Goal: Transaction & Acquisition: Purchase product/service

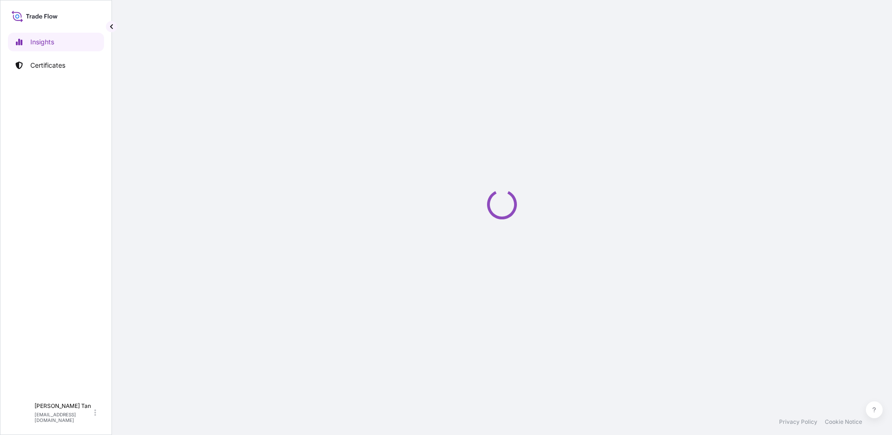
select select "2025"
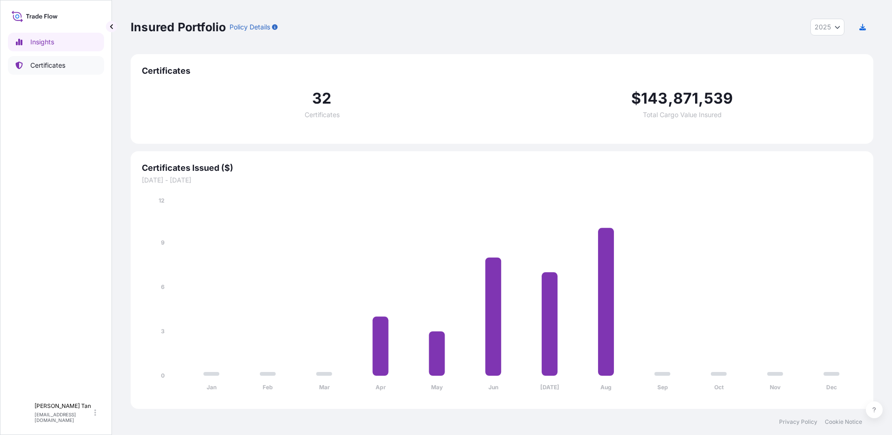
click at [46, 68] on p "Certificates" at bounding box center [47, 65] width 35 height 9
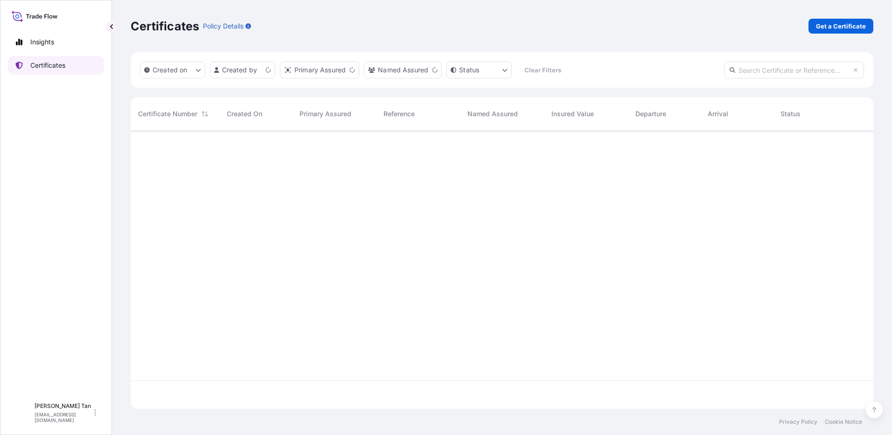
scroll to position [276, 736]
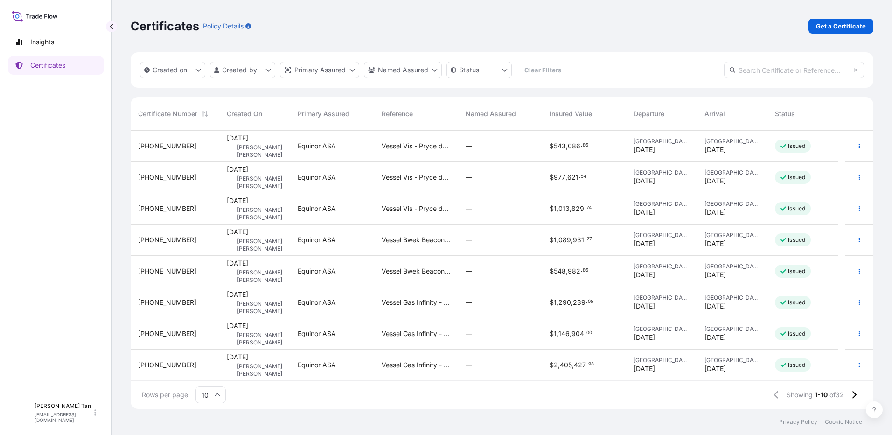
click at [824, 28] on p "Get a Certificate" at bounding box center [841, 25] width 50 height 9
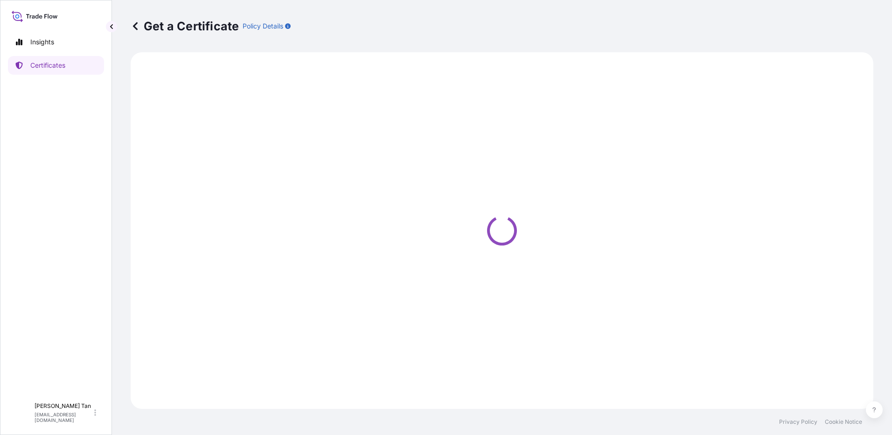
select select "Sea"
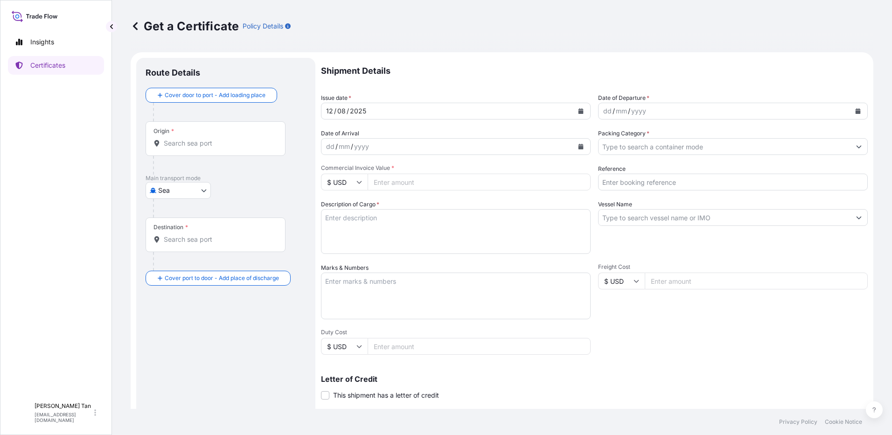
click at [654, 105] on div "dd / mm / yyyy" at bounding box center [725, 111] width 252 height 17
click at [856, 111] on icon "Calendar" at bounding box center [858, 111] width 5 height 6
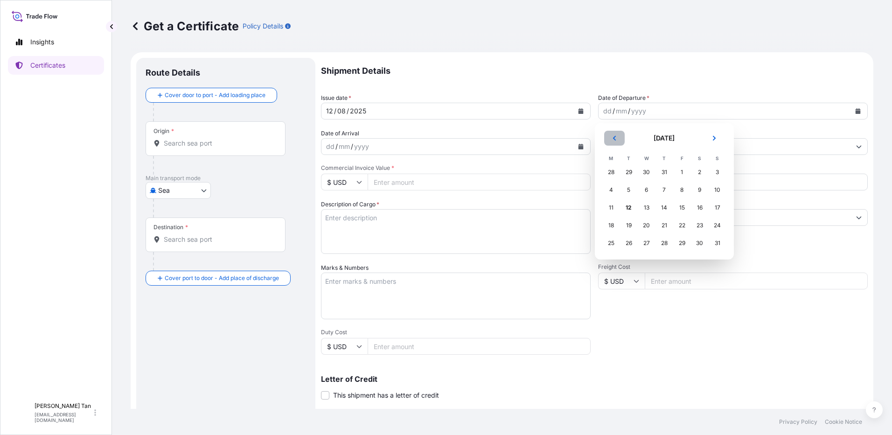
click at [613, 136] on icon "Previous" at bounding box center [615, 138] width 6 height 6
click at [699, 172] on div "5" at bounding box center [699, 172] width 17 height 17
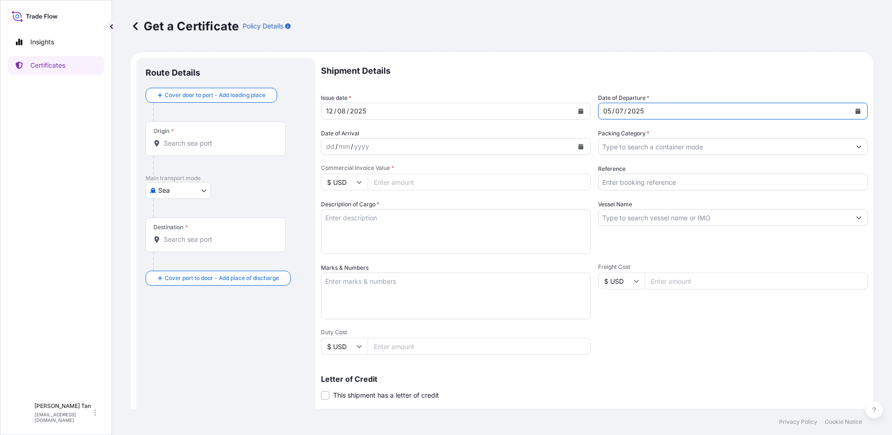
click at [376, 147] on div "dd / mm / yyyy" at bounding box center [447, 146] width 252 height 17
click at [587, 146] on div "dd / mm / yyyy" at bounding box center [456, 146] width 270 height 17
click at [567, 146] on div "dd / mm / yyyy" at bounding box center [447, 146] width 252 height 17
click at [575, 145] on button "Calendar" at bounding box center [580, 146] width 15 height 15
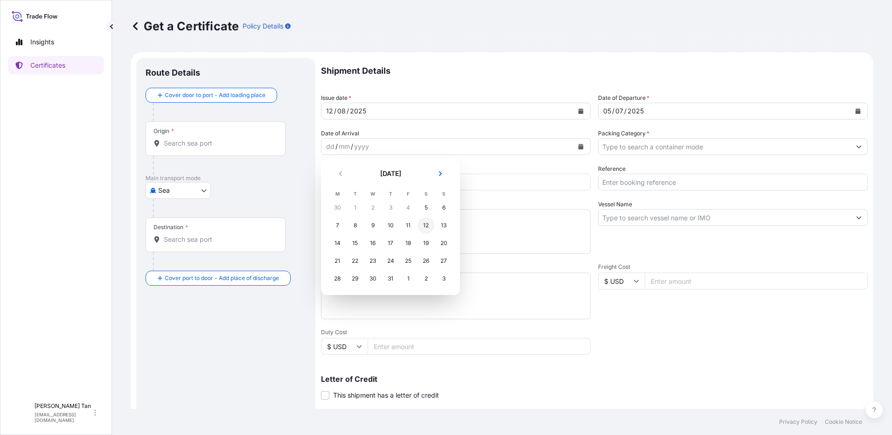
click at [423, 227] on div "12" at bounding box center [426, 225] width 17 height 17
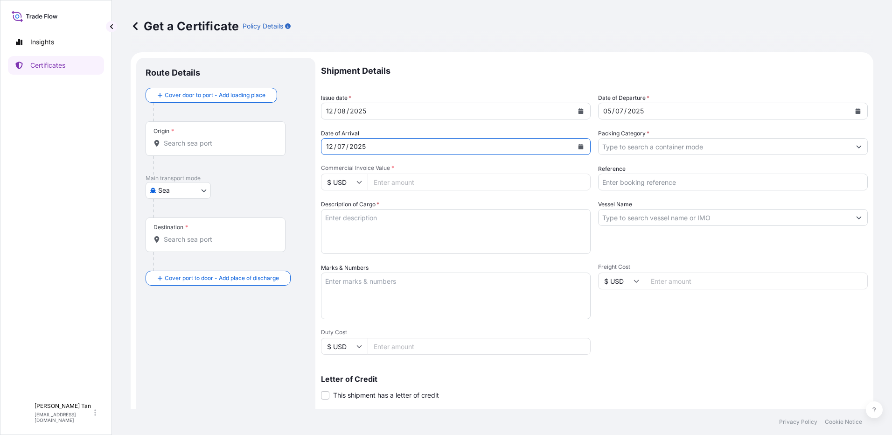
click at [677, 151] on input "Packing Category *" at bounding box center [725, 146] width 252 height 17
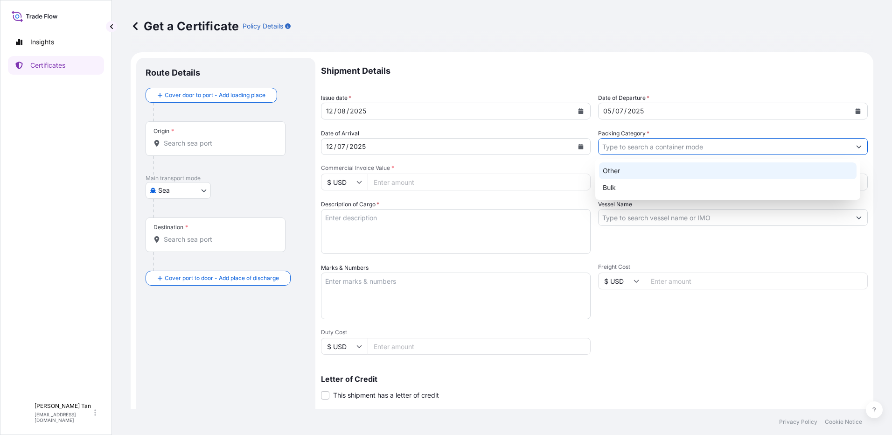
click at [637, 164] on div "Other" at bounding box center [728, 170] width 258 height 17
type input "Other"
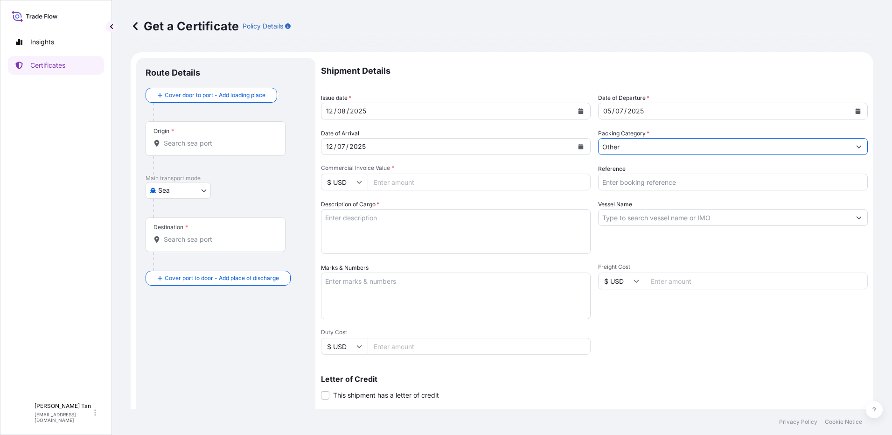
click at [411, 188] on input "Commercial Invoice Value *" at bounding box center [479, 182] width 223 height 17
click at [433, 181] on input "Commercial Invoice Value *" at bounding box center [479, 182] width 223 height 17
click at [644, 218] on input "Vessel Name" at bounding box center [725, 217] width 252 height 17
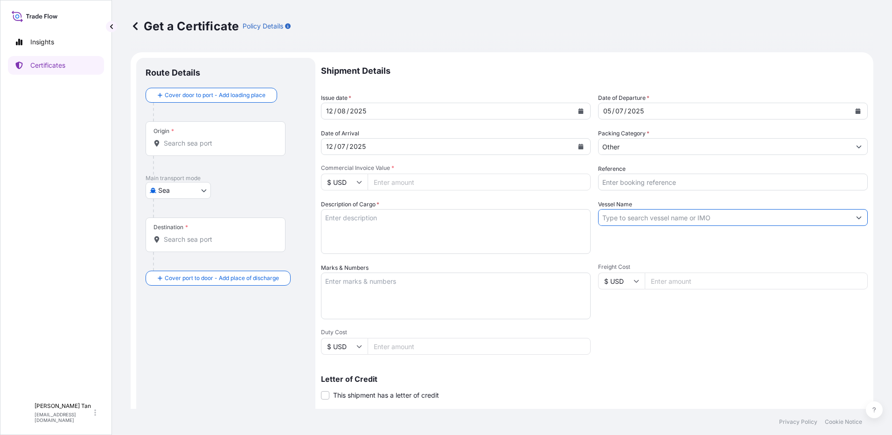
click at [851, 218] on button "Show suggestions" at bounding box center [859, 217] width 17 height 17
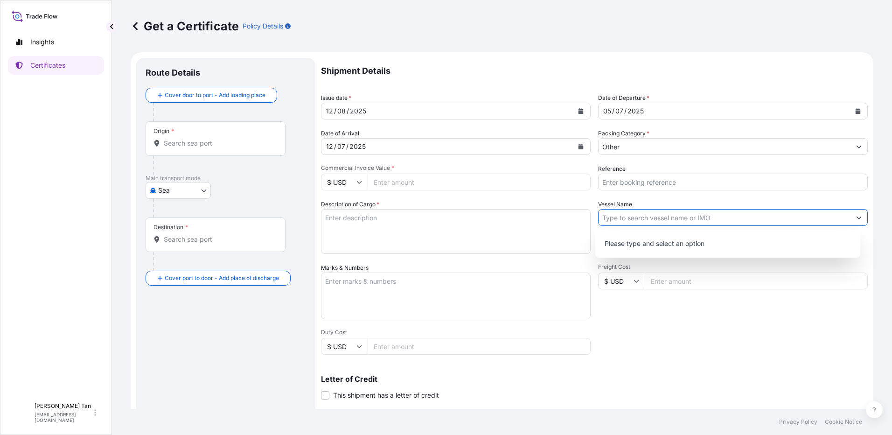
click at [632, 222] on input "Vessel Name" at bounding box center [725, 217] width 252 height 17
click at [613, 185] on input "Reference" at bounding box center [733, 182] width 270 height 17
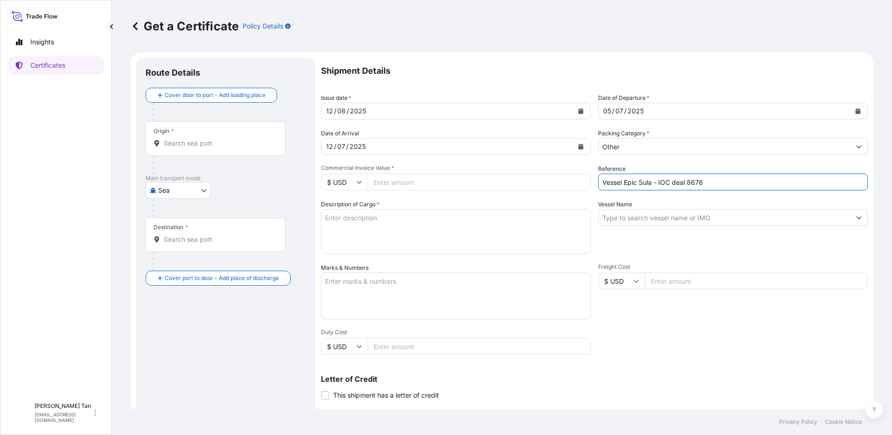
drag, startPoint x: 707, startPoint y: 182, endPoint x: 619, endPoint y: 181, distance: 88.2
click at [619, 181] on input "Vessel Epic Sula - IOC deal 8676" at bounding box center [733, 182] width 270 height 17
click at [685, 181] on input "Vessel Bwek Beacon - NGC deal 10048" at bounding box center [733, 182] width 270 height 17
click at [733, 183] on input "Vessel Bwek Beacon - Pryce deal 10048" at bounding box center [733, 182] width 270 height 17
type input "Vessel Bwek Beacon - Pryce deal 11462"
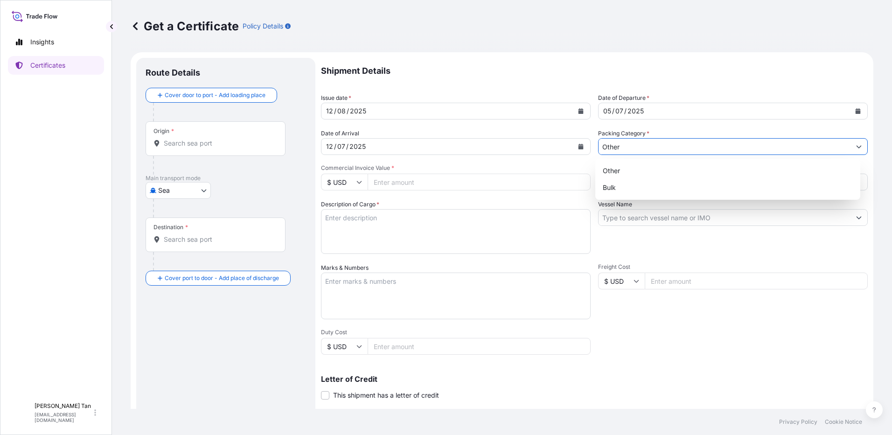
click at [642, 149] on input "Other" at bounding box center [725, 146] width 252 height 17
click at [454, 186] on input "Commercial Invoice Value *" at bounding box center [479, 182] width 223 height 17
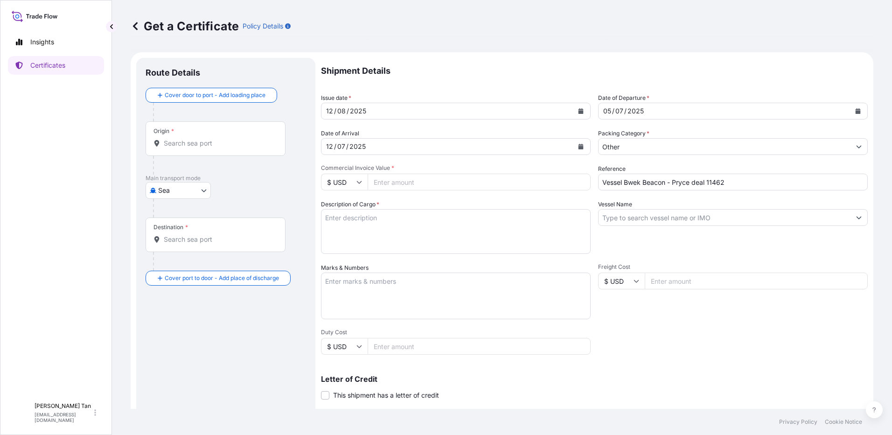
paste input "618592.58"
type input "618592.58"
click at [400, 247] on textarea "Description of Cargo *" at bounding box center [456, 231] width 270 height 45
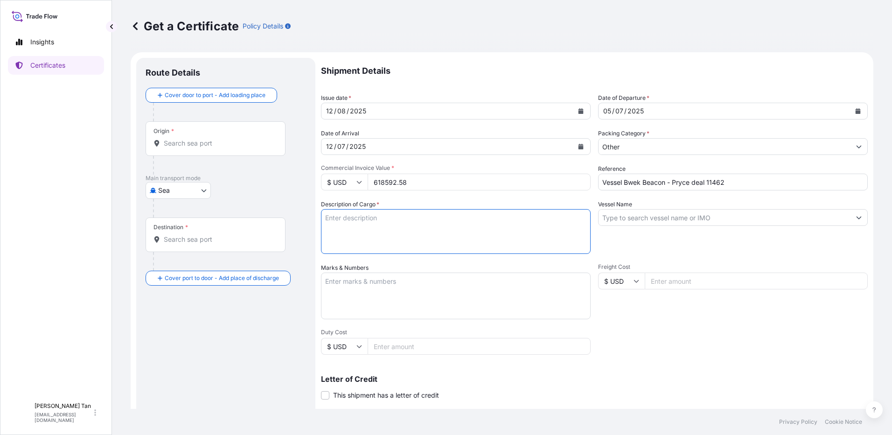
click at [354, 222] on textarea "Description of Cargo *" at bounding box center [456, 231] width 270 height 45
drag, startPoint x: 423, startPoint y: 228, endPoint x: 436, endPoint y: 183, distance: 47.1
click at [423, 227] on textarea "Description of Cargo *" at bounding box center [456, 231] width 270 height 45
paste textarea "PRODUCT: PRESSURIZED LPG MIXTURE BL DATE: 11.07.2025 Quantity: 1,350.00 MTA UNI…"
click at [443, 221] on textarea "PRODUCT: PRESSURIZED LPG MIXTURE BL DATE: 11.07.2025 Quantity: 1,350.00 MTA UNI…" at bounding box center [456, 231] width 270 height 45
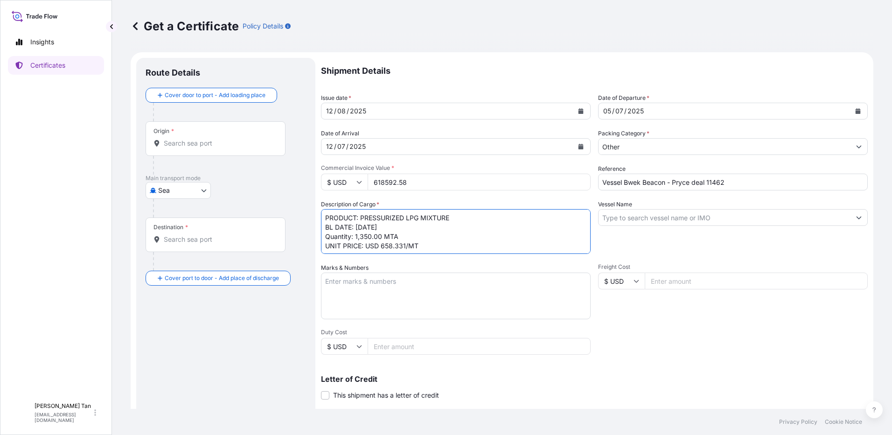
drag, startPoint x: 389, startPoint y: 227, endPoint x: 353, endPoint y: 227, distance: 36.4
click at [353, 227] on textarea "PRODUCT: PRESSURIZED LPG MIXTURE BL DATE: 11.07.2025 Quantity: 1,350.00 MTA UNI…" at bounding box center [456, 231] width 270 height 45
click at [380, 237] on textarea "PRODUCT: PRESSURIZED LPG MIXTURE BL DATE: 05.07.2025 Quantity: 1,350.00 MTA UNI…" at bounding box center [456, 231] width 270 height 45
drag, startPoint x: 381, startPoint y: 235, endPoint x: 356, endPoint y: 238, distance: 24.9
click at [356, 238] on textarea "PRODUCT: PRESSURIZED LPG MIXTURE BL DATE: 05.07.2025 Quantity: 1,350.00 MTA UNI…" at bounding box center [456, 231] width 270 height 45
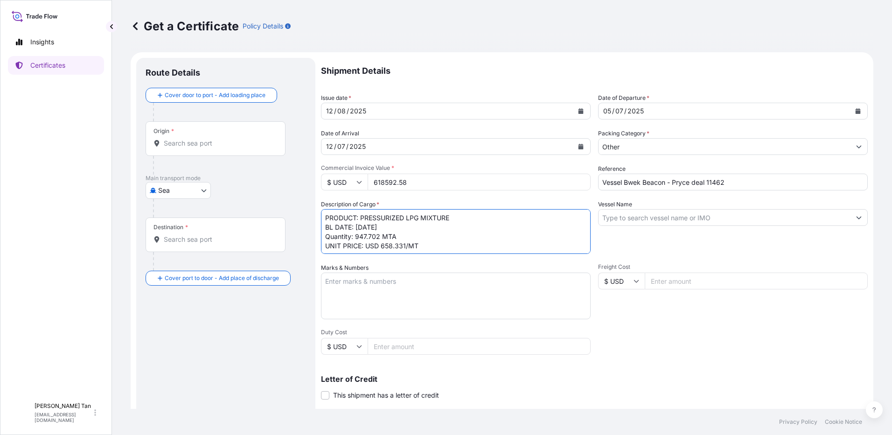
click at [407, 246] on textarea "PRODUCT: PRESSURIZED LPG MIXTURE BL DATE: 05.07.2025 Quantity: 947.702 MTA UNIT…" at bounding box center [456, 231] width 270 height 45
click at [408, 230] on textarea "PRODUCT: PRESSURIZED LPG MIXTURE BL DATE: 05.07.2025 Quantity: 947.702 MTA UNIT…" at bounding box center [456, 231] width 270 height 45
type textarea "PRODUCT: PRESSURIZED LPG MIXTURE BL DATE: 05.07.2025 Quantity: 947.702 MTA UNIT…"
click at [423, 238] on textarea "PRODUCT: PRESSURIZED LPG MIXTURE BL DATE: 05.07.2025 Quantity: 947.702 MTA UNIT…" at bounding box center [456, 231] width 270 height 45
click at [470, 220] on textarea "PRODUCT: PRESSURIZED LPG MIXTURE BL DATE: 05.07.2025 Quantity: 947.702 MTA UNIT…" at bounding box center [456, 231] width 270 height 45
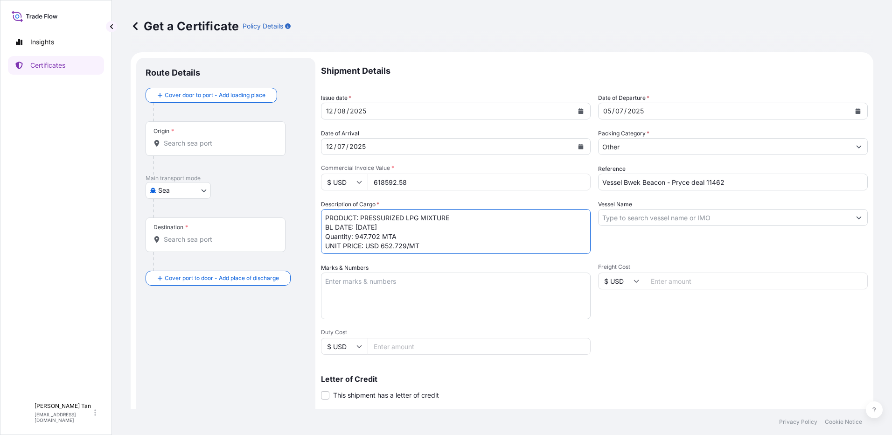
click at [468, 221] on textarea "PRODUCT: PRESSURIZED LPG MIXTURE BL DATE: 05.07.2025 Quantity: 947.702 MTA UNIT…" at bounding box center [456, 231] width 270 height 45
click at [664, 218] on input "Vessel Name" at bounding box center [725, 217] width 252 height 17
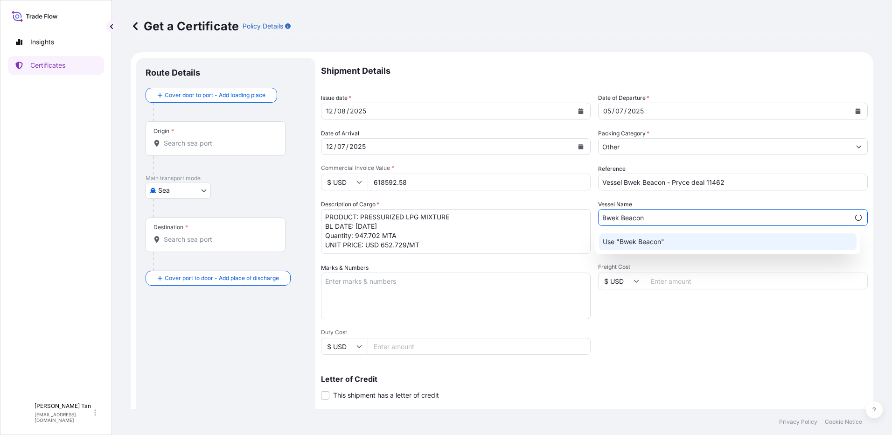
click at [671, 243] on div "Use "Bwek Beacon"" at bounding box center [728, 241] width 258 height 17
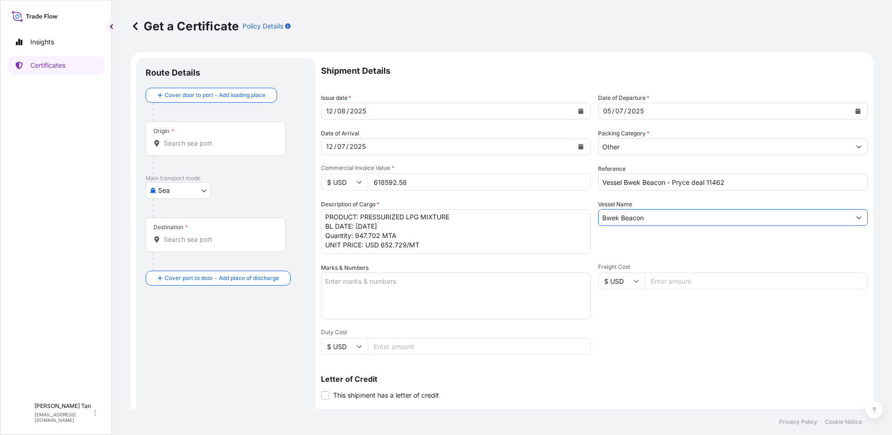
scroll to position [93, 0]
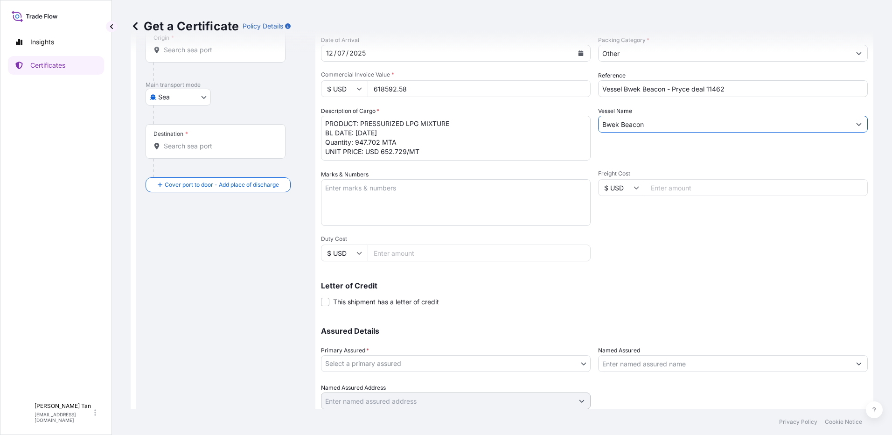
type input "Bwek Beacon"
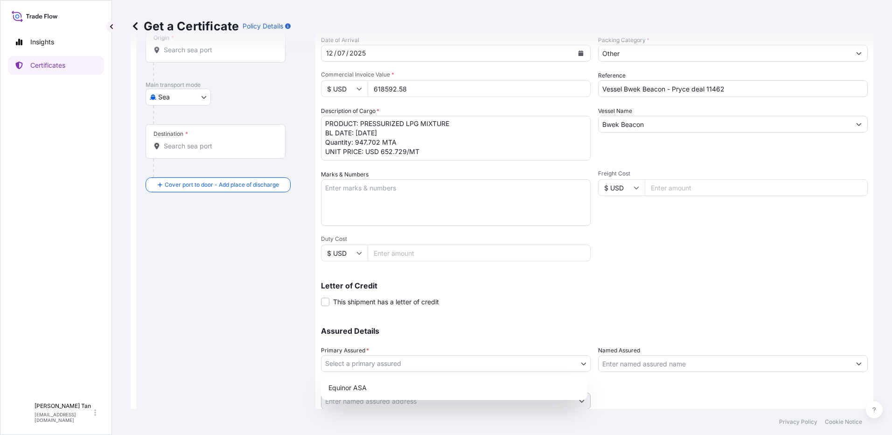
click at [447, 361] on body "0 options available. 1 option available. Insights Certificates SLL Swee Ling Li…" at bounding box center [446, 217] width 892 height 435
click at [394, 389] on div "Equinor ASA" at bounding box center [454, 387] width 259 height 17
select select "31491"
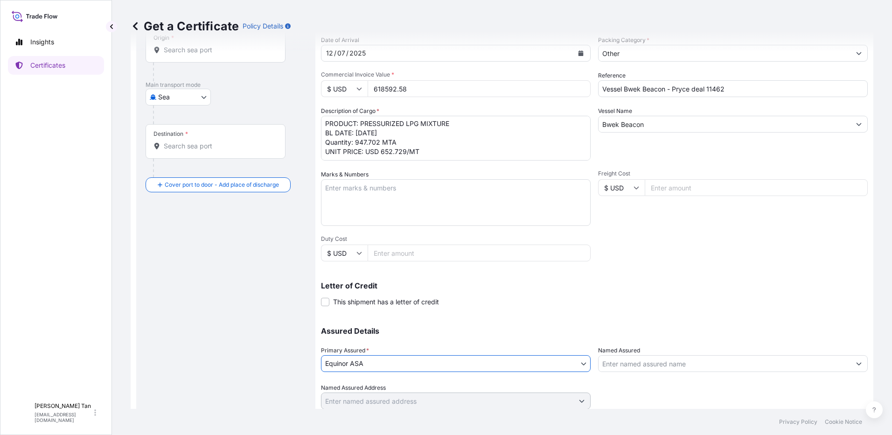
click at [562, 309] on div "Shipment Details Issue date * 12 / 08 / 2025 Date of Departure * 05 / 07 / 2025…" at bounding box center [594, 187] width 547 height 445
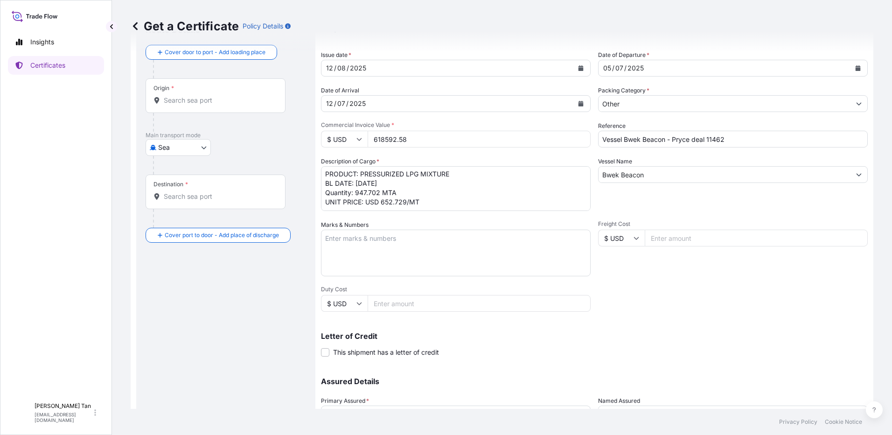
scroll to position [0, 0]
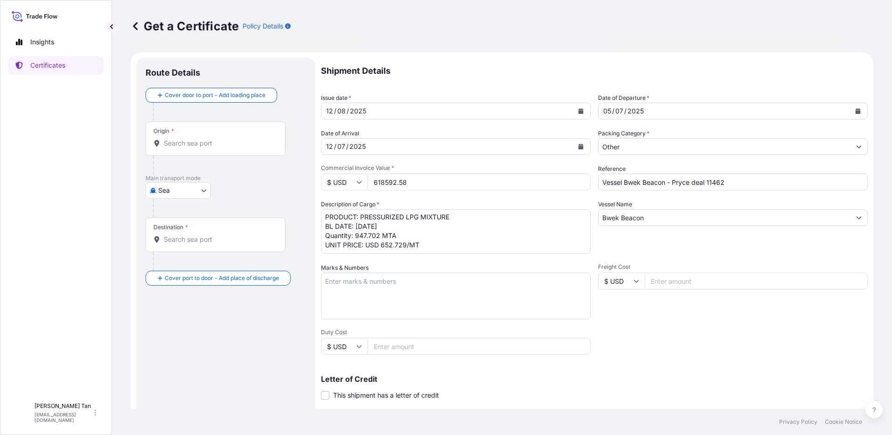
click at [224, 139] on input "Origin *" at bounding box center [219, 143] width 110 height 9
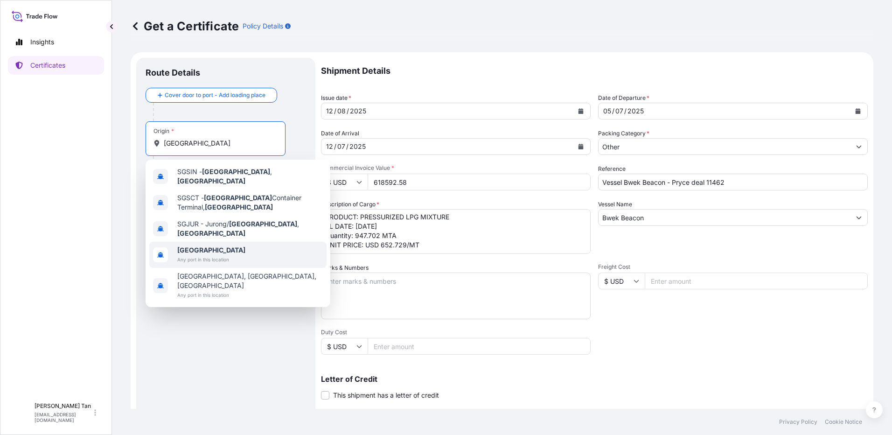
click at [203, 246] on b "[GEOGRAPHIC_DATA]" at bounding box center [211, 250] width 68 height 8
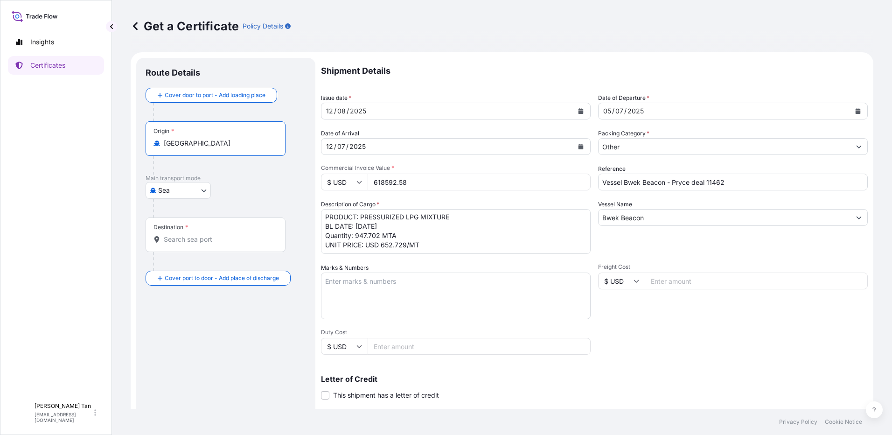
type input "[GEOGRAPHIC_DATA]"
click at [203, 237] on div "Cover door to port - Add loading place Place of loading Road / Inland Road / In…" at bounding box center [226, 187] width 161 height 198
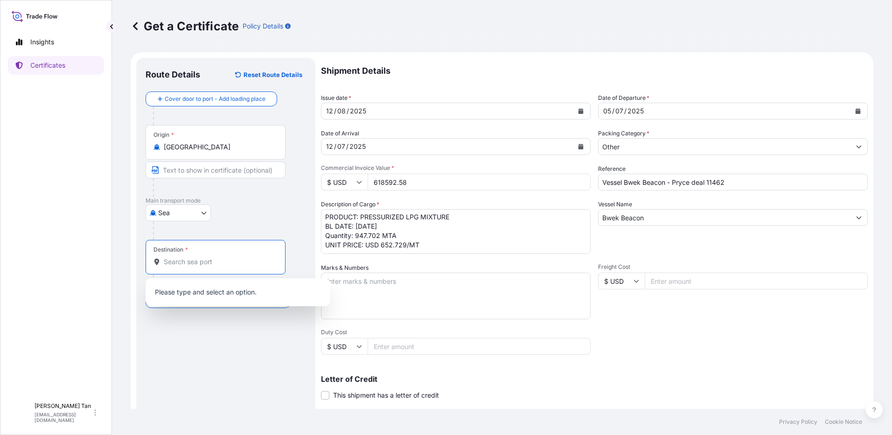
click at [195, 253] on div "Destination *" at bounding box center [216, 257] width 140 height 35
click at [195, 257] on input "Destination *" at bounding box center [219, 261] width 110 height 9
click at [195, 253] on div "Destination *" at bounding box center [216, 257] width 140 height 35
click at [195, 257] on input "Destination * Please select a destination" at bounding box center [219, 261] width 110 height 9
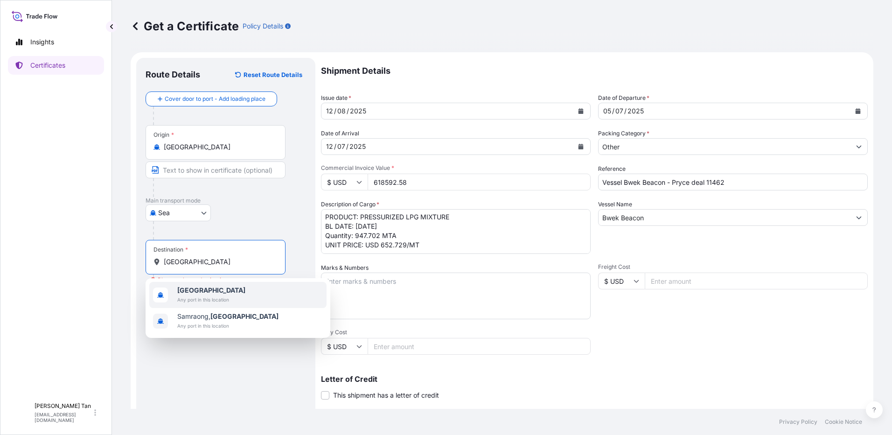
click at [183, 287] on b "[GEOGRAPHIC_DATA]" at bounding box center [211, 290] width 68 height 8
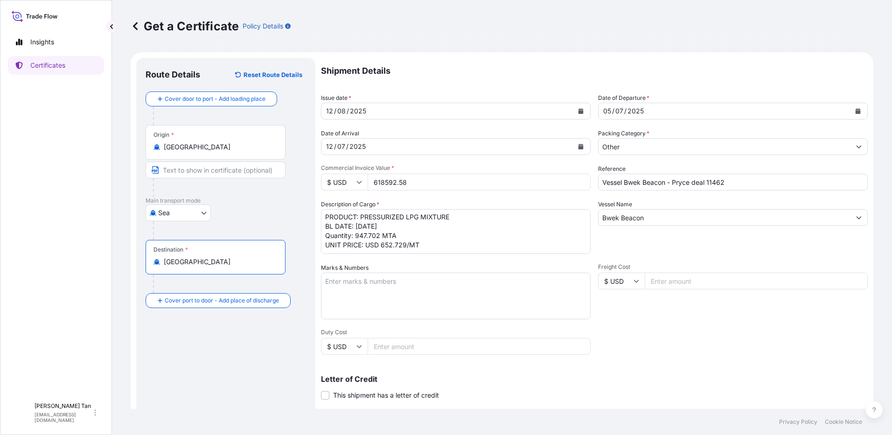
click at [202, 260] on input "[GEOGRAPHIC_DATA]" at bounding box center [219, 261] width 110 height 9
type input "[GEOGRAPHIC_DATA]"
click at [174, 142] on div "Origin * Singapore" at bounding box center [216, 142] width 140 height 35
click at [174, 142] on input "[GEOGRAPHIC_DATA]" at bounding box center [219, 146] width 110 height 9
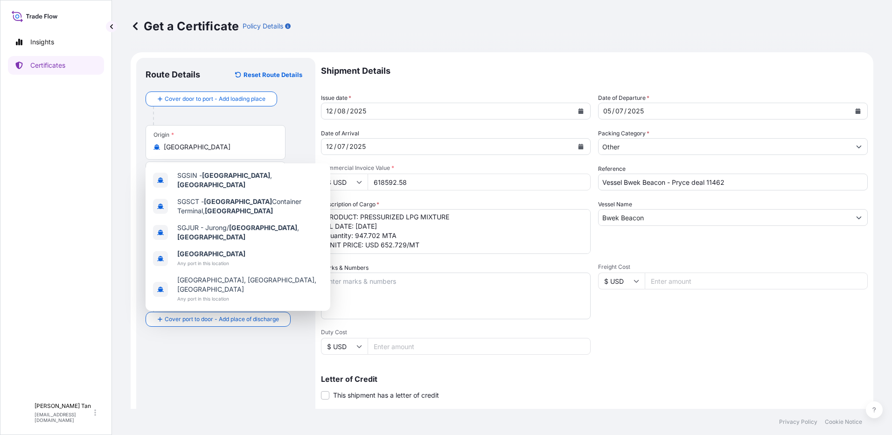
click at [124, 247] on div "Get a Certificate Policy Details Route Details Reset Route Details Cover door t…" at bounding box center [502, 204] width 780 height 409
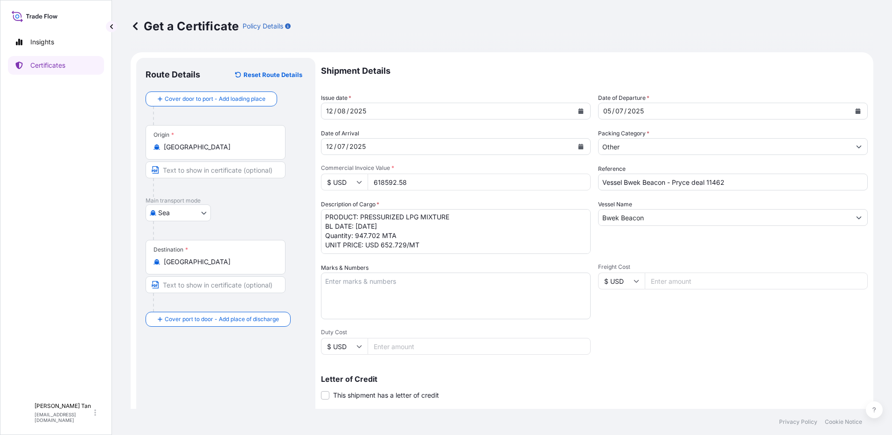
click at [208, 284] on input "Text to appear on certificate" at bounding box center [216, 284] width 140 height 17
type input "Sihanoukville"
click at [202, 377] on div "Route Details Reset Route Details Cover door to port - Add loading place Place …" at bounding box center [226, 293] width 161 height 452
click at [105, 209] on div "Insights Certificates SLL Swee Ling Lily Tan swta@equinor.com" at bounding box center [56, 217] width 112 height 435
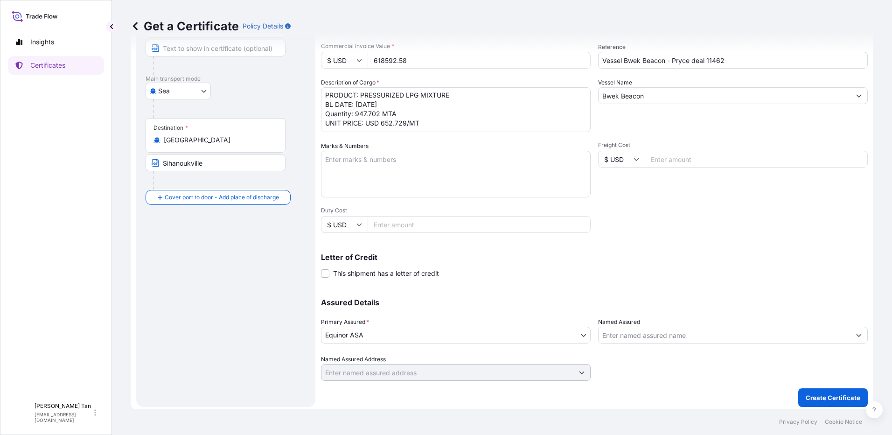
scroll to position [126, 0]
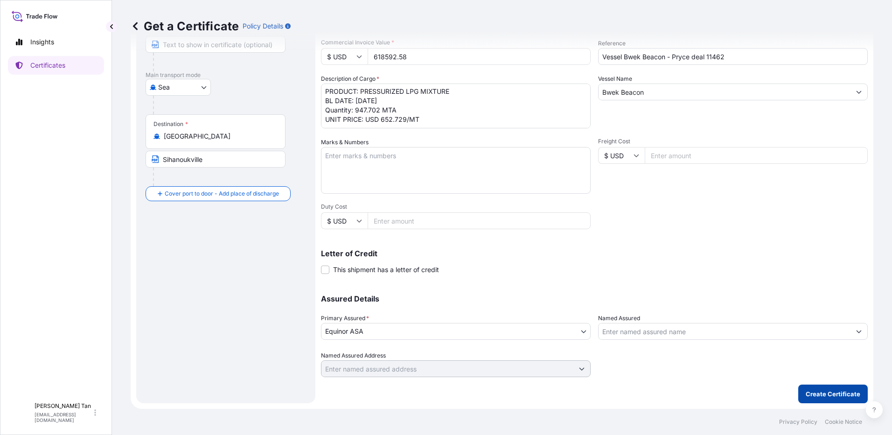
click at [827, 388] on button "Create Certificate" at bounding box center [833, 393] width 70 height 19
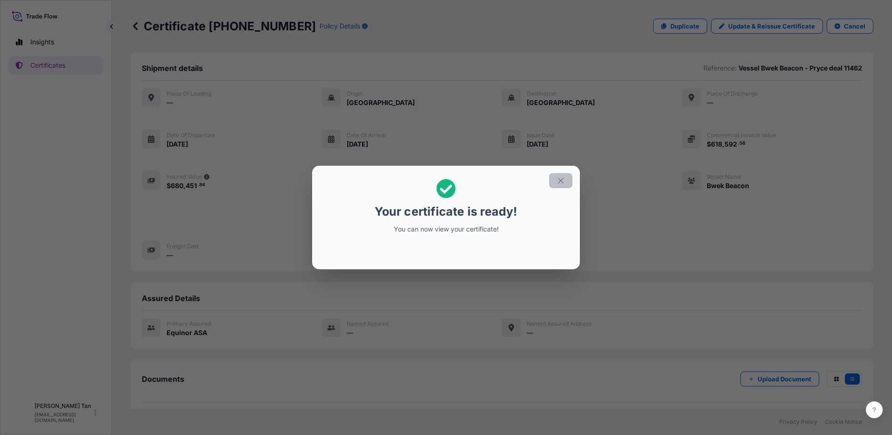
click at [561, 186] on button "button" at bounding box center [560, 180] width 23 height 15
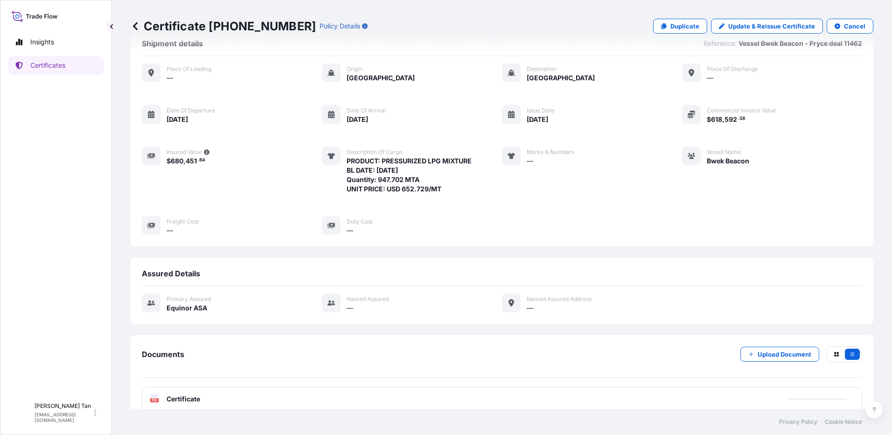
scroll to position [38, 0]
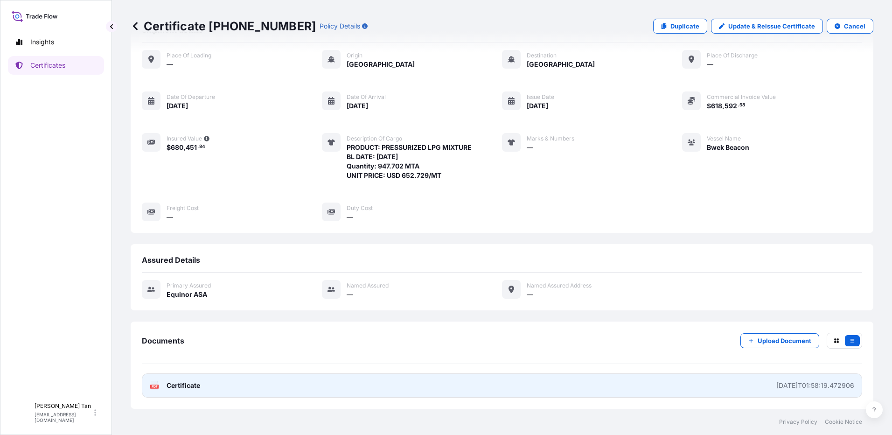
click at [170, 389] on span "Certificate" at bounding box center [184, 385] width 34 height 9
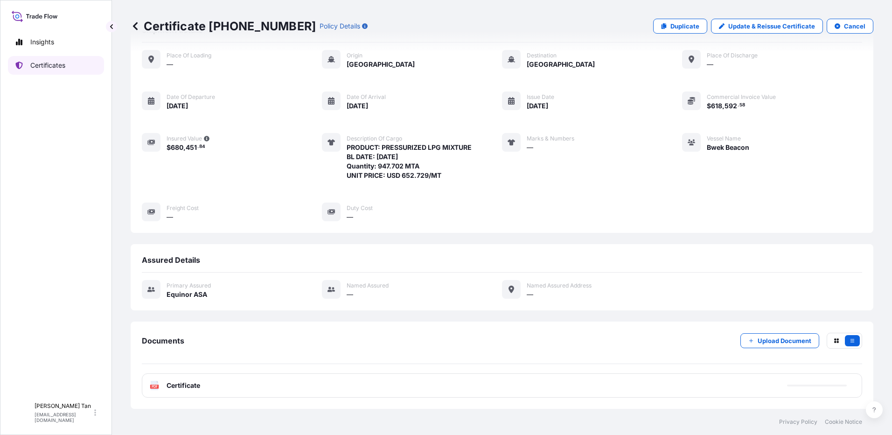
click at [61, 64] on p "Certificates" at bounding box center [47, 65] width 35 height 9
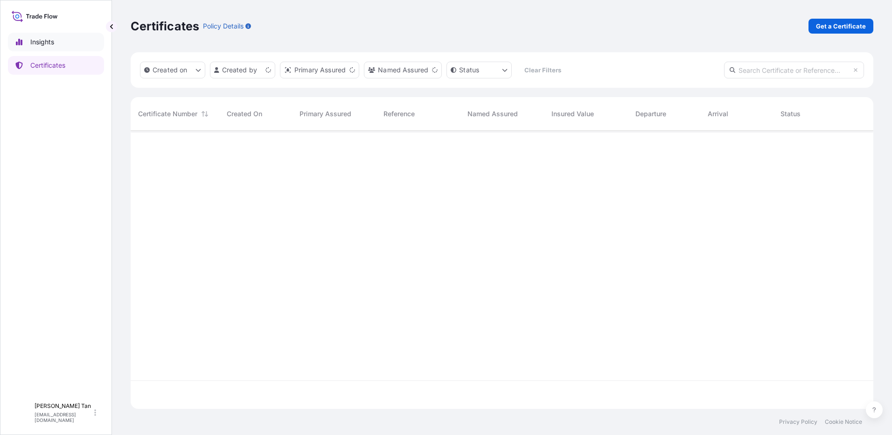
scroll to position [276, 736]
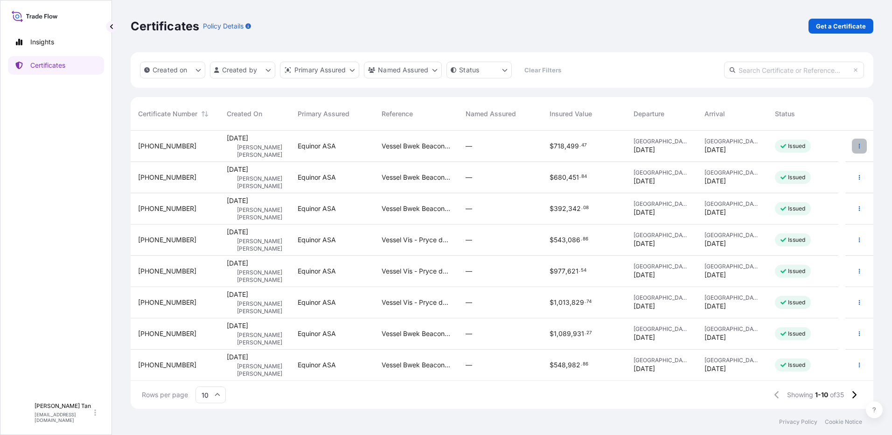
click at [857, 146] on icon "button" at bounding box center [860, 146] width 6 height 6
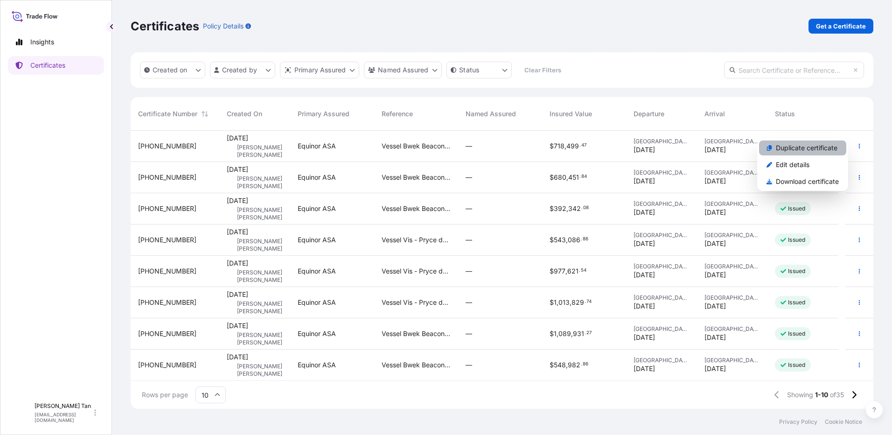
click at [804, 148] on p "Duplicate certificate" at bounding box center [807, 147] width 62 height 9
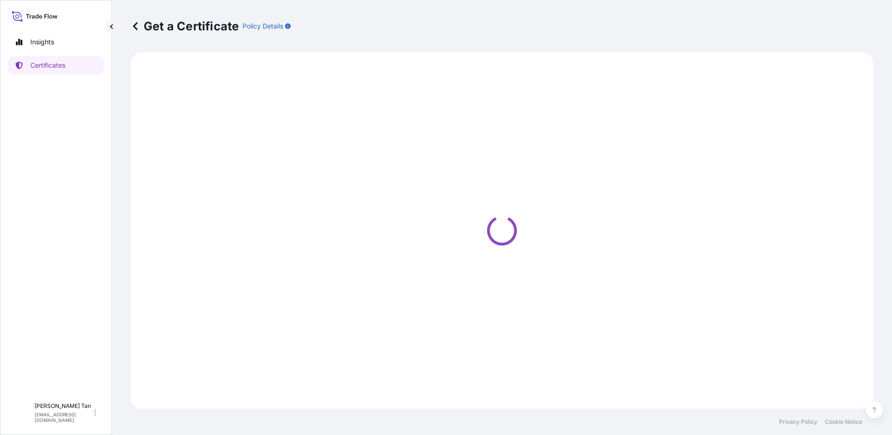
select select "Sea"
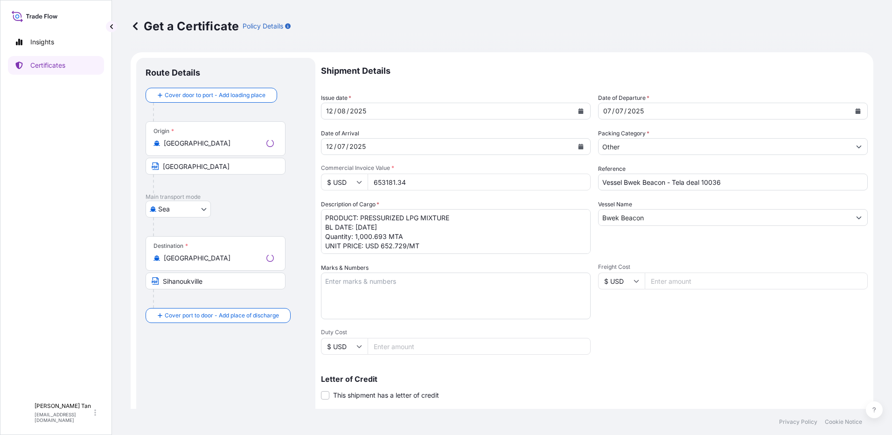
select select "31491"
click at [745, 185] on input "Vessel Bwek Beacon - Tela deal 10036" at bounding box center [733, 182] width 270 height 17
click at [727, 188] on input "Vessel Bwek Beacon - Tela deal 10036" at bounding box center [733, 182] width 270 height 17
type input "Vessel Bwek Beacon - Tela deal 10035"
click at [712, 105] on div "07 / 07 / 2025" at bounding box center [733, 111] width 270 height 17
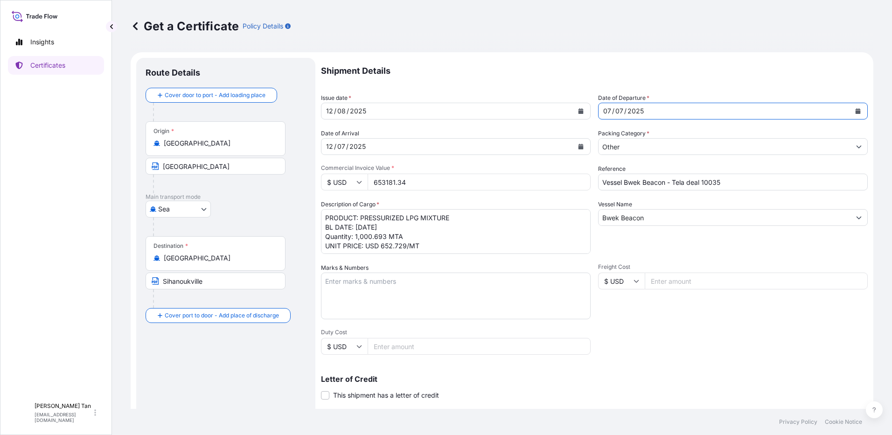
click at [707, 109] on div "07 / 07 / 2025" at bounding box center [725, 111] width 252 height 17
click at [854, 111] on button "Calendar" at bounding box center [858, 111] width 15 height 15
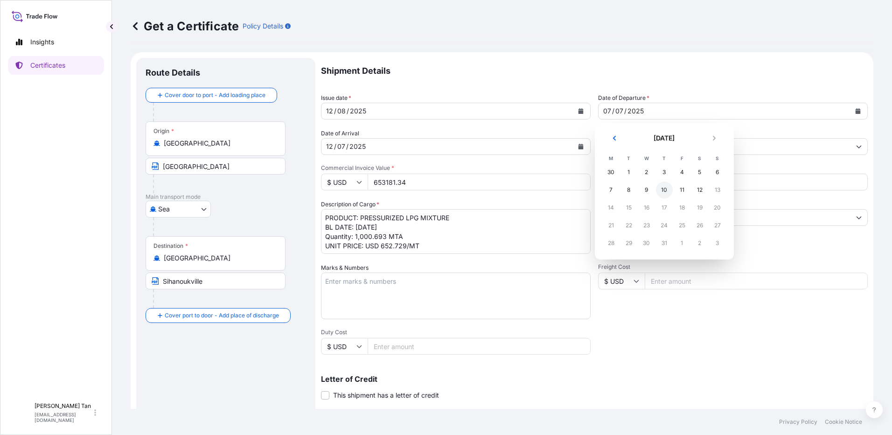
click at [667, 188] on div "10" at bounding box center [664, 189] width 17 height 17
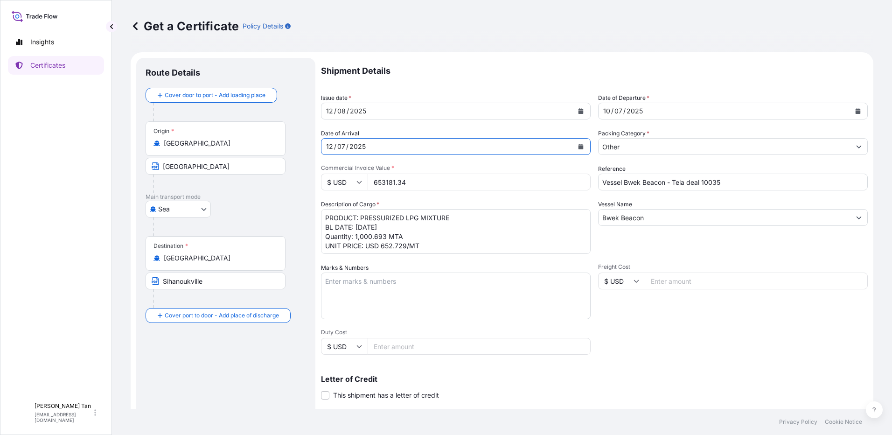
click at [374, 152] on div "12 / 07 / 2025" at bounding box center [447, 146] width 252 height 17
click at [374, 149] on div "12 / 07 / 2025" at bounding box center [447, 146] width 252 height 17
click at [476, 129] on div "Date of Arrival 12 / 07 / 2025" at bounding box center [456, 142] width 270 height 26
click at [423, 183] on input "653181.34" at bounding box center [479, 182] width 223 height 17
drag, startPoint x: 416, startPoint y: 183, endPoint x: 332, endPoint y: 188, distance: 84.1
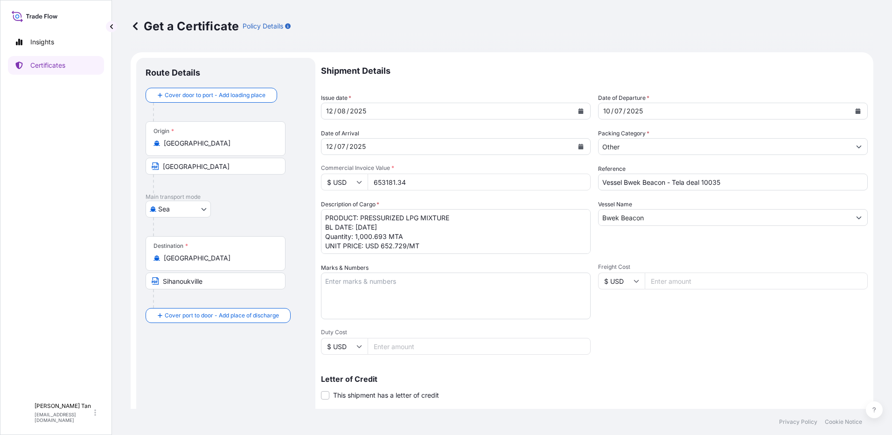
click at [332, 188] on div "$ USD 653181.34" at bounding box center [456, 182] width 270 height 17
paste input "712964.1"
type input "712964.14"
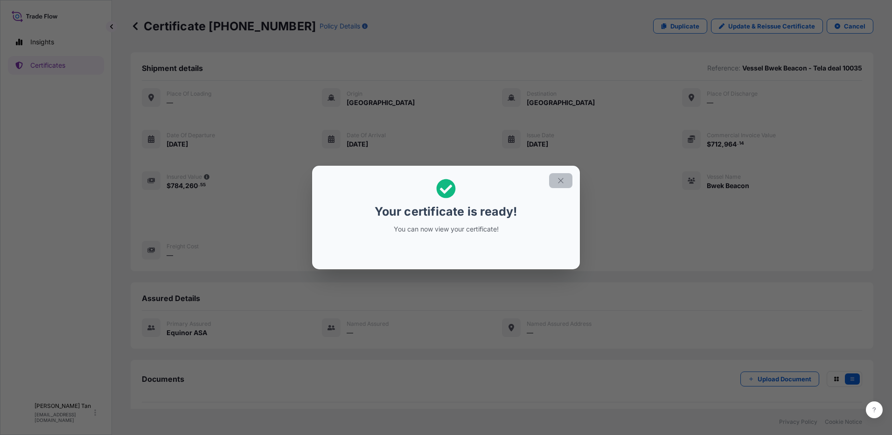
click at [561, 180] on icon "button" at bounding box center [560, 180] width 5 height 5
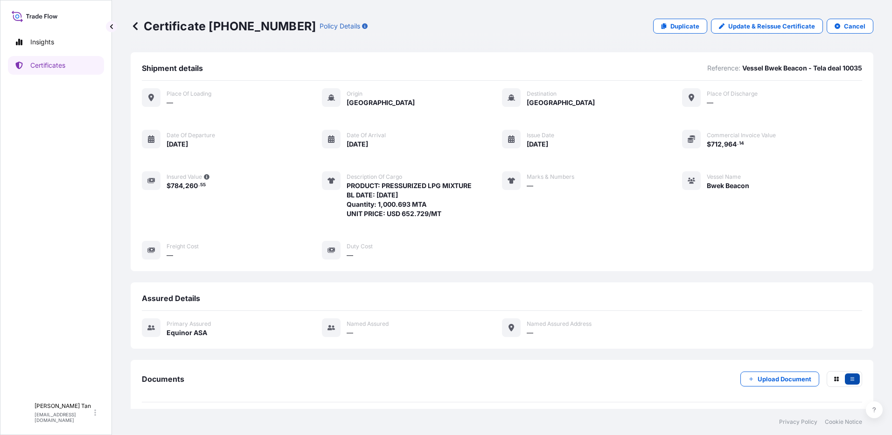
click at [845, 375] on button "button" at bounding box center [852, 378] width 15 height 11
click at [829, 380] on button "button" at bounding box center [836, 378] width 15 height 11
click at [850, 381] on icon "button" at bounding box center [853, 379] width 6 height 6
click at [56, 66] on p "Certificates" at bounding box center [47, 65] width 35 height 9
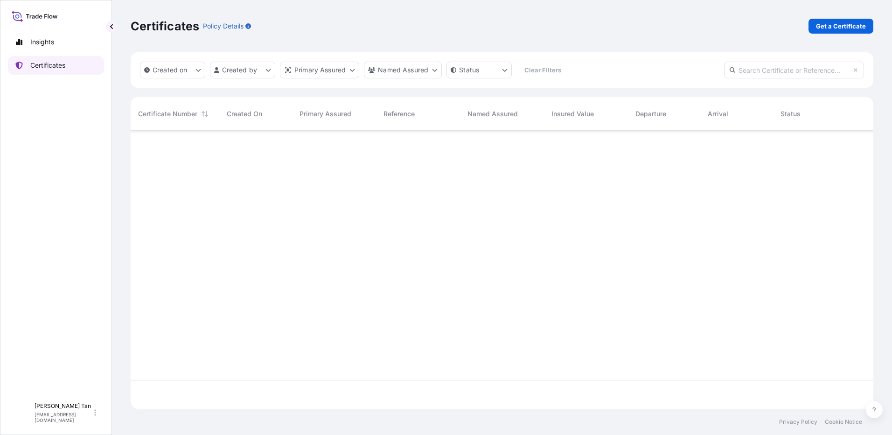
scroll to position [276, 736]
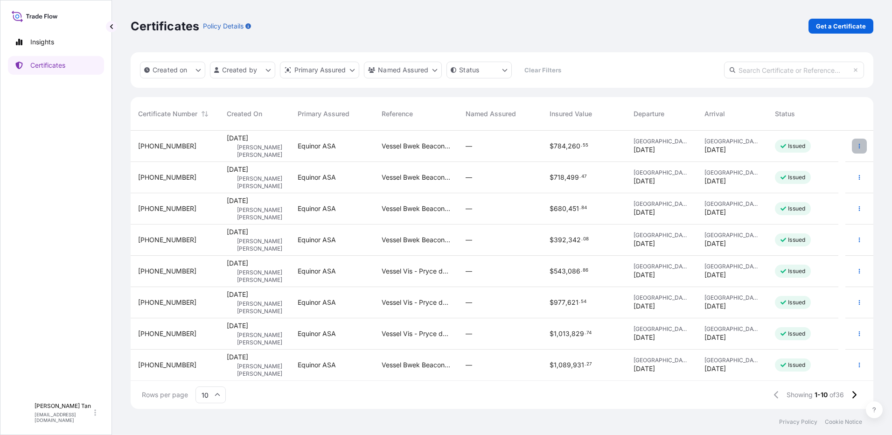
click at [855, 146] on button "button" at bounding box center [859, 146] width 15 height 15
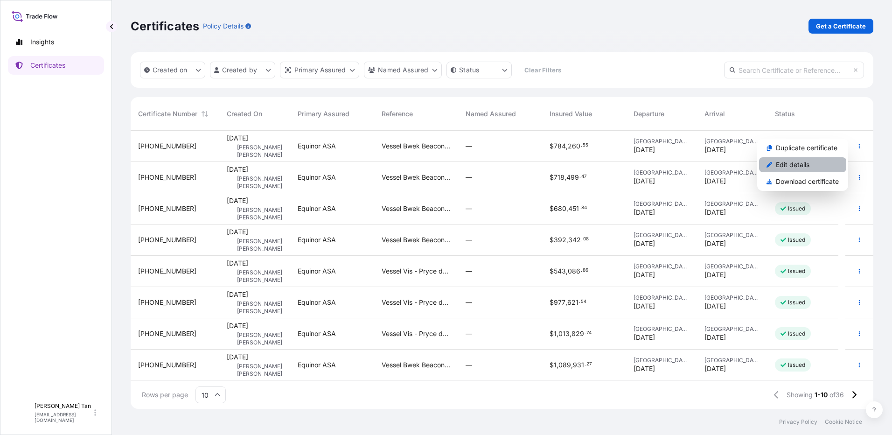
click at [803, 162] on p "Edit details" at bounding box center [793, 164] width 34 height 9
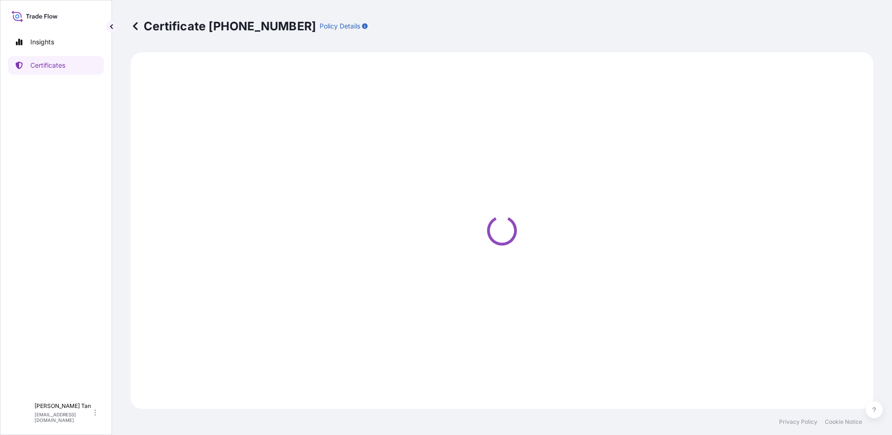
select select "Sea"
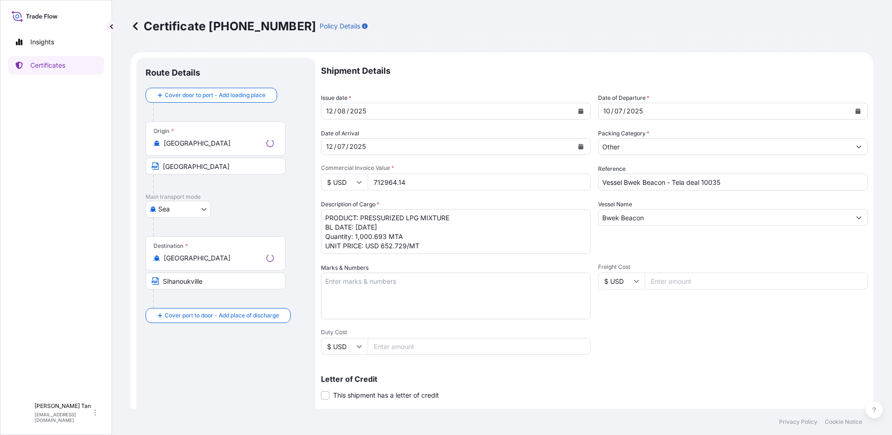
select select "31491"
click at [394, 144] on div "12 / 07 / 2025" at bounding box center [447, 146] width 252 height 17
click at [280, 210] on div "Sea Air Road Sea" at bounding box center [226, 209] width 161 height 17
drag, startPoint x: 409, startPoint y: 183, endPoint x: 320, endPoint y: 185, distance: 89.1
click at [320, 185] on form "Route Details Cover door to port - Add loading place Place of loading Road / In…" at bounding box center [502, 293] width 743 height 482
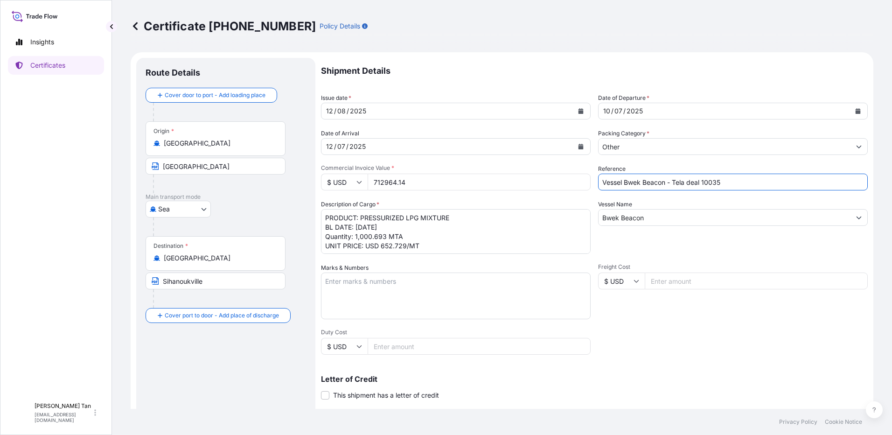
click at [720, 180] on input "Vessel Bwek Beacon - Tela deal 10035" at bounding box center [733, 182] width 270 height 17
click at [411, 217] on textarea "PRODUCT: PRESSURIZED LPG MIXTURE BL DATE: 07.07.2025 Quantity: 1,000.693 MTA UN…" at bounding box center [456, 231] width 270 height 45
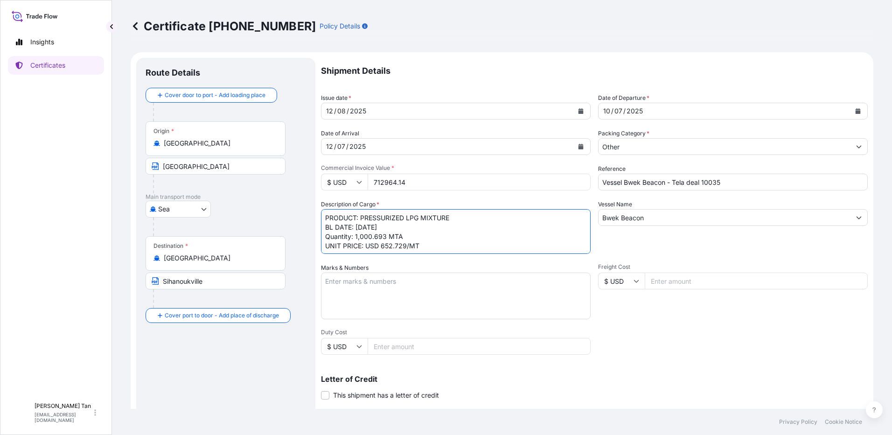
click at [386, 228] on textarea "PRODUCT: PRESSURIZED LPG MIXTURE BL DATE: 07.07.2025 Quantity: 1,000.693 MTA UN…" at bounding box center [456, 231] width 270 height 45
click at [362, 228] on textarea "PRODUCT: PRESSURIZED LPG MIXTURE BL DATE: 07.07.2025 Quantity: 1,000.693 MTA UN…" at bounding box center [456, 231] width 270 height 45
click at [406, 242] on textarea "PRODUCT: PRESSURIZED LPG MIXTURE BL DATE: 07.07.2025 Quantity: 1,000.693 MTA UN…" at bounding box center [456, 231] width 270 height 45
drag, startPoint x: 383, startPoint y: 237, endPoint x: 367, endPoint y: 239, distance: 16.0
click at [367, 239] on textarea "PRODUCT: PRESSURIZED LPG MIXTURE BL DATE: 07.07.2025 Quantity: 1,000.693 MTA UN…" at bounding box center [456, 231] width 270 height 45
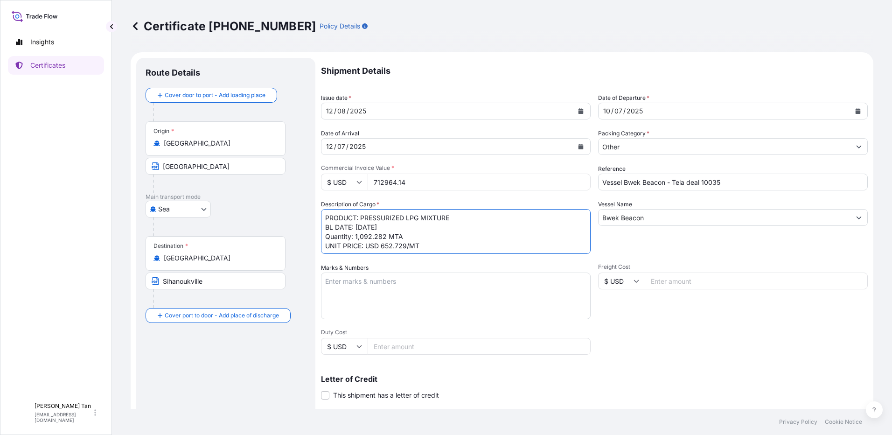
click at [390, 237] on textarea "PRODUCT: PRESSURIZED LPG MIXTURE BL DATE: 07.07.2025 Quantity: 1,000.693 MTA UN…" at bounding box center [456, 231] width 270 height 45
click at [420, 249] on textarea "PRODUCT: PRESSURIZED LPG MIXTURE BL DATE: 07.07.2025 Quantity: 1,000.693 MTA UN…" at bounding box center [456, 231] width 270 height 45
click at [408, 247] on textarea "PRODUCT: PRESSURIZED LPG MIXTURE BL DATE: 07.07.2025 Quantity: 1,000.693 MTA UN…" at bounding box center [456, 231] width 270 height 45
type textarea "PRODUCT: PRESSURIZED LPG MIXTURE BL DATE: 10.07.2025 Quantity: 1,092.282 MTA UN…"
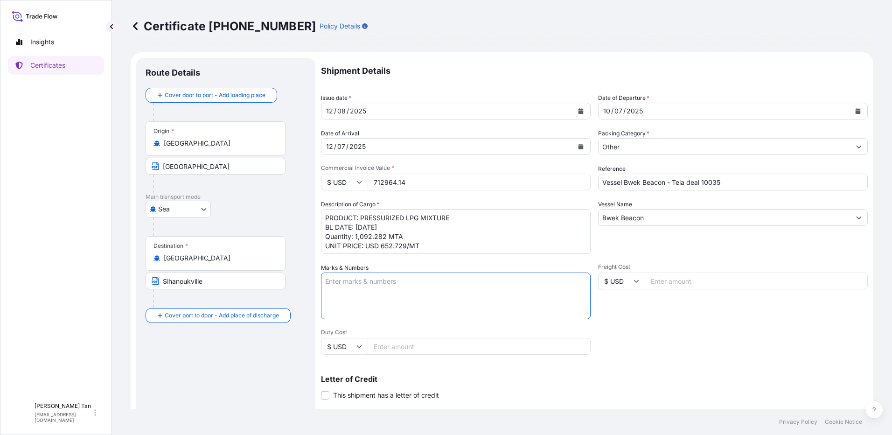
click at [518, 282] on textarea "Marks & Numbers" at bounding box center [456, 295] width 270 height 47
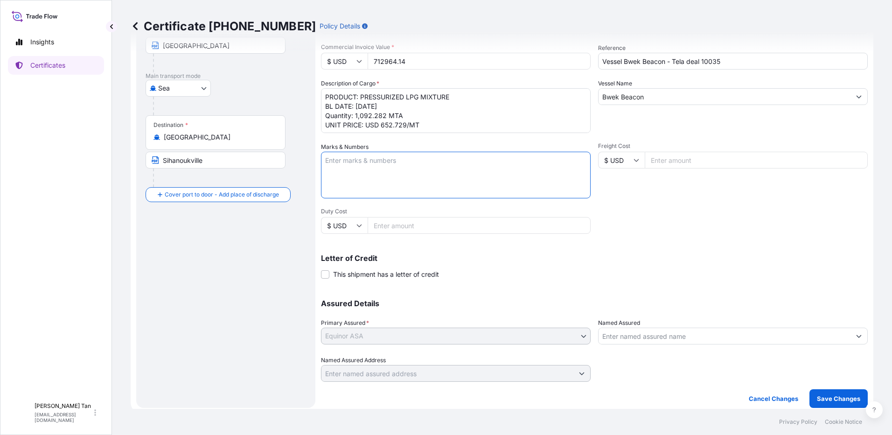
scroll to position [126, 0]
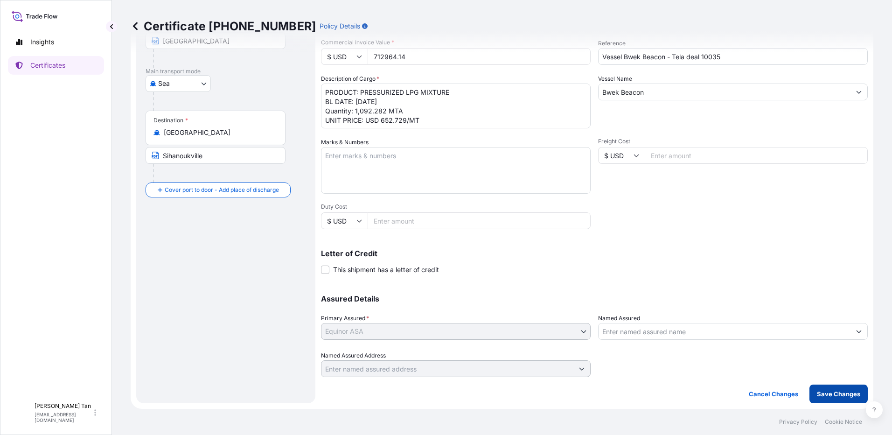
click at [828, 393] on p "Save Changes" at bounding box center [838, 393] width 43 height 9
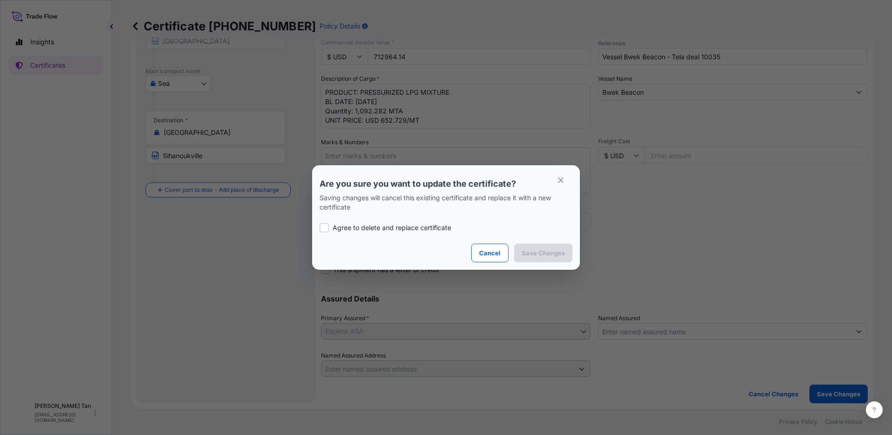
click at [330, 229] on label "Agree to delete and replace certificate" at bounding box center [446, 227] width 253 height 9
checkbox input "true"
click at [489, 249] on p "Cancel" at bounding box center [489, 252] width 21 height 9
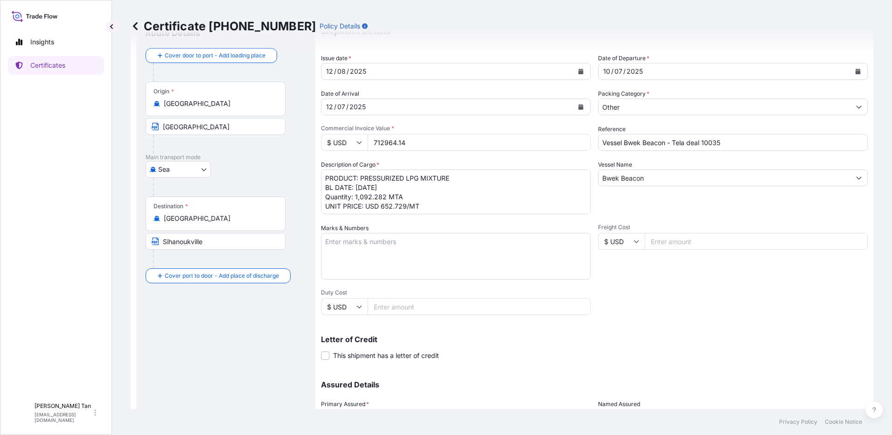
scroll to position [32, 0]
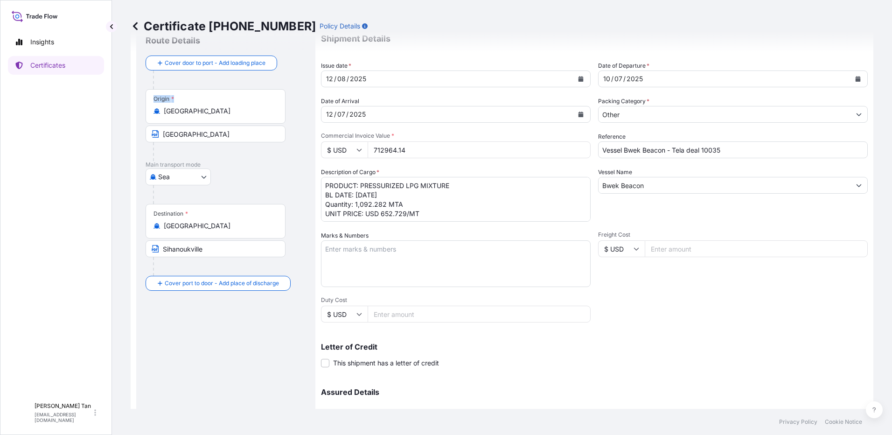
drag, startPoint x: 207, startPoint y: 105, endPoint x: 116, endPoint y: 113, distance: 91.8
click at [116, 113] on div "Certificate 31491-38-1 Policy Details Route Details Cover door to port - Add lo…" at bounding box center [502, 204] width 780 height 409
click at [221, 112] on input "[GEOGRAPHIC_DATA]" at bounding box center [219, 110] width 110 height 9
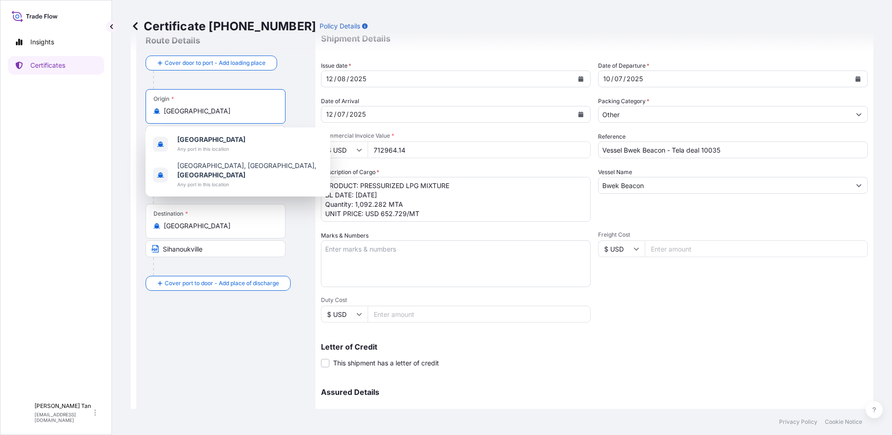
drag, startPoint x: 212, startPoint y: 114, endPoint x: 139, endPoint y: 115, distance: 72.8
click at [139, 115] on div "Route Details Cover door to port - Add loading place Place of loading Road / In…" at bounding box center [225, 261] width 179 height 471
type input "S"
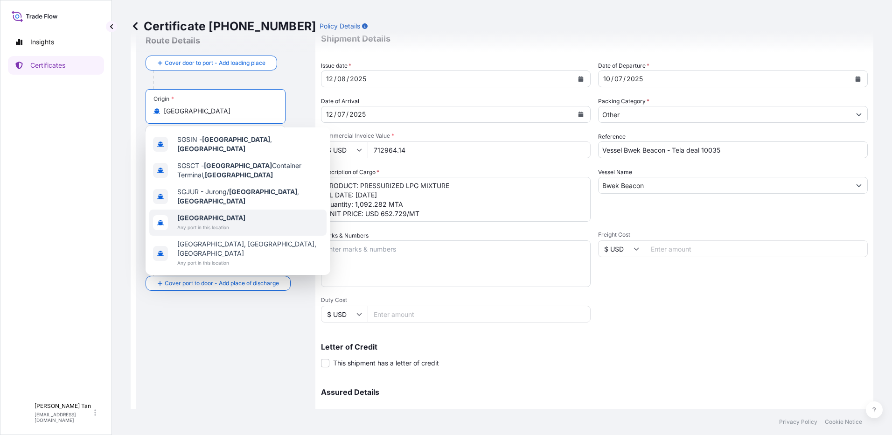
click at [207, 223] on span "Any port in this location" at bounding box center [211, 227] width 68 height 9
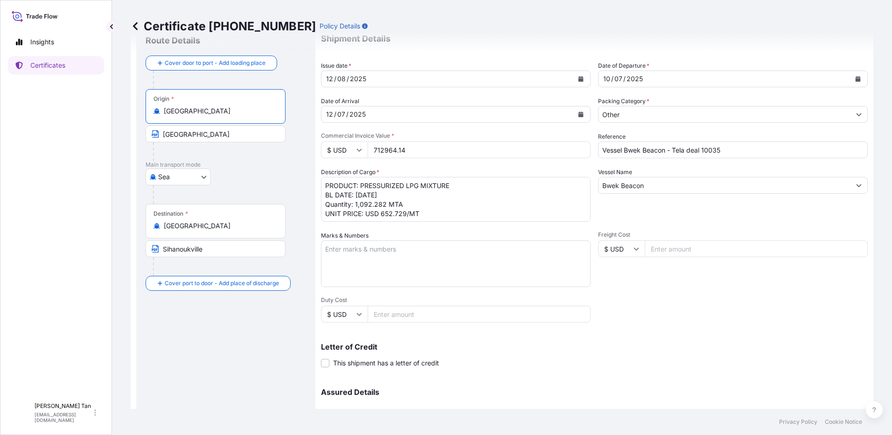
type input "[GEOGRAPHIC_DATA]"
drag, startPoint x: 201, startPoint y: 137, endPoint x: 152, endPoint y: 133, distance: 49.2
click at [152, 133] on span "Port Klang" at bounding box center [216, 137] width 140 height 17
click at [114, 197] on div "Certificate 31491-38-1 Policy Details Route Details Reset Route Details Cover d…" at bounding box center [502, 204] width 780 height 409
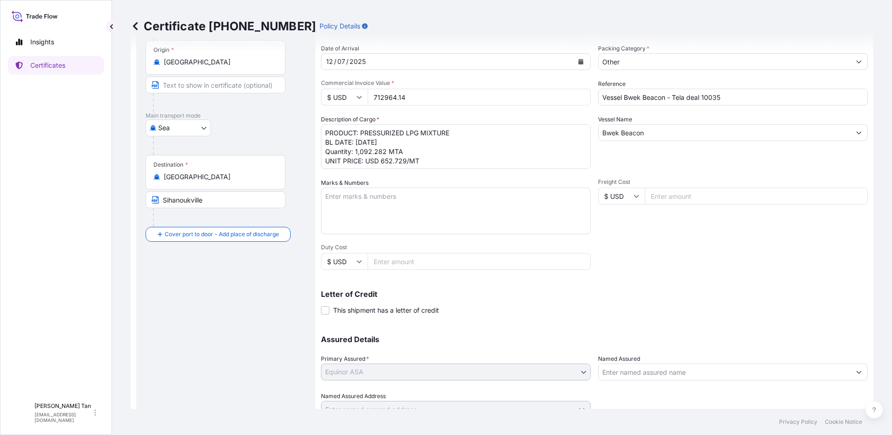
scroll to position [126, 0]
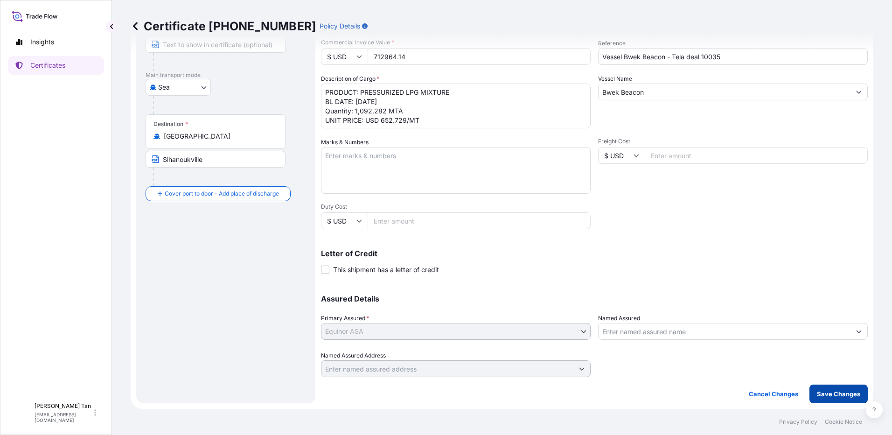
click at [827, 392] on p "Save Changes" at bounding box center [838, 393] width 43 height 9
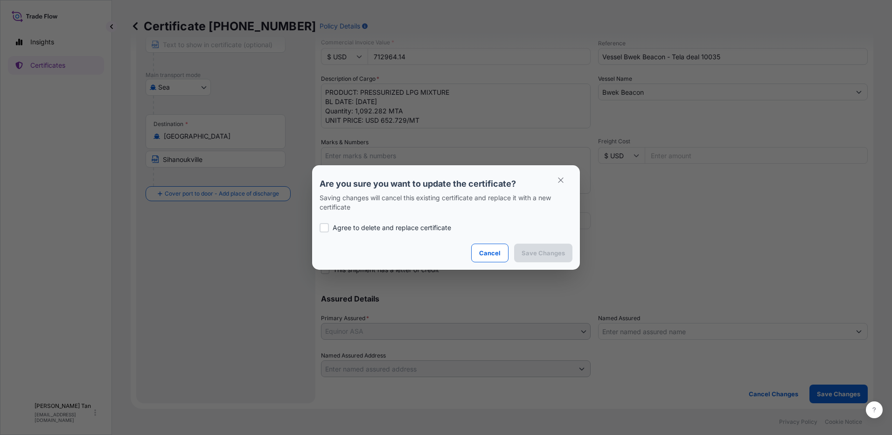
click at [361, 226] on p "Agree to delete and replace certificate" at bounding box center [392, 227] width 119 height 9
checkbox input "true"
click at [547, 254] on p "Save Changes" at bounding box center [543, 252] width 43 height 9
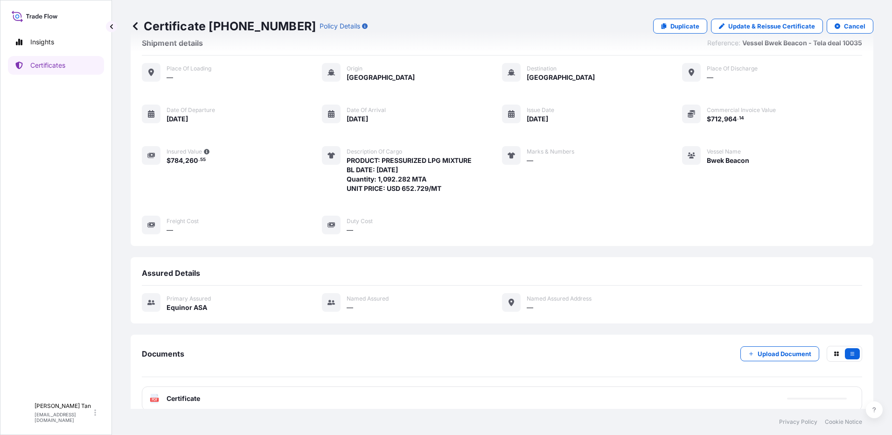
scroll to position [38, 0]
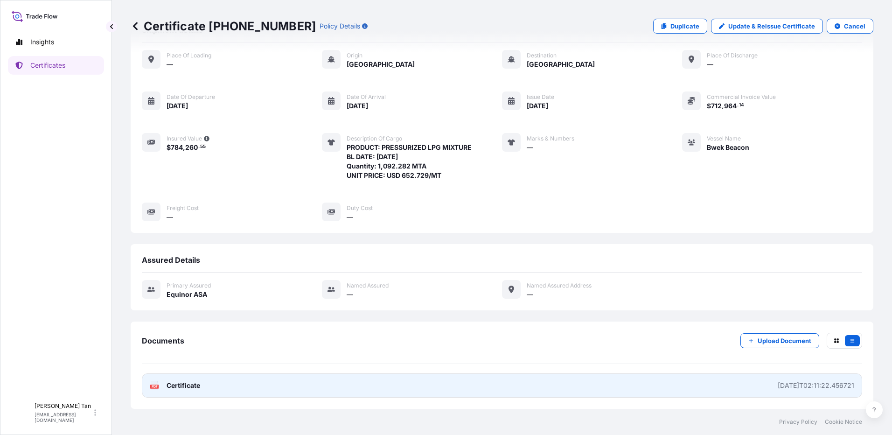
click at [173, 383] on span "Certificate" at bounding box center [184, 385] width 34 height 9
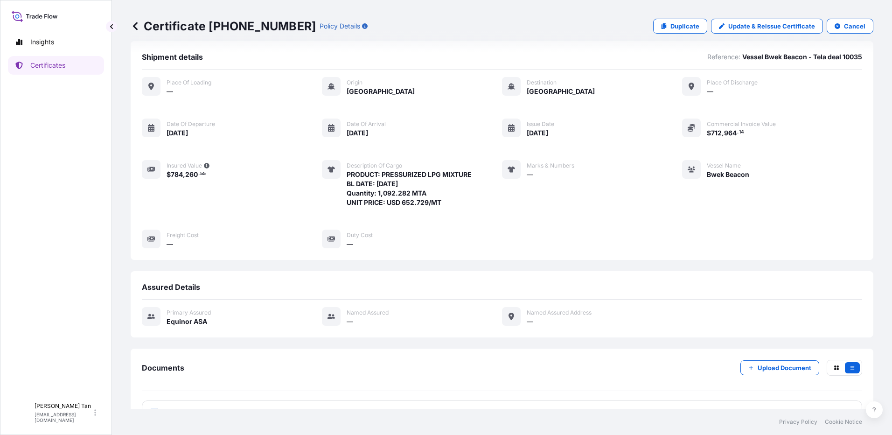
scroll to position [0, 0]
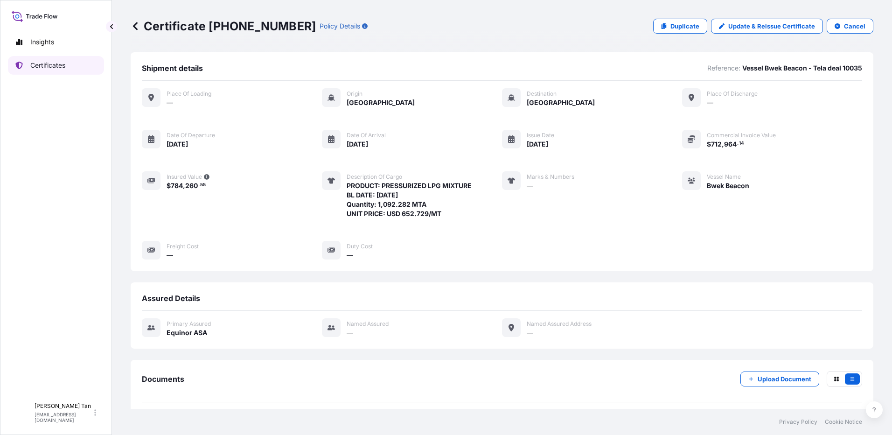
click at [58, 62] on p "Certificates" at bounding box center [47, 65] width 35 height 9
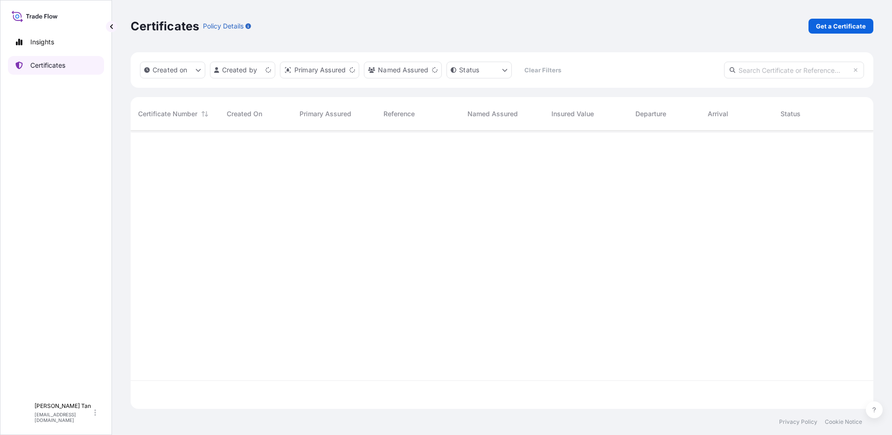
scroll to position [276, 736]
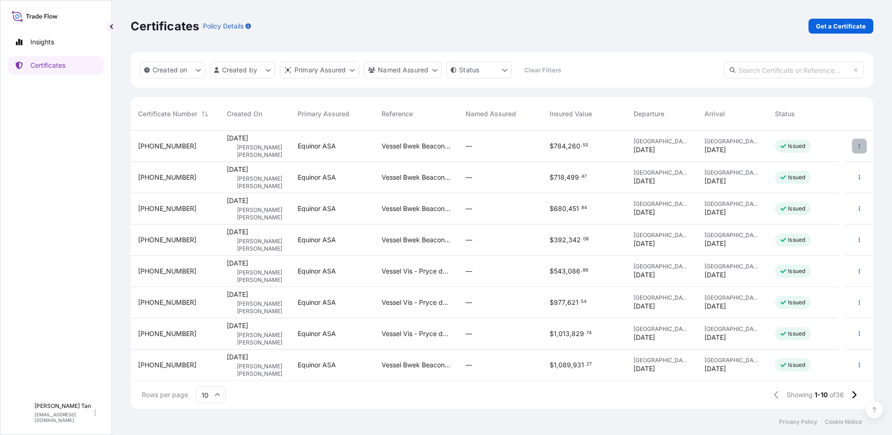
click at [852, 143] on button "button" at bounding box center [859, 146] width 15 height 15
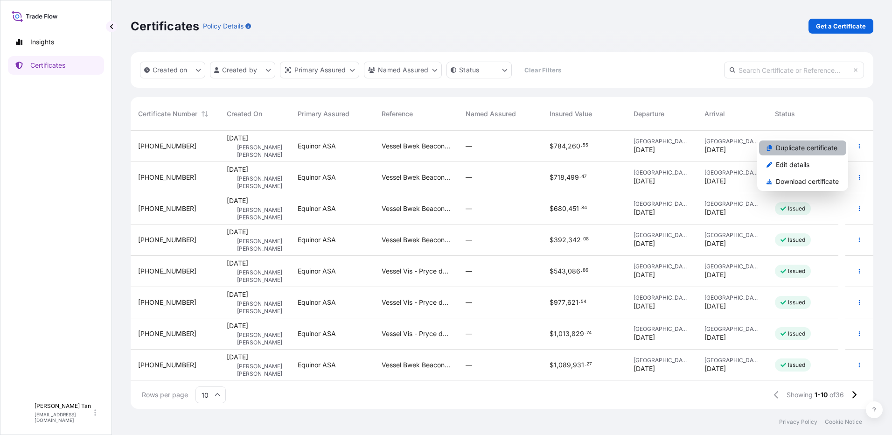
click at [791, 148] on p "Duplicate certificate" at bounding box center [807, 147] width 62 height 9
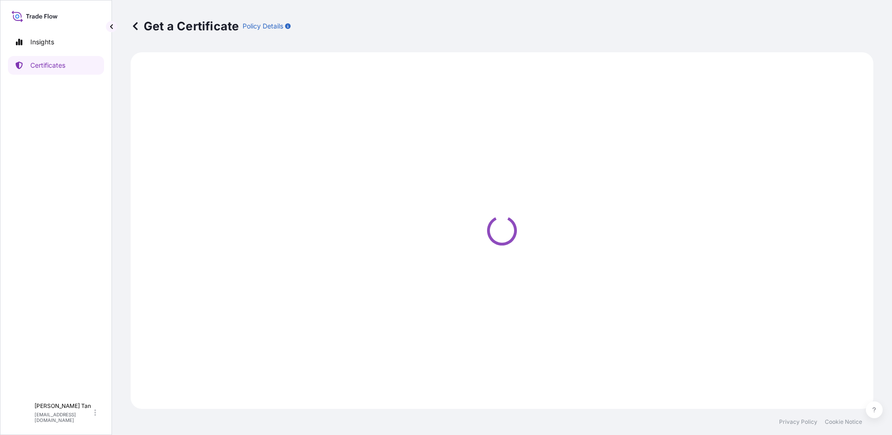
select select "Sea"
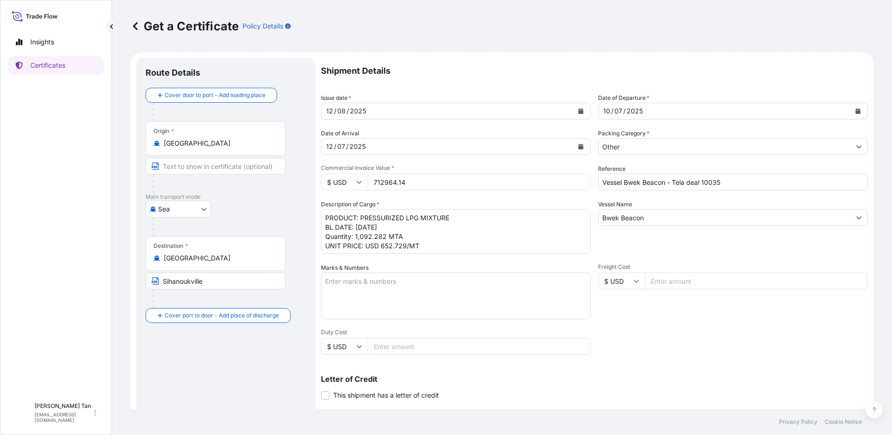
select select "31491"
click at [685, 103] on div "10 / 07 / 2025" at bounding box center [733, 111] width 270 height 17
click at [851, 108] on button "Calendar" at bounding box center [858, 111] width 15 height 15
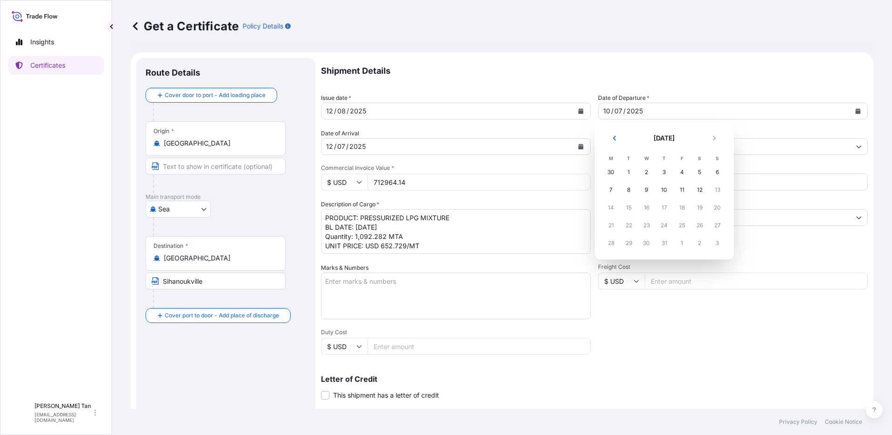
click at [717, 225] on div "27" at bounding box center [717, 225] width 17 height 17
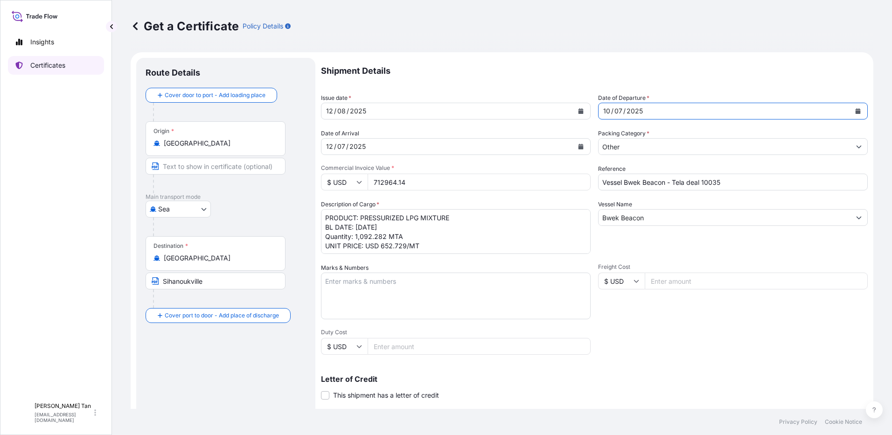
click at [49, 66] on p "Certificates" at bounding box center [47, 65] width 35 height 9
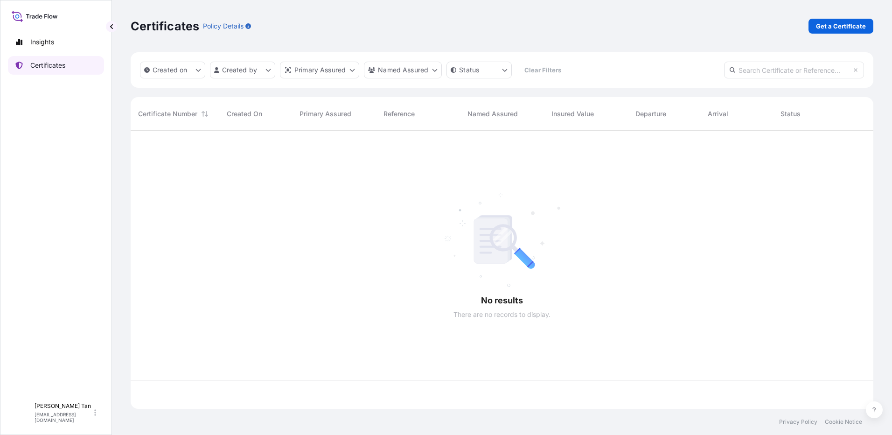
scroll to position [276, 736]
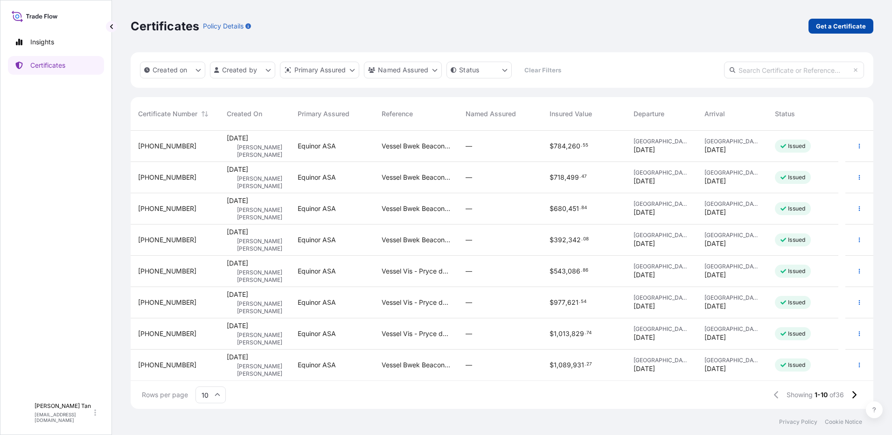
click at [828, 23] on p "Get a Certificate" at bounding box center [841, 25] width 50 height 9
select select "Sea"
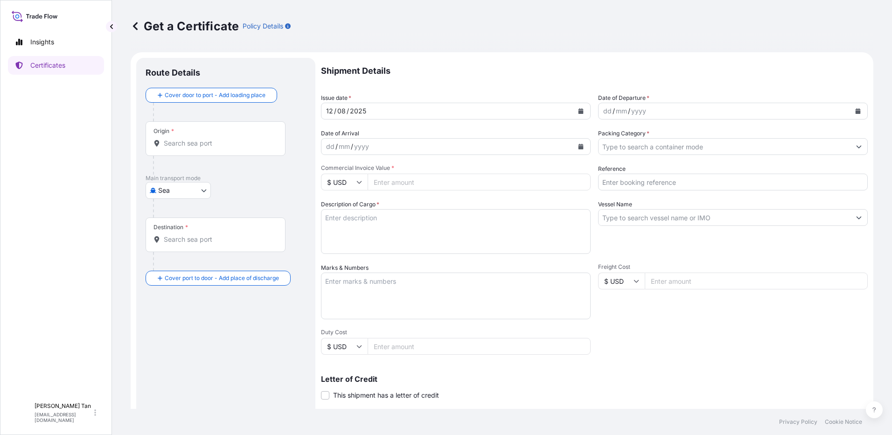
click at [698, 107] on div "dd / mm / yyyy" at bounding box center [725, 111] width 252 height 17
click at [685, 109] on div "dd / mm / yyyy" at bounding box center [725, 111] width 252 height 17
click at [856, 112] on icon "Calendar" at bounding box center [858, 111] width 5 height 6
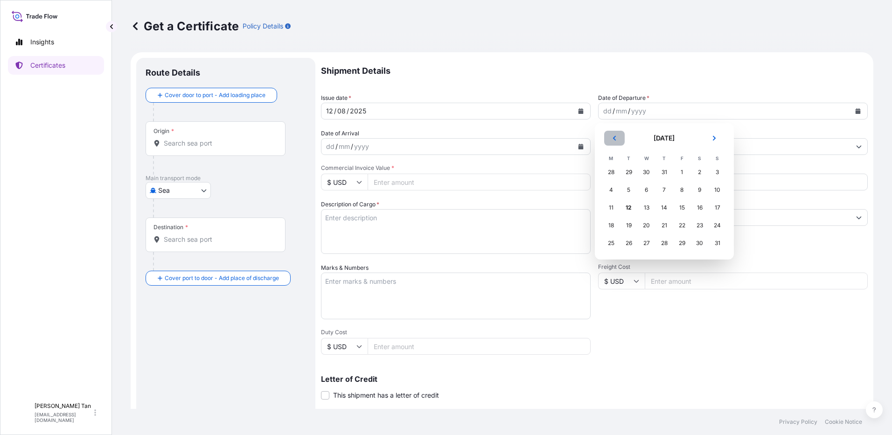
click at [615, 136] on icon "Previous" at bounding box center [615, 138] width 6 height 6
click at [719, 225] on div "27" at bounding box center [717, 225] width 17 height 17
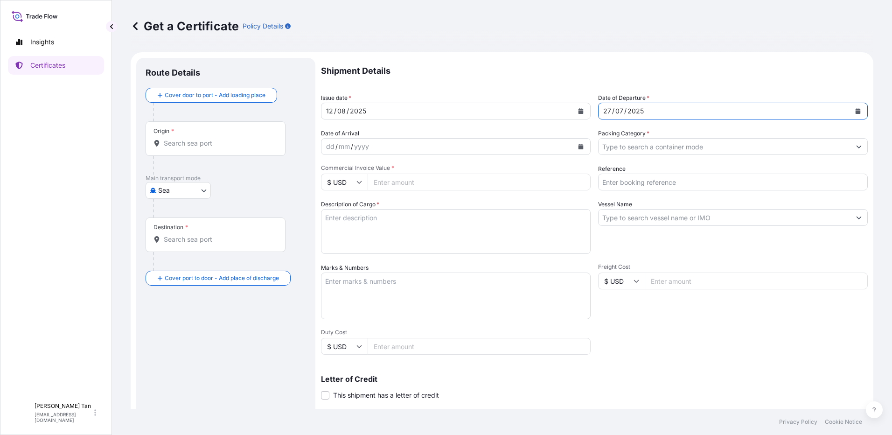
click at [419, 149] on div "dd / mm / yyyy" at bounding box center [447, 146] width 252 height 17
click at [353, 149] on div "dd / mm / yyyy" at bounding box center [447, 146] width 252 height 17
click at [579, 148] on icon "Calendar" at bounding box center [581, 147] width 5 height 6
click at [371, 279] on div "30" at bounding box center [372, 278] width 17 height 17
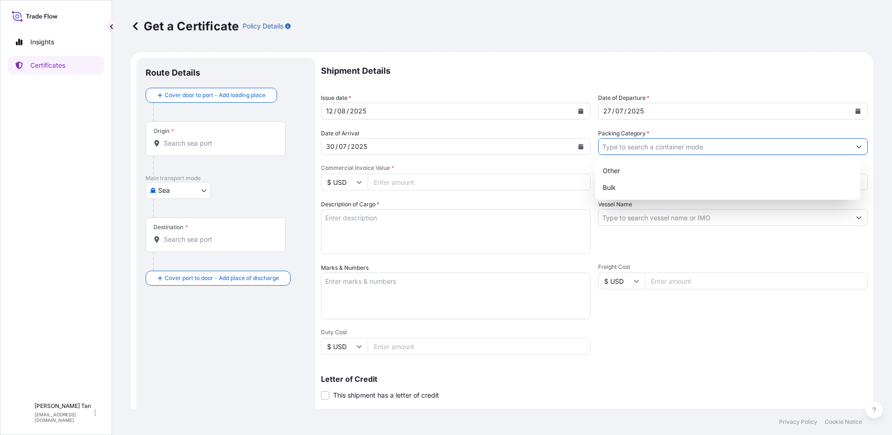
click at [620, 148] on input "Packing Category *" at bounding box center [725, 146] width 252 height 17
click at [624, 167] on div "Other" at bounding box center [728, 170] width 258 height 17
type input "Other"
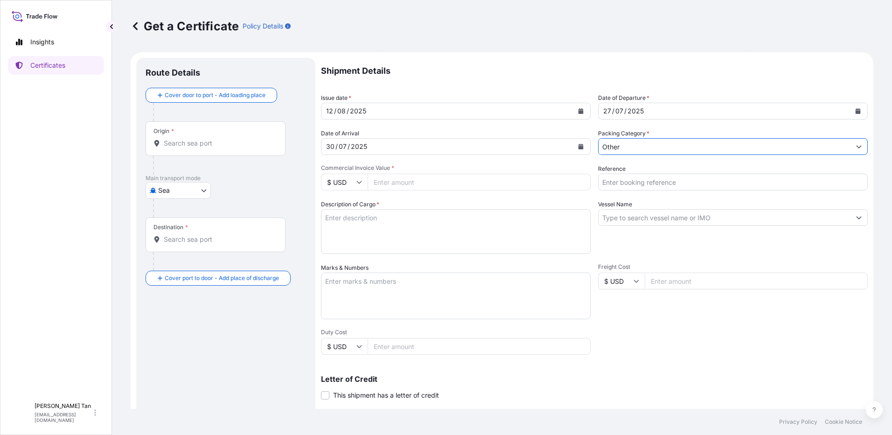
click at [633, 187] on input "Reference" at bounding box center [733, 182] width 270 height 17
click at [631, 183] on input "Reference" at bounding box center [733, 182] width 270 height 17
type input "Vessel Vis - Pryce deal 10202"
click at [647, 218] on input "Vessel Name" at bounding box center [725, 217] width 252 height 17
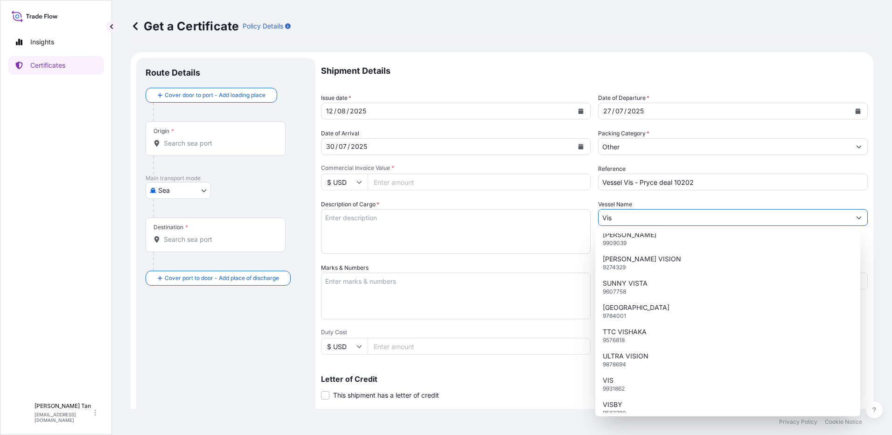
scroll to position [2118, 0]
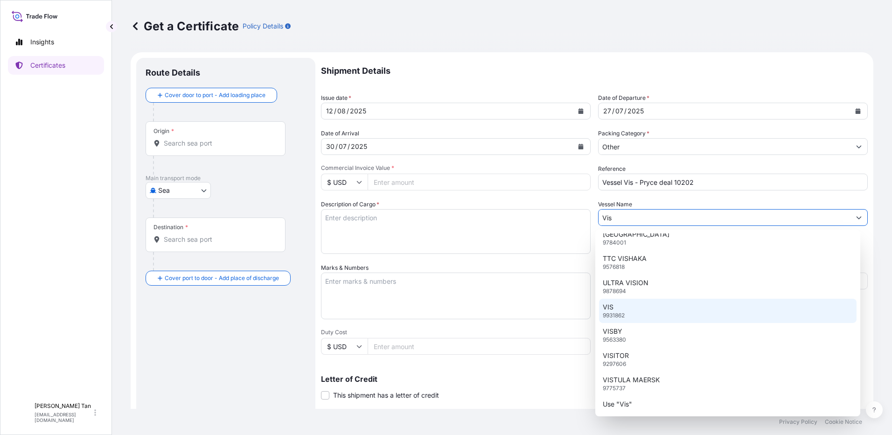
click at [636, 307] on div "VIS 9931862" at bounding box center [728, 311] width 258 height 24
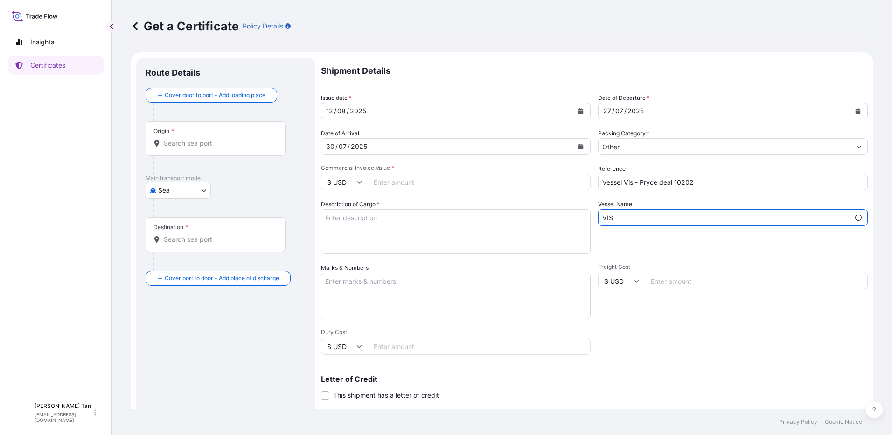
type input "VIS"
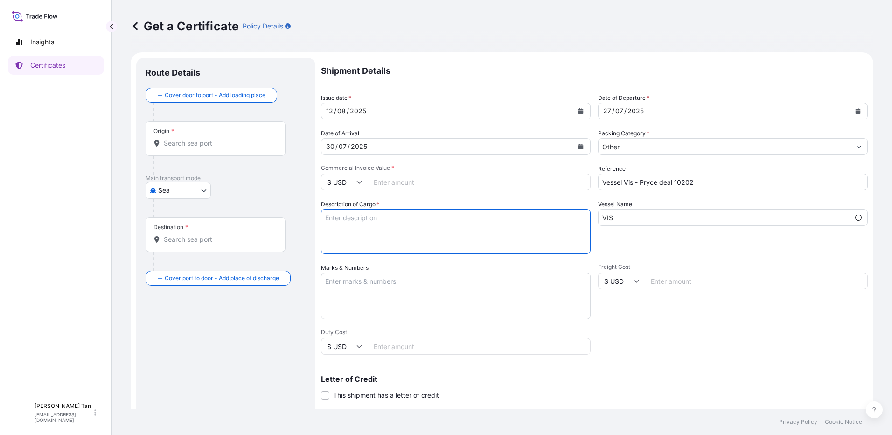
click at [355, 225] on textarea "Description of Cargo *" at bounding box center [456, 231] width 270 height 45
click at [461, 175] on input "Commercial Invoice Value *" at bounding box center [479, 182] width 223 height 17
paste input "1304112.00"
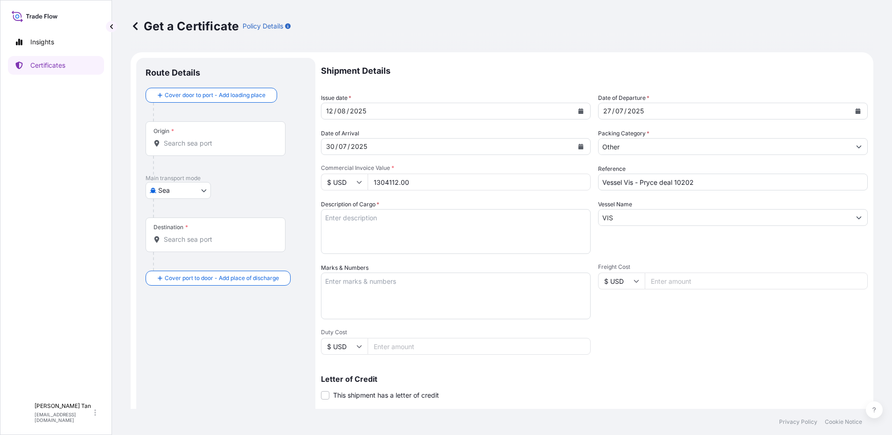
type input "1304112.00"
click at [384, 232] on textarea "Description of Cargo *" at bounding box center [456, 231] width 270 height 45
click at [376, 222] on textarea "Description of Cargo *" at bounding box center [456, 231] width 270 height 45
paste textarea "PRODUCT: PRESSURIZED LPG MIXTURE BL DATE: 07.07.2025 Quantity: 1,000.693 MTA UN…"
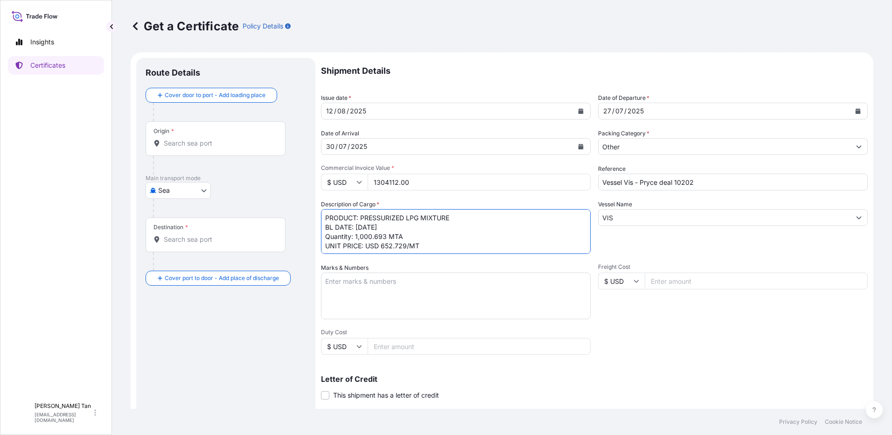
drag, startPoint x: 392, startPoint y: 225, endPoint x: 362, endPoint y: 224, distance: 29.9
click at [362, 224] on textarea "PRODUCT: PRESSURIZED LPG MIXTURE BL DATE: 07.07.2025 Quantity: 1,000.693 MTA UN…" at bounding box center [456, 231] width 270 height 45
drag, startPoint x: 386, startPoint y: 238, endPoint x: 356, endPoint y: 235, distance: 30.5
click at [356, 235] on textarea "PRODUCT: PRESSURIZED LPG MIXTURE BL DATE: 27.07.2025 Quantity: 1,000.693 MTA UN…" at bounding box center [456, 231] width 270 height 45
click at [402, 245] on textarea "PRODUCT: PRESSURIZED LPG MIXTURE BL DATE: 27.07.2025 Quantity: 2,000.00 MTA UNI…" at bounding box center [456, 231] width 270 height 45
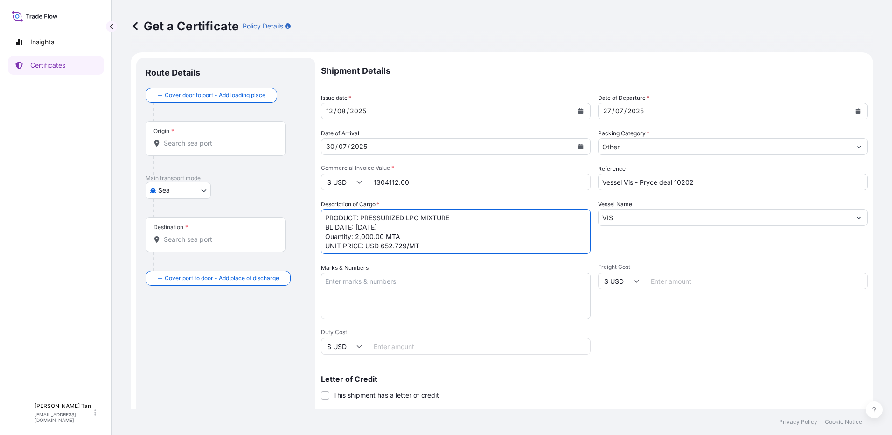
scroll to position [1, 0]
drag, startPoint x: 405, startPoint y: 246, endPoint x: 392, endPoint y: 244, distance: 13.7
click at [392, 244] on textarea "PRODUCT: PRESSURIZED LPG MIXTURE BL DATE: 27.07.2025 Quantity: 2,000.00 MTA UNI…" at bounding box center [456, 231] width 270 height 45
click at [455, 238] on textarea "PRODUCT: PRESSURIZED LPG MIXTURE BL DATE: 27.07.2025 Quantity: 2,000.00 MTA UNI…" at bounding box center [456, 231] width 270 height 45
type textarea "PRODUCT: PRESSURIZED LPG MIXTURE BL DATE: 27.07.2025 Quantity: 2,000.00 MTA UNI…"
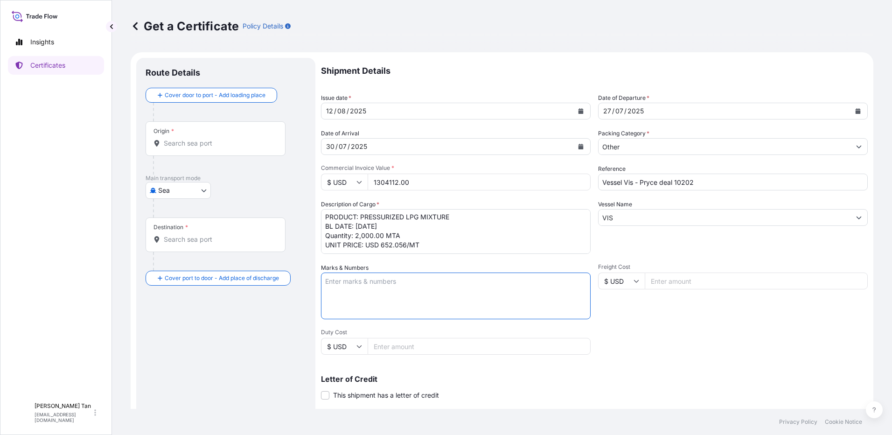
click at [441, 296] on textarea "Marks & Numbers" at bounding box center [456, 295] width 270 height 47
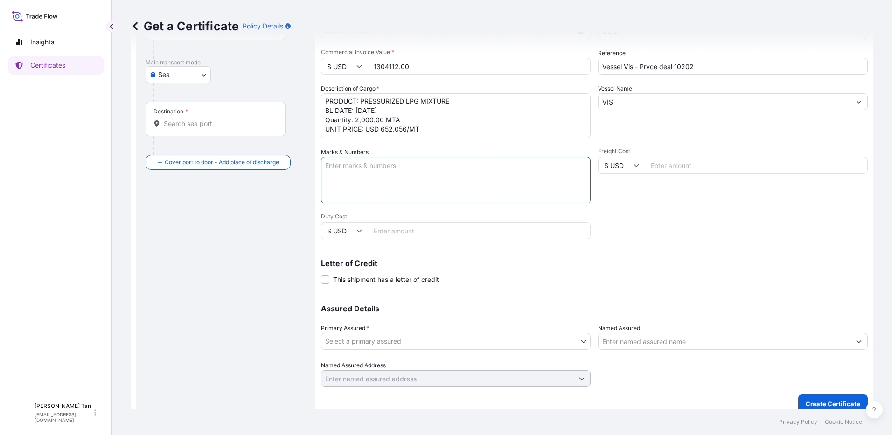
scroll to position [126, 0]
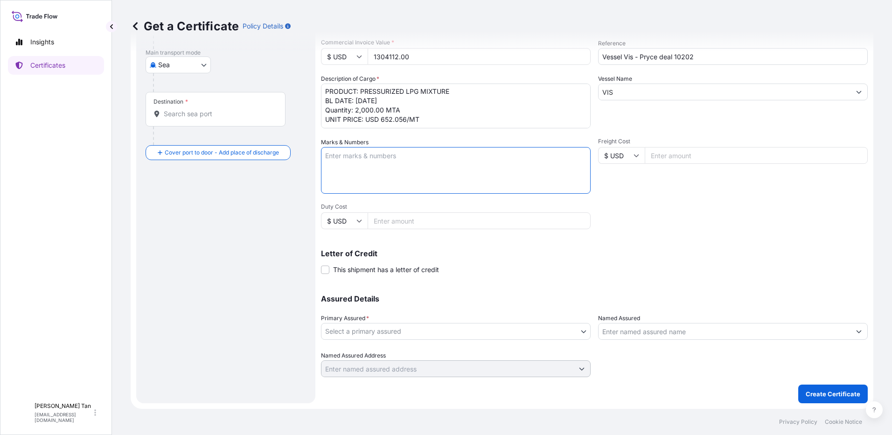
click at [477, 326] on body "Insights Certificates SLL Swee Ling Lily Tan swta@equinor.com Get a Certificate…" at bounding box center [446, 217] width 892 height 435
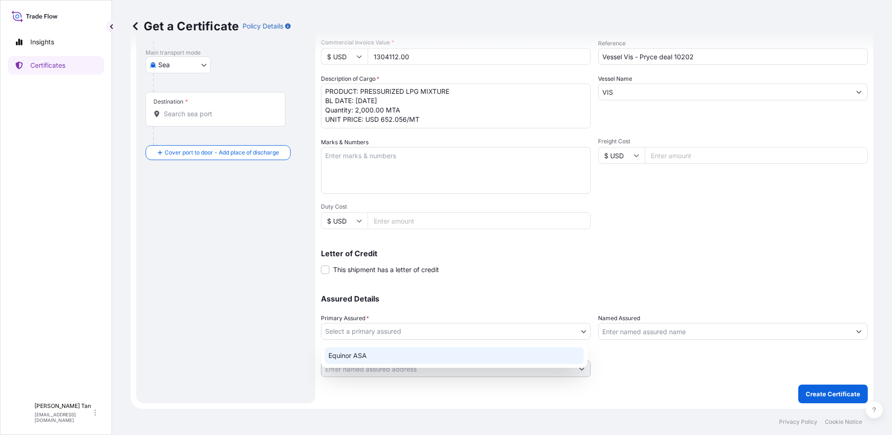
click at [400, 358] on div "Equinor ASA" at bounding box center [454, 355] width 259 height 17
select select "31491"
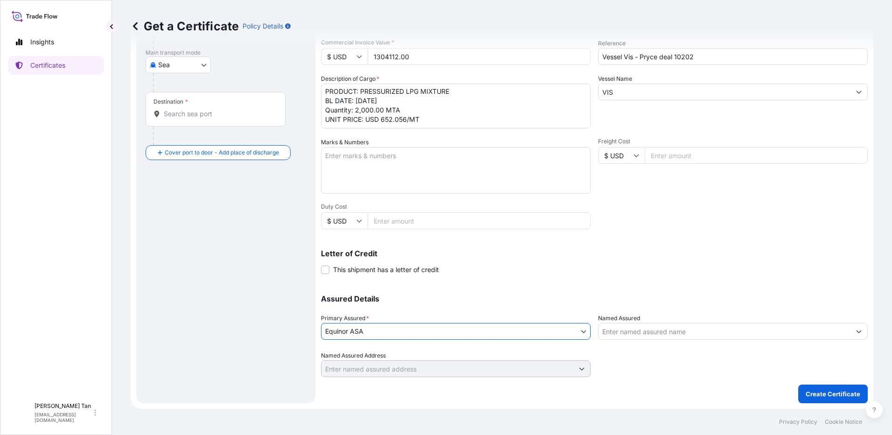
scroll to position [79, 0]
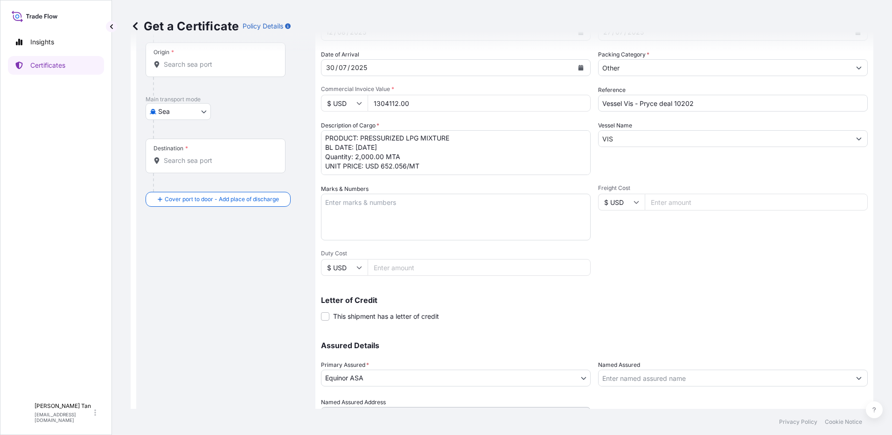
click at [698, 291] on div "Letter of Credit This shipment has a letter of credit Letter of credit * Letter…" at bounding box center [594, 303] width 547 height 36
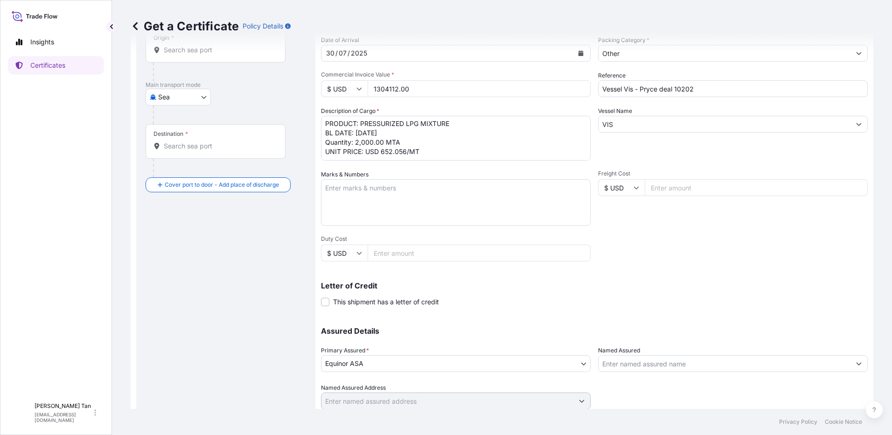
scroll to position [0, 0]
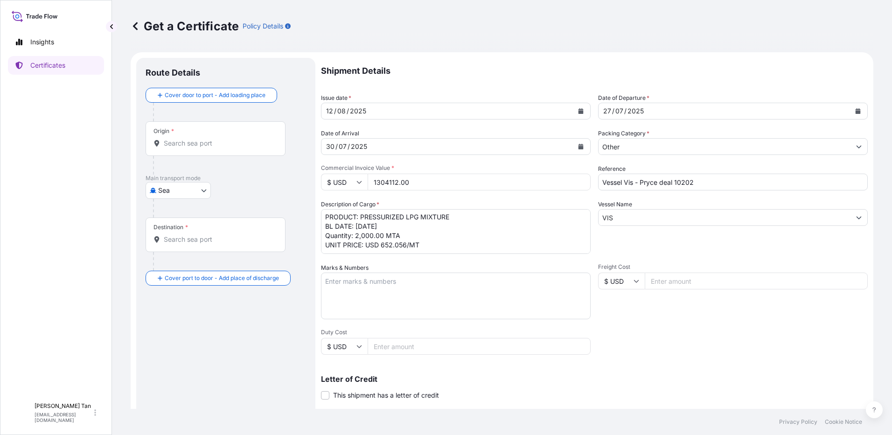
click at [163, 134] on div "Origin *" at bounding box center [164, 130] width 21 height 7
click at [164, 139] on input "Origin *" at bounding box center [219, 143] width 110 height 9
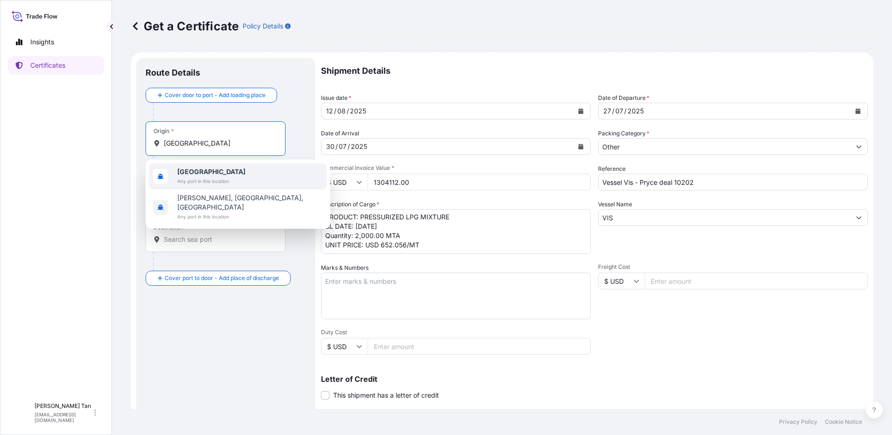
click at [184, 174] on b "[GEOGRAPHIC_DATA]" at bounding box center [211, 171] width 68 height 8
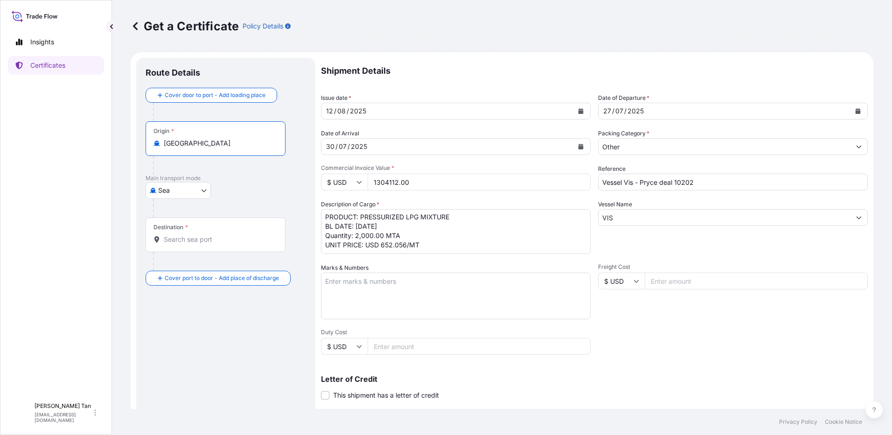
click at [191, 144] on input "[GEOGRAPHIC_DATA]" at bounding box center [219, 143] width 110 height 9
type input "[GEOGRAPHIC_DATA]"
click at [189, 220] on div "Cover door to port - Add loading place Place of loading Road / Inland Road / In…" at bounding box center [226, 187] width 161 height 198
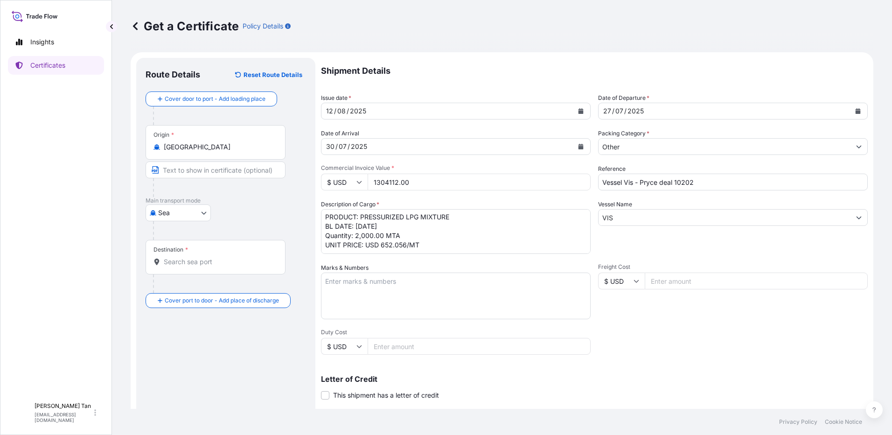
click at [188, 166] on input "Text to appear on certificate" at bounding box center [216, 169] width 140 height 17
type input "Muara"
click at [217, 254] on div "Destination *" at bounding box center [216, 257] width 140 height 35
click at [217, 257] on input "Destination *" at bounding box center [219, 261] width 110 height 9
click at [228, 258] on input "Destination * Please select a destination" at bounding box center [219, 261] width 110 height 9
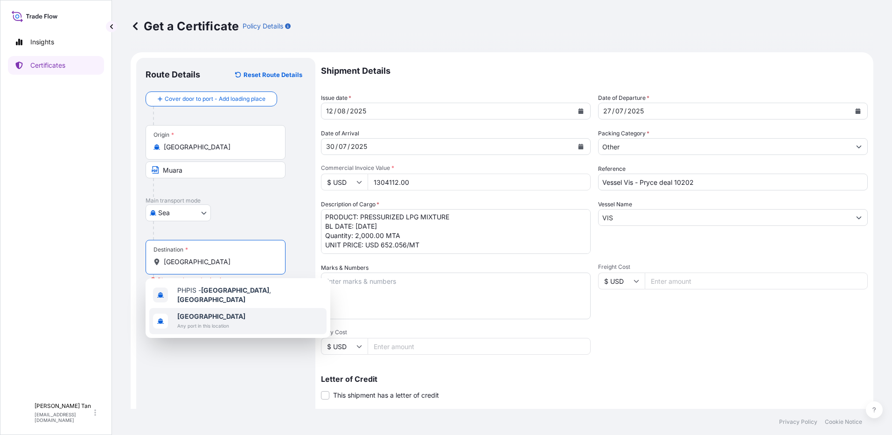
click at [185, 314] on b "[GEOGRAPHIC_DATA]" at bounding box center [211, 316] width 68 height 8
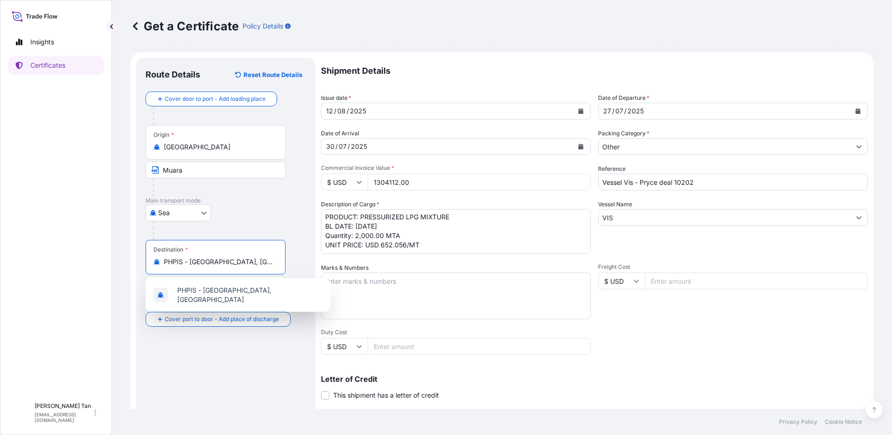
click at [264, 262] on input "PHPIS - Philippines, PhilippinesS" at bounding box center [219, 261] width 110 height 9
type input "PHPIS - Philippines, Philippines"
click at [242, 225] on div at bounding box center [229, 230] width 153 height 19
drag, startPoint x: 100, startPoint y: 268, endPoint x: -18, endPoint y: 273, distance: 117.7
click at [0, 273] on html "2 options available. 0 options available. 1 option available. 0 options availab…" at bounding box center [446, 217] width 892 height 435
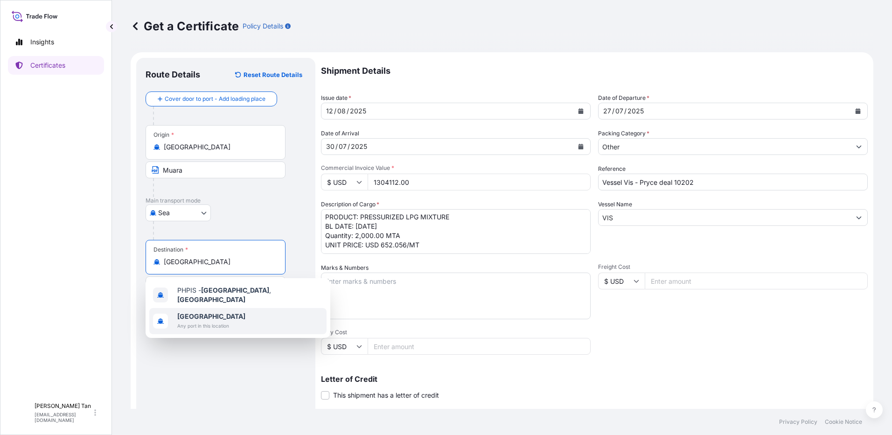
click at [212, 315] on b "[GEOGRAPHIC_DATA]" at bounding box center [211, 316] width 68 height 8
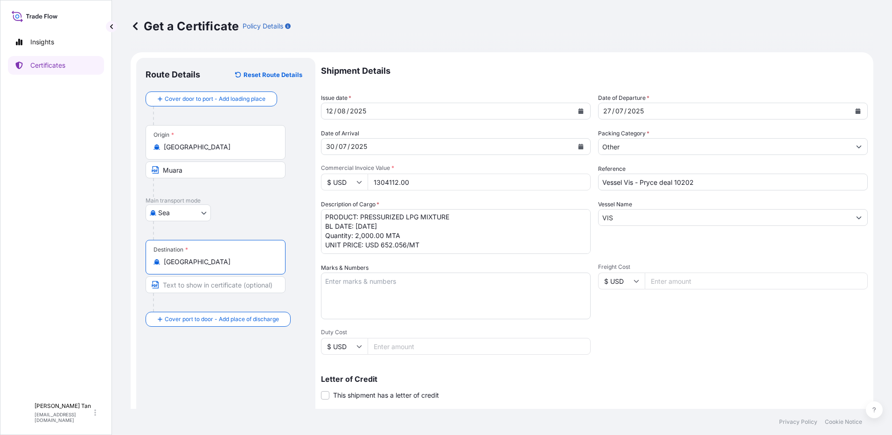
type input "[GEOGRAPHIC_DATA]"
click at [192, 289] on input "Text to appear on certificate" at bounding box center [216, 284] width 140 height 17
drag, startPoint x: 223, startPoint y: 288, endPoint x: 191, endPoint y: 286, distance: 31.3
click at [191, 286] on input "Sogod,Cebu" at bounding box center [216, 284] width 140 height 17
type input "Sogod"
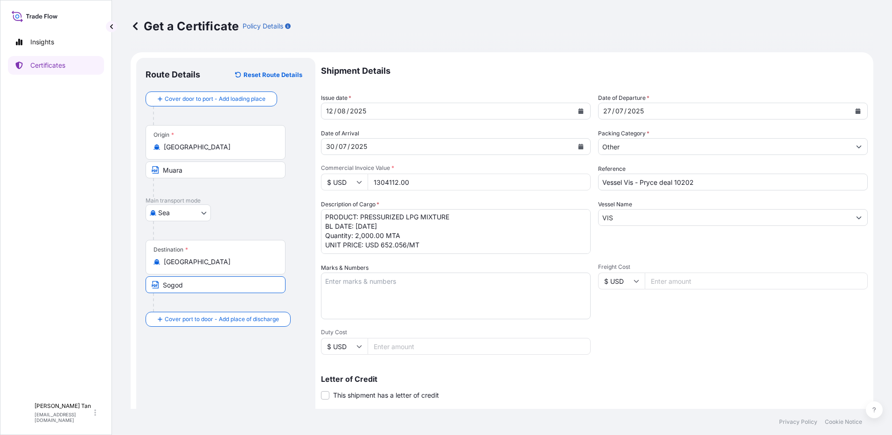
click at [208, 364] on div "Route Details Reset Route Details Cover door to port - Add loading place Place …" at bounding box center [226, 293] width 161 height 452
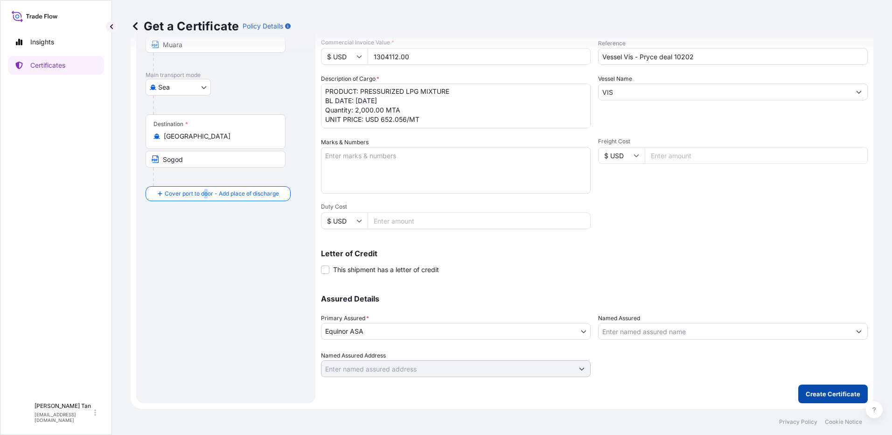
click at [812, 391] on p "Create Certificate" at bounding box center [833, 393] width 55 height 9
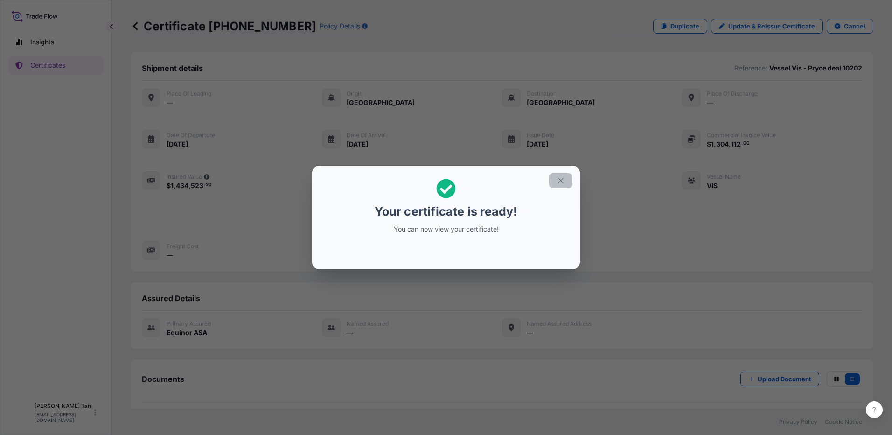
click at [562, 182] on icon "button" at bounding box center [561, 180] width 8 height 8
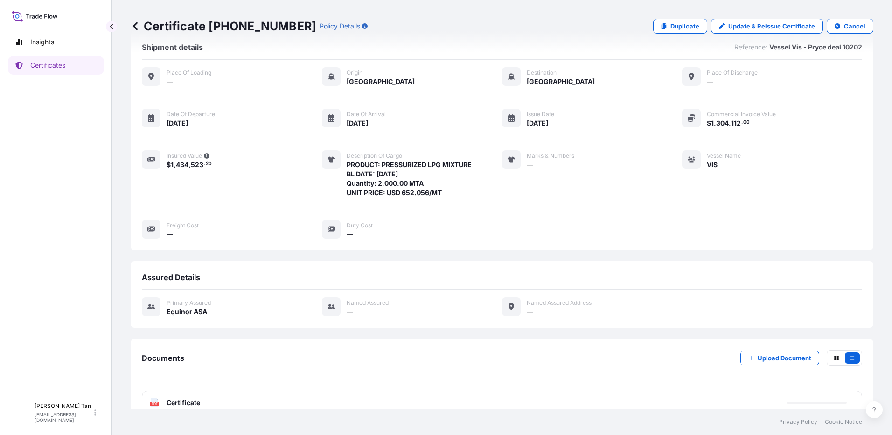
scroll to position [38, 0]
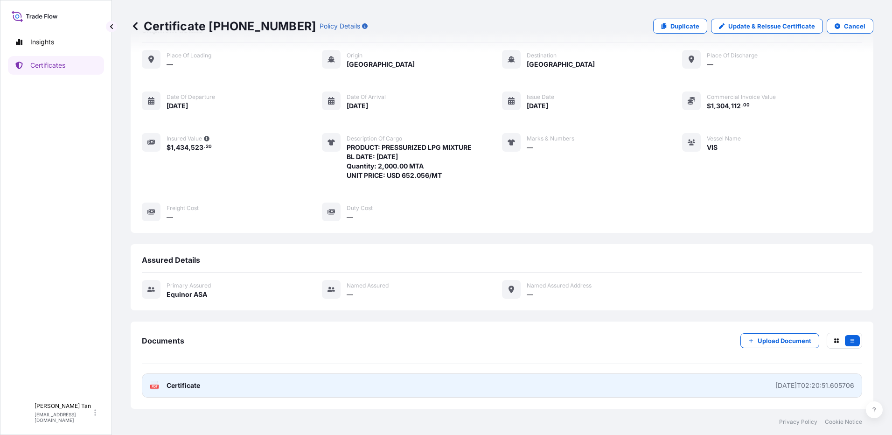
click at [181, 379] on link "PDF Certificate 2025-08-12T02:20:51.605706" at bounding box center [502, 385] width 720 height 24
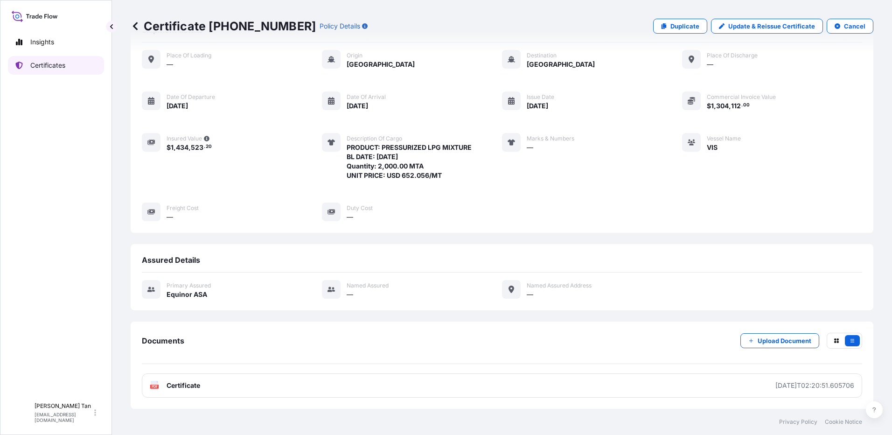
click at [57, 63] on p "Certificates" at bounding box center [47, 65] width 35 height 9
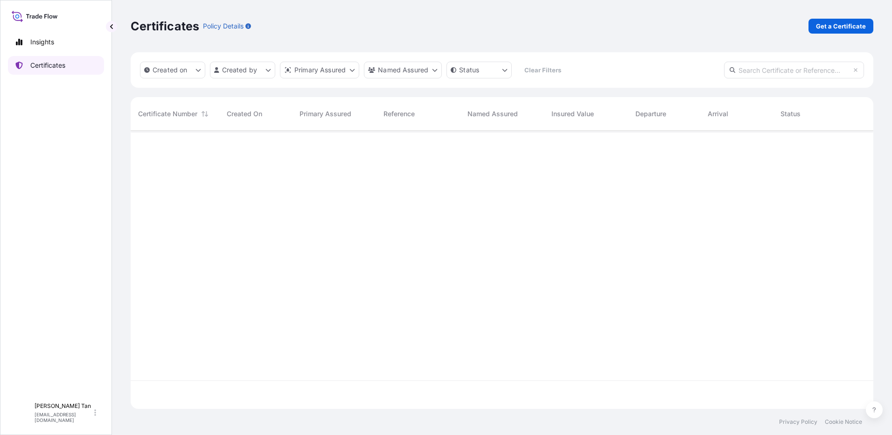
scroll to position [276, 736]
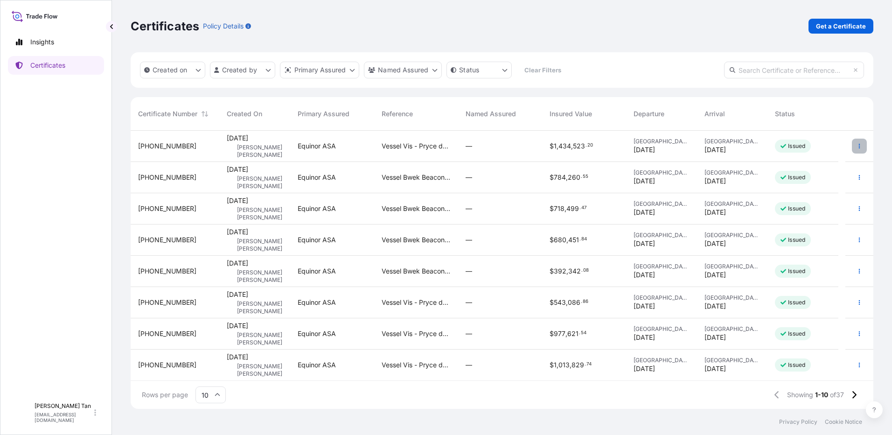
click at [857, 147] on icon "button" at bounding box center [860, 146] width 6 height 6
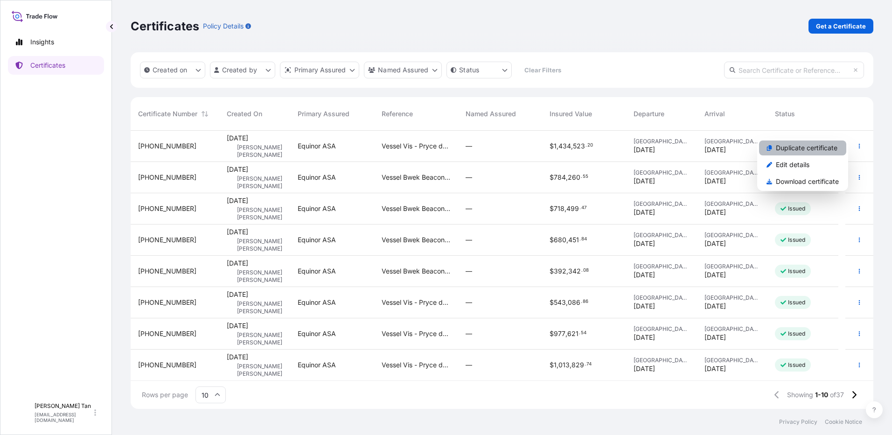
click at [806, 147] on p "Duplicate certificate" at bounding box center [807, 147] width 62 height 9
select select "Sea"
select select "31491"
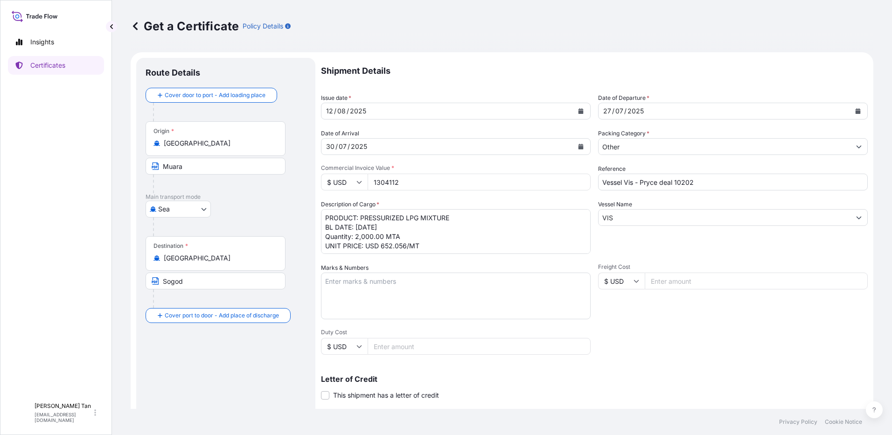
drag, startPoint x: 412, startPoint y: 234, endPoint x: 394, endPoint y: 231, distance: 17.5
click at [412, 234] on textarea "PRODUCT: PRESSURIZED LPG MIXTURE BL DATE: 27.07.2025 Quantity: 2,000.00 MTA UNI…" at bounding box center [456, 231] width 270 height 45
drag, startPoint x: 382, startPoint y: 237, endPoint x: 357, endPoint y: 237, distance: 24.3
click at [357, 237] on textarea "PRODUCT: PRESSURIZED LPG MIXTURE BL DATE: 27.07.2025 Quantity: 2,000.00 MTA UNI…" at bounding box center [456, 231] width 270 height 45
click at [356, 147] on div "2025" at bounding box center [359, 146] width 18 height 11
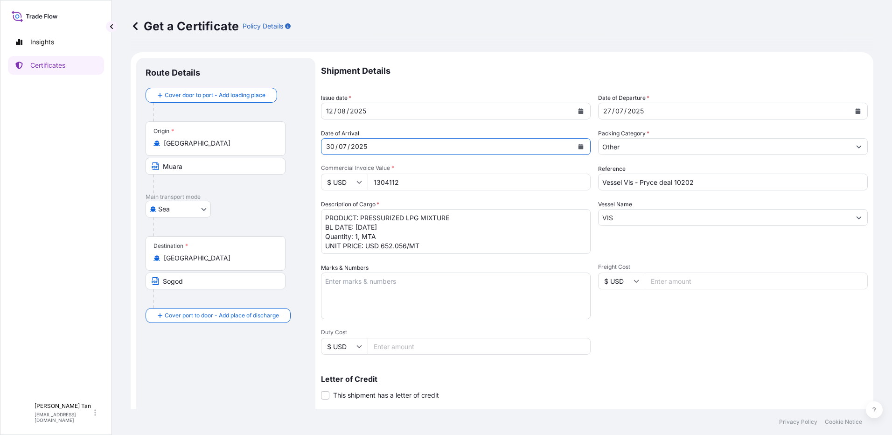
click at [579, 147] on icon "Calendar" at bounding box center [581, 147] width 5 height 6
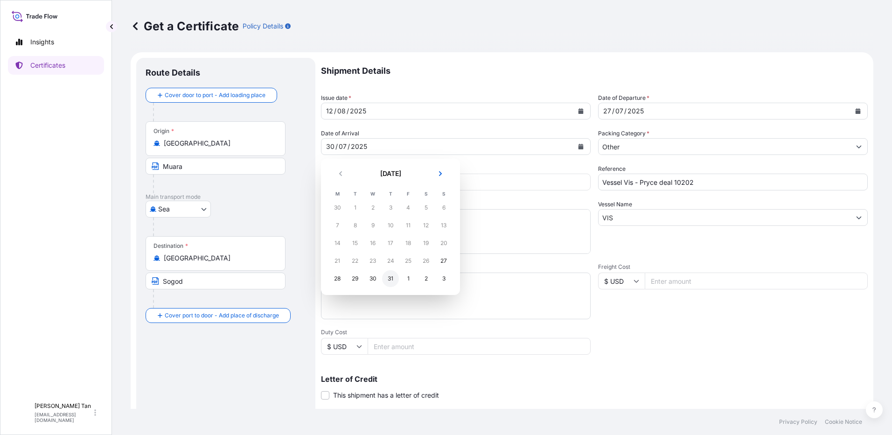
click at [395, 278] on div "31" at bounding box center [390, 278] width 17 height 17
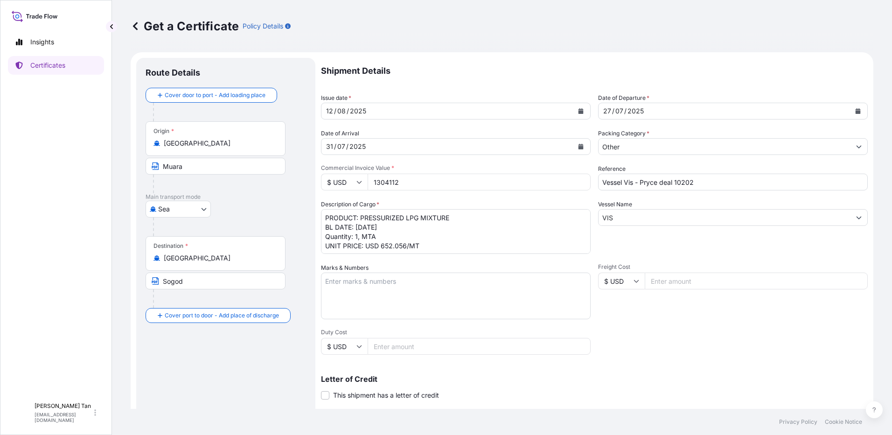
click at [361, 237] on textarea "PRODUCT: PRESSURIZED LPG MIXTURE BL DATE: 27.07.2025 Quantity: 2,000.00 MTA UNI…" at bounding box center [456, 231] width 270 height 45
click at [530, 241] on textarea "PRODUCT: PRESSURIZED LPG MIXTURE BL DATE: 27.07.2025 Quantity: 2,000.00 MTA UNI…" at bounding box center [456, 231] width 270 height 45
type textarea "PRODUCT: PRESSURIZED LPG MIXTURE BL DATE: 27.07.2025 Quantity: 1,657.732 MTA UN…"
click at [706, 185] on input "Vessel Vis - Pryce deal 10202" at bounding box center [733, 182] width 270 height 17
type input "Vessel Vis - Pryce deal 10204"
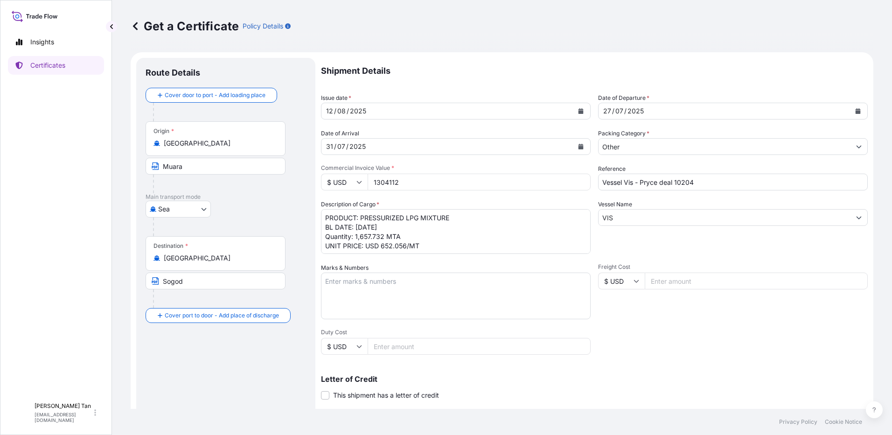
drag, startPoint x: 381, startPoint y: 181, endPoint x: 286, endPoint y: 182, distance: 95.2
click at [286, 182] on form "Route Details Cover door to port - Add loading place Place of loading Road / In…" at bounding box center [502, 293] width 743 height 482
paste input "080934.10"
type input "1080934.10"
click at [419, 227] on textarea "PRODUCT: PRESSURIZED LPG MIXTURE BL DATE: 27.07.2025 Quantity: 2,000.00 MTA UNI…" at bounding box center [456, 231] width 270 height 45
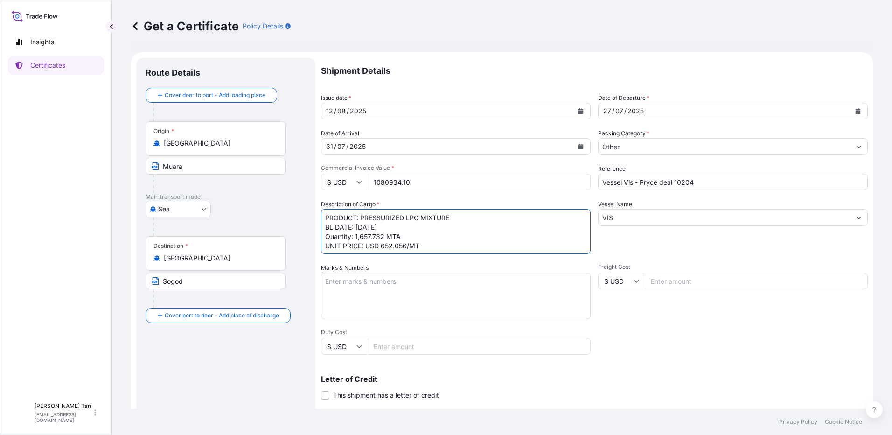
click at [416, 236] on textarea "PRODUCT: PRESSURIZED LPG MIXTURE BL DATE: 27.07.2025 Quantity: 2,000.00 MTA UNI…" at bounding box center [456, 231] width 270 height 45
click at [417, 248] on textarea "PRODUCT: PRESSURIZED LPG MIXTURE BL DATE: 27.07.2025 Quantity: 2,000.00 MTA UNI…" at bounding box center [456, 231] width 270 height 45
drag, startPoint x: 202, startPoint y: 283, endPoint x: 152, endPoint y: 277, distance: 51.2
click at [152, 277] on span "Sogod" at bounding box center [216, 280] width 140 height 17
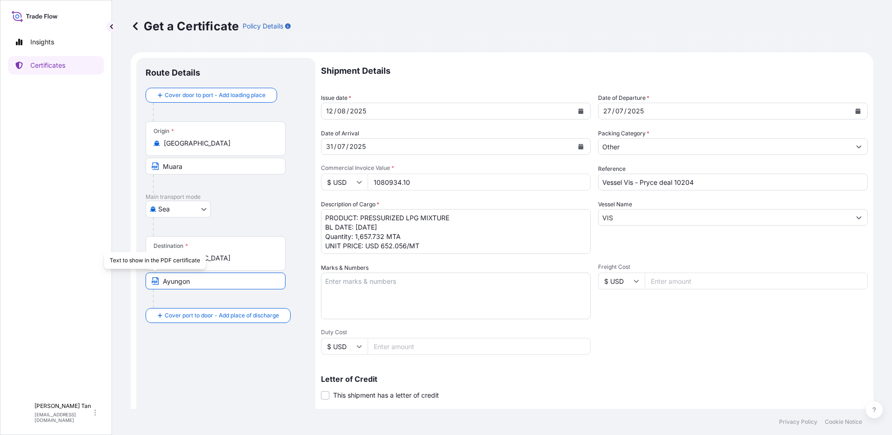
type input "Ayungon"
click at [131, 362] on form "Route Details Cover door to port - Add loading place Place of loading Road / In…" at bounding box center [502, 293] width 743 height 482
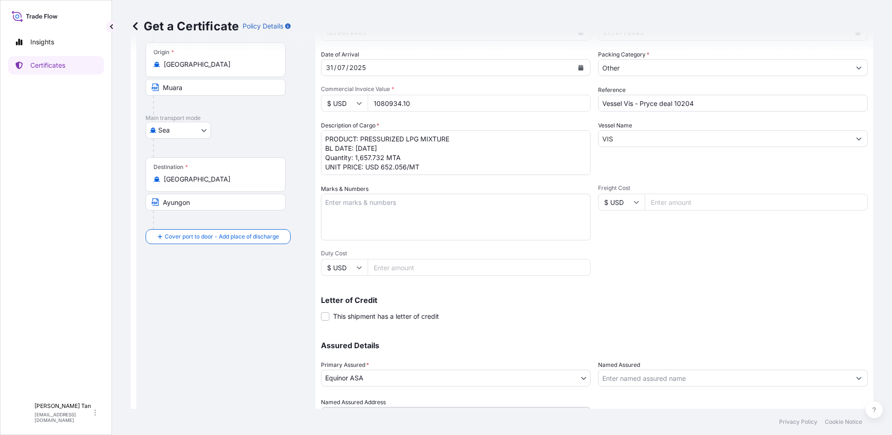
scroll to position [126, 0]
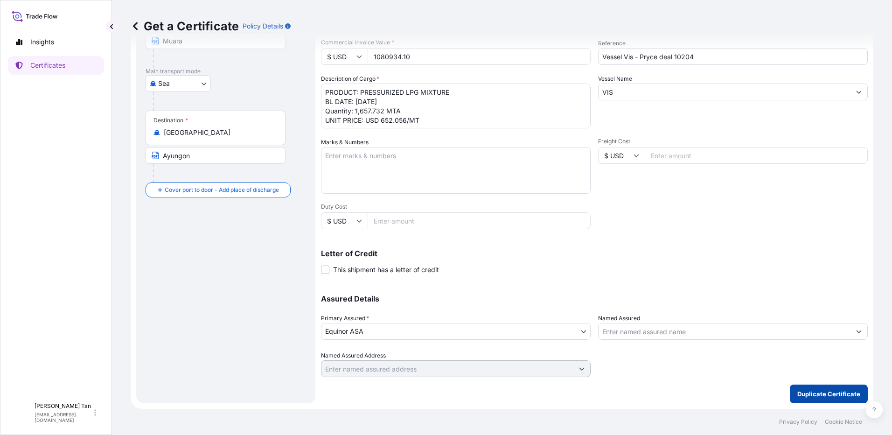
click at [810, 390] on p "Duplicate Certificate" at bounding box center [828, 393] width 63 height 9
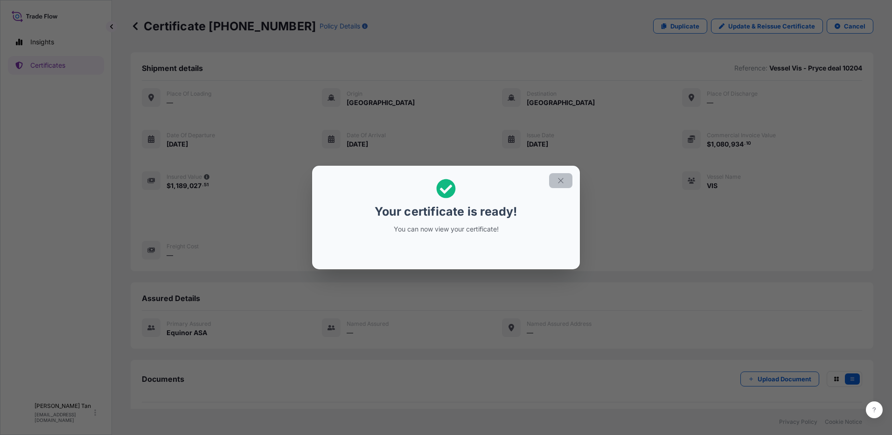
click at [562, 180] on icon "button" at bounding box center [561, 180] width 8 height 8
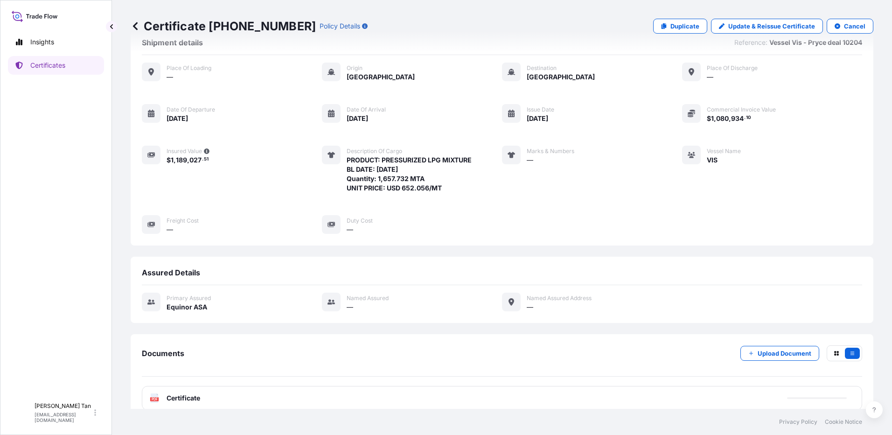
scroll to position [38, 0]
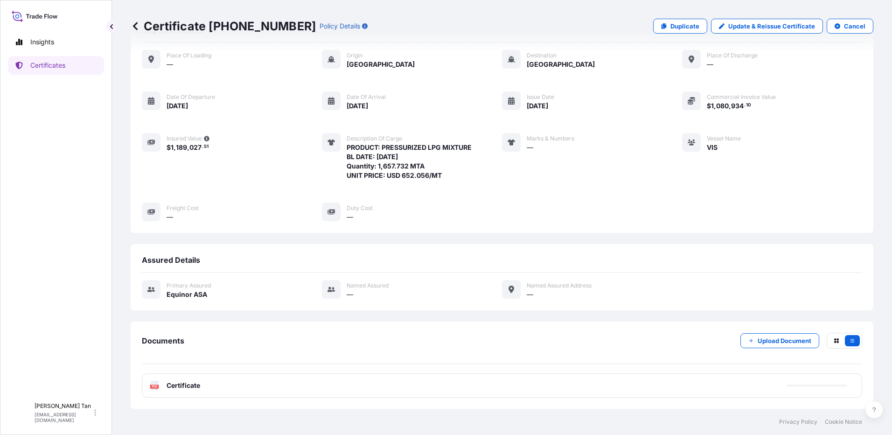
click at [184, 386] on span "Certificate" at bounding box center [184, 385] width 34 height 9
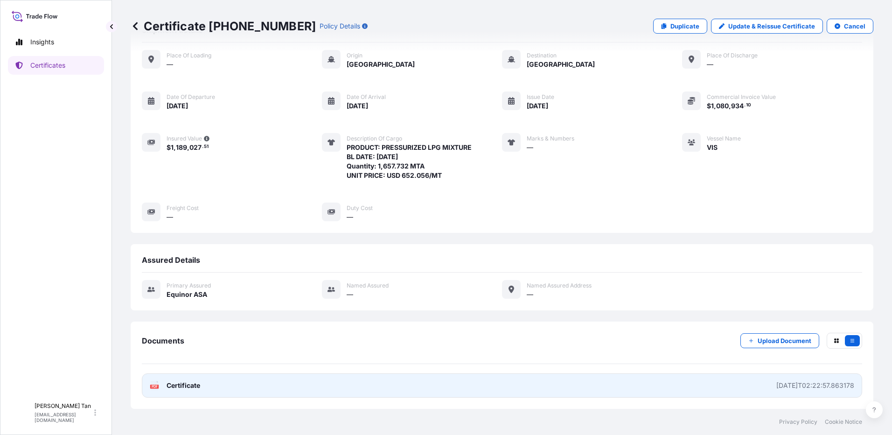
click at [175, 386] on span "Certificate" at bounding box center [184, 385] width 34 height 9
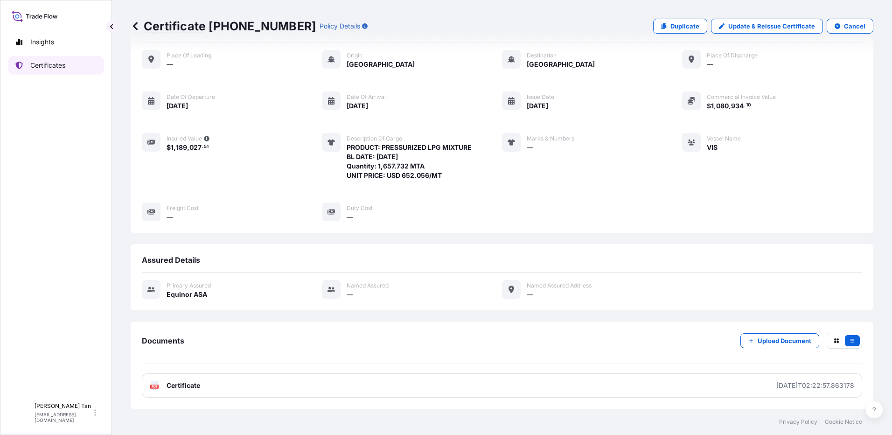
click at [61, 63] on p "Certificates" at bounding box center [47, 65] width 35 height 9
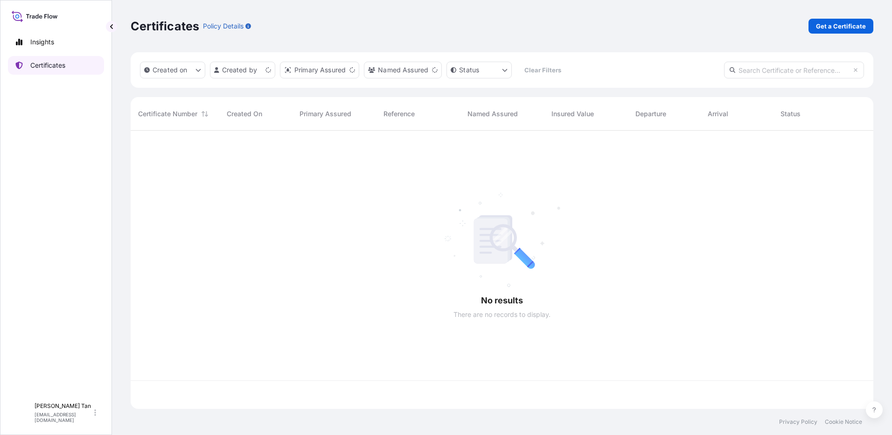
scroll to position [276, 736]
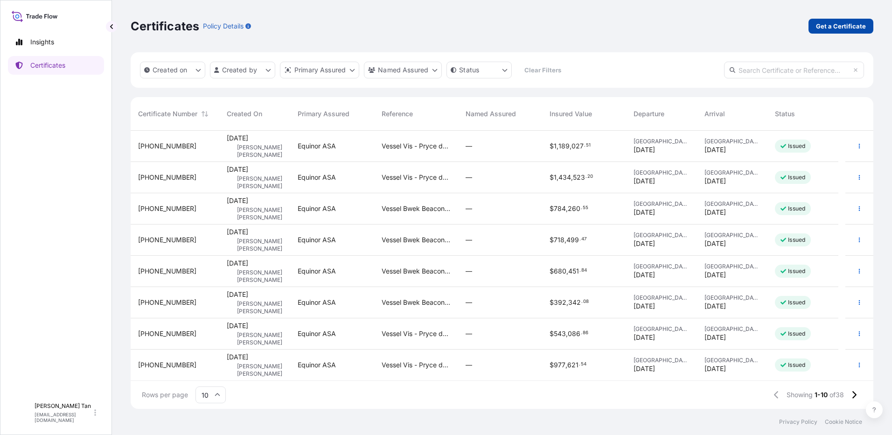
click at [850, 28] on link "Get a Certificate" at bounding box center [841, 26] width 65 height 15
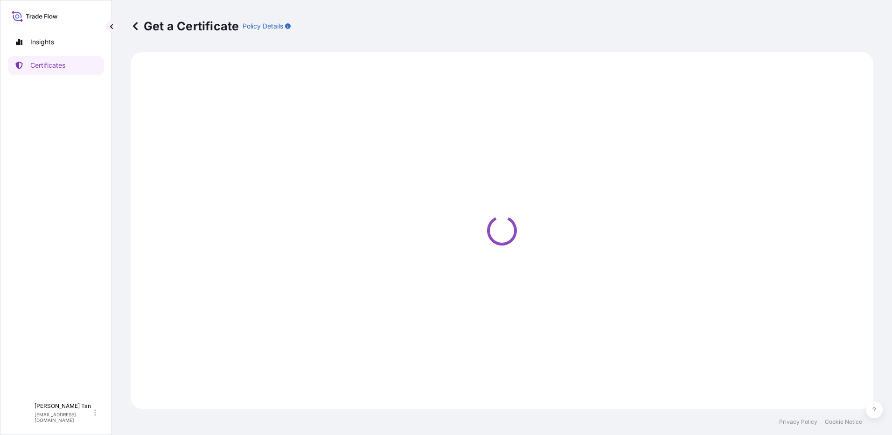
select select "Sea"
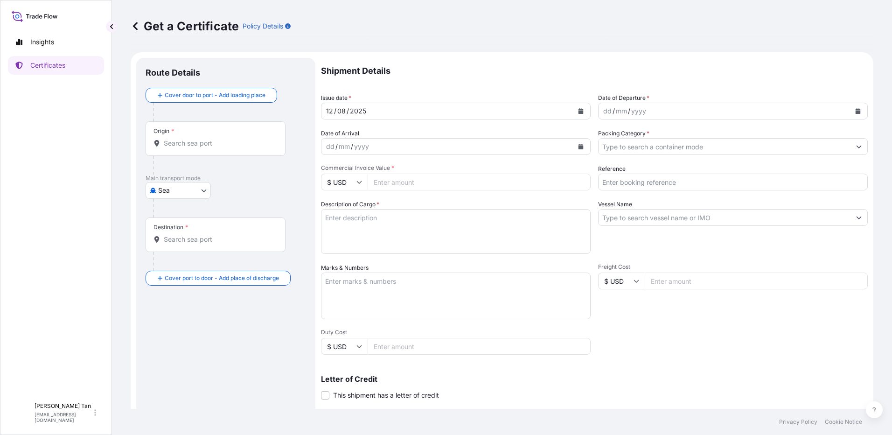
click at [856, 113] on icon "Calendar" at bounding box center [858, 111] width 5 height 6
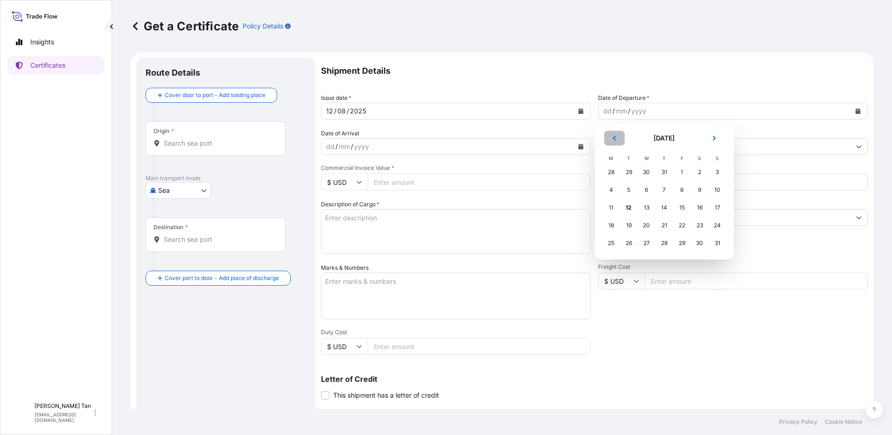
click at [608, 137] on button "Previous" at bounding box center [614, 138] width 21 height 15
click at [626, 244] on div "24" at bounding box center [629, 243] width 17 height 17
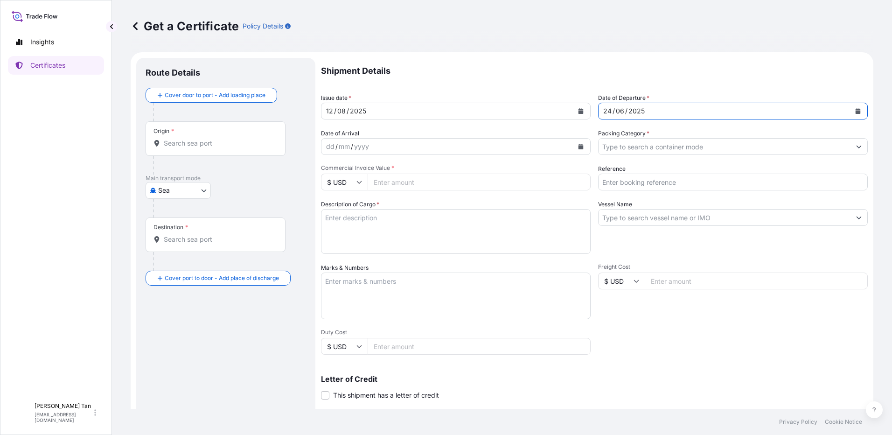
click at [479, 147] on div "dd / mm / yyyy" at bounding box center [447, 146] width 252 height 17
click at [573, 151] on button "Calendar" at bounding box center [580, 146] width 15 height 15
click at [344, 173] on button "Previous" at bounding box center [340, 173] width 21 height 15
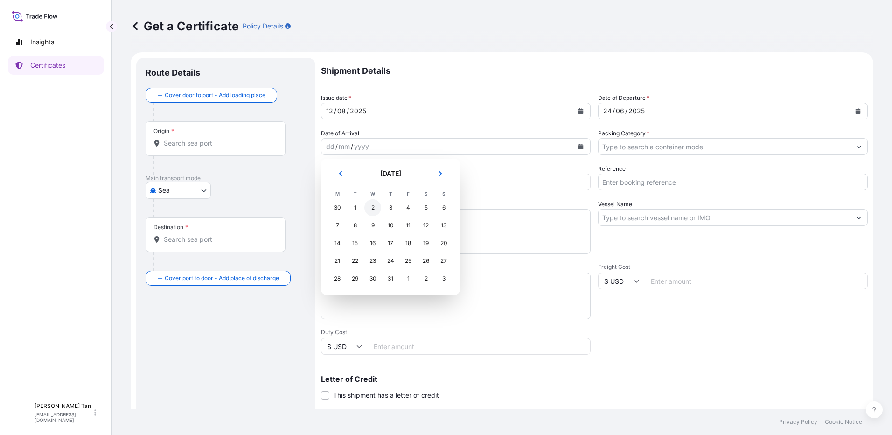
click at [366, 206] on div "2" at bounding box center [372, 207] width 17 height 17
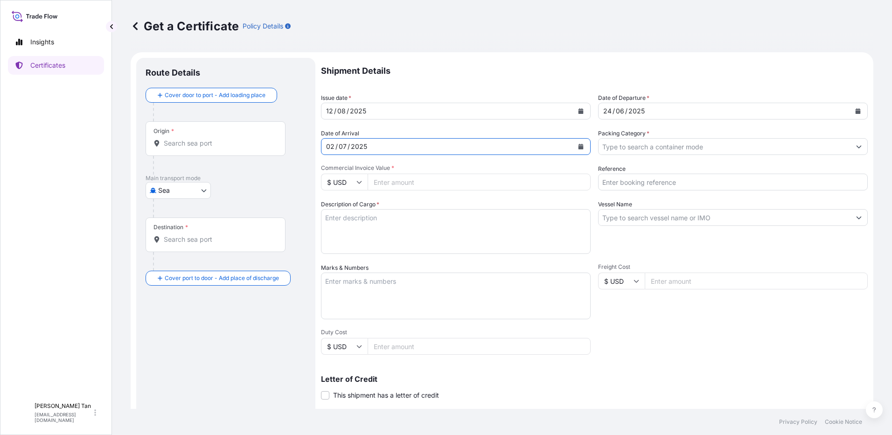
click at [687, 148] on input "Packing Category *" at bounding box center [725, 146] width 252 height 17
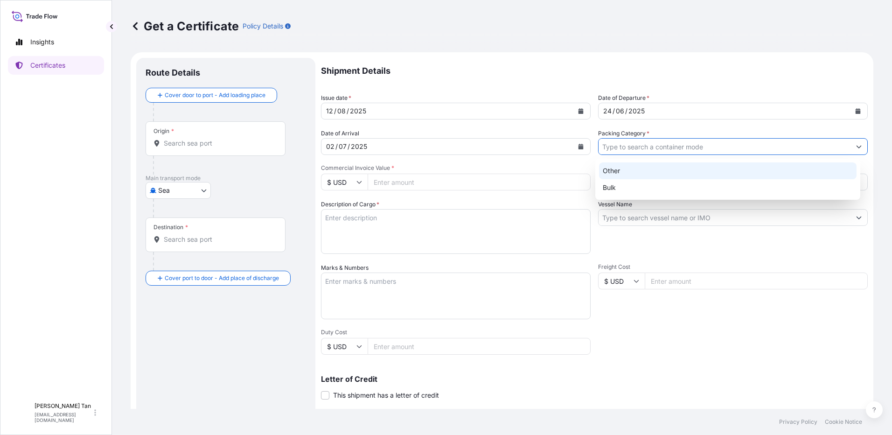
click at [650, 169] on div "Other" at bounding box center [728, 170] width 258 height 17
type input "Other"
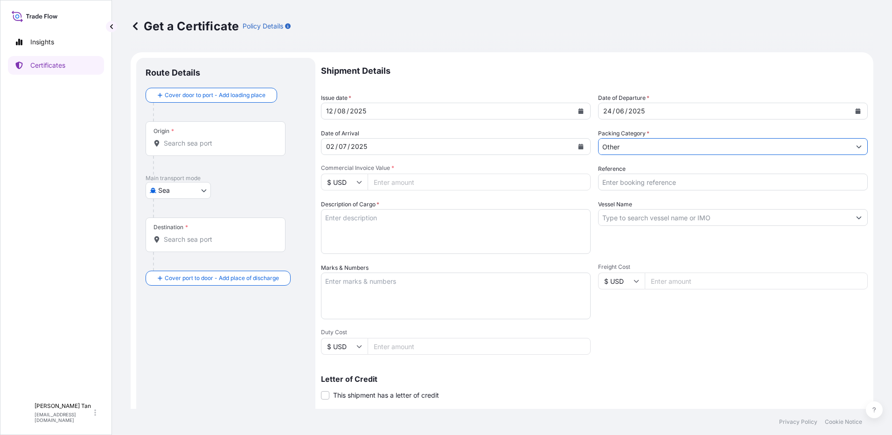
click at [627, 188] on input "Reference" at bounding box center [733, 182] width 270 height 17
type input "Vessel Vis - Pryce deal 10202"
type input "[GEOGRAPHIC_DATA]"
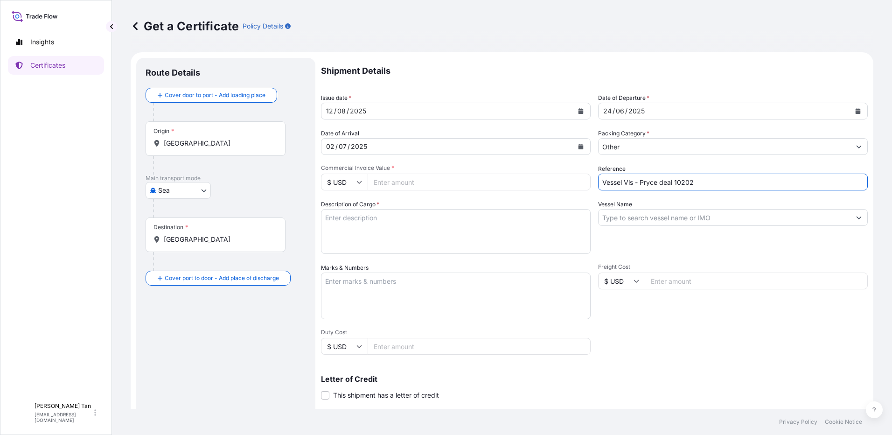
type input "1304112.00"
type input "VIS"
drag, startPoint x: 726, startPoint y: 179, endPoint x: 705, endPoint y: 188, distance: 23.8
click at [726, 179] on input "Vessel Vis - Pryce deal 10202" at bounding box center [733, 182] width 270 height 17
drag, startPoint x: 704, startPoint y: 183, endPoint x: 675, endPoint y: 178, distance: 28.9
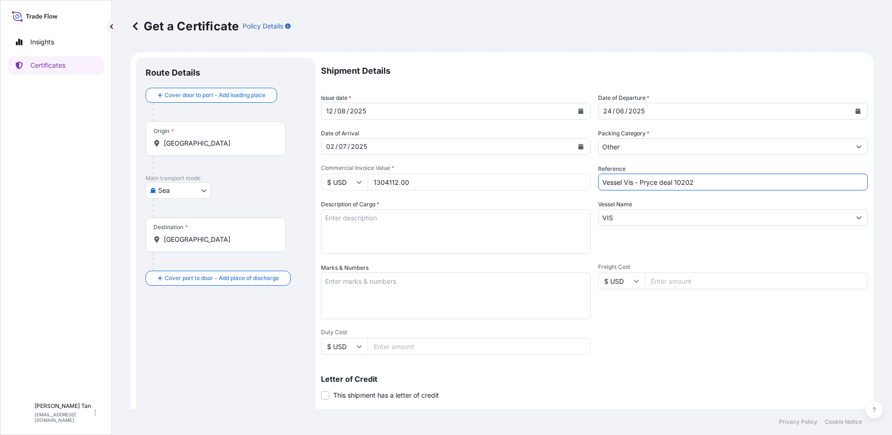
click at [675, 178] on input "Vessel Vis - Pryce deal 10202" at bounding box center [733, 182] width 270 height 17
click at [656, 184] on input "Vessel Vis - Pryce deal 9093" at bounding box center [733, 182] width 270 height 17
click at [639, 182] on input "Vessel Vis - aTela deal 9093" at bounding box center [733, 182] width 270 height 17
type input "Vessel Vis - Tela deal 9093"
click at [498, 237] on textarea "Description of Cargo *" at bounding box center [456, 231] width 270 height 45
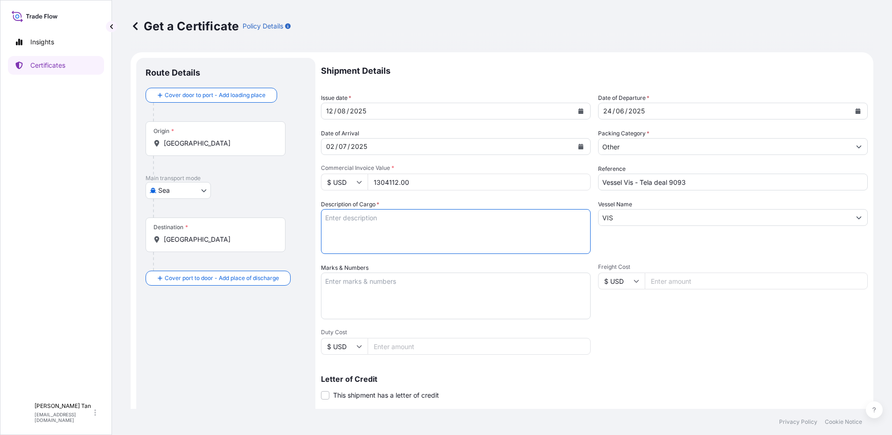
click at [421, 183] on input "1304112.00" at bounding box center [479, 182] width 223 height 17
drag, startPoint x: 420, startPoint y: 183, endPoint x: 356, endPoint y: 181, distance: 64.9
click at [356, 181] on div "$ USD 1304112.00" at bounding box center [456, 182] width 270 height 17
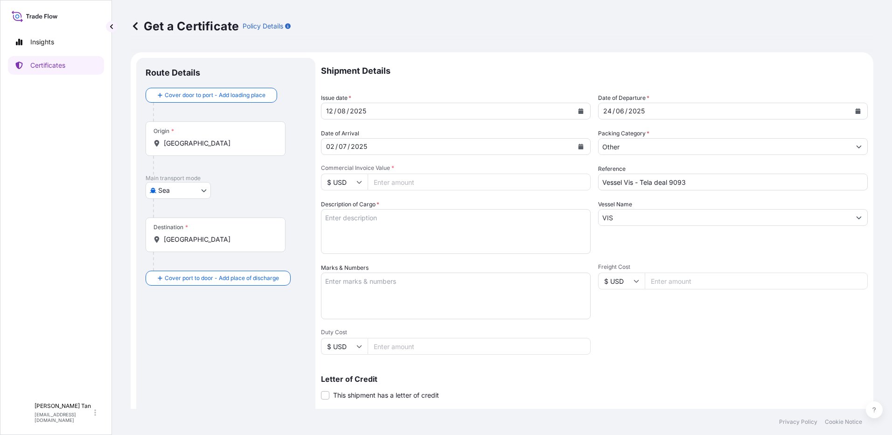
click at [400, 178] on input "Commercial Invoice Value *" at bounding box center [479, 182] width 223 height 17
paste input "1128951.54"
type input "1128951.54"
click at [406, 218] on textarea "Description of Cargo *" at bounding box center [456, 231] width 270 height 45
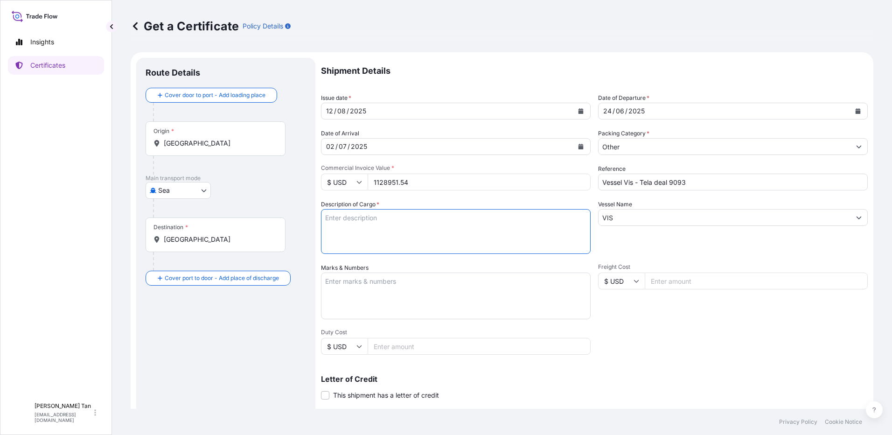
click at [392, 224] on textarea "Description of Cargo *" at bounding box center [456, 231] width 270 height 45
click at [422, 213] on textarea "Description of Cargo *" at bounding box center [456, 231] width 270 height 45
paste textarea "PRODUCT: PRESSURIZED LPG MIXTURE BL DATE: 07.07.2025 Quantity: 1,000.693 MTA UN…"
drag, startPoint x: 406, startPoint y: 224, endPoint x: 359, endPoint y: 227, distance: 46.7
click at [359, 227] on textarea "PRODUCT: PRESSURIZED LPG MIXTURE BL DATE: 07.07.2025 Quantity: 1,000.693 MTA UN…" at bounding box center [456, 231] width 270 height 45
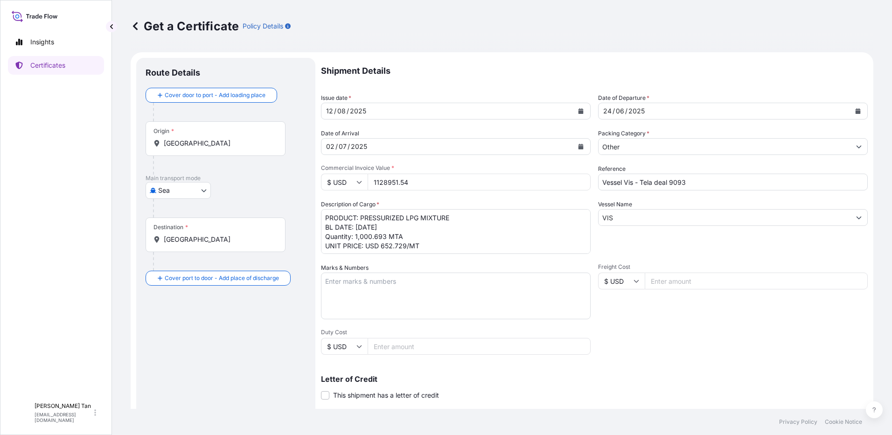
click at [391, 234] on textarea "PRODUCT: PRESSURIZED LPG MIXTURE BL DATE: 24.06.2025 Quantity: 1,000.693 MTA UN…" at bounding box center [456, 231] width 270 height 45
drag, startPoint x: 384, startPoint y: 237, endPoint x: 364, endPoint y: 231, distance: 20.7
click at [363, 233] on textarea "PRODUCT: PRESSURIZED LPG MIXTURE BL DATE: 24.06.2025 Quantity: 1,000.693 MTA UN…" at bounding box center [456, 231] width 270 height 45
drag, startPoint x: 407, startPoint y: 246, endPoint x: 377, endPoint y: 239, distance: 30.7
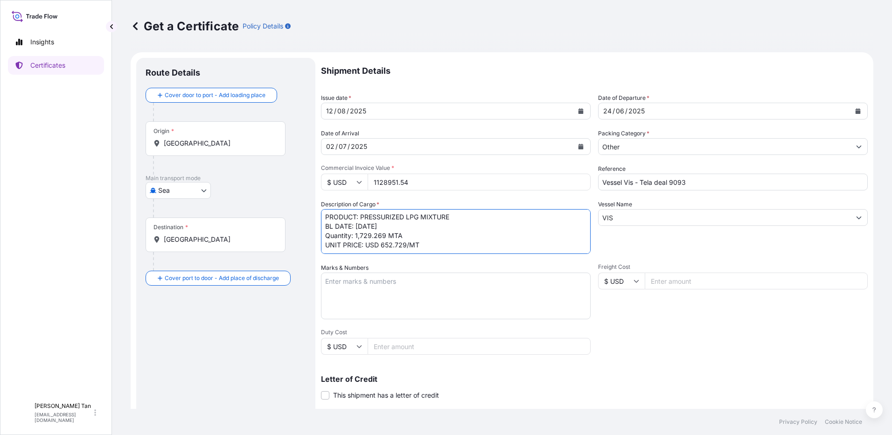
click at [377, 239] on textarea "PRODUCT: PRESSURIZED LPG MIXTURE BL DATE: 24.06.2025 Quantity: 1,729.269 MTA UN…" at bounding box center [456, 231] width 270 height 45
click at [431, 244] on textarea "PRODUCT: PRESSURIZED LPG MIXTURE BL DATE: 24.06.2025 Quantity: 1,729.269 MTA UN…" at bounding box center [456, 231] width 270 height 45
click at [406, 244] on textarea "PRODUCT: PRESSURIZED LPG MIXTURE BL DATE: 24.06.2025 Quantity: 1,729.269 MTA UN…" at bounding box center [456, 231] width 270 height 45
click at [421, 237] on textarea "PRODUCT: PRESSURIZED LPG MIXTURE BL DATE: 24.06.2025 Quantity: 1,729.269 MTA UN…" at bounding box center [456, 231] width 270 height 45
drag, startPoint x: 423, startPoint y: 237, endPoint x: 433, endPoint y: 237, distance: 10.3
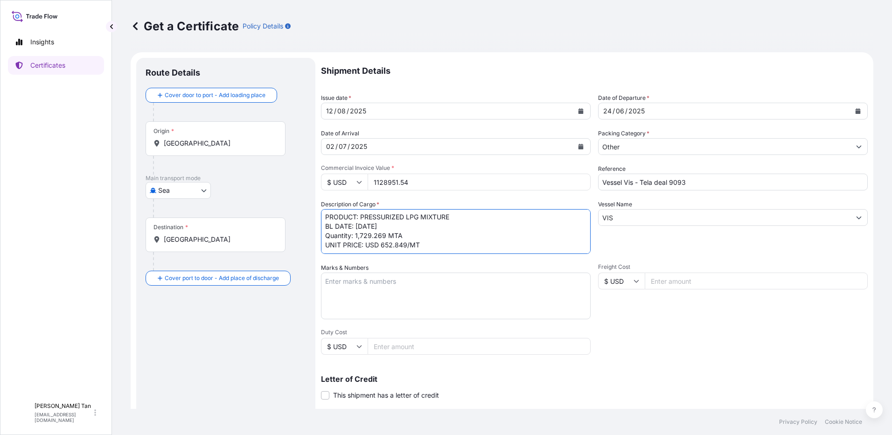
click at [425, 239] on textarea "PRODUCT: PRESSURIZED LPG MIXTURE BL DATE: 24.06.2025 Quantity: 1,729.269 MTA UN…" at bounding box center [456, 231] width 270 height 45
type textarea "PRODUCT: PRESSURIZED LPG MIXTURE BL DATE: 24.06.2025 Quantity: 1,729.269 MTA UN…"
click at [454, 309] on textarea "Marks & Numbers" at bounding box center [456, 295] width 270 height 47
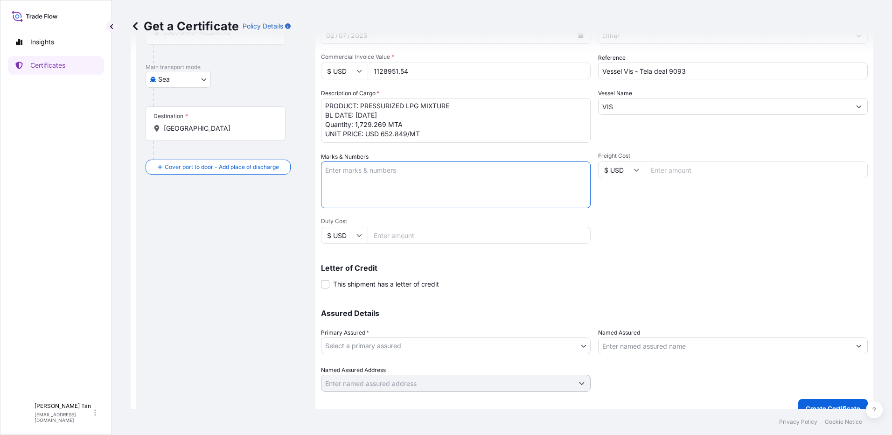
scroll to position [126, 0]
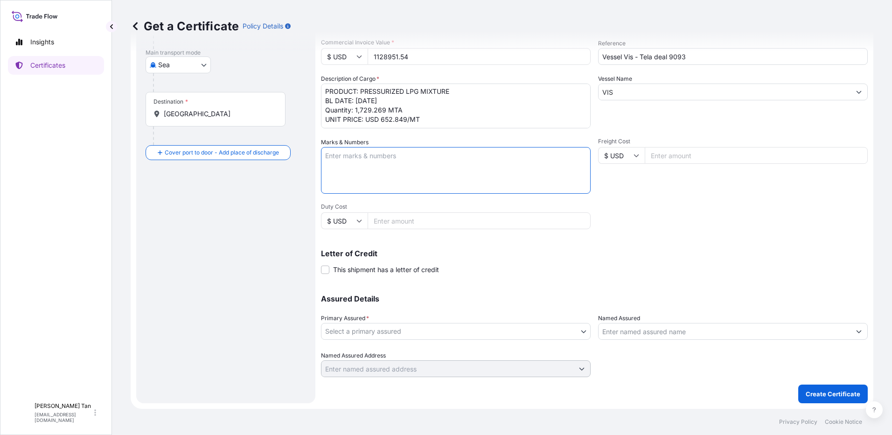
click at [529, 331] on body "Insights Certificates SLL Swee Ling Lily Tan swta@equinor.com Get a Certificate…" at bounding box center [446, 217] width 892 height 435
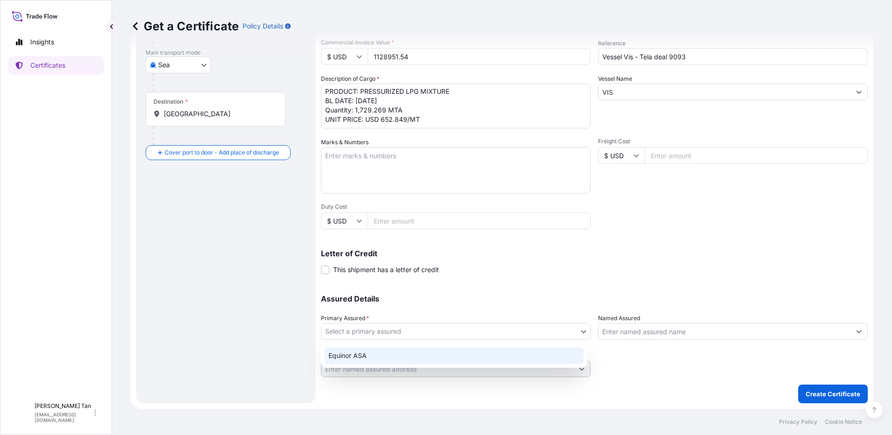
click at [386, 350] on div "Equinor ASA" at bounding box center [454, 355] width 259 height 17
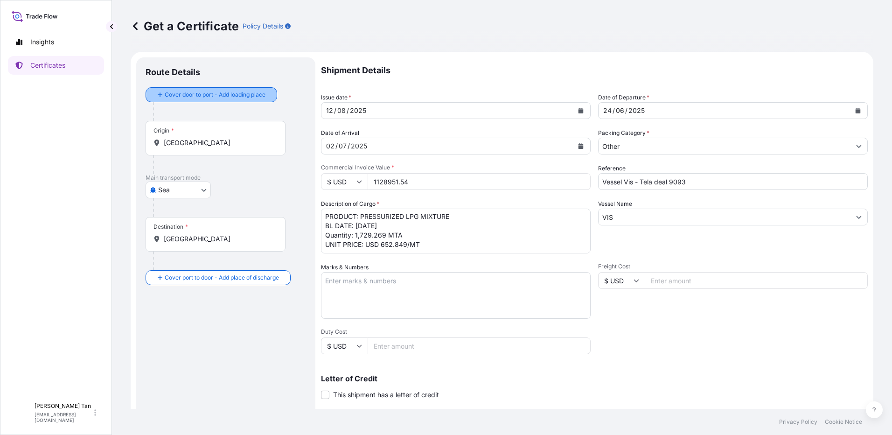
scroll to position [0, 0]
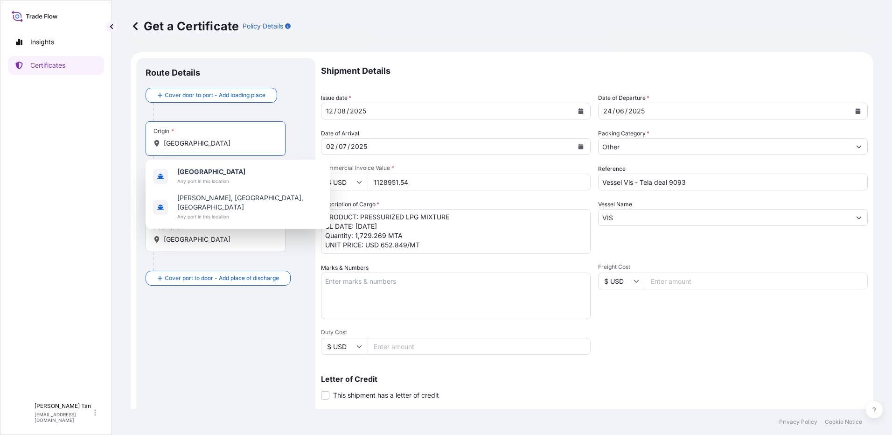
drag, startPoint x: 194, startPoint y: 142, endPoint x: 139, endPoint y: 148, distance: 55.3
click at [139, 148] on div "Route Details Cover door to port - Add loading place Place of loading Road / In…" at bounding box center [225, 293] width 179 height 471
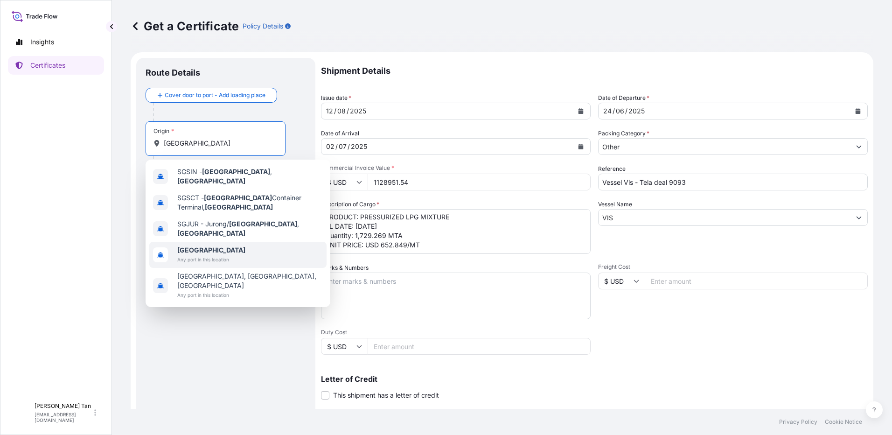
click at [203, 246] on b "[GEOGRAPHIC_DATA]" at bounding box center [211, 250] width 68 height 8
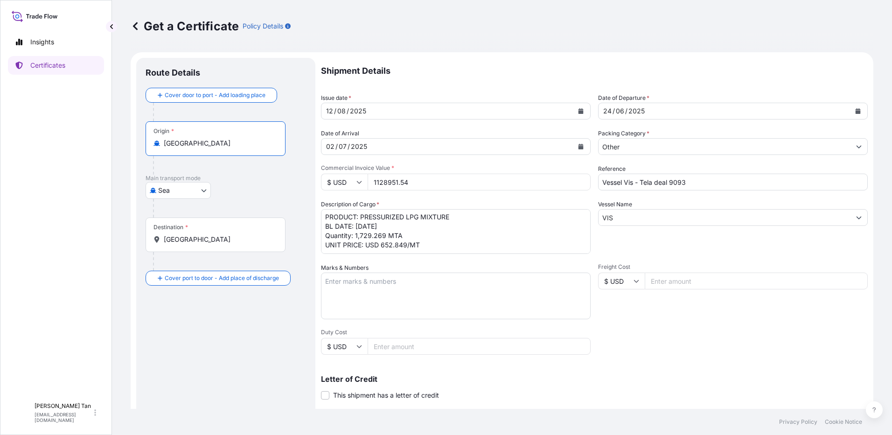
type input "[GEOGRAPHIC_DATA]"
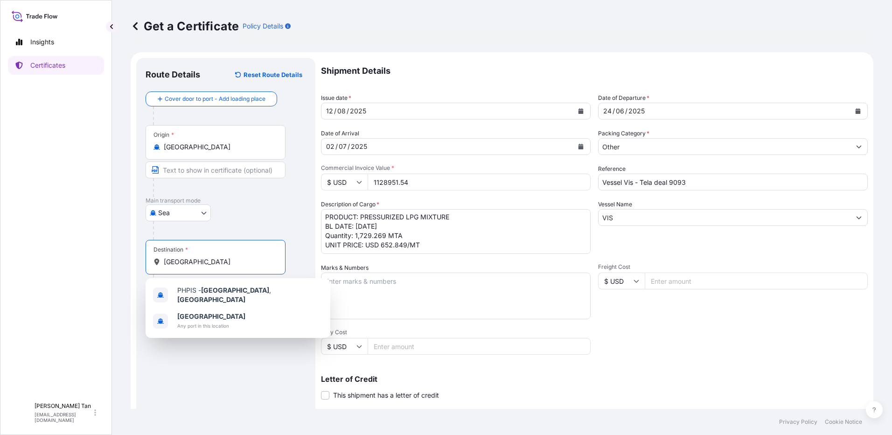
drag, startPoint x: 218, startPoint y: 242, endPoint x: 98, endPoint y: 244, distance: 120.4
click at [98, 244] on div "Insights Certificates SLL Swee Ling Lily Tan swta@equinor.com Get a Certificate…" at bounding box center [446, 217] width 892 height 435
click at [182, 299] on span "Any port in this location" at bounding box center [211, 299] width 68 height 9
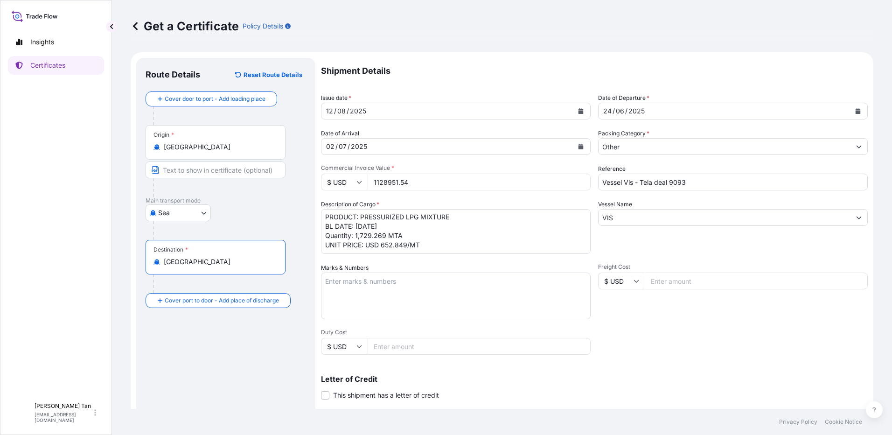
type input "[GEOGRAPHIC_DATA]"
click at [204, 140] on div "Origin * Singapore" at bounding box center [216, 142] width 140 height 35
click at [204, 142] on input "[GEOGRAPHIC_DATA]" at bounding box center [219, 146] width 110 height 9
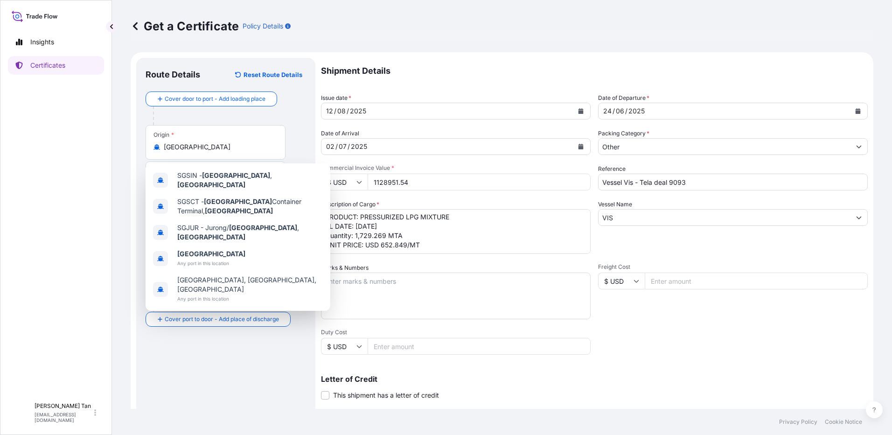
click at [96, 140] on div "Insights Certificates" at bounding box center [56, 211] width 96 height 374
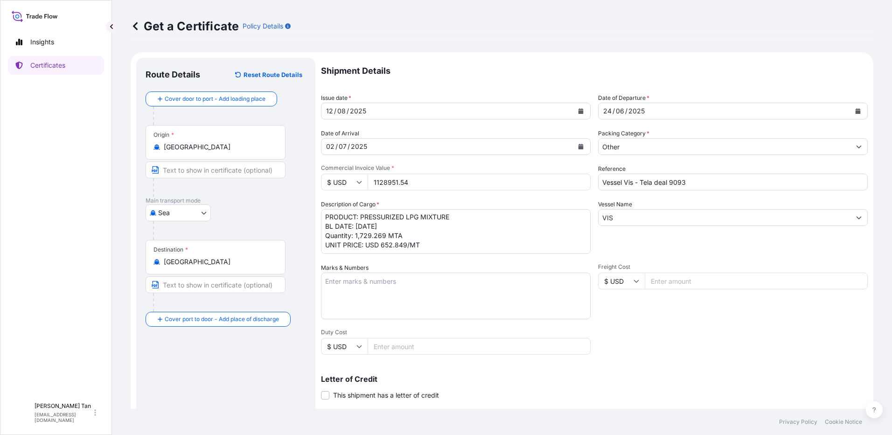
click at [222, 280] on input "Text to appear on certificate" at bounding box center [216, 284] width 140 height 17
type input "Sihanoukville"
click at [176, 356] on div "Route Details Reset Route Details Cover door to port - Add loading place Place …" at bounding box center [226, 293] width 161 height 452
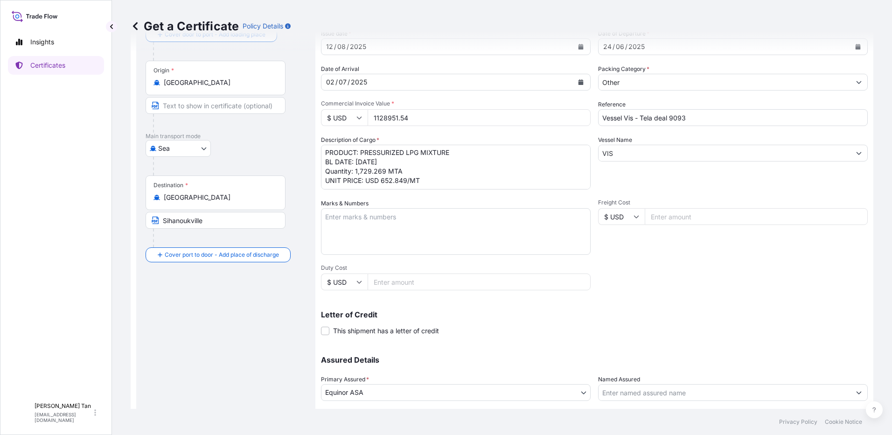
scroll to position [126, 0]
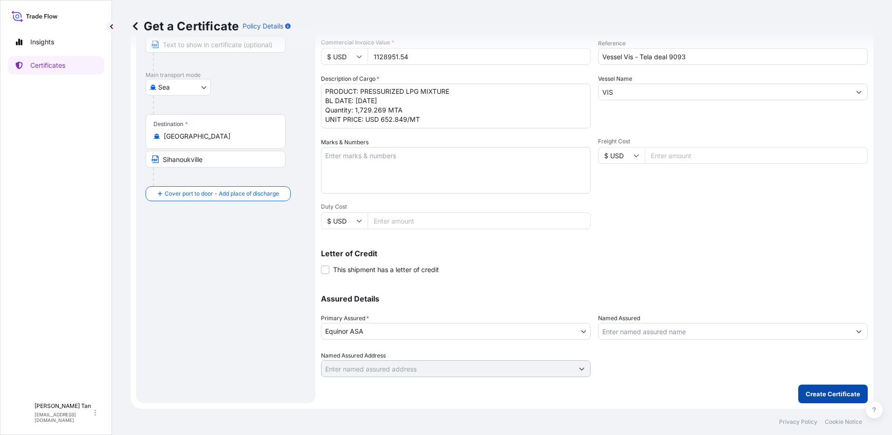
click at [823, 389] on button "Create Certificate" at bounding box center [833, 393] width 70 height 19
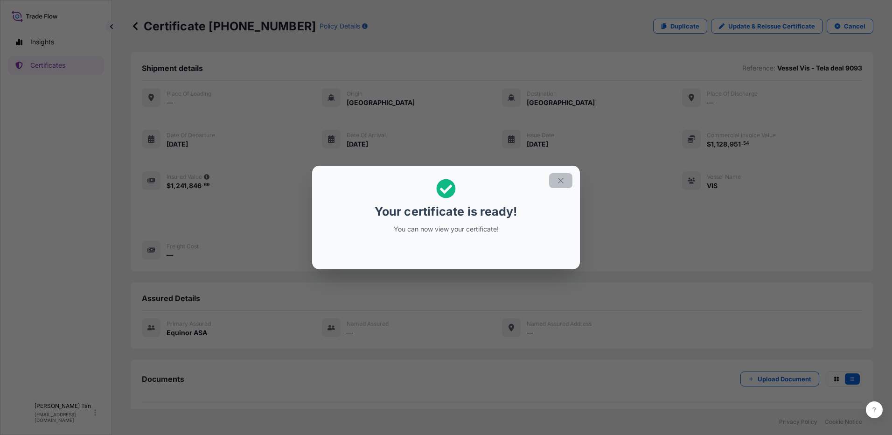
click at [562, 183] on icon "button" at bounding box center [561, 180] width 8 height 8
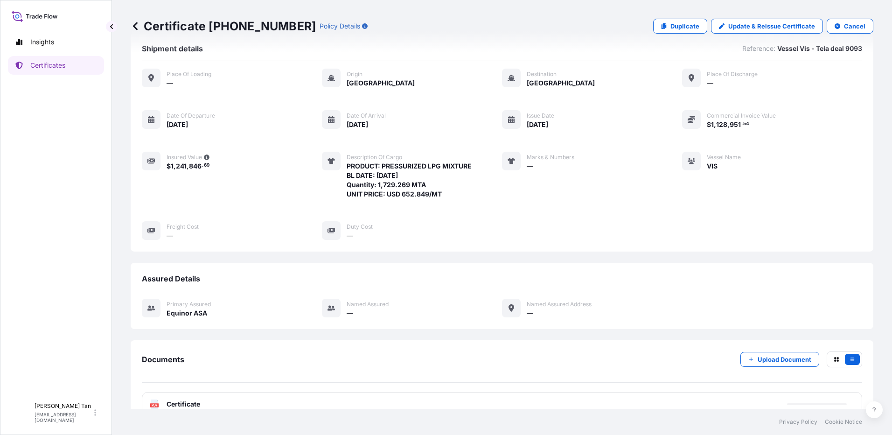
scroll to position [38, 0]
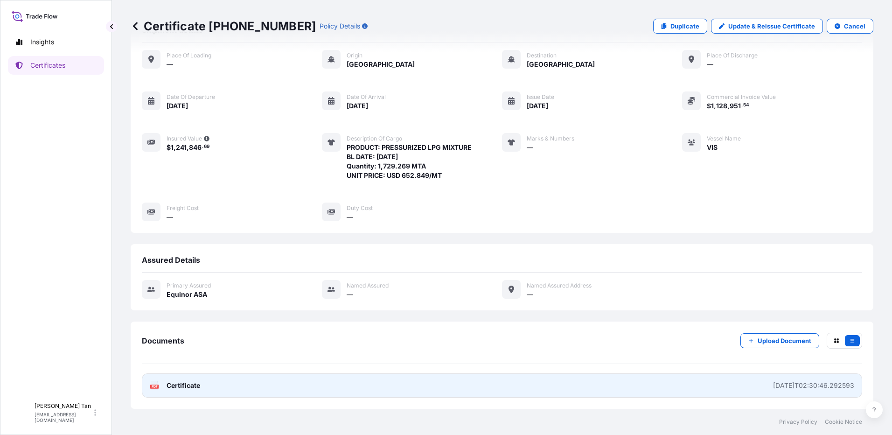
click at [192, 385] on span "Certificate" at bounding box center [184, 385] width 34 height 9
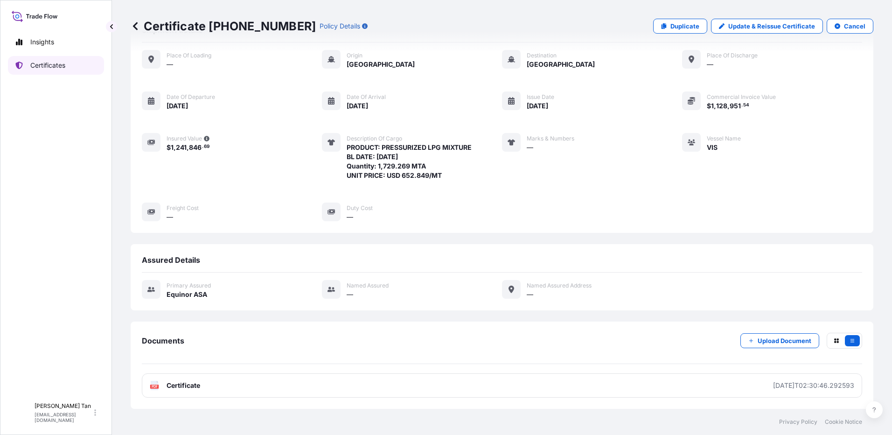
click at [60, 65] on p "Certificates" at bounding box center [47, 65] width 35 height 9
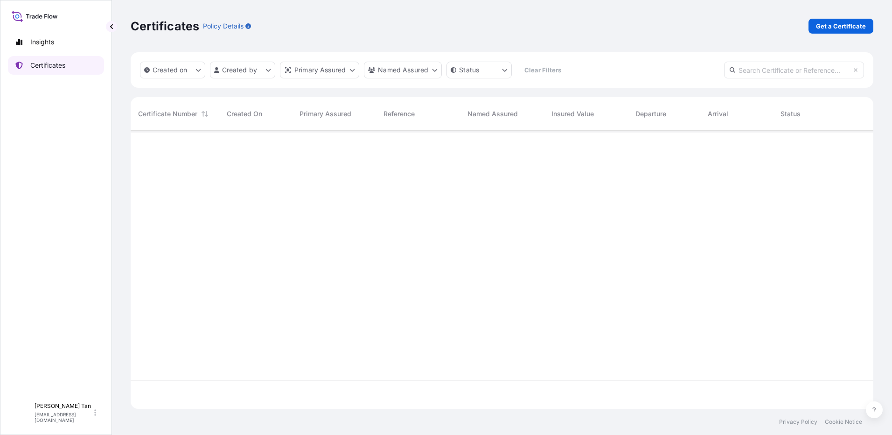
scroll to position [276, 736]
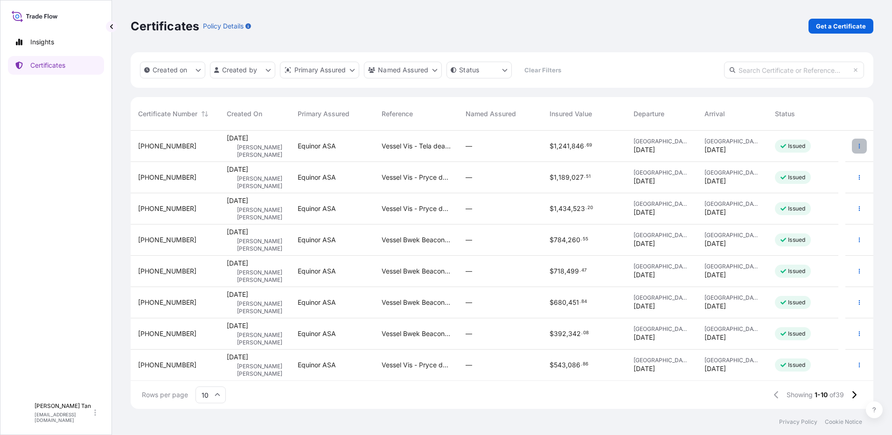
click at [857, 145] on icon "button" at bounding box center [860, 146] width 6 height 6
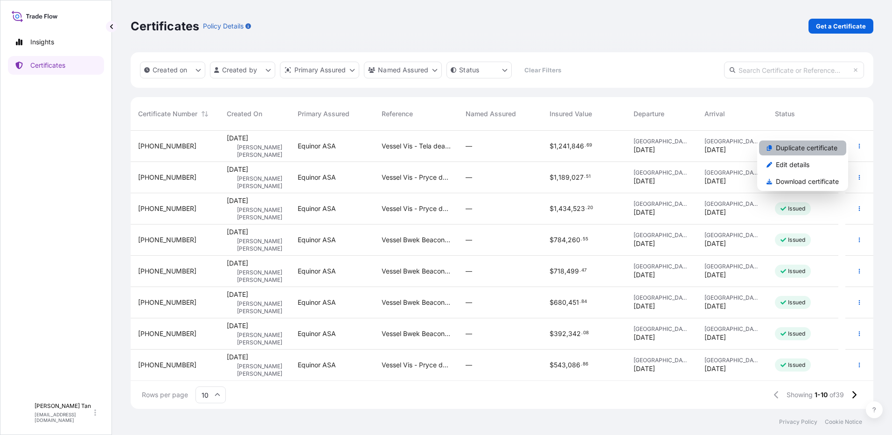
click at [789, 148] on p "Duplicate certificate" at bounding box center [807, 147] width 62 height 9
select select "Sea"
select select "31491"
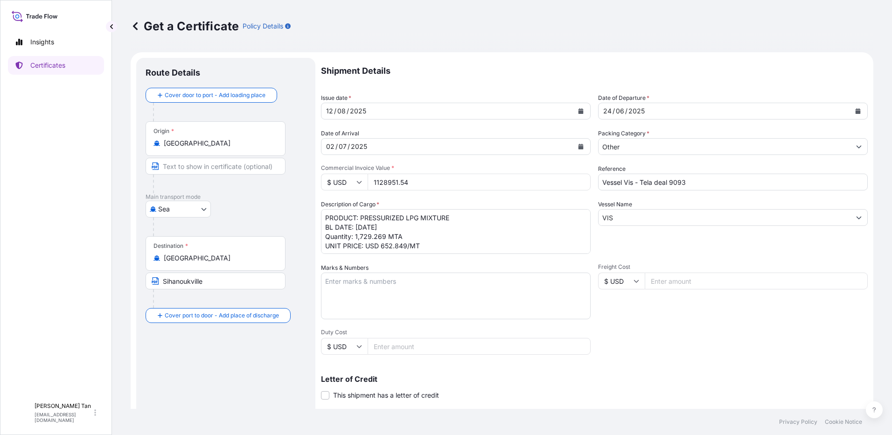
click at [641, 228] on div "Vessel Name VIS" at bounding box center [733, 227] width 270 height 54
click at [707, 184] on input "Vessel Vis - Tela deal 9093" at bounding box center [733, 182] width 270 height 17
type input "Vessel Vis - Tela deal 9105"
click at [856, 111] on icon "Calendar" at bounding box center [858, 111] width 5 height 6
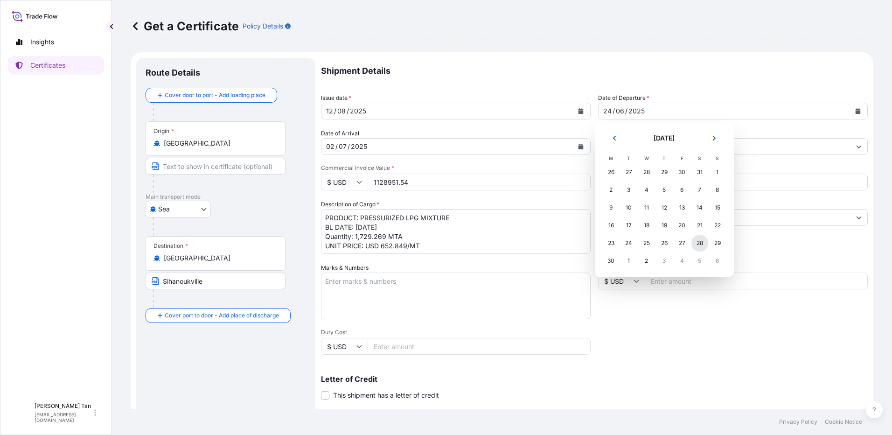
click at [699, 242] on div "28" at bounding box center [699, 243] width 17 height 17
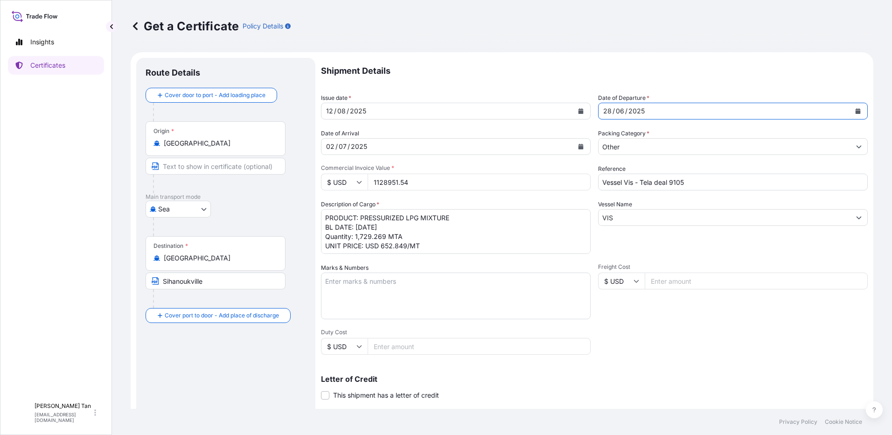
click at [395, 147] on div "02 / 07 / 2025" at bounding box center [447, 146] width 252 height 17
drag, startPoint x: 434, startPoint y: 181, endPoint x: 271, endPoint y: 178, distance: 163.3
click at [272, 179] on form "Route Details Cover door to port - Add loading place Place of loading Road / In…" at bounding box center [502, 293] width 743 height 482
paste input "848458.88"
type input "848458.88"
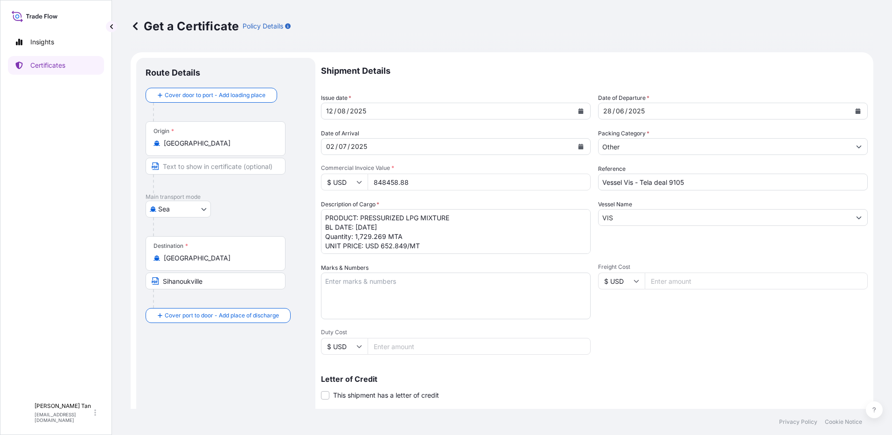
click at [375, 246] on textarea "PRODUCT: PRESSURIZED LPG MIXTURE BL DATE: 24.06.2025 Quantity: 1,729.269 MTA UN…" at bounding box center [456, 231] width 270 height 45
drag, startPoint x: 385, startPoint y: 237, endPoint x: 362, endPoint y: 235, distance: 23.0
click at [362, 235] on textarea "PRODUCT: PRESSURIZED LPG MIXTURE BL DATE: 24.06.2025 Quantity: 1,729.269 MTA UN…" at bounding box center [456, 231] width 270 height 45
click at [394, 232] on textarea "PRODUCT: PRESSURIZED LPG MIXTURE BL DATE: 24.06.2025 Quantity: 1,729.269 MTA UN…" at bounding box center [456, 231] width 270 height 45
click at [403, 226] on textarea "PRODUCT: PRESSURIZED LPG MIXTURE BL DATE: 24.06.2025 Quantity: 1,729.269 MTA UN…" at bounding box center [456, 231] width 270 height 45
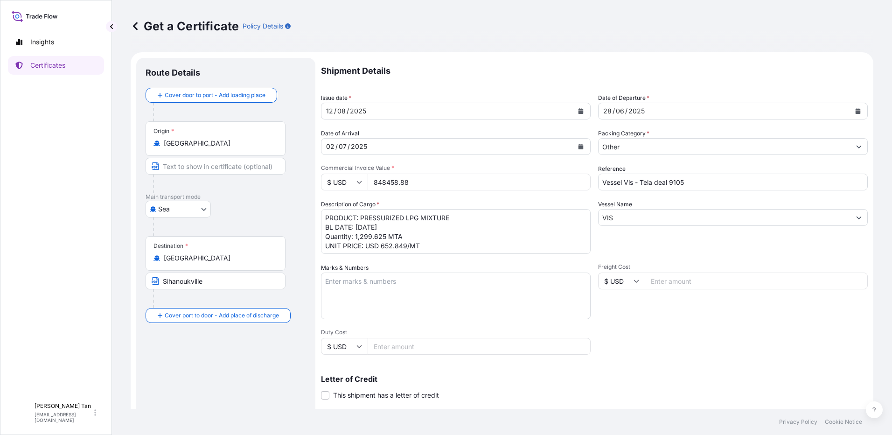
drag, startPoint x: 418, startPoint y: 225, endPoint x: 391, endPoint y: 231, distance: 27.3
click at [418, 225] on textarea "PRODUCT: PRESSURIZED LPG MIXTURE BL DATE: 24.06.2025 Quantity: 1,729.269 MTA UN…" at bounding box center [456, 231] width 270 height 45
drag, startPoint x: 401, startPoint y: 227, endPoint x: 368, endPoint y: 222, distance: 33.1
click at [365, 225] on textarea "PRODUCT: PRESSURIZED LPG MIXTURE BL DATE: 24.06.2025 Quantity: 1,729.269 MTA UN…" at bounding box center [456, 231] width 270 height 45
click at [402, 234] on textarea "PRODUCT: PRESSURIZED LPG MIXTURE BL DATE: 24.06.2025 Quantity: 1,729.269 MTA UN…" at bounding box center [456, 231] width 270 height 45
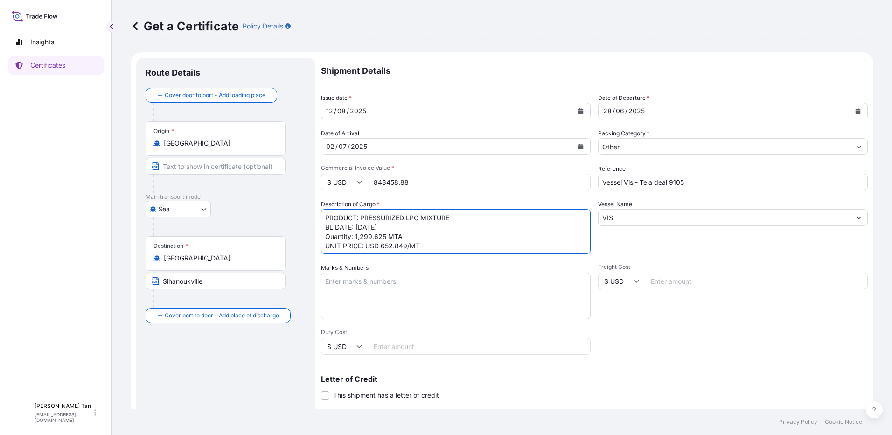
type textarea "PRODUCT: PRESSURIZED LPG MIXTURE BL DATE: [DATE] Quantity: 1,299.625 MTA UNIT P…"
click at [472, 247] on textarea "PRODUCT: PRESSURIZED LPG MIXTURE BL DATE: 24.06.2025 Quantity: 1,729.269 MTA UN…" at bounding box center [456, 231] width 270 height 45
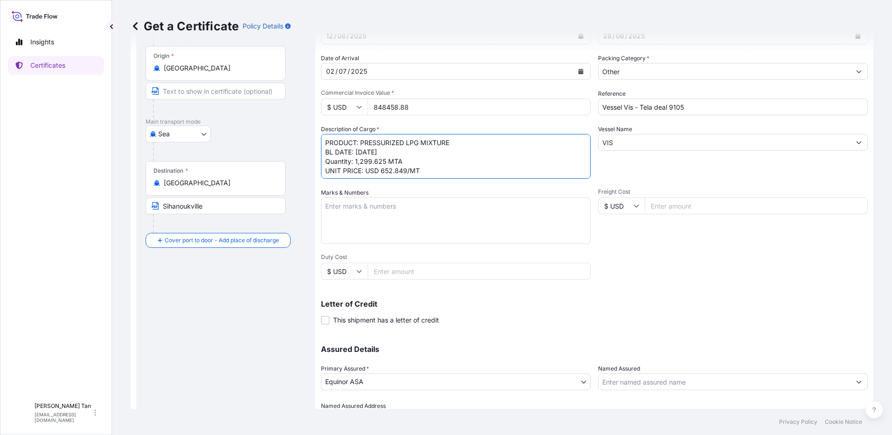
scroll to position [126, 0]
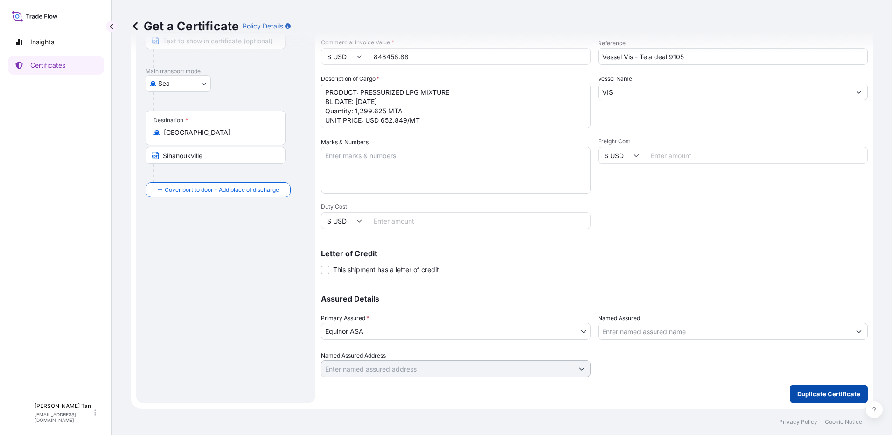
click at [797, 388] on button "Duplicate Certificate" at bounding box center [829, 393] width 78 height 19
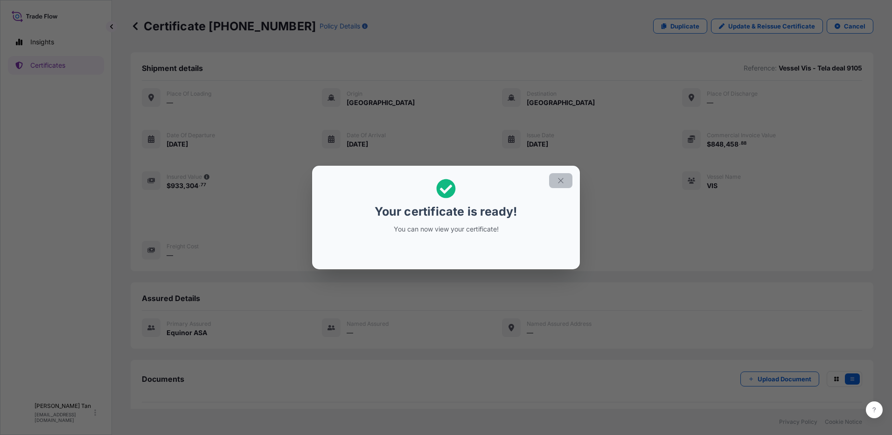
click at [561, 176] on icon "button" at bounding box center [561, 180] width 8 height 8
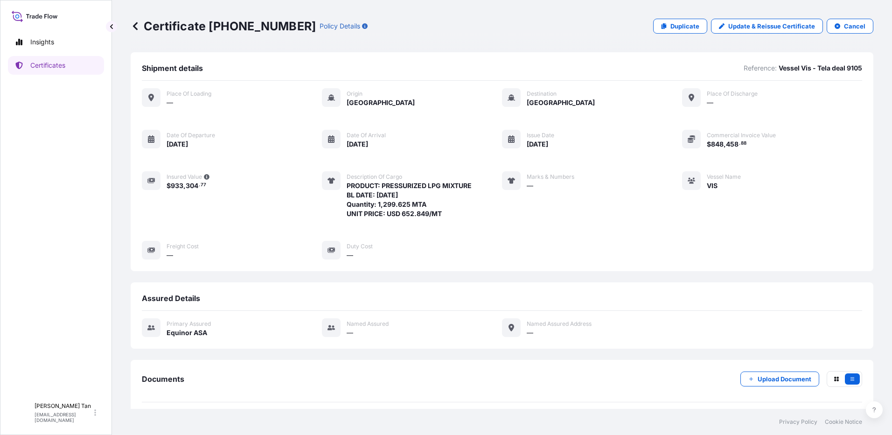
scroll to position [38, 0]
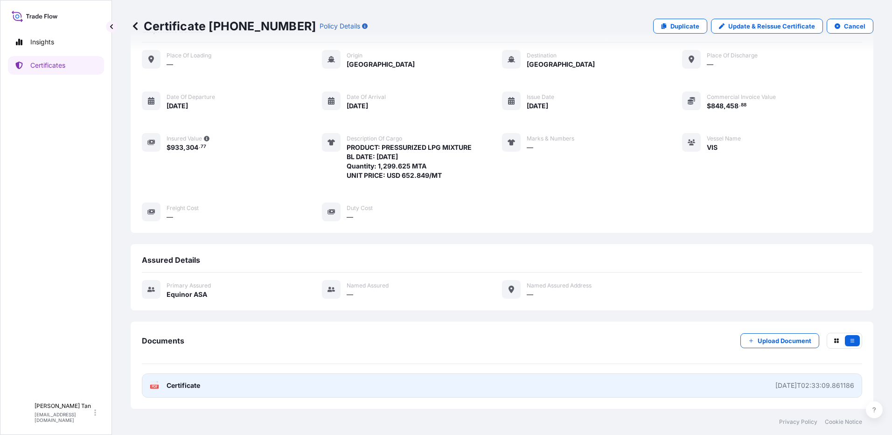
click at [178, 384] on span "Certificate" at bounding box center [184, 385] width 34 height 9
click at [177, 389] on span "Certificate" at bounding box center [184, 385] width 34 height 9
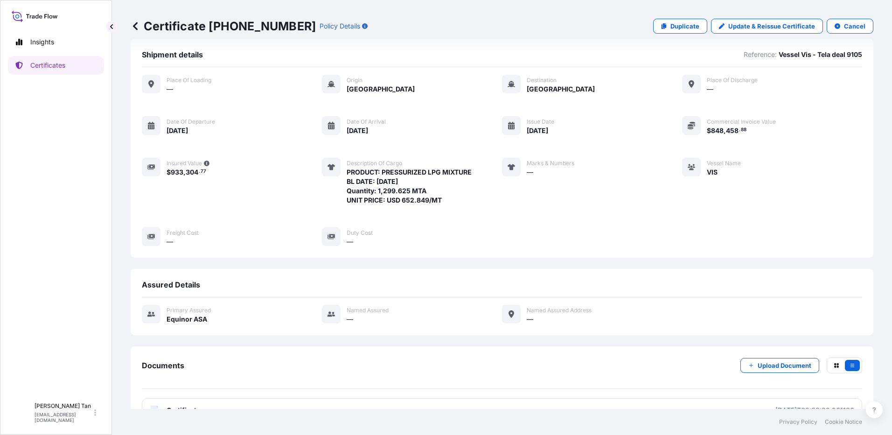
scroll to position [0, 0]
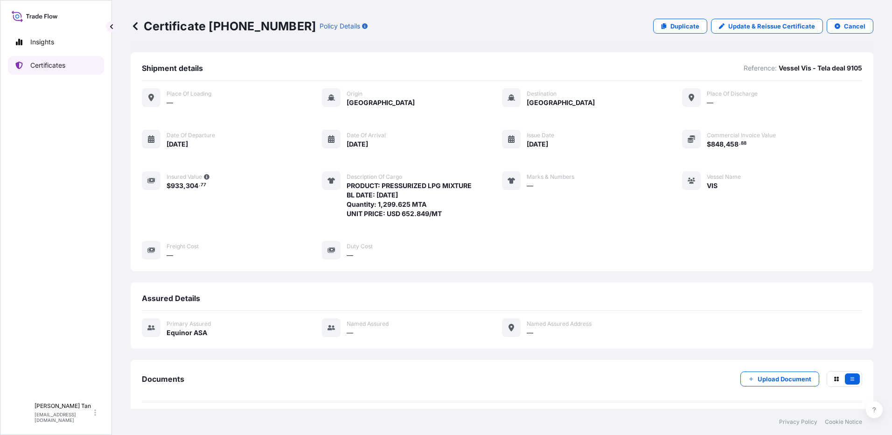
click at [53, 63] on p "Certificates" at bounding box center [47, 65] width 35 height 9
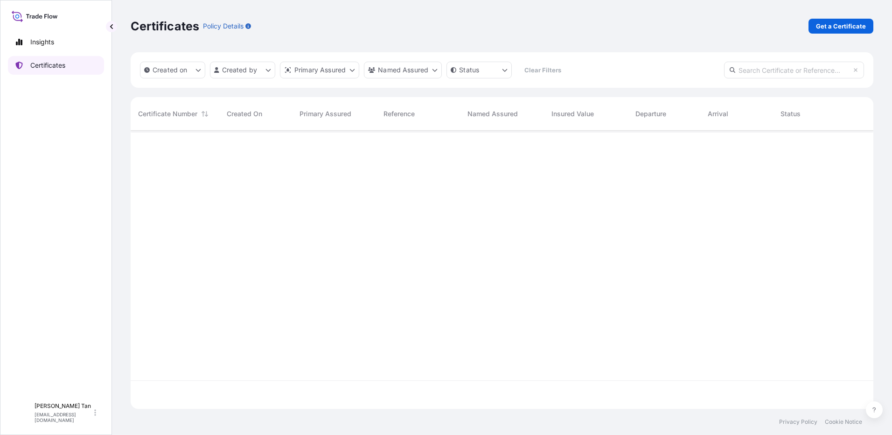
scroll to position [276, 736]
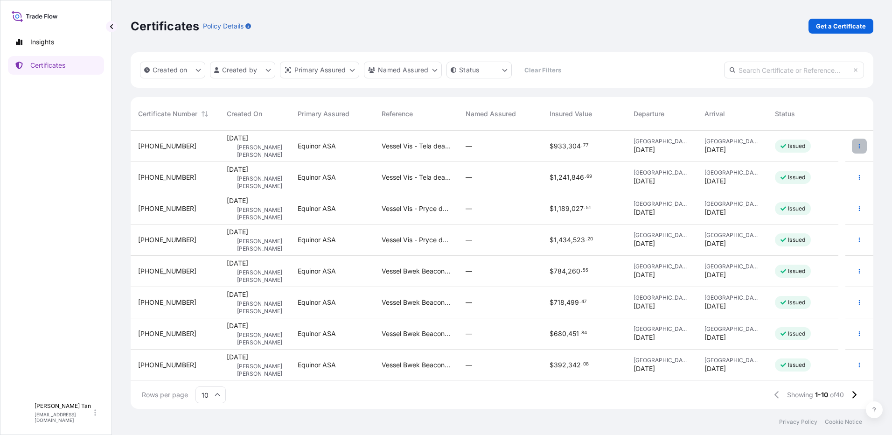
click at [859, 144] on icon "button" at bounding box center [859, 146] width 1 height 5
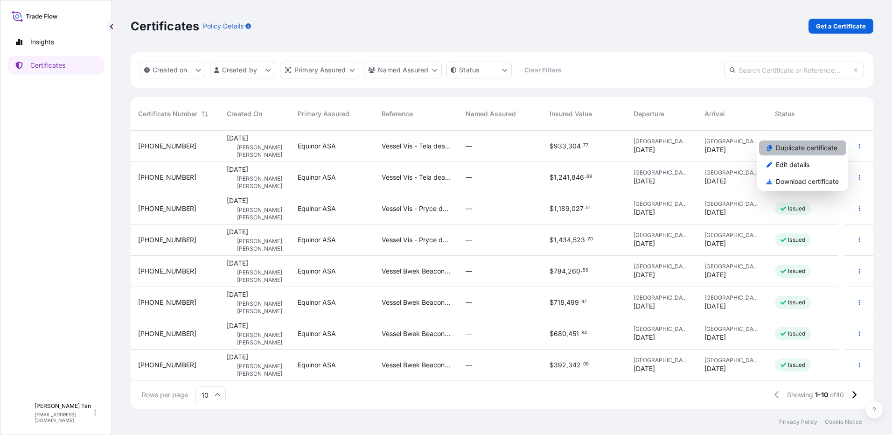
click at [819, 146] on p "Duplicate certificate" at bounding box center [807, 147] width 62 height 9
select select "Sea"
select select "31491"
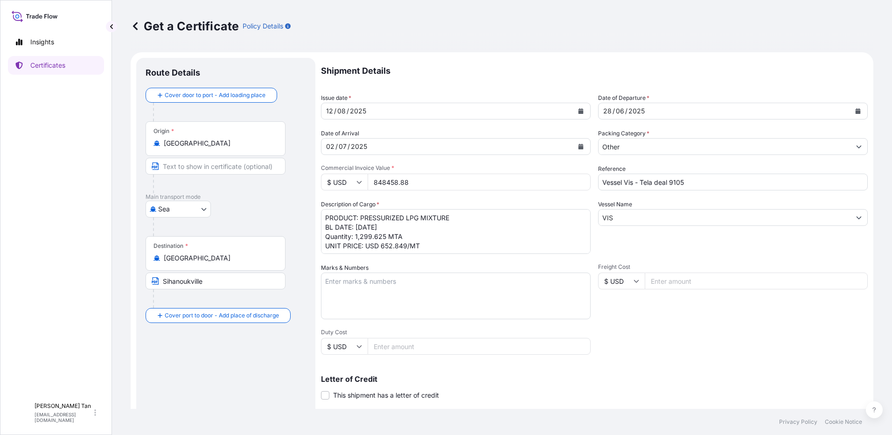
click at [702, 186] on input "Vessel Vis - Tela deal 9105" at bounding box center [733, 182] width 270 height 17
type input "Vessel Vis - Tela deal 9110"
click at [636, 218] on input "VIS" at bounding box center [725, 217] width 252 height 17
click at [647, 117] on div "28 / 06 / 2025" at bounding box center [725, 111] width 252 height 17
click at [856, 109] on icon "Calendar" at bounding box center [858, 111] width 5 height 6
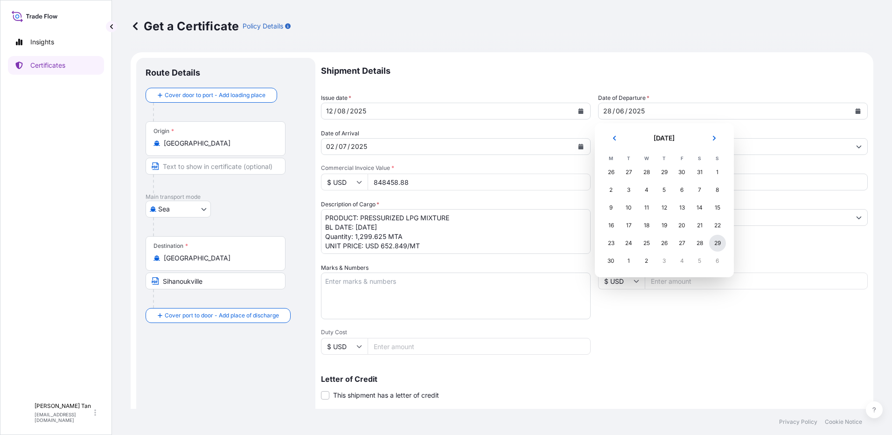
click at [720, 243] on div "29" at bounding box center [717, 243] width 17 height 17
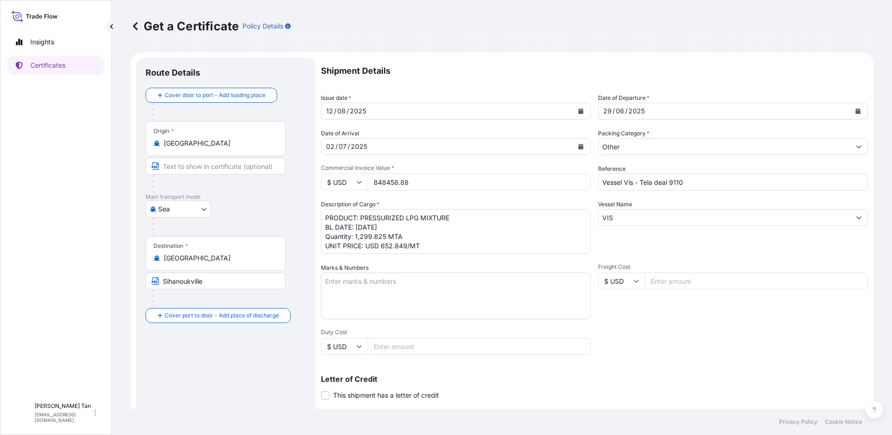
drag, startPoint x: 419, startPoint y: 183, endPoint x: 307, endPoint y: 181, distance: 112.0
click at [307, 181] on form "Route Details Cover door to port - Add loading place Place of loading Road / In…" at bounding box center [502, 293] width 743 height 482
paste input "339631.64"
type input "339631.64"
click at [433, 226] on textarea "PRODUCT: PRESSURIZED LPG MIXTURE BL DATE: [DATE] Quantity: 1,299.625 MTA UNIT P…" at bounding box center [456, 231] width 270 height 45
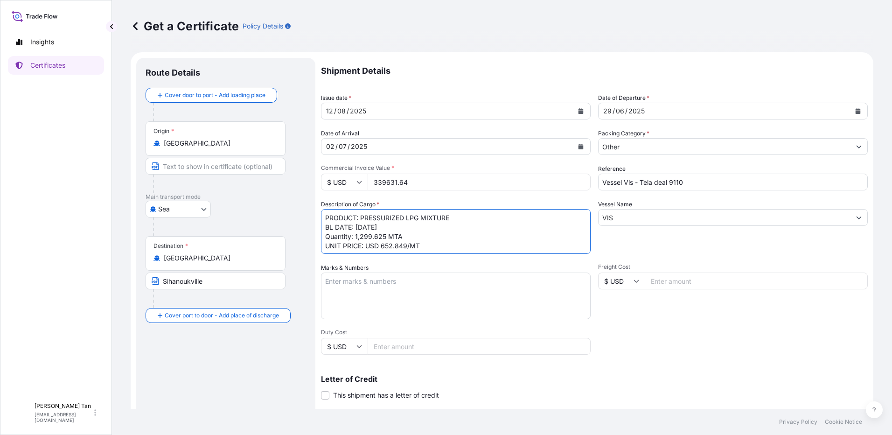
click at [405, 224] on textarea "PRODUCT: PRESSURIZED LPG MIXTURE BL DATE: [DATE] Quantity: 1,299.625 MTA UNIT P…" at bounding box center [456, 231] width 270 height 45
drag, startPoint x: 399, startPoint y: 224, endPoint x: 382, endPoint y: 225, distance: 17.3
click at [382, 225] on textarea "PRODUCT: PRESSURIZED LPG MIXTURE BL DATE: [DATE] Quantity: 1,299.625 MTA UNIT P…" at bounding box center [456, 231] width 270 height 45
drag, startPoint x: 363, startPoint y: 226, endPoint x: 368, endPoint y: 224, distance: 5.5
click at [363, 226] on textarea "PRODUCT: PRESSURIZED LPG MIXTURE BL DATE: [DATE] Quantity: 1,299.625 MTA UNIT P…" at bounding box center [456, 231] width 270 height 45
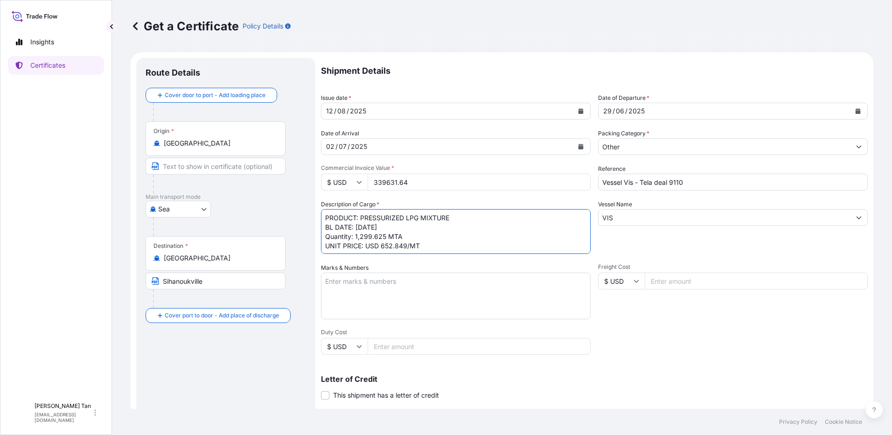
click at [383, 233] on textarea "PRODUCT: PRESSURIZED LPG MIXTURE BL DATE: [DATE] Quantity: 1,299.625 MTA UNIT P…" at bounding box center [456, 231] width 270 height 45
drag, startPoint x: 386, startPoint y: 235, endPoint x: 367, endPoint y: 235, distance: 19.1
click at [367, 235] on textarea "PRODUCT: PRESSURIZED LPG MIXTURE BL DATE: [DATE] Quantity: 1,299.625 MTA UNIT P…" at bounding box center [456, 231] width 270 height 45
click at [404, 251] on textarea "PRODUCT: PRESSURIZED LPG MIXTURE BL DATE: [DATE] Quantity: 1,299.625 MTA UNIT P…" at bounding box center [456, 231] width 270 height 45
type textarea "PRODUCT: PRESSURIZED LPG MIXTURE BL DATE: 29.06.2025 Quantity: 520.230 MTA UNIT…"
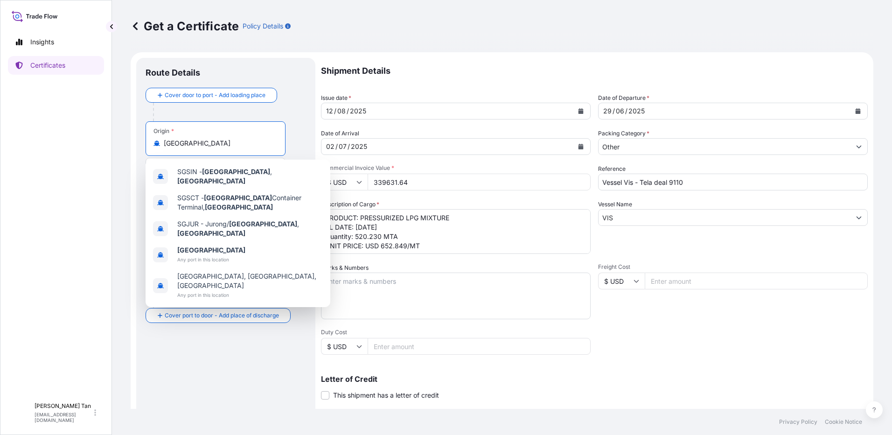
drag, startPoint x: 18, startPoint y: 152, endPoint x: -5, endPoint y: 155, distance: 23.0
click at [0, 155] on html "5 options available. Insights Certificates SLL Swee Ling Lily Tan swta@equinor.…" at bounding box center [446, 217] width 892 height 435
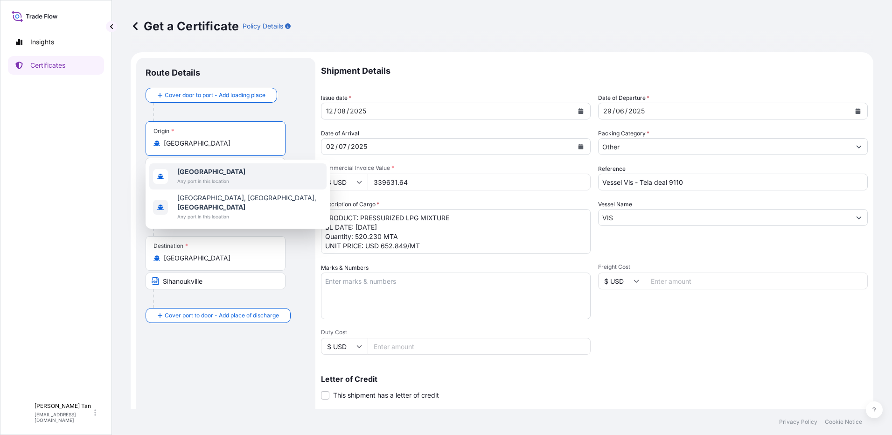
click at [186, 175] on b "[GEOGRAPHIC_DATA]" at bounding box center [211, 171] width 68 height 8
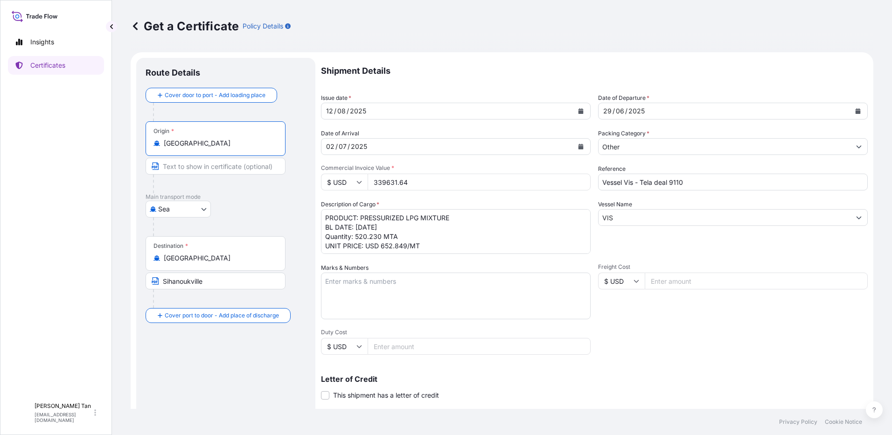
type input "[GEOGRAPHIC_DATA]"
click at [200, 167] on input "Text to appear on certificate" at bounding box center [216, 166] width 140 height 17
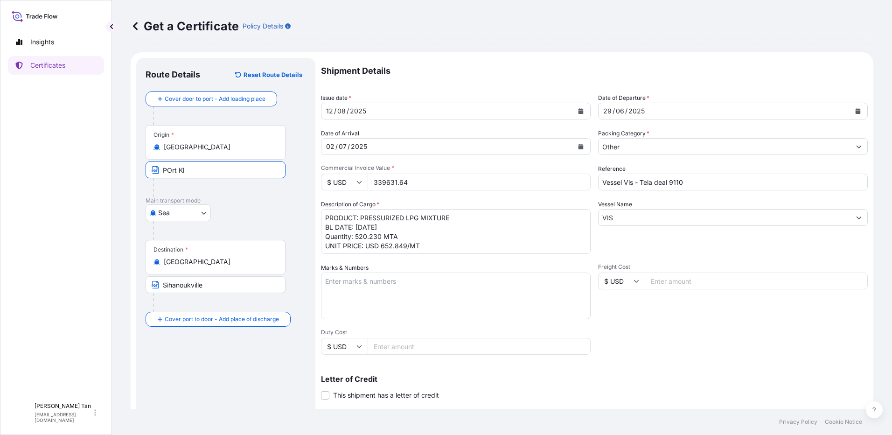
type input "Port Klang"
click at [438, 185] on input "339631.64" at bounding box center [479, 182] width 223 height 17
click at [733, 183] on input "Vessel Vis - Tela deal 9110" at bounding box center [733, 182] width 270 height 17
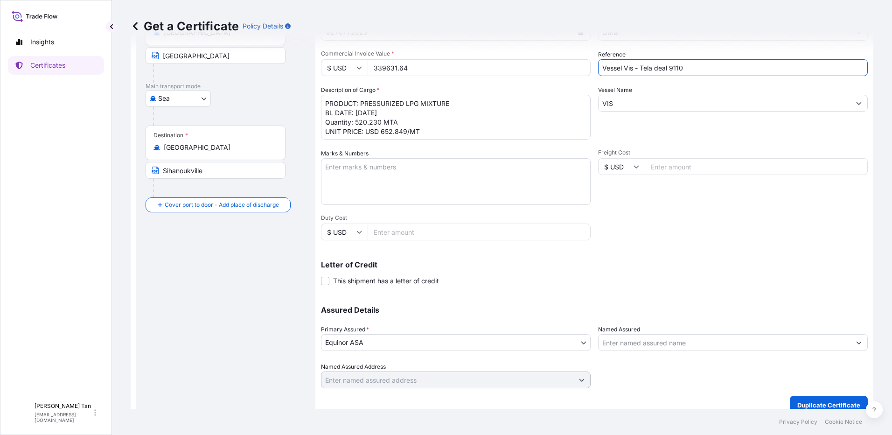
scroll to position [126, 0]
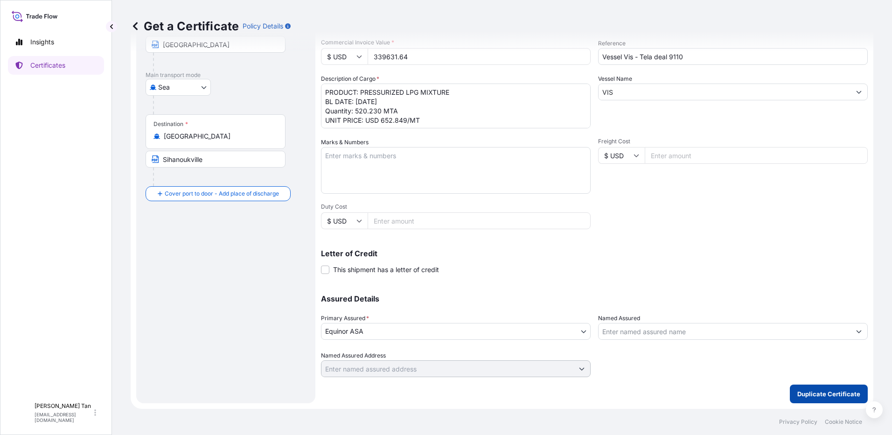
click at [830, 393] on p "Duplicate Certificate" at bounding box center [828, 393] width 63 height 9
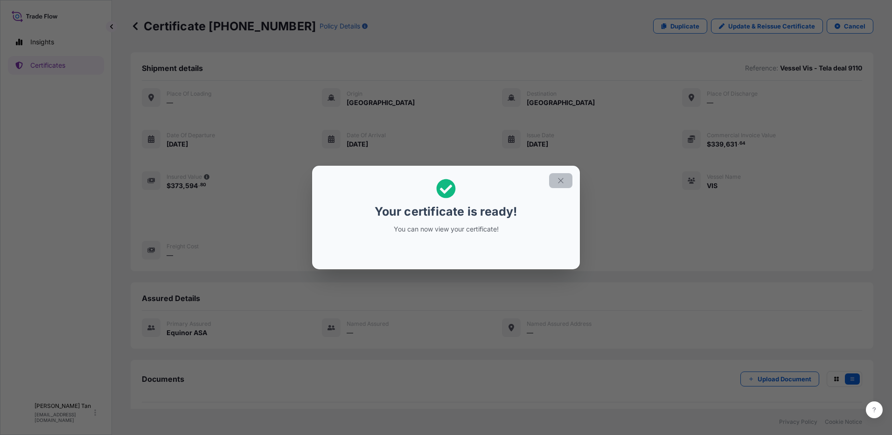
click at [561, 175] on button "button" at bounding box center [560, 180] width 23 height 15
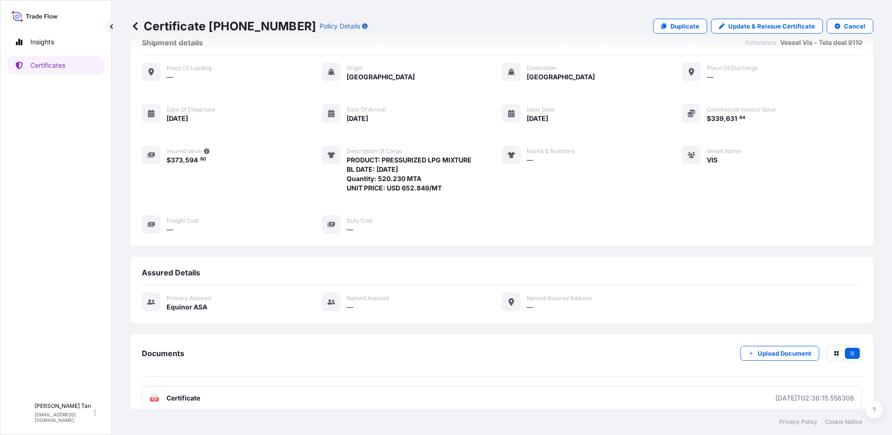
scroll to position [38, 0]
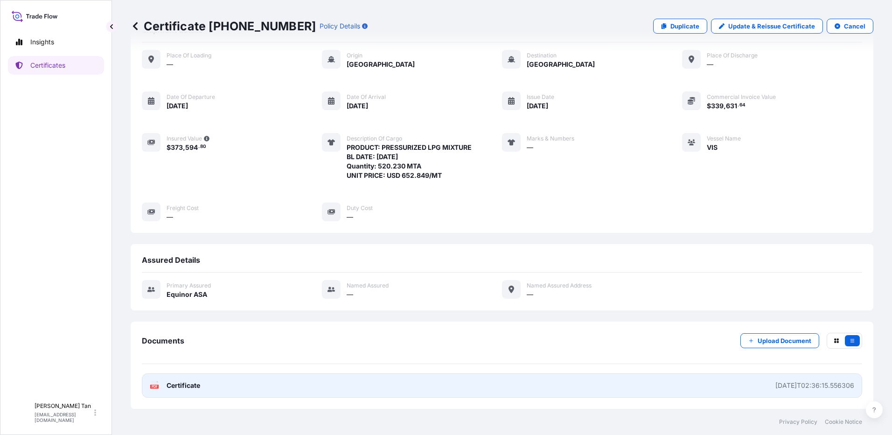
click at [183, 385] on span "Certificate" at bounding box center [184, 385] width 34 height 9
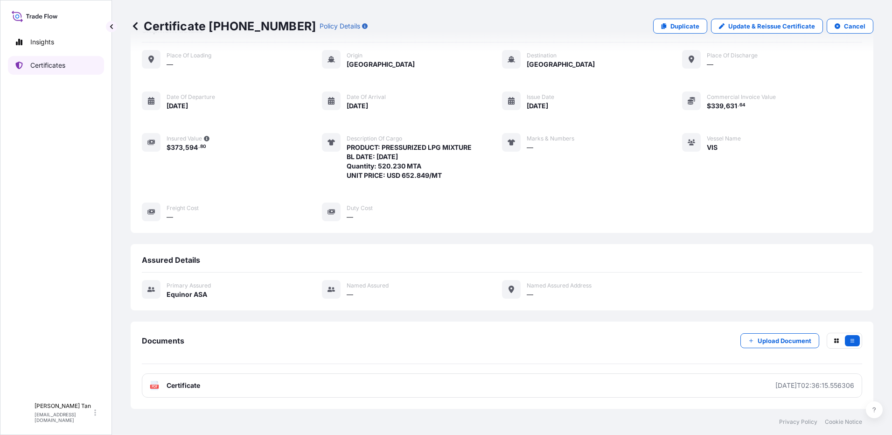
click at [58, 66] on p "Certificates" at bounding box center [47, 65] width 35 height 9
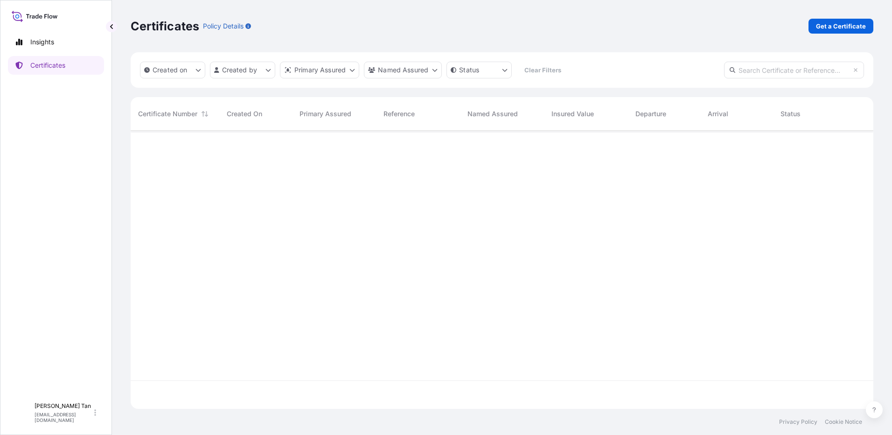
scroll to position [276, 736]
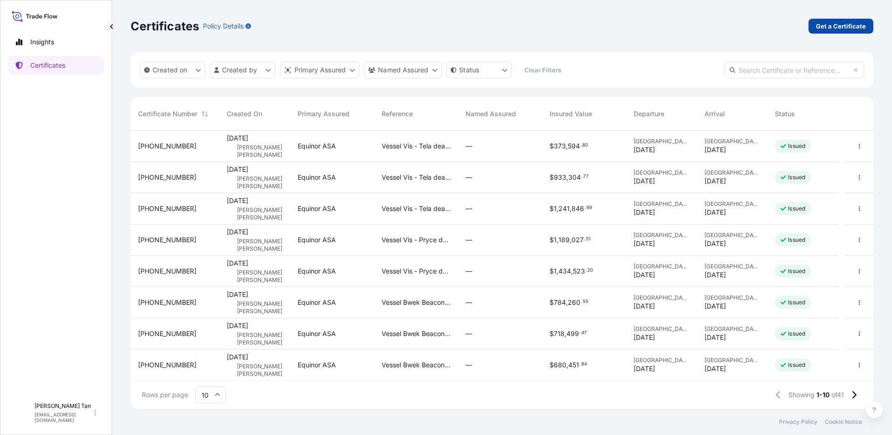
click at [830, 22] on p "Get a Certificate" at bounding box center [841, 25] width 50 height 9
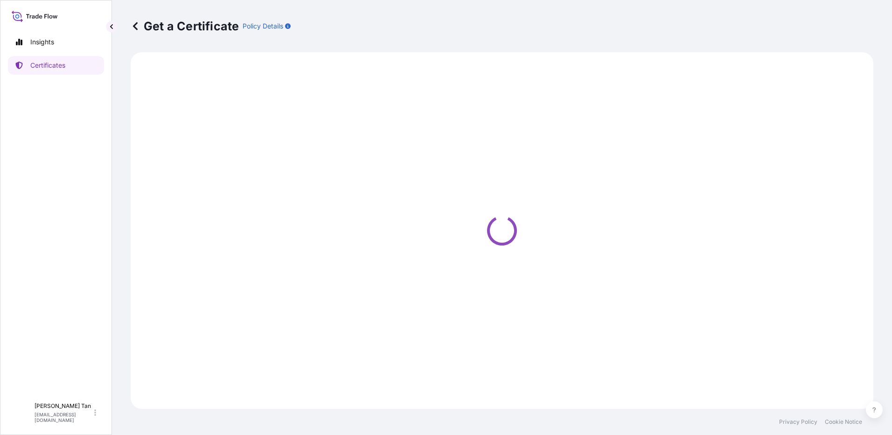
select select "Sea"
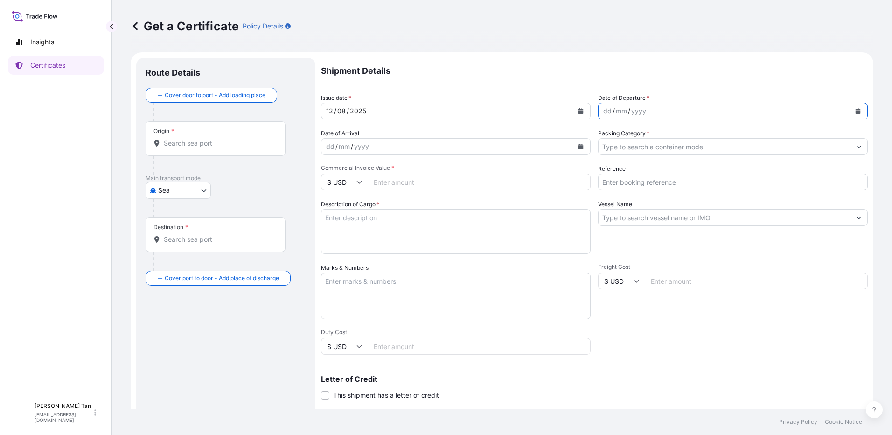
click at [850, 102] on div "Date of Departure * dd / mm / yyyy" at bounding box center [733, 106] width 270 height 26
click at [856, 110] on button "Calendar" at bounding box center [858, 111] width 15 height 15
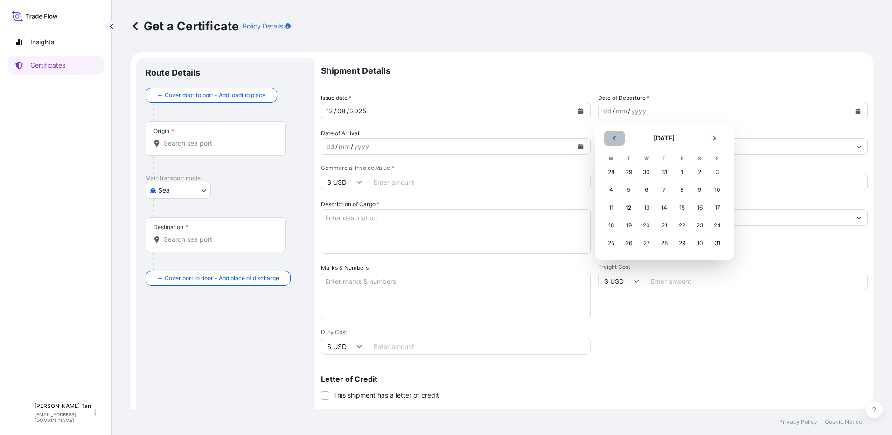
click at [612, 140] on button "Previous" at bounding box center [614, 138] width 21 height 15
click at [719, 223] on div "27" at bounding box center [717, 225] width 17 height 17
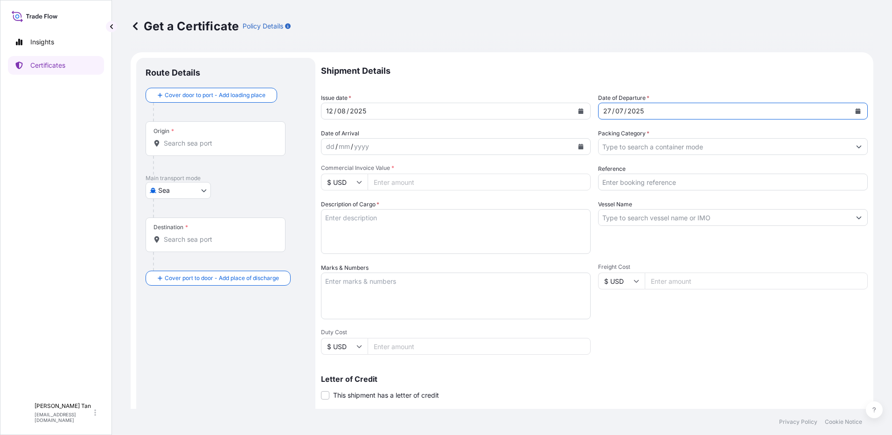
click at [421, 147] on div "dd / mm / yyyy" at bounding box center [447, 146] width 252 height 17
click at [582, 145] on button "Calendar" at bounding box center [580, 146] width 15 height 15
click at [353, 226] on div "5" at bounding box center [355, 225] width 17 height 17
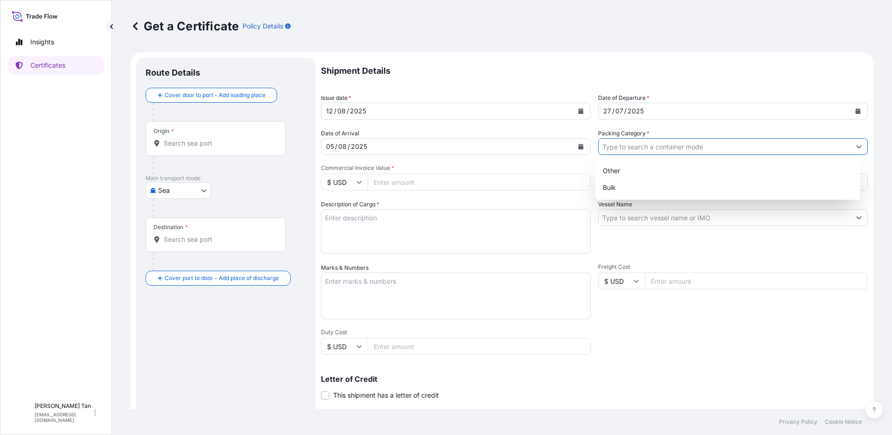
click at [646, 148] on input "Packing Category *" at bounding box center [725, 146] width 252 height 17
click at [635, 164] on div "Other" at bounding box center [728, 170] width 258 height 17
type input "Other"
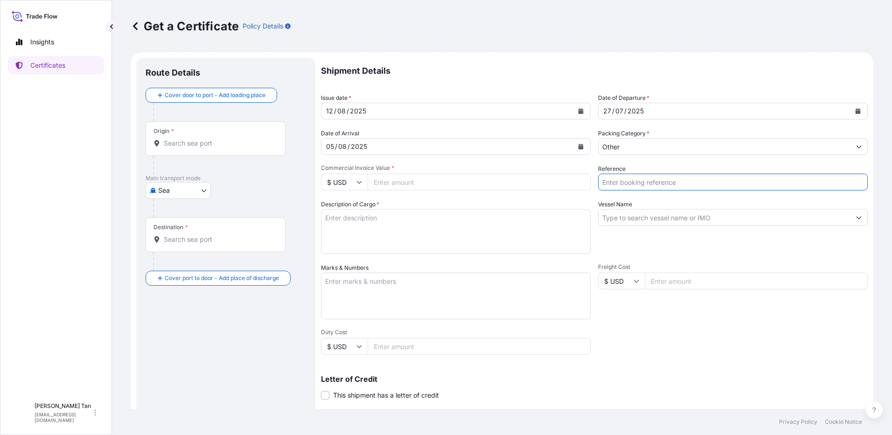
click at [619, 185] on input "Reference" at bounding box center [733, 182] width 270 height 17
click at [723, 181] on input "Vessel Bwek Beacon - Tela deal 10035" at bounding box center [733, 182] width 270 height 17
drag, startPoint x: 723, startPoint y: 181, endPoint x: 699, endPoint y: 179, distance: 23.9
click at [699, 179] on input "Vessel Bwek Beacon - Tela deal 10035" at bounding box center [733, 182] width 270 height 17
type input "Vessel Bwek Beacon - Tela deal 11954"
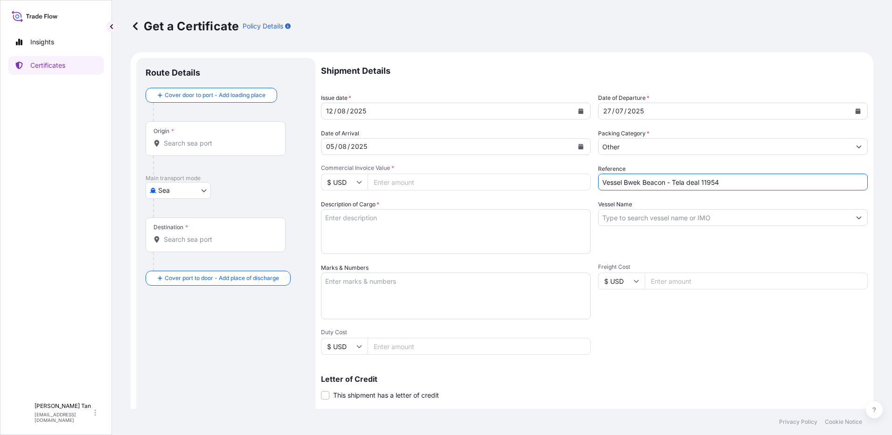
click at [568, 224] on textarea "Description of Cargo *" at bounding box center [456, 231] width 270 height 45
click at [689, 212] on input "Vessel Name" at bounding box center [725, 217] width 252 height 17
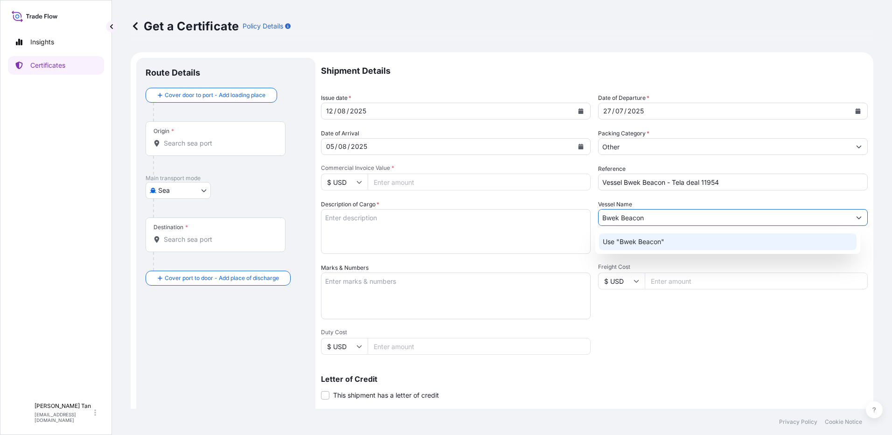
click at [665, 241] on div "Use "Bwek Beacon"" at bounding box center [728, 241] width 258 height 17
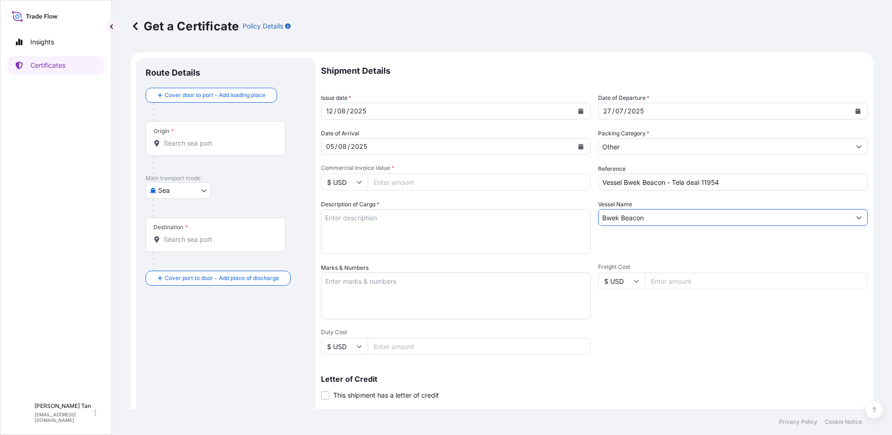
type input "Bwek Beacon"
click at [382, 185] on input "Commercial Invoice Value *" at bounding box center [479, 182] width 223 height 17
click at [403, 182] on input "Commercial Invoice Value *" at bounding box center [479, 182] width 223 height 17
paste input "634584.25"
type input "634584.25"
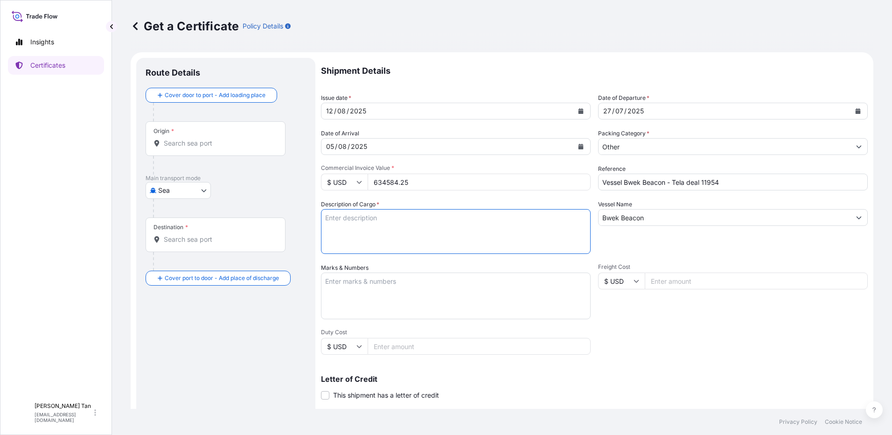
click at [410, 223] on textarea "Description of Cargo *" at bounding box center [456, 231] width 270 height 45
click at [377, 220] on textarea "Description of Cargo *" at bounding box center [456, 231] width 270 height 45
paste textarea "PRODUCT: PRESSURIZED LPG MIXTURE BL DATE: [DATE] Quantity: 1,299.625 MTA UNIT P…"
drag, startPoint x: 362, startPoint y: 226, endPoint x: 371, endPoint y: 227, distance: 9.4
click at [367, 228] on textarea "PRODUCT: PRESSURIZED LPG MIXTURE BL DATE: [DATE] Quantity: 1,299.625 MTA UNIT P…" at bounding box center [456, 231] width 270 height 45
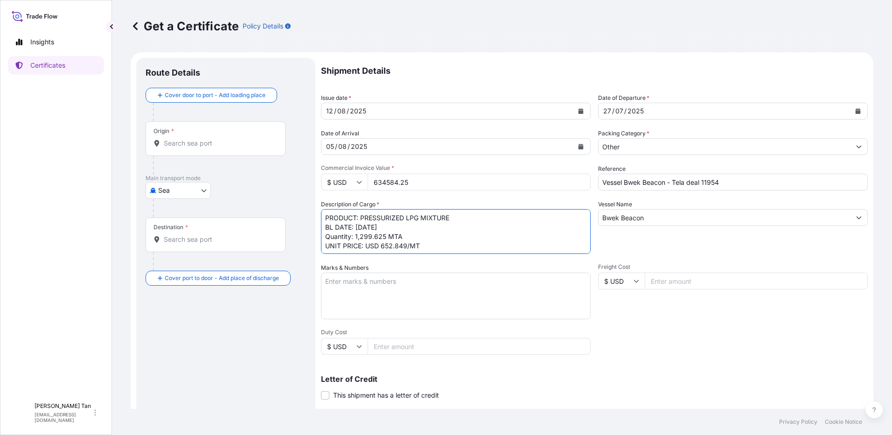
click at [410, 237] on textarea "PRODUCT: PRESSURIZED LPG MIXTURE BL DATE: 27.07.2025 Quantity: 1,299.625 MTA UN…" at bounding box center [456, 231] width 270 height 45
click at [385, 232] on textarea "PRODUCT: PRESSURIZED LPG MIXTURE BL DATE: 27.07.2025 Quantity: 1,299.625 MTA UN…" at bounding box center [456, 231] width 270 height 45
drag, startPoint x: 384, startPoint y: 233, endPoint x: 363, endPoint y: 234, distance: 20.5
click at [363, 234] on textarea "PRODUCT: PRESSURIZED LPG MIXTURE BL DATE: 27.07.2025 Quantity: 1,299.625 MTA UN…" at bounding box center [456, 231] width 270 height 45
click at [420, 241] on textarea "PRODUCT: PRESSURIZED LPG MIXTURE BL DATE: 27.07.2025 Quantity: 1,060.541 MTA UN…" at bounding box center [456, 231] width 270 height 45
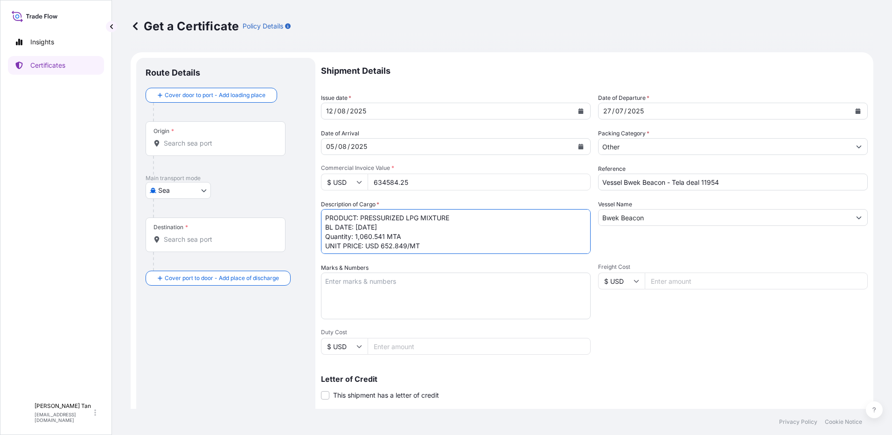
click at [405, 247] on textarea "PRODUCT: PRESSURIZED LPG MIXTURE BL DATE: 27.07.2025 Quantity: 1,060.541 MTA UN…" at bounding box center [456, 231] width 270 height 45
type textarea "PRODUCT: PRESSURIZED LPG MIXTURE BL DATE: 27.07.2025 Quantity: 1,060.541 MTA UN…"
click at [459, 243] on textarea "PRODUCT: PRESSURIZED LPG MIXTURE BL DATE: 27.07.2025 Quantity: 1,060.541 MTA UN…" at bounding box center [456, 231] width 270 height 45
click at [399, 237] on textarea "PRODUCT: PRESSURIZED LPG MIXTURE BL DATE: 27.07.2025 Quantity: 1,060.541 MTA UN…" at bounding box center [456, 231] width 270 height 45
click at [409, 246] on textarea "PRODUCT: PRESSURIZED LPG MIXTURE BL DATE: 27.07.2025 Quantity: 1,060.541 MTA UN…" at bounding box center [456, 231] width 270 height 45
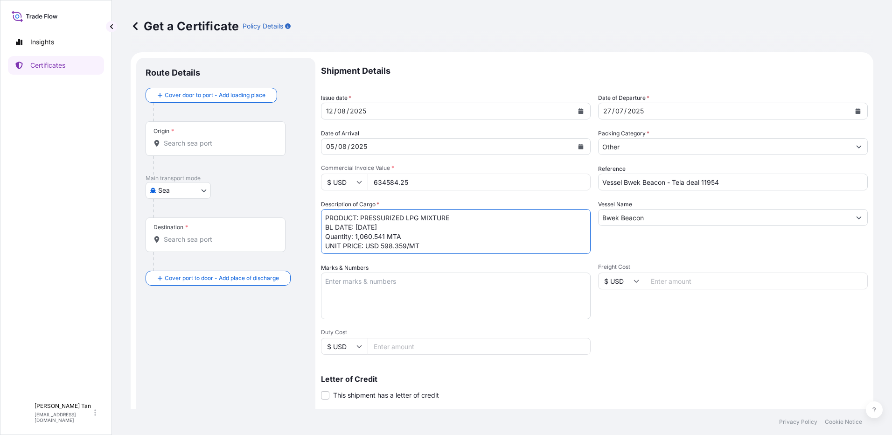
click at [406, 246] on textarea "PRODUCT: PRESSURIZED LPG MIXTURE BL DATE: 27.07.2025 Quantity: 1,060.541 MTA UN…" at bounding box center [456, 231] width 270 height 45
click at [523, 234] on textarea "PRODUCT: PRESSURIZED LPG MIXTURE BL DATE: 27.07.2025 Quantity: 1,060.541 MTA UN…" at bounding box center [456, 231] width 270 height 45
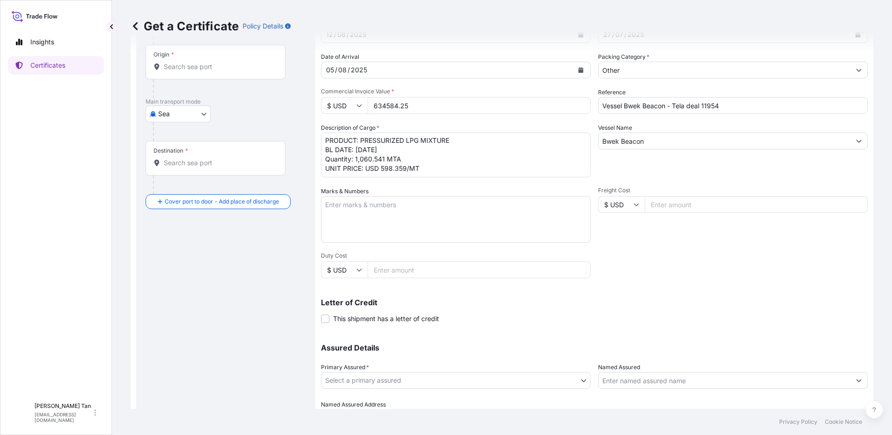
scroll to position [126, 0]
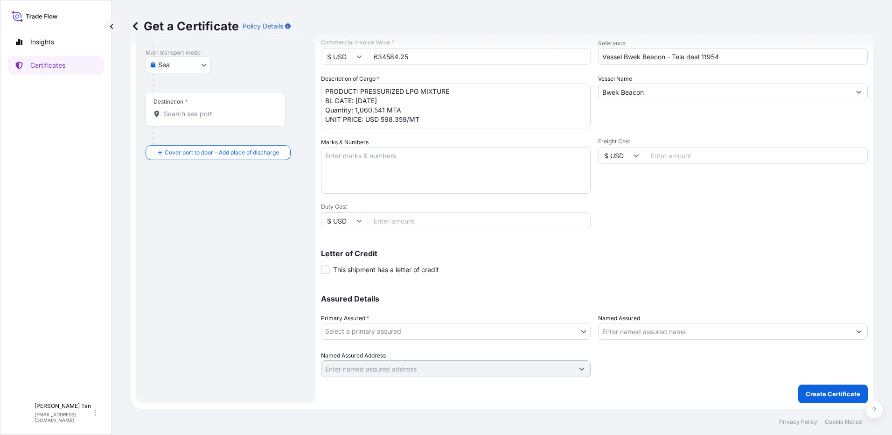
click at [447, 329] on body "Insights Certificates SLL Swee Ling Lily Tan swta@equinor.com Get a Certificate…" at bounding box center [446, 217] width 892 height 435
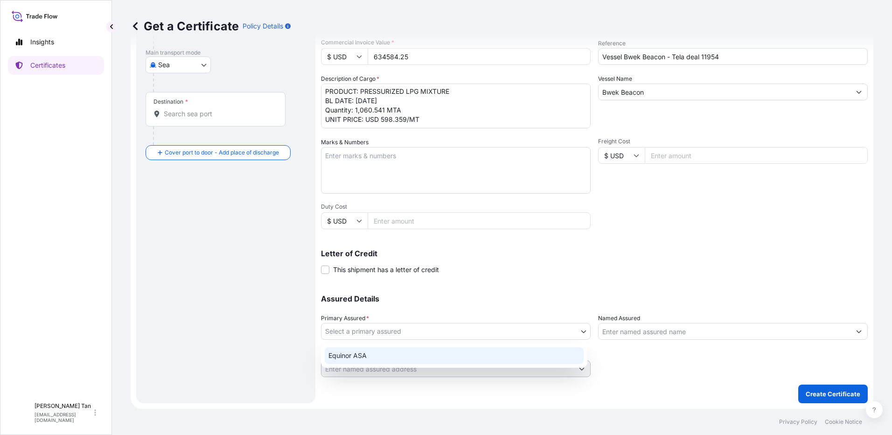
click at [368, 353] on div "Equinor ASA" at bounding box center [454, 355] width 259 height 17
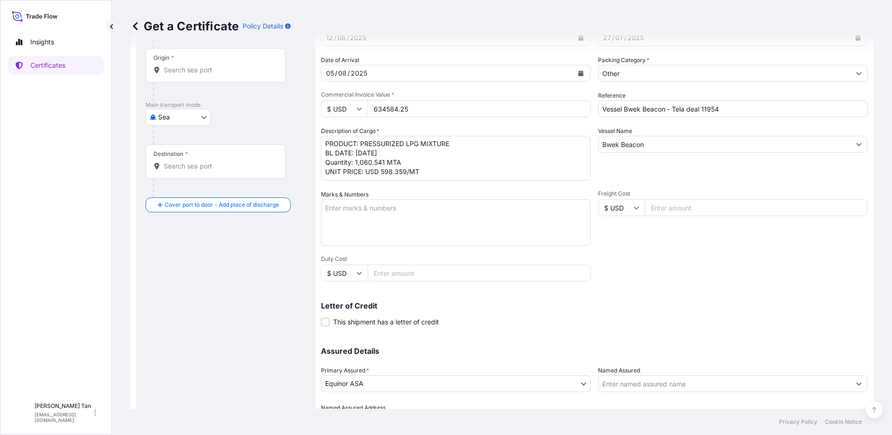
scroll to position [32, 0]
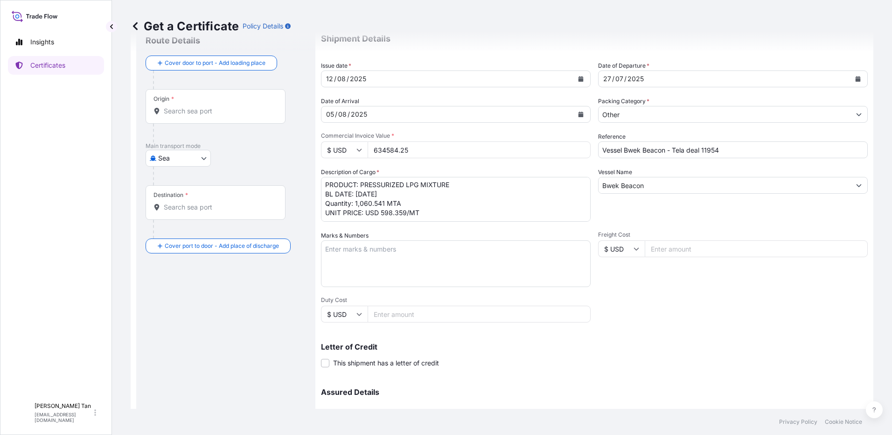
click at [236, 112] on input "Origin *" at bounding box center [219, 110] width 110 height 9
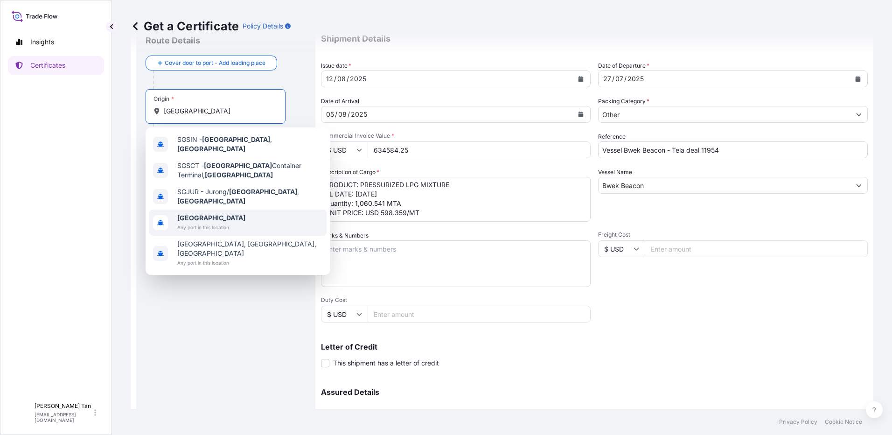
click at [212, 214] on span "[GEOGRAPHIC_DATA]" at bounding box center [211, 217] width 68 height 9
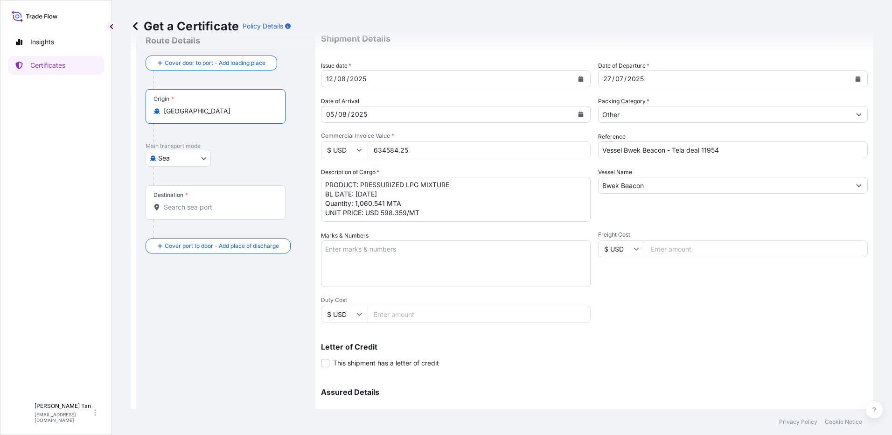
type input "[GEOGRAPHIC_DATA]"
click at [189, 198] on div "Cover door to port - Add loading place Place of loading Road / Inland Road / In…" at bounding box center [226, 155] width 161 height 198
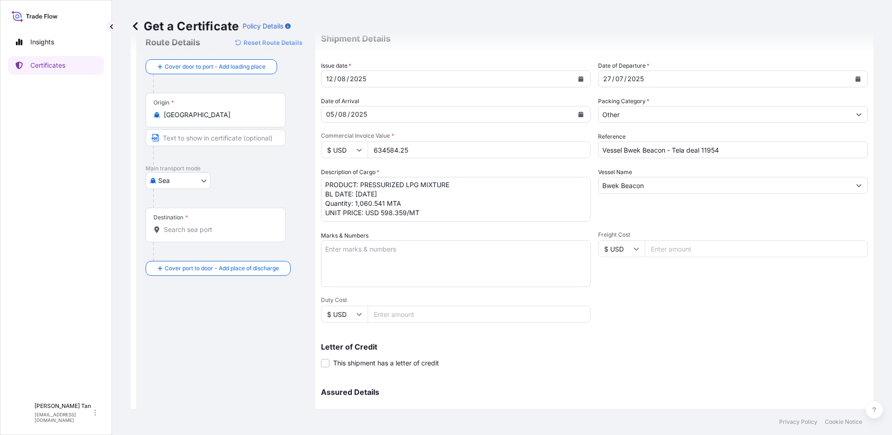
click at [192, 231] on input "Destination *" at bounding box center [219, 229] width 110 height 9
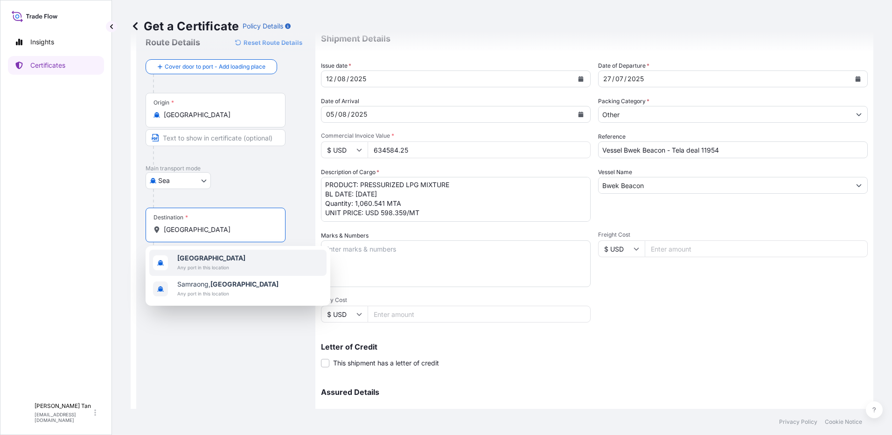
click at [191, 265] on span "Any port in this location" at bounding box center [211, 267] width 68 height 9
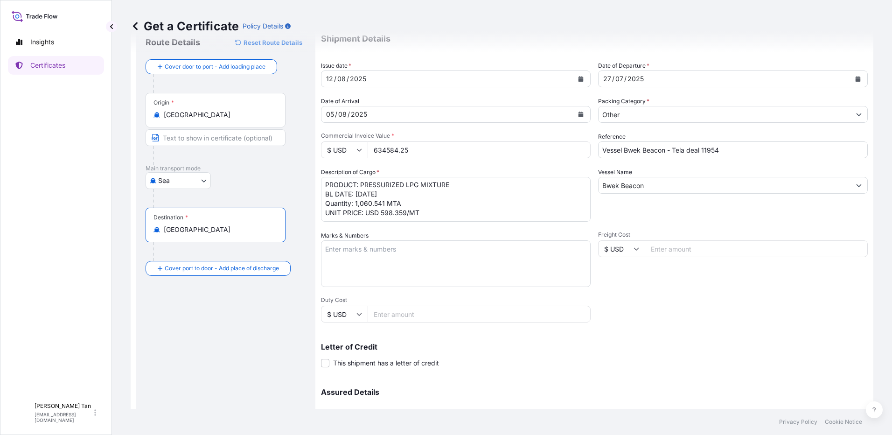
type input "[GEOGRAPHIC_DATA]"
click at [205, 235] on div "Destination * Cambodia" at bounding box center [216, 225] width 140 height 35
click at [205, 234] on input "[GEOGRAPHIC_DATA]" at bounding box center [219, 229] width 110 height 9
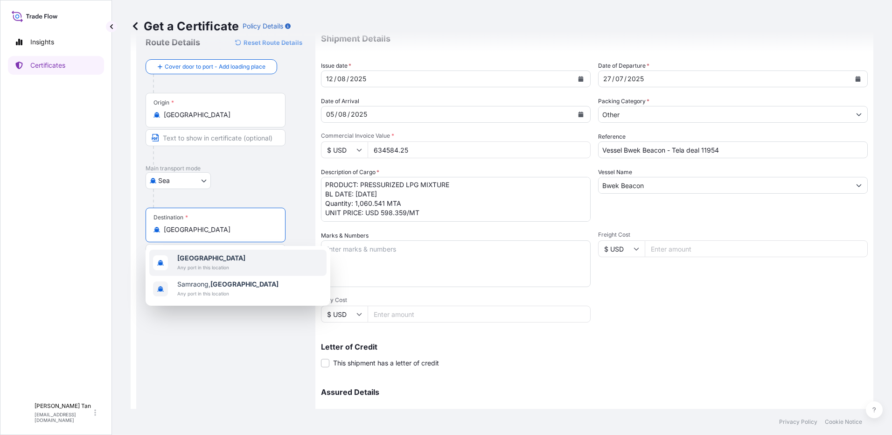
click at [202, 222] on div "Destination * Cambodia" at bounding box center [216, 225] width 140 height 35
click at [202, 225] on input "[GEOGRAPHIC_DATA]" at bounding box center [219, 229] width 110 height 9
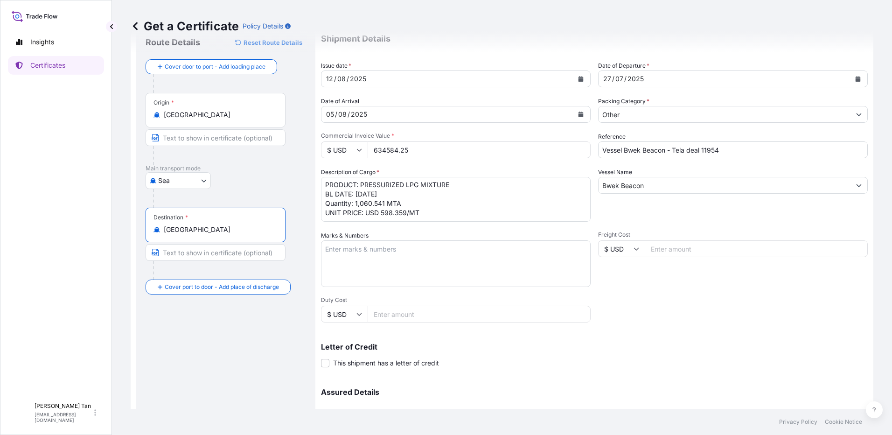
click at [200, 255] on input "Text to appear on certificate" at bounding box center [216, 252] width 140 height 17
type input "Sihanoukville"
type input "Port Klang"
click at [190, 335] on div "Route Details Reset Route Details Cover door to port - Add loading place Place …" at bounding box center [226, 261] width 161 height 452
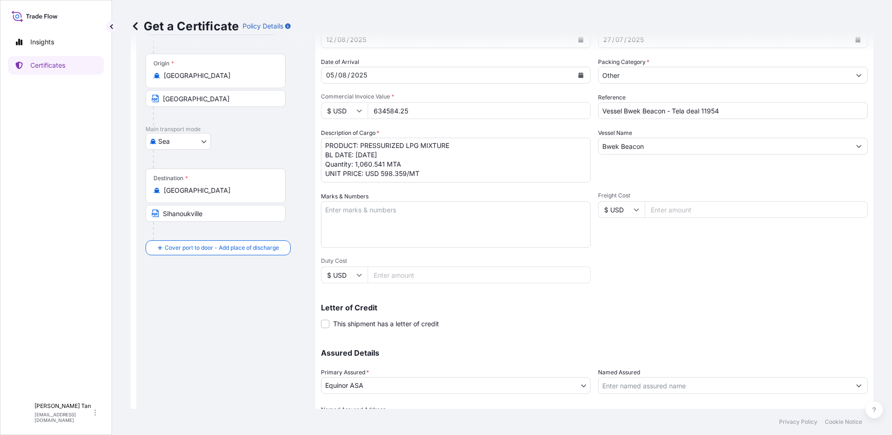
scroll to position [126, 0]
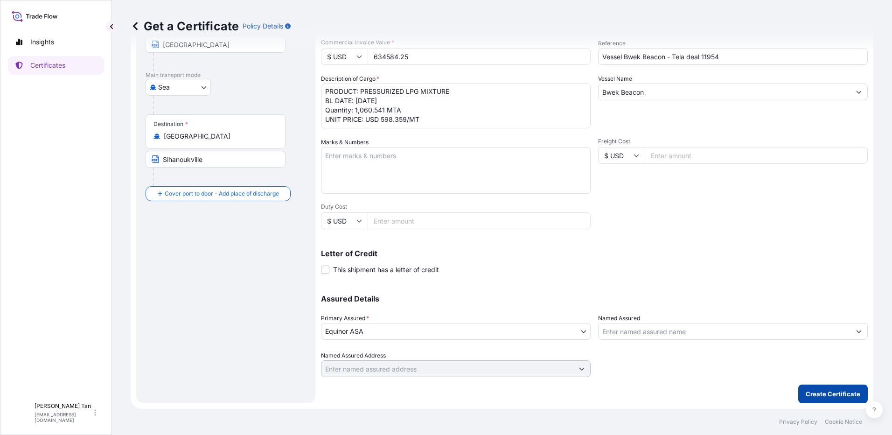
click at [840, 390] on p "Create Certificate" at bounding box center [833, 393] width 55 height 9
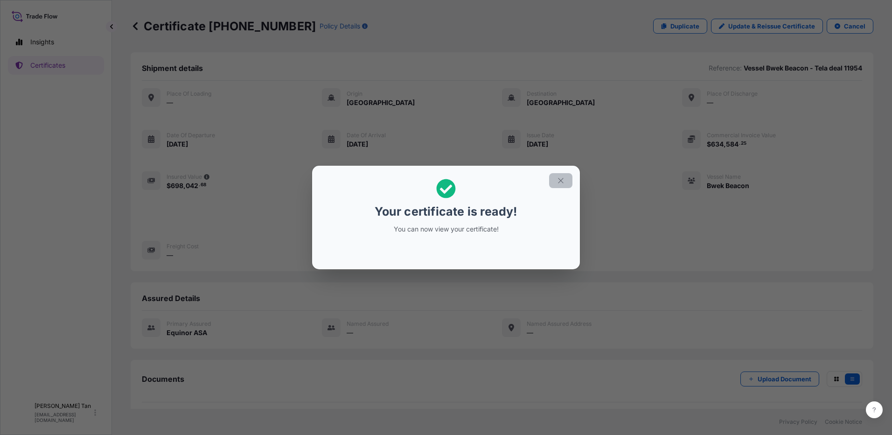
click at [564, 177] on icon "button" at bounding box center [561, 180] width 8 height 8
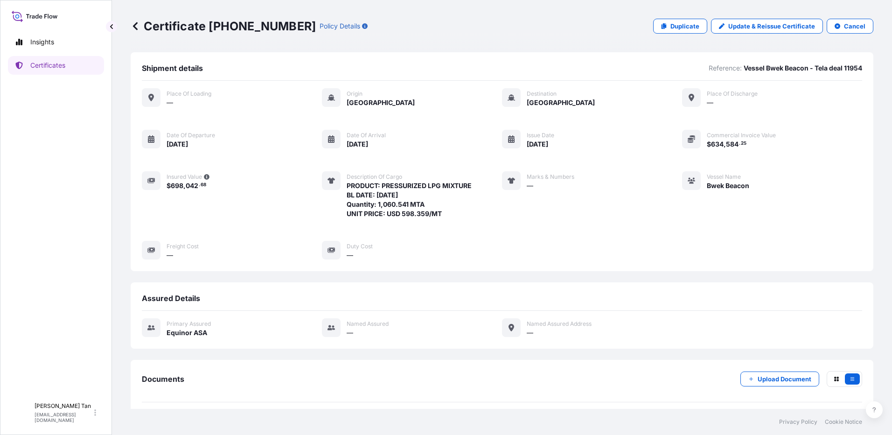
scroll to position [38, 0]
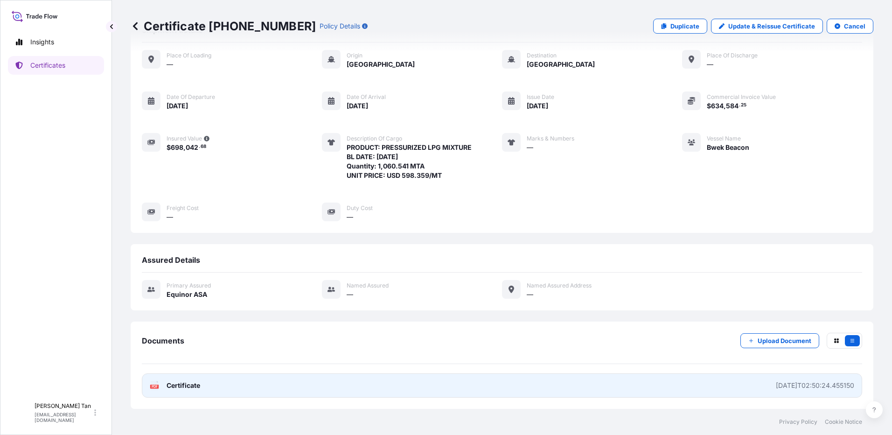
click at [182, 386] on span "Certificate" at bounding box center [184, 385] width 34 height 9
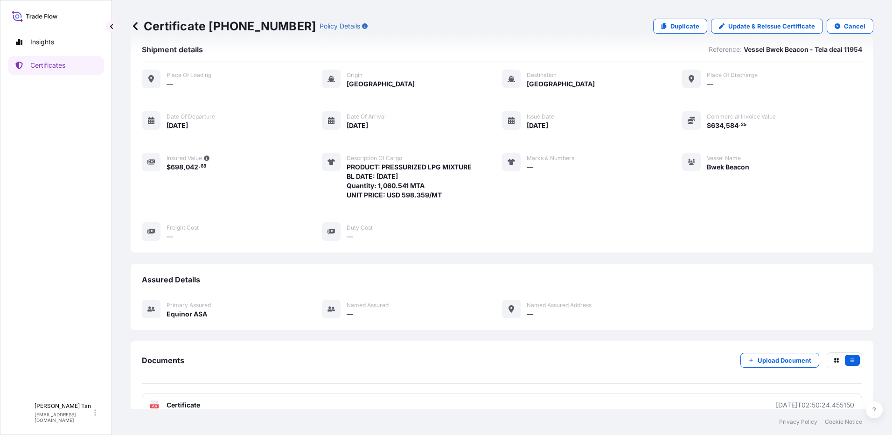
scroll to position [0, 0]
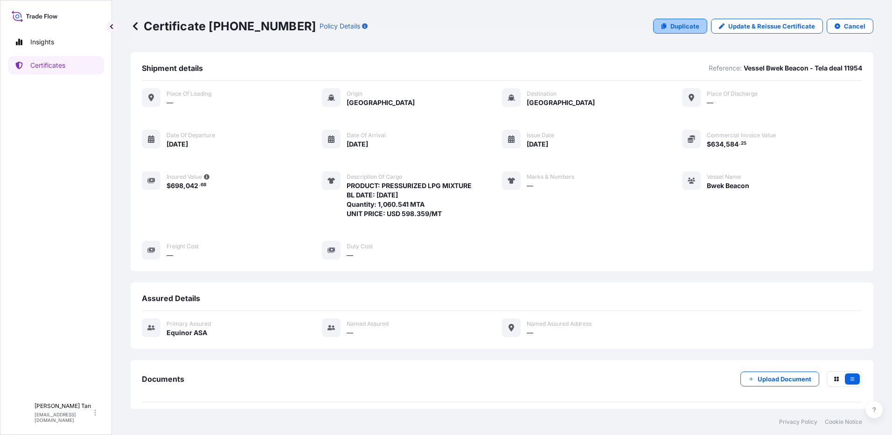
click at [670, 24] on p "Duplicate" at bounding box center [684, 25] width 29 height 9
select select "Sea"
select select "31491"
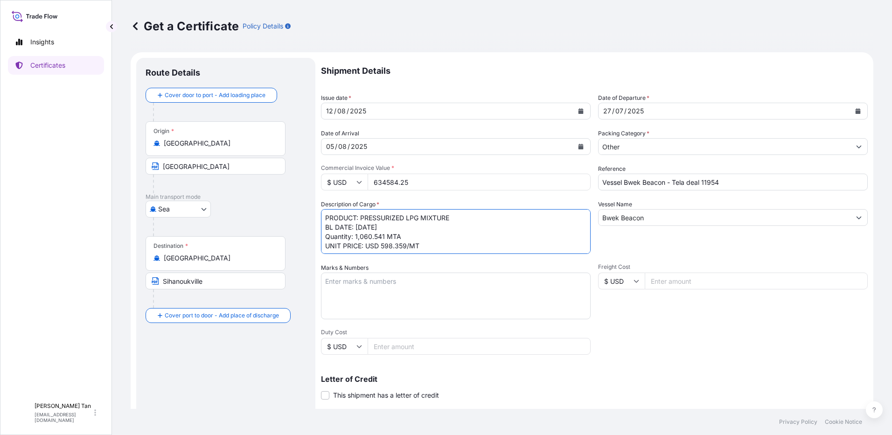
drag, startPoint x: 385, startPoint y: 234, endPoint x: 358, endPoint y: 234, distance: 27.5
click at [358, 234] on textarea "PRODUCT: PRESSURIZED LPG MIXTURE BL DATE: 27.07.2025 Quantity: 1,060.541 MTA UN…" at bounding box center [456, 231] width 270 height 45
type textarea "PRODUCT: PRESSURIZED LPG MIXTURE BL DATE: 27.07.2025 Quantity: 1,396.217 MTA UN…"
click at [664, 126] on div "Shipment Details Issue date * 12 / 08 / 2025 Date of Departure * 27 / 07 / 2025…" at bounding box center [594, 280] width 547 height 445
click at [635, 113] on div "2025" at bounding box center [636, 110] width 18 height 11
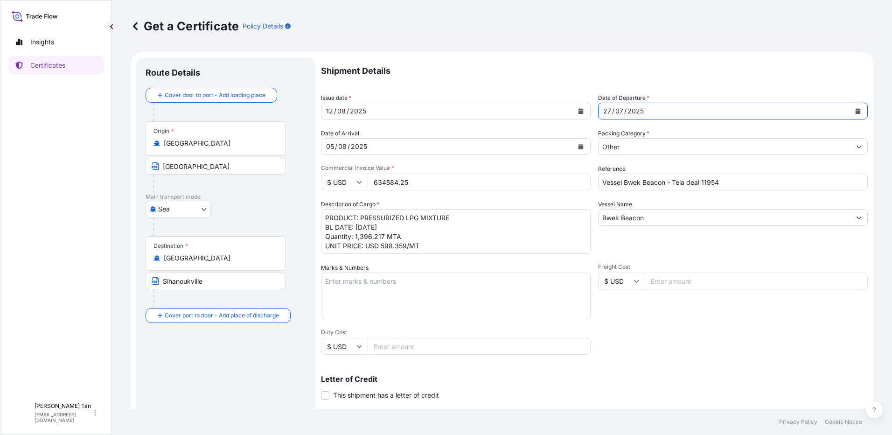
click at [851, 112] on button "Calendar" at bounding box center [858, 111] width 15 height 15
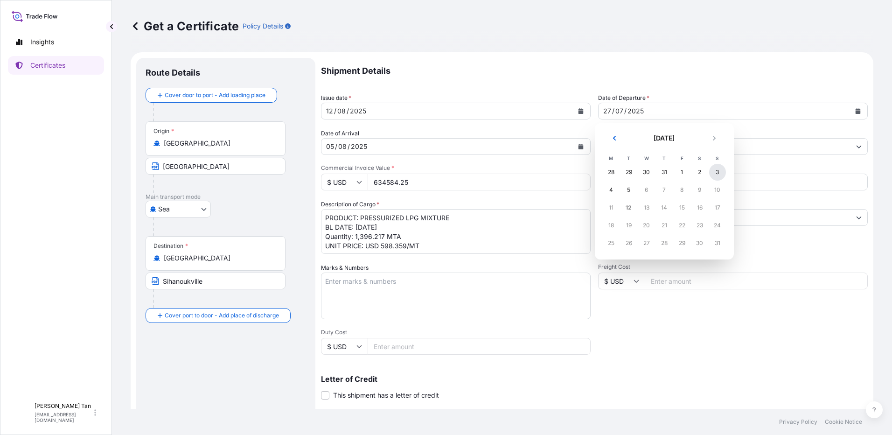
click at [720, 174] on div "3" at bounding box center [717, 172] width 17 height 17
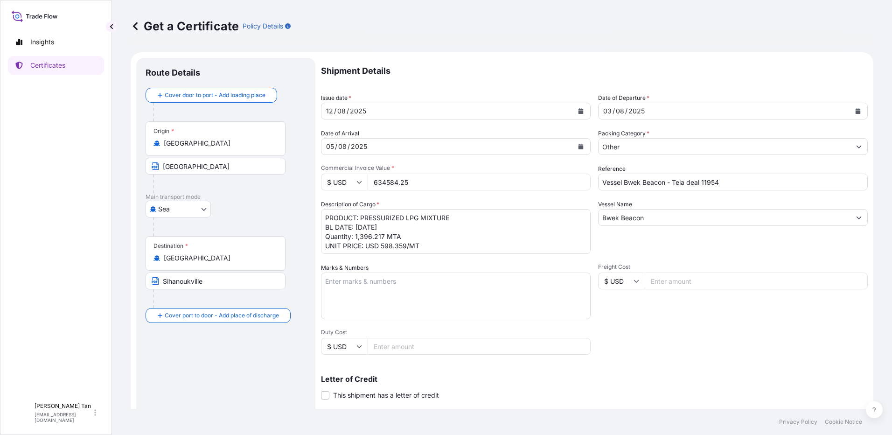
drag, startPoint x: 461, startPoint y: 187, endPoint x: 220, endPoint y: 197, distance: 241.9
click at [220, 197] on form "Route Details Cover door to port - Add loading place Place of loading Road / In…" at bounding box center [502, 293] width 743 height 482
paste input "835439.01"
type input "835439.01"
click at [409, 232] on textarea "PRODUCT: PRESSURIZED LPG MIXTURE BL DATE: 27.07.2025 Quantity: 1,060.541 MTA UN…" at bounding box center [456, 231] width 270 height 45
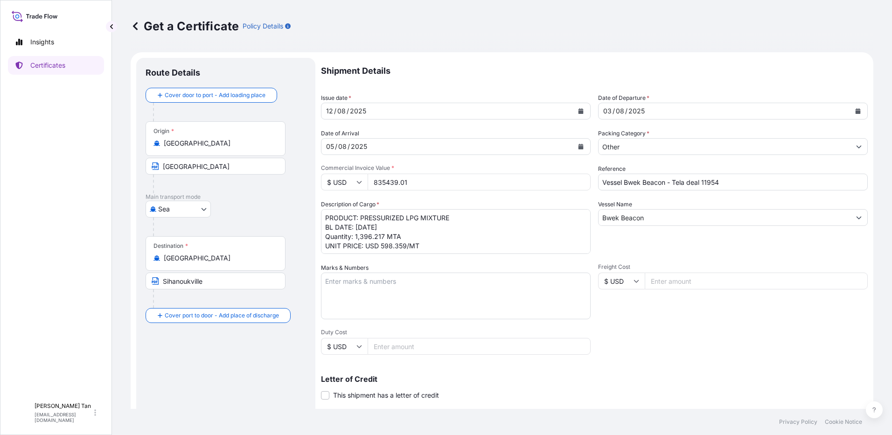
click at [747, 188] on input "Vessel Bwek Beacon - Tela deal 11954" at bounding box center [733, 182] width 270 height 17
type input "Vessel Bwek Beacon - Tela deal 11955"
drag, startPoint x: 202, startPoint y: 166, endPoint x: 129, endPoint y: 166, distance: 72.8
click at [129, 166] on div "Get a Certificate Policy Details Route Details Cover door to port - Add loading…" at bounding box center [502, 204] width 780 height 409
click at [258, 200] on p "Main transport mode" at bounding box center [226, 196] width 161 height 7
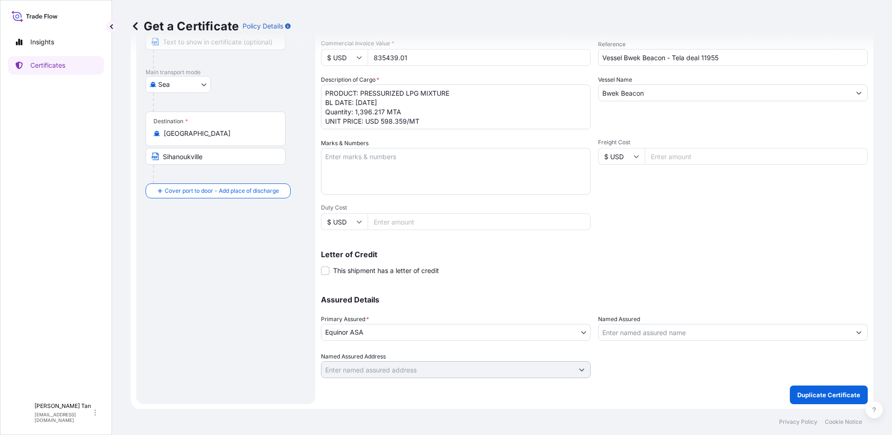
scroll to position [126, 0]
click at [829, 393] on p "Duplicate Certificate" at bounding box center [828, 393] width 63 height 9
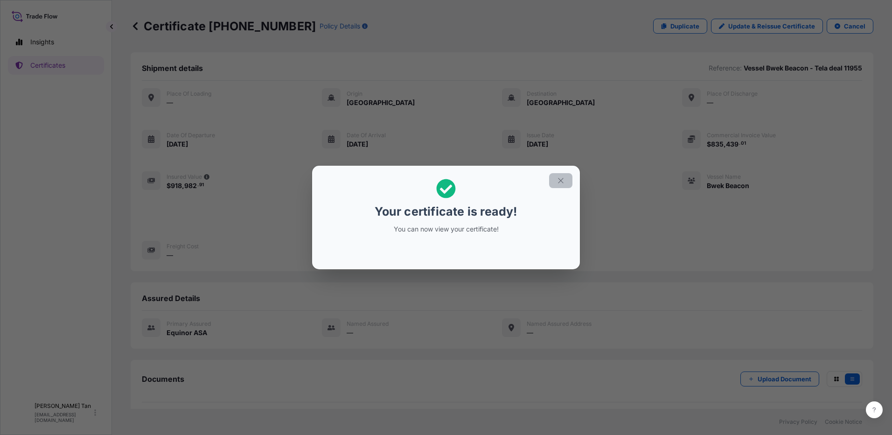
click at [561, 179] on icon "button" at bounding box center [561, 180] width 8 height 8
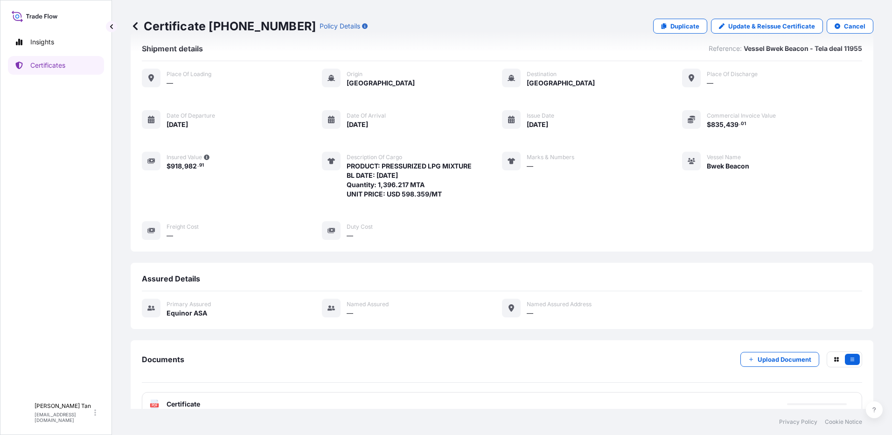
scroll to position [38, 0]
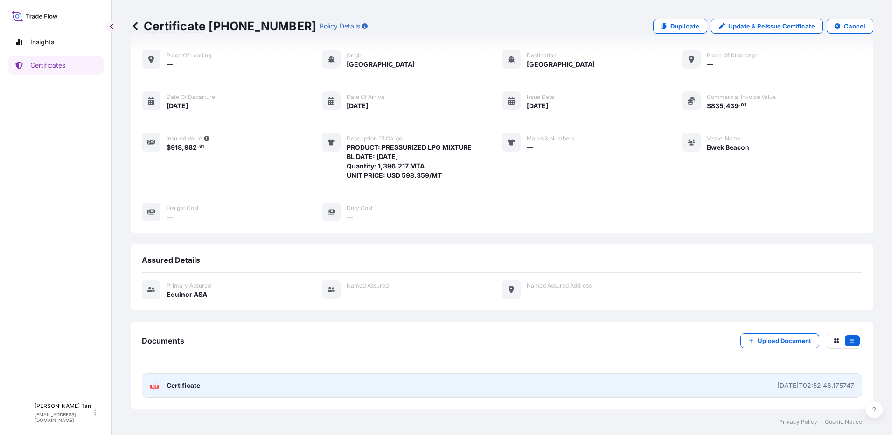
click at [187, 383] on span "Certificate" at bounding box center [184, 385] width 34 height 9
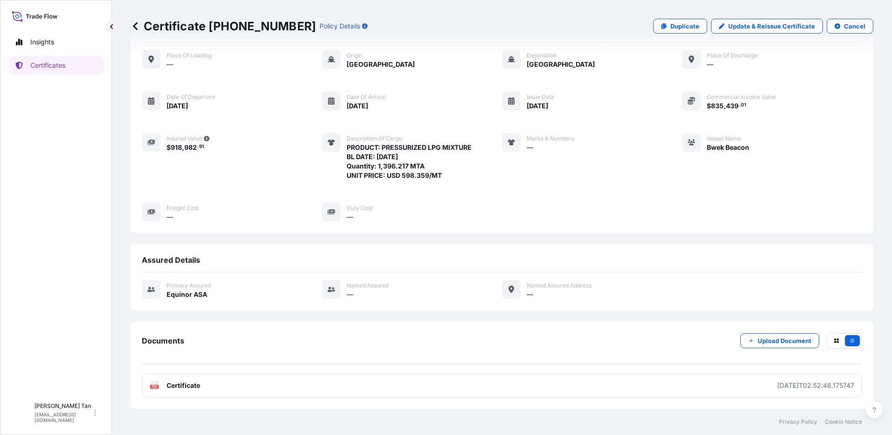
scroll to position [0, 0]
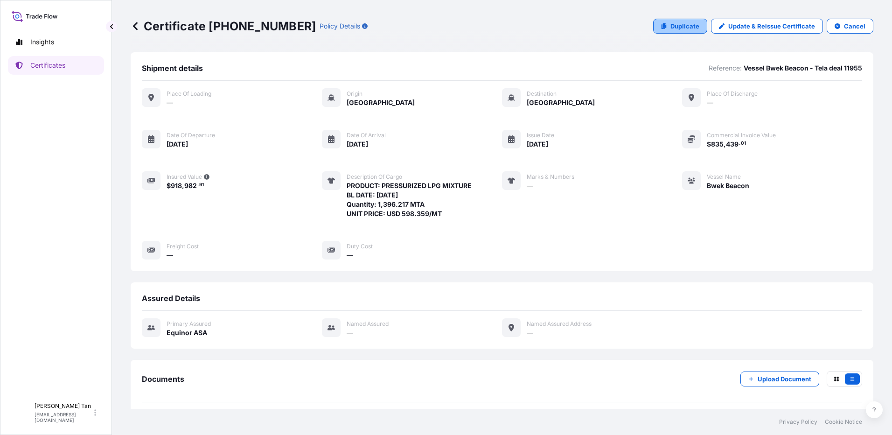
click at [675, 23] on p "Duplicate" at bounding box center [684, 25] width 29 height 9
select select "Sea"
select select "31491"
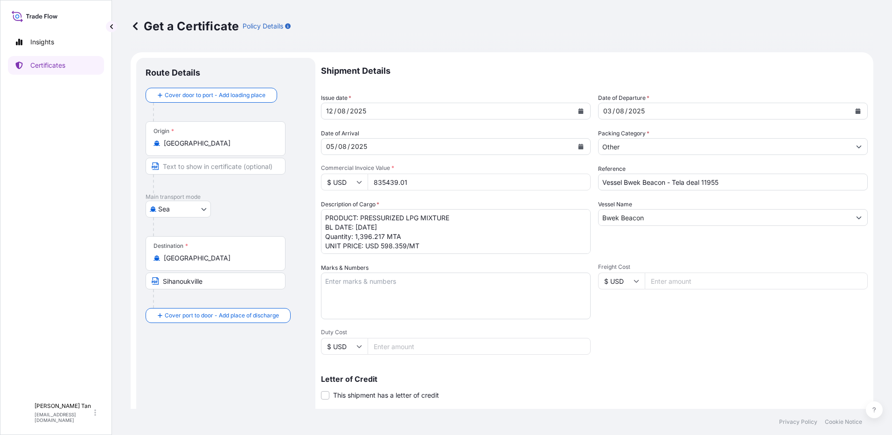
click at [856, 112] on icon "Calendar" at bounding box center [858, 111] width 5 height 6
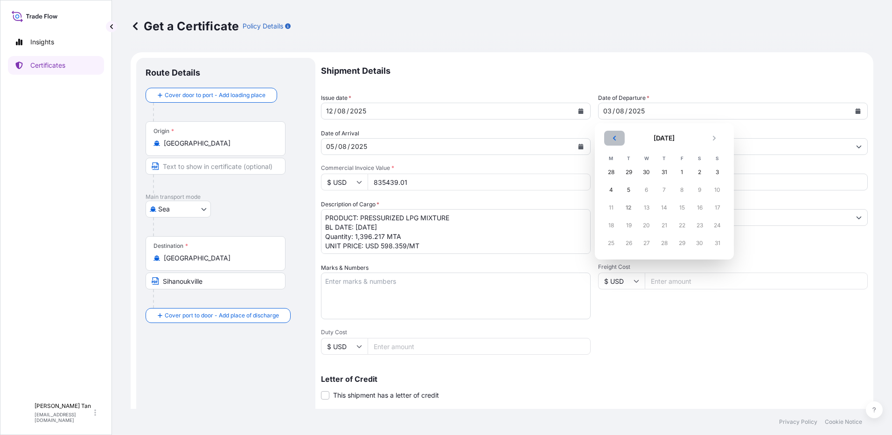
click at [613, 136] on icon "Previous" at bounding box center [615, 138] width 6 height 6
click at [629, 242] on div "29" at bounding box center [629, 243] width 17 height 17
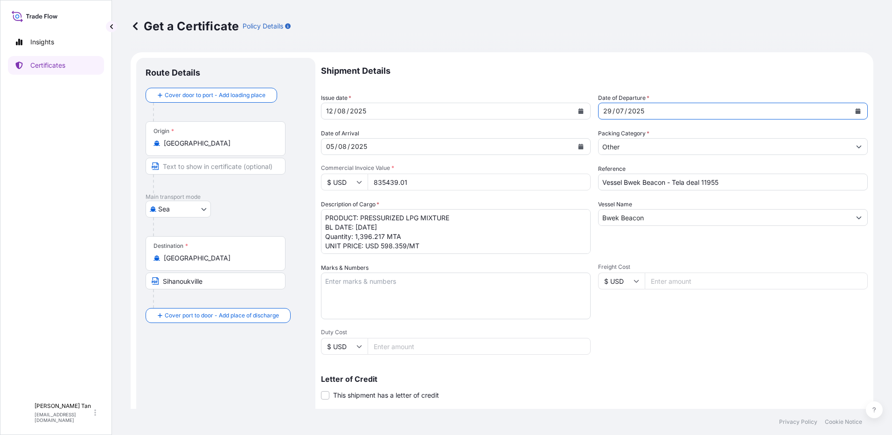
click at [734, 181] on input "Vessel Bwek Beacon - Tela deal 11955" at bounding box center [733, 182] width 270 height 17
type input "Vessel Bwek Beacon - Tela deal 11956"
click at [535, 237] on textarea "PRODUCT: PRESSURIZED LPG MIXTURE BL DATE: 27.07.2025 Quantity: 1,396.217 MTA UN…" at bounding box center [456, 231] width 270 height 45
drag, startPoint x: 446, startPoint y: 186, endPoint x: 300, endPoint y: 189, distance: 145.1
click at [300, 189] on form "Route Details Cover door to port - Add loading place Place of loading Road / In…" at bounding box center [502, 293] width 743 height 482
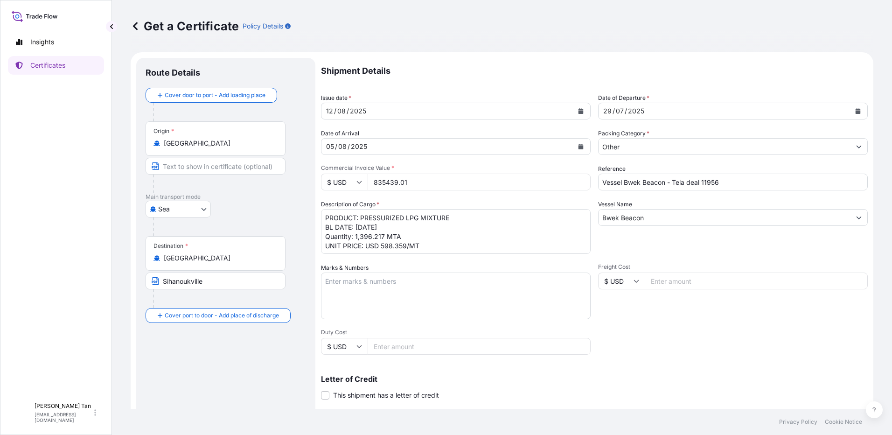
drag, startPoint x: 431, startPoint y: 179, endPoint x: 322, endPoint y: 188, distance: 109.1
click at [322, 191] on div "Shipment Details Issue date * 12 / 08 / 2025 Date of Departure * 29 / 07 / 2025…" at bounding box center [594, 280] width 547 height 445
drag, startPoint x: 426, startPoint y: 185, endPoint x: 319, endPoint y: 181, distance: 107.9
click at [319, 181] on form "Route Details Cover door to port - Add loading place Place of loading Road / In…" at bounding box center [502, 293] width 743 height 482
drag, startPoint x: 451, startPoint y: 182, endPoint x: 172, endPoint y: 174, distance: 279.1
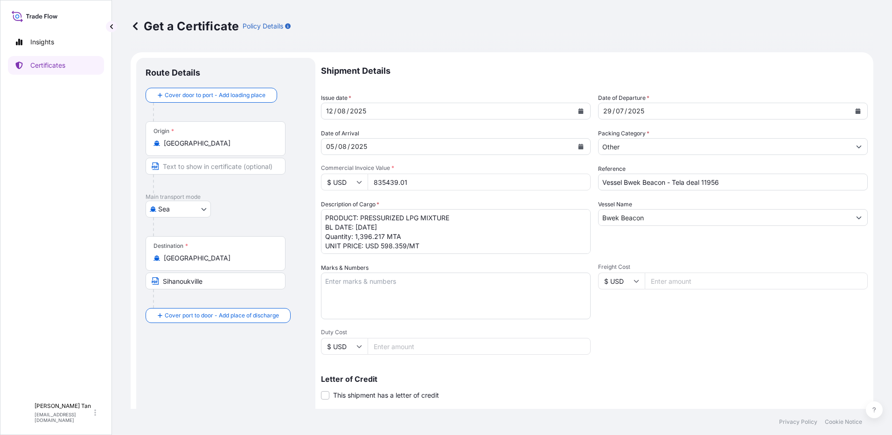
click at [170, 175] on form "Route Details Cover door to port - Add loading place Place of loading Road / In…" at bounding box center [502, 293] width 743 height 482
paste input "684150.52"
type input "684150.52"
click at [393, 237] on textarea "PRODUCT: PRESSURIZED LPG MIXTURE BL DATE: 27.07.2025 Quantity: 1,396.217 MTA UN…" at bounding box center [456, 231] width 270 height 45
drag, startPoint x: 391, startPoint y: 228, endPoint x: 354, endPoint y: 225, distance: 36.5
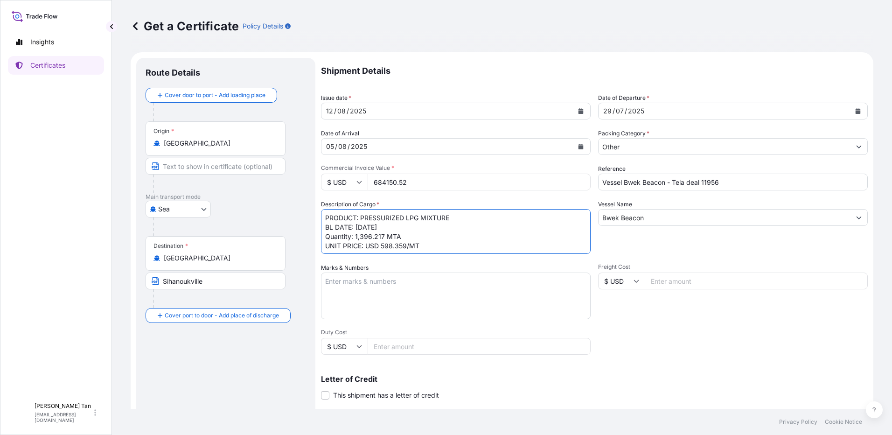
click at [354, 225] on textarea "PRODUCT: PRESSURIZED LPG MIXTURE BL DATE: 27.07.2025 Quantity: 1,396.217 MTA UN…" at bounding box center [456, 231] width 270 height 45
drag, startPoint x: 383, startPoint y: 235, endPoint x: 358, endPoint y: 233, distance: 24.3
click at [358, 233] on textarea "PRODUCT: PRESSURIZED LPG MIXTURE BL DATE: 27.07.2025 Quantity: 1,396.217 MTA UN…" at bounding box center [456, 231] width 270 height 45
click at [394, 249] on textarea "PRODUCT: PRESSURIZED LPG MIXTURE BL DATE: 27.07.2025 Quantity: 1,396.217 MTA UN…" at bounding box center [456, 231] width 270 height 45
click at [420, 245] on textarea "PRODUCT: PRESSURIZED LPG MIXTURE BL DATE: 27.07.2025 Quantity: 1,396.217 MTA UN…" at bounding box center [456, 231] width 270 height 45
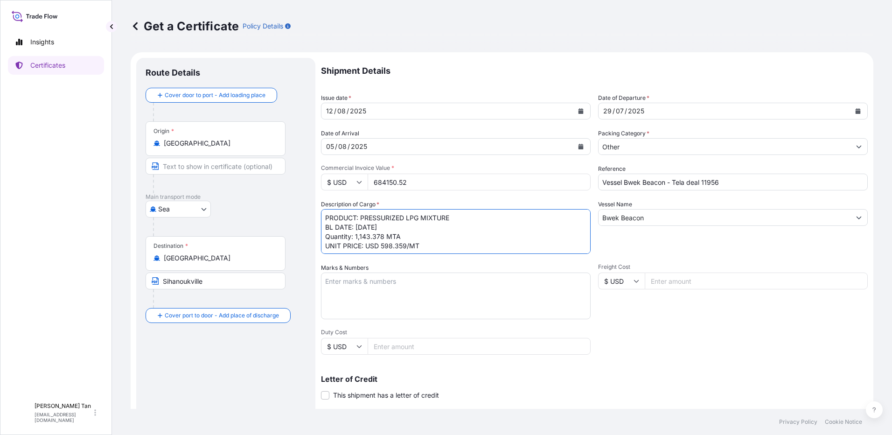
type textarea "PRODUCT: PRESSURIZED LPG MIXTURE BL DATE: 29.07.2025 Quantity: 1,143.378 MTA UN…"
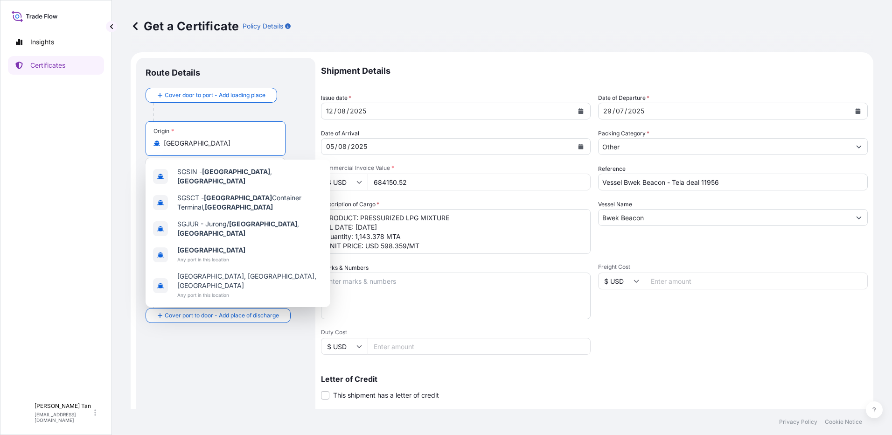
drag, startPoint x: 129, startPoint y: 146, endPoint x: 119, endPoint y: 146, distance: 10.7
click at [119, 146] on div "Get a Certificate Policy Details Route Details Cover door to port - Add loading…" at bounding box center [502, 204] width 780 height 409
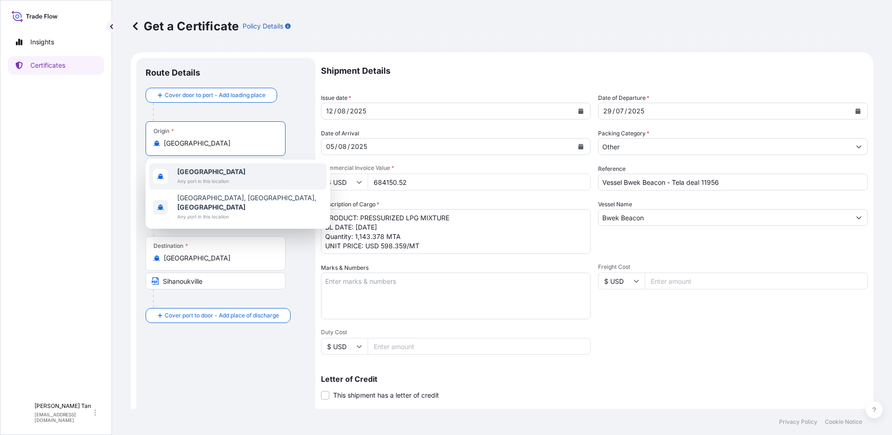
click at [201, 181] on span "Any port in this location" at bounding box center [211, 180] width 68 height 9
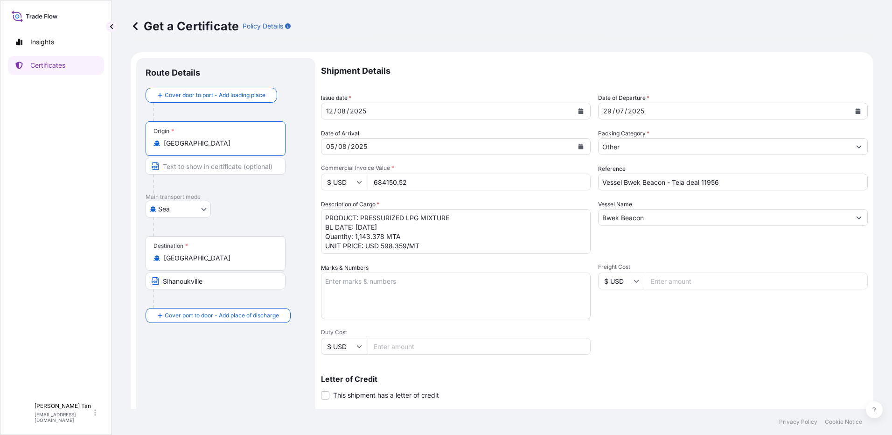
type input "[GEOGRAPHIC_DATA]"
click at [188, 167] on input "Text to appear on certificate" at bounding box center [216, 166] width 140 height 17
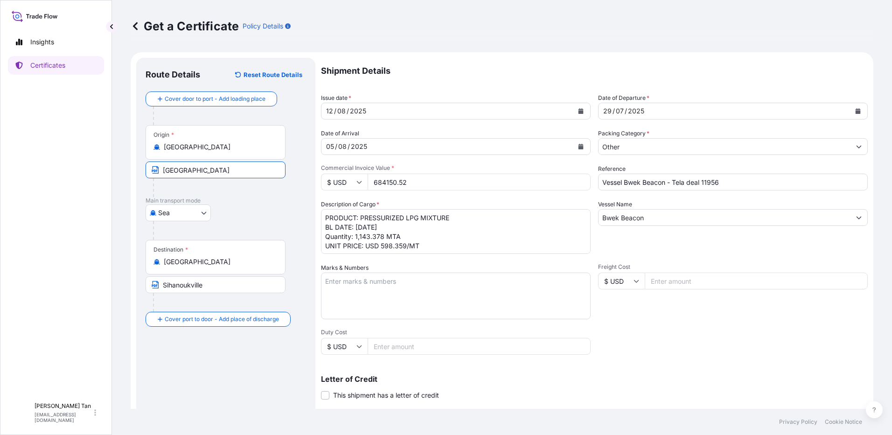
type input "Port Klang"
click at [252, 354] on div "Route Details Reset Route Details Cover door to port - Add loading place Place …" at bounding box center [226, 293] width 161 height 452
click at [441, 240] on textarea "PRODUCT: PRESSURIZED LPG MIXTURE BL DATE: 27.07.2025 Quantity: 1,396.217 MTA UN…" at bounding box center [456, 231] width 270 height 45
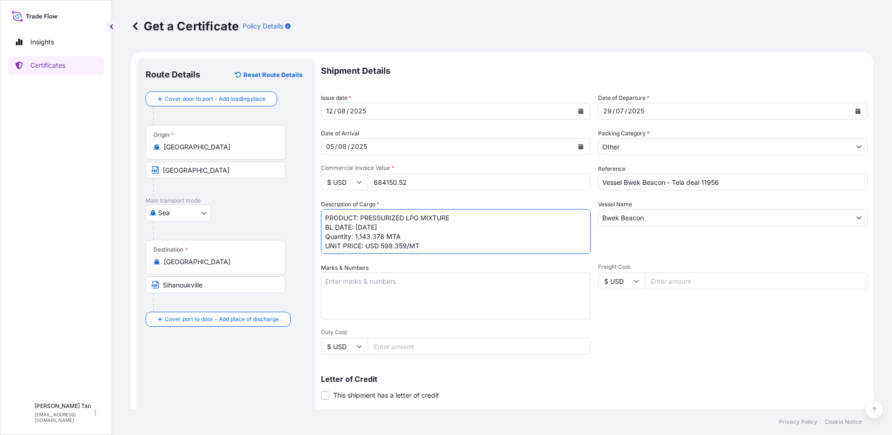
click at [477, 241] on textarea "PRODUCT: PRESSURIZED LPG MIXTURE BL DATE: 27.07.2025 Quantity: 1,396.217 MTA UN…" at bounding box center [456, 231] width 270 height 45
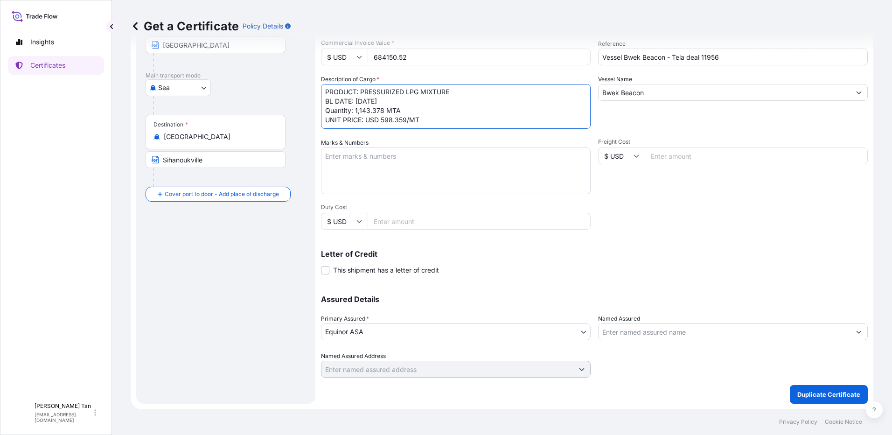
scroll to position [126, 0]
click at [810, 395] on p "Duplicate Certificate" at bounding box center [828, 393] width 63 height 9
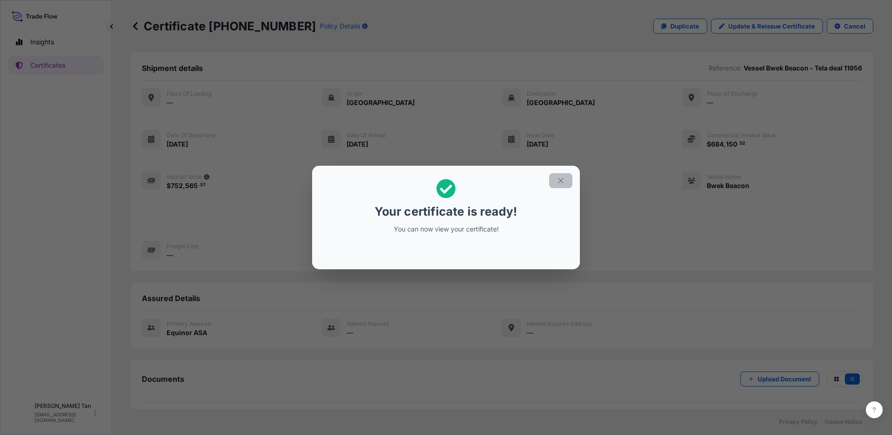
click at [557, 183] on icon "button" at bounding box center [561, 180] width 8 height 8
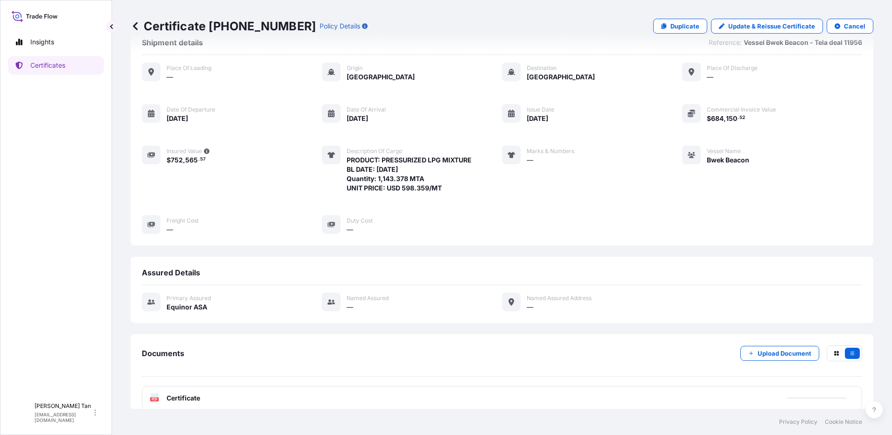
scroll to position [38, 0]
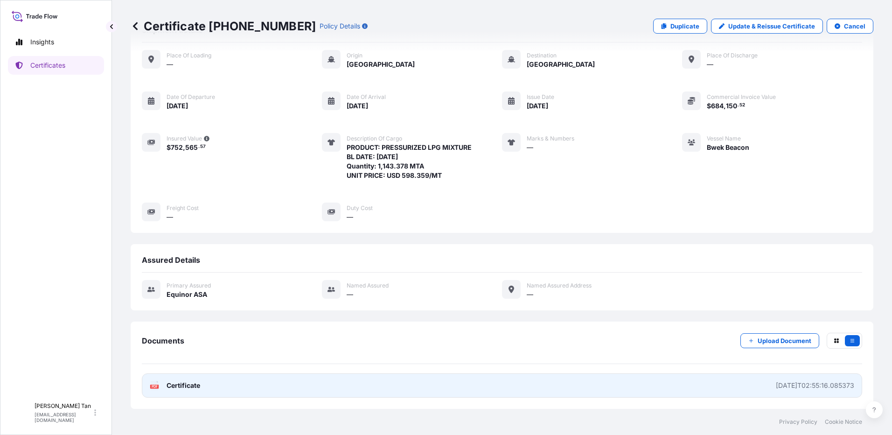
click at [161, 384] on div "PDF Certificate" at bounding box center [175, 385] width 50 height 9
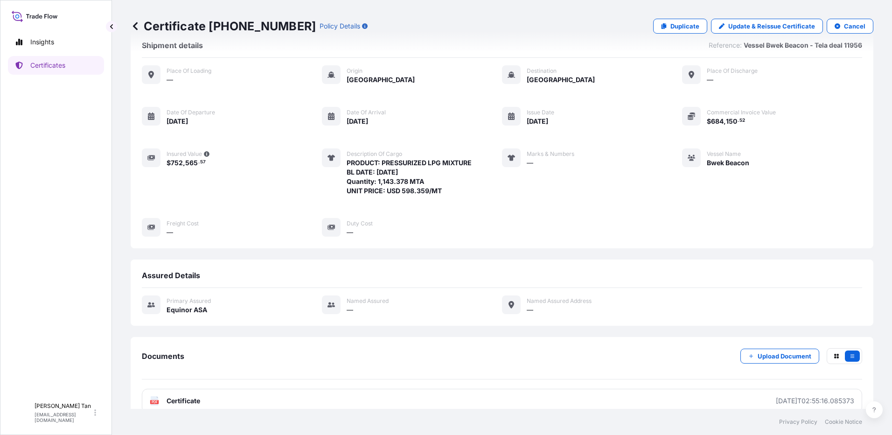
scroll to position [0, 0]
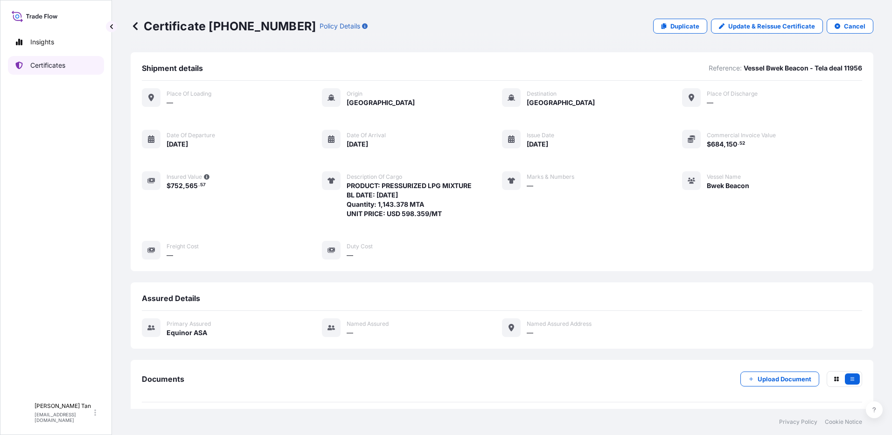
click at [69, 64] on link "Certificates" at bounding box center [56, 65] width 96 height 19
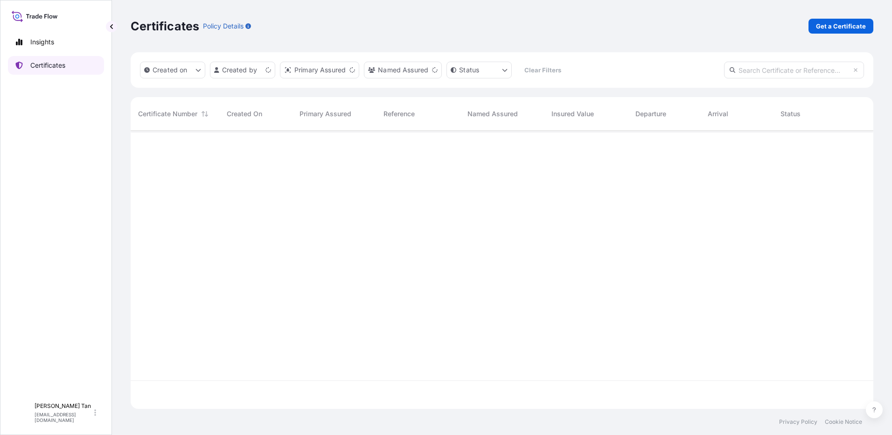
scroll to position [276, 736]
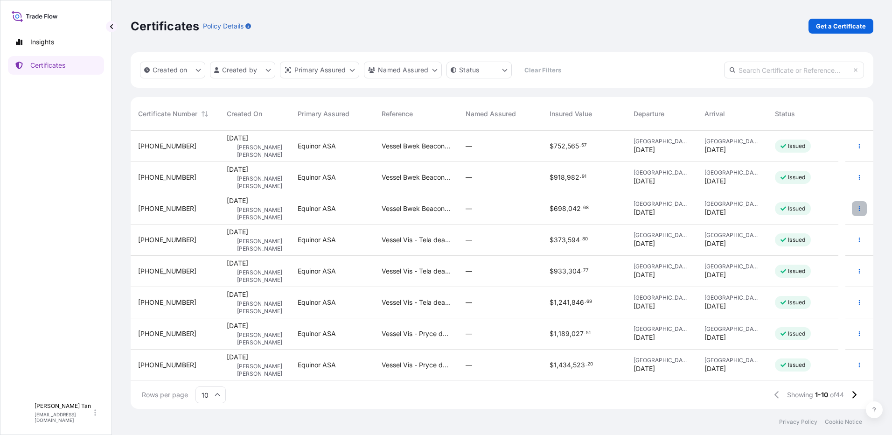
click at [857, 208] on icon "button" at bounding box center [860, 209] width 6 height 6
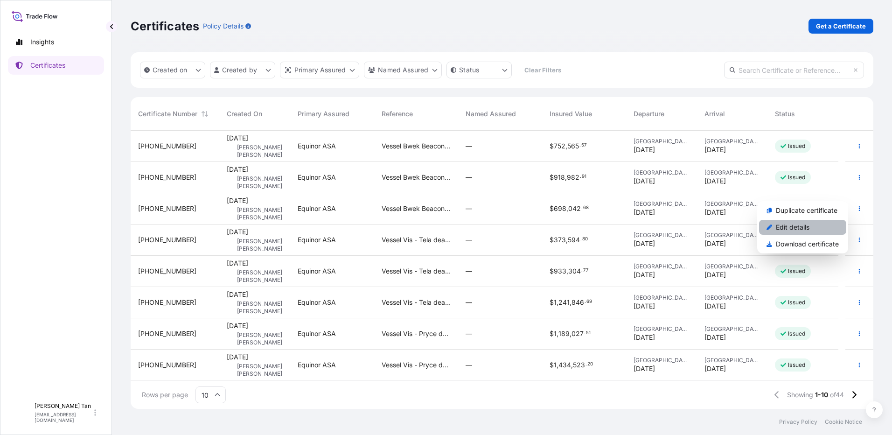
click at [800, 226] on p "Edit details" at bounding box center [793, 227] width 34 height 9
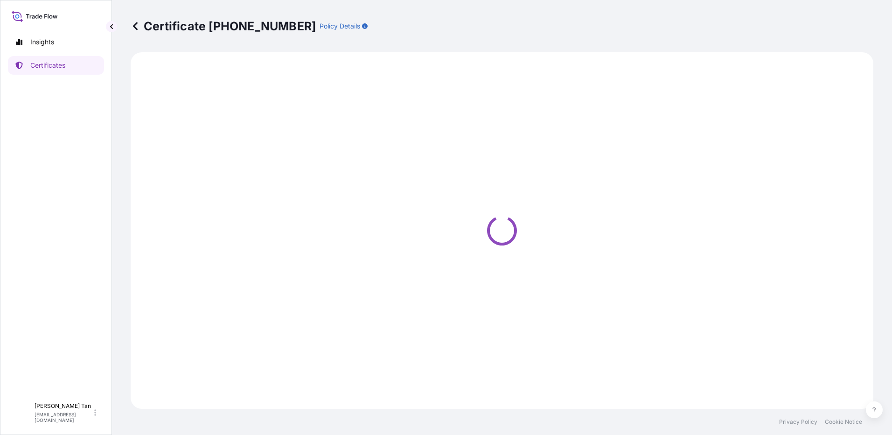
select select "Sea"
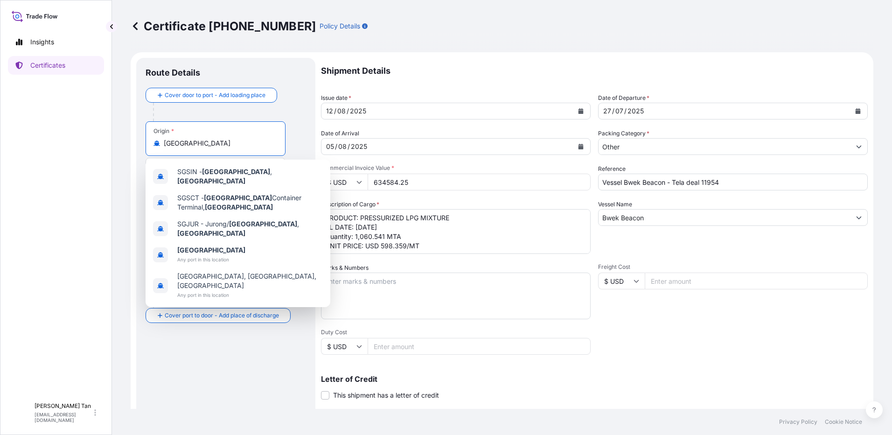
click at [206, 145] on input "[GEOGRAPHIC_DATA]" at bounding box center [219, 143] width 110 height 9
click at [212, 149] on div "Origin * Singapore" at bounding box center [216, 138] width 140 height 35
click at [212, 148] on input "[GEOGRAPHIC_DATA]" at bounding box center [219, 143] width 110 height 9
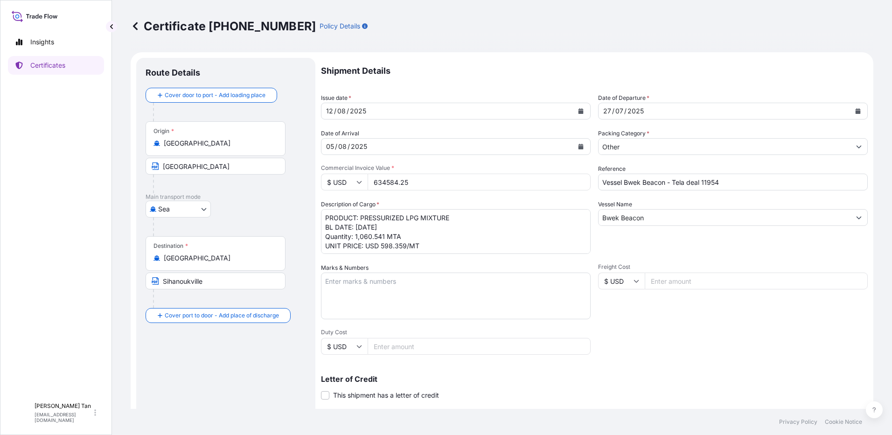
click at [105, 167] on div "Insights Certificates SLL Swee Ling Lily Tan swta@equinor.com" at bounding box center [56, 217] width 112 height 435
drag, startPoint x: 219, startPoint y: 169, endPoint x: 45, endPoint y: 161, distance: 174.7
click at [45, 161] on div "Insights Certificates SLL Swee Ling Lily Tan swta@equinor.com Certificate 31491…" at bounding box center [446, 217] width 892 height 435
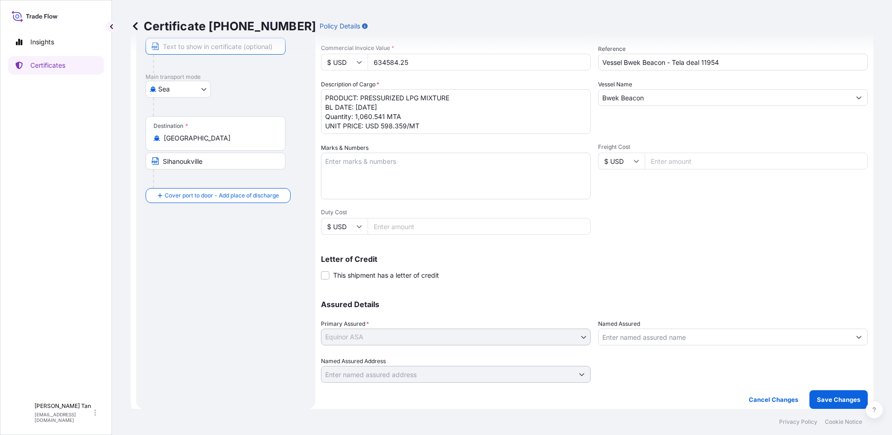
scroll to position [126, 0]
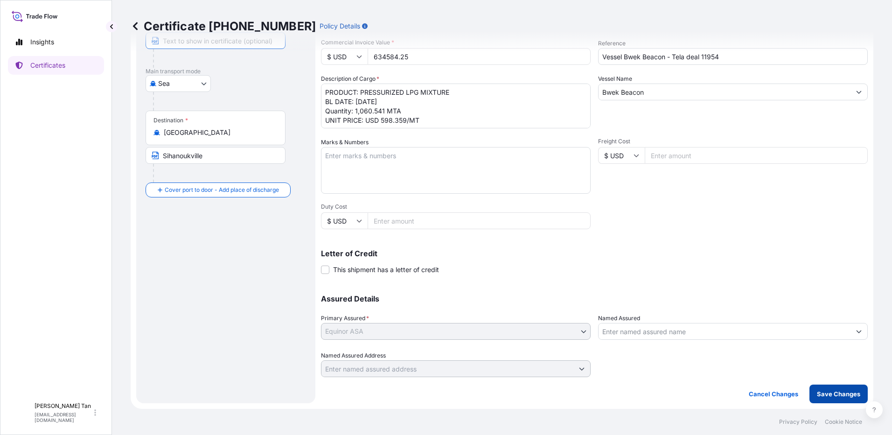
click at [844, 393] on p "Save Changes" at bounding box center [838, 393] width 43 height 9
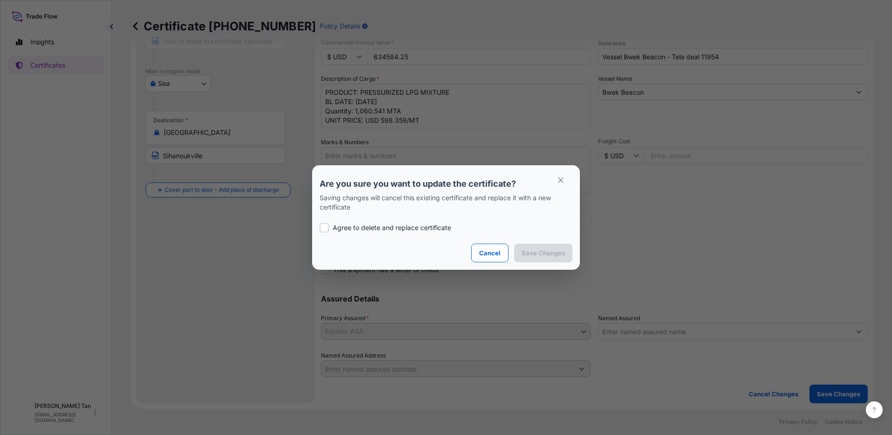
click at [344, 216] on div "Agree to delete and replace certificate" at bounding box center [446, 228] width 253 height 32
click at [354, 227] on p "Agree to delete and replace certificate" at bounding box center [392, 227] width 119 height 9
checkbox input "true"
click at [525, 253] on p "Save Changes" at bounding box center [543, 252] width 43 height 9
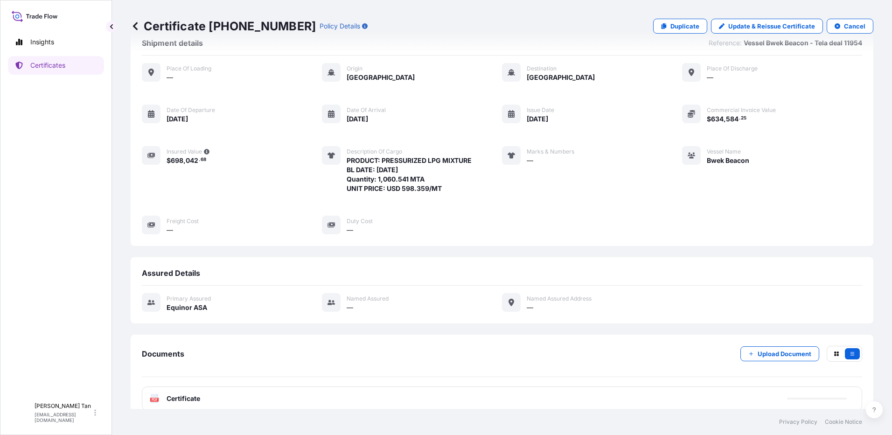
scroll to position [38, 0]
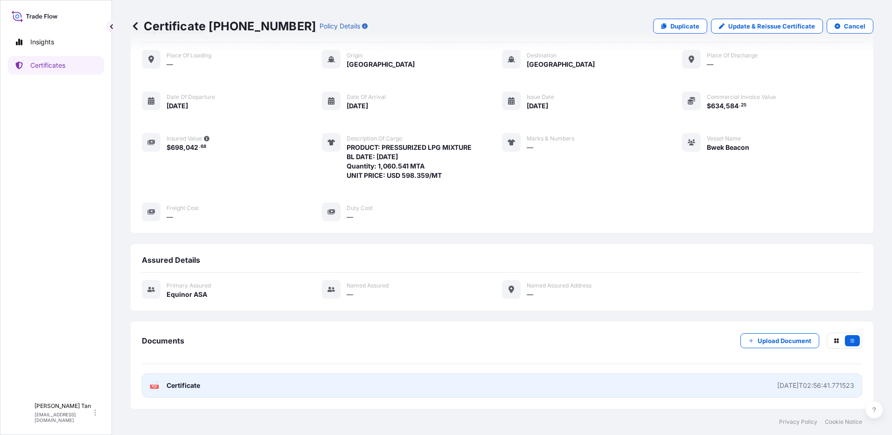
click at [190, 385] on span "Certificate" at bounding box center [184, 385] width 34 height 9
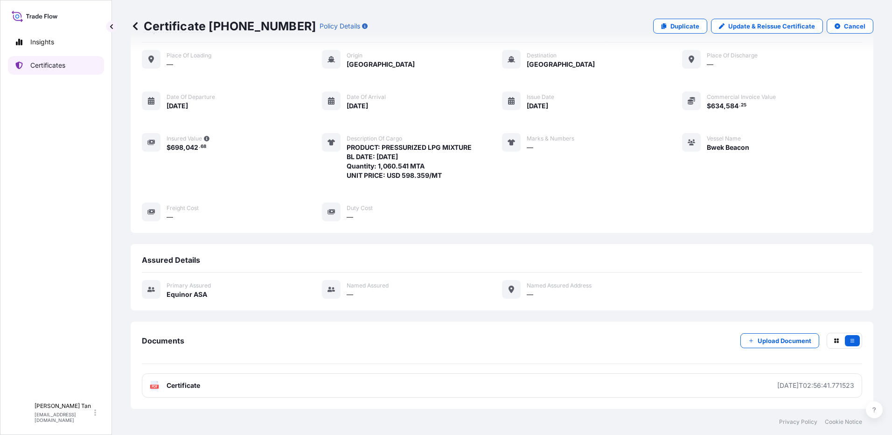
click at [66, 61] on link "Certificates" at bounding box center [56, 65] width 96 height 19
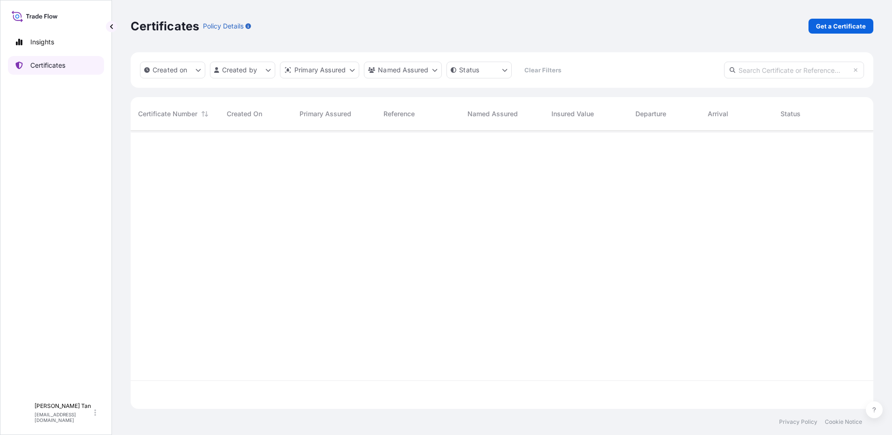
scroll to position [276, 736]
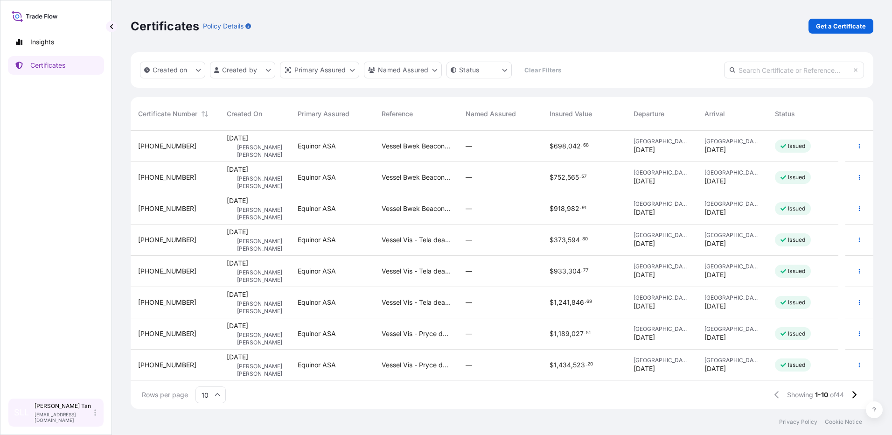
click at [95, 414] on icon at bounding box center [95, 412] width 2 height 7
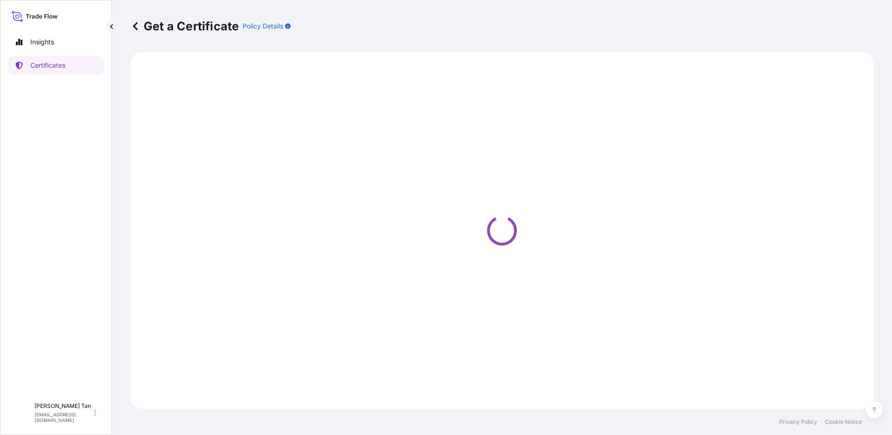
select select "Sea"
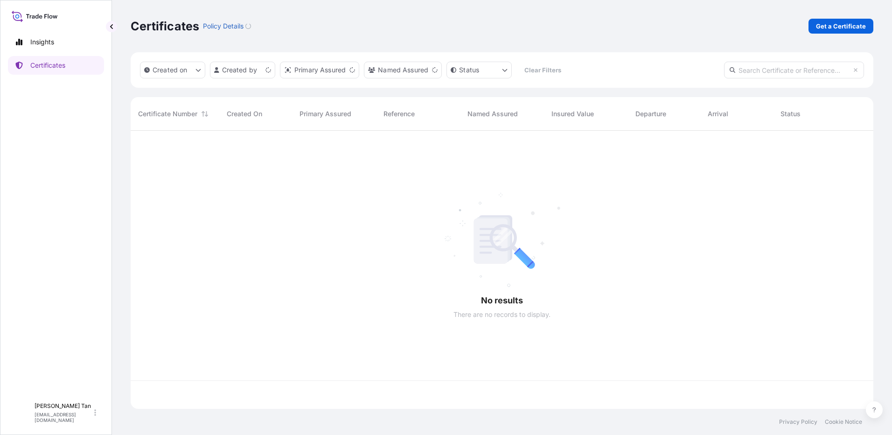
scroll to position [276, 736]
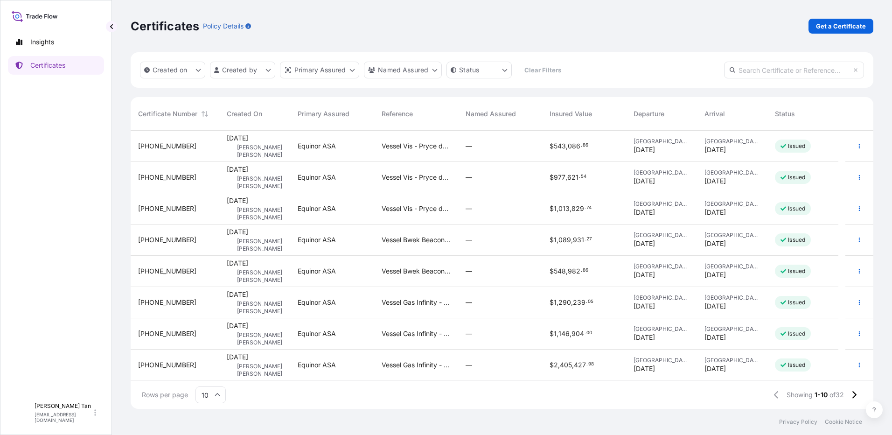
click at [244, 146] on span "[PERSON_NAME] [PERSON_NAME]" at bounding box center [260, 151] width 46 height 15
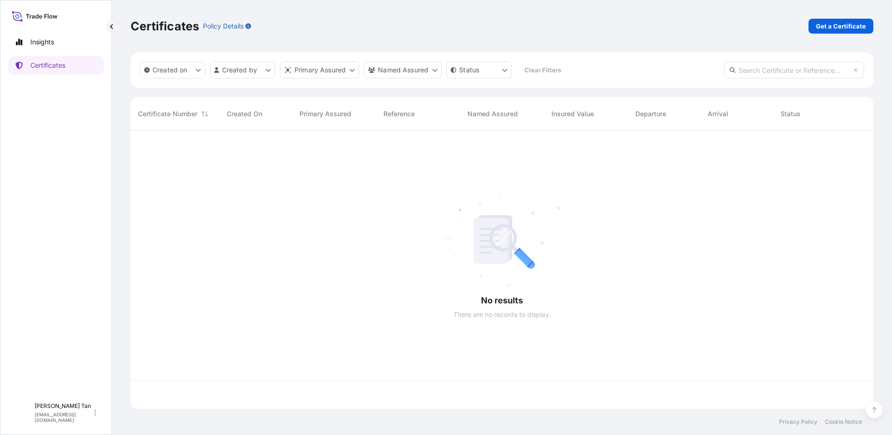
scroll to position [276, 736]
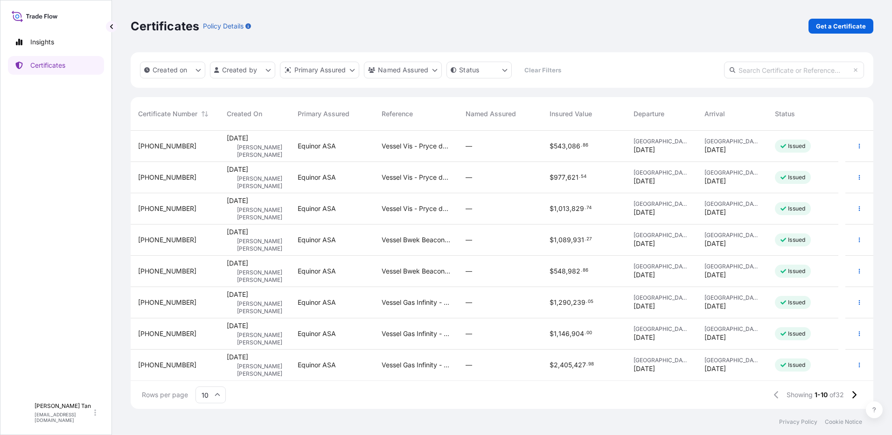
click at [412, 179] on span "Vessel Vis - Pryce deal 11555" at bounding box center [416, 177] width 69 height 9
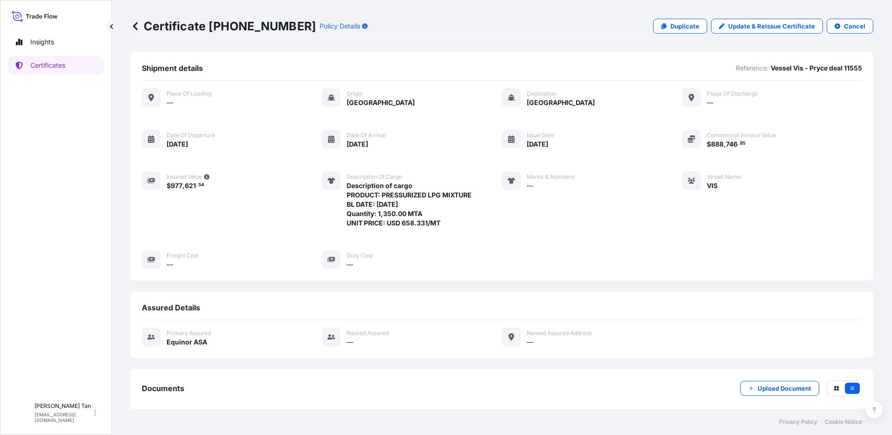
click at [444, 224] on span "Description of cargo PRODUCT: PRESSURIZED LPG MIXTURE BL DATE: 11.07.2025 Quant…" at bounding box center [409, 204] width 125 height 47
drag, startPoint x: 439, startPoint y: 223, endPoint x: 342, endPoint y: 195, distance: 100.7
click at [342, 195] on div "Description of cargo Description of cargo PRODUCT: PRESSURIZED LPG MIXTURE BL D…" at bounding box center [397, 199] width 150 height 56
click at [384, 202] on span "Description of cargo PRODUCT: PRESSURIZED LPG MIXTURE BL DATE: 11.07.2025 Quant…" at bounding box center [409, 204] width 125 height 47
drag, startPoint x: 442, startPoint y: 221, endPoint x: 346, endPoint y: 197, distance: 98.6
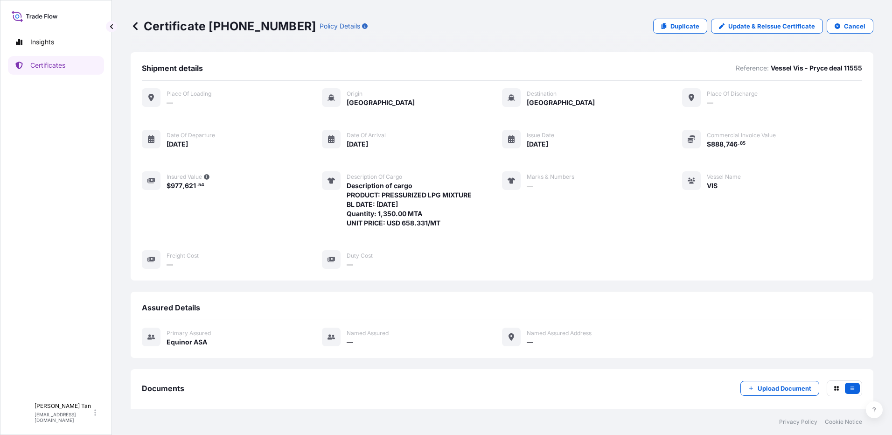
click at [347, 197] on span "Description of cargo PRODUCT: PRESSURIZED LPG MIXTURE BL DATE: 11.07.2025 Quant…" at bounding box center [409, 204] width 125 height 47
copy span "PRODUCT: PRESSURIZED LPG MIXTURE BL DATE: 11.07.2025 Quantity: 1,350.00 MTA UNI…"
click at [50, 67] on p "Certificates" at bounding box center [47, 65] width 35 height 9
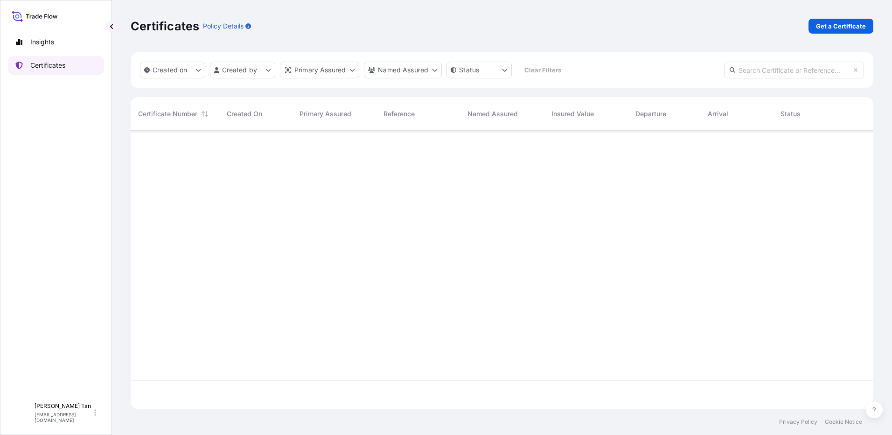
scroll to position [276, 736]
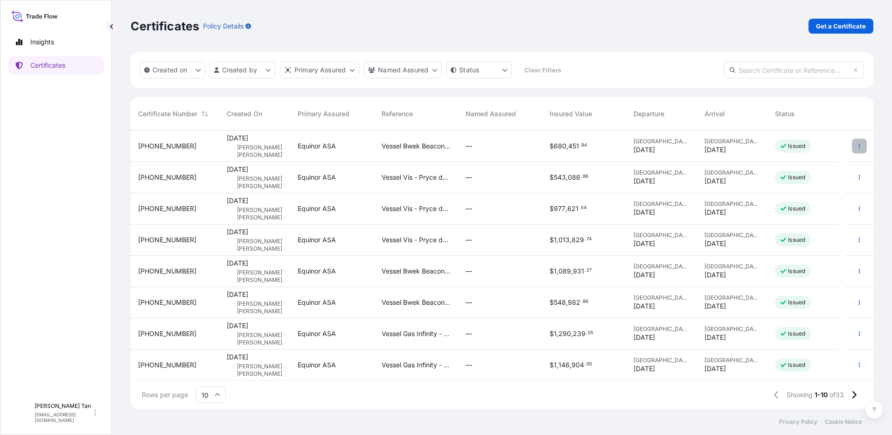
click at [857, 147] on icon "button" at bounding box center [860, 146] width 6 height 6
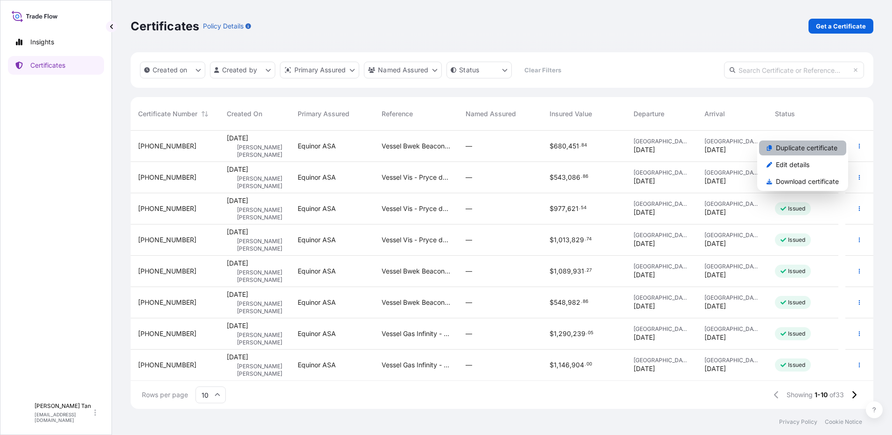
click at [793, 149] on p "Duplicate certificate" at bounding box center [807, 147] width 62 height 9
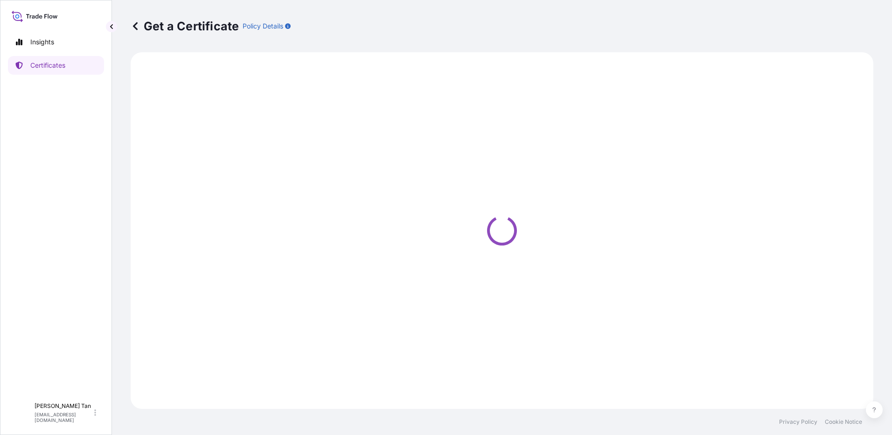
select select "Sea"
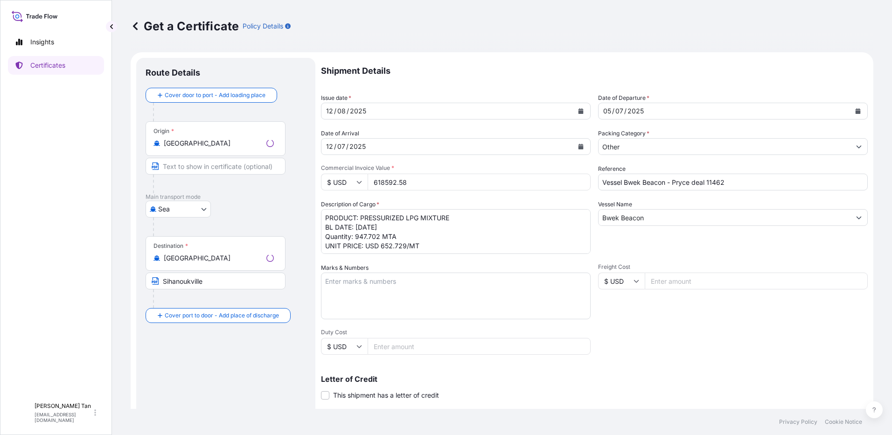
select select "31491"
click at [647, 114] on div "05 / 07 / 2025" at bounding box center [725, 111] width 252 height 17
click at [856, 111] on icon "Calendar" at bounding box center [858, 111] width 5 height 6
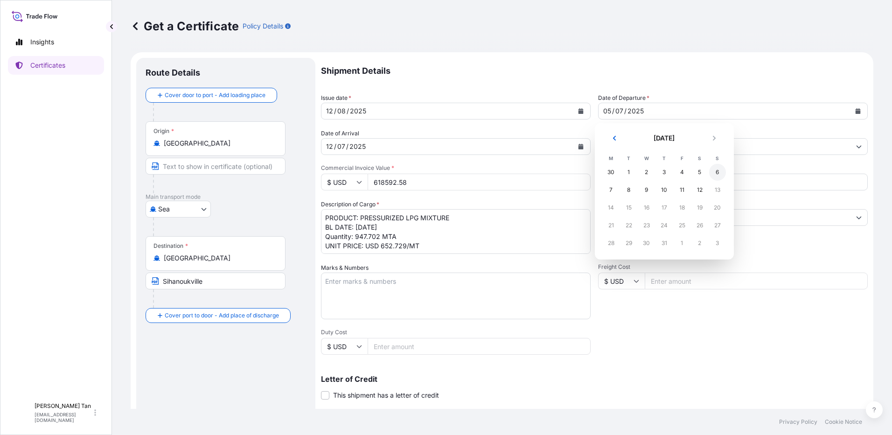
click at [720, 173] on div "6" at bounding box center [717, 172] width 17 height 17
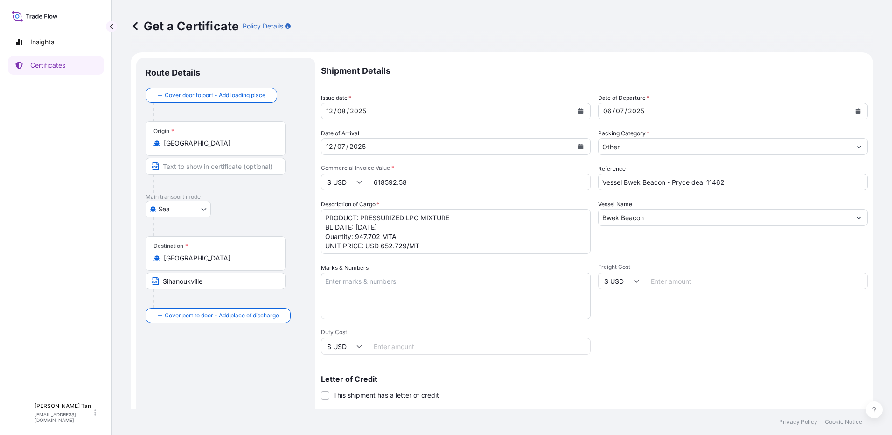
click at [747, 185] on input "Vessel Bwek Beacon - Pryce deal 11462" at bounding box center [733, 182] width 270 height 17
click at [752, 186] on input "Vessel Bwek Beacon - Pryce deal 11462" at bounding box center [733, 182] width 270 height 17
click at [684, 181] on input "Vessel Bwek Beacon - Pryce deal 10034" at bounding box center [733, 182] width 270 height 17
drag, startPoint x: 688, startPoint y: 181, endPoint x: 669, endPoint y: 185, distance: 19.5
click at [669, 185] on input "Vessel Bwek Beacon - Pryce deal 10034" at bounding box center [733, 182] width 270 height 17
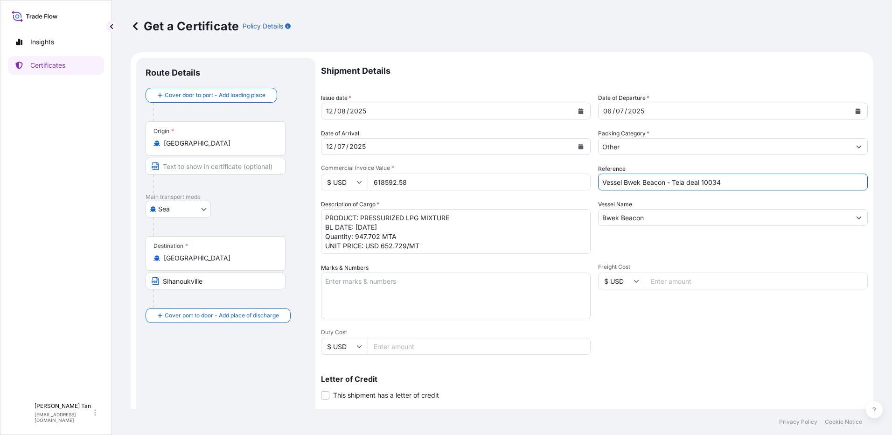
type input "Vessel Bwek Beacon - Tela deal 10034"
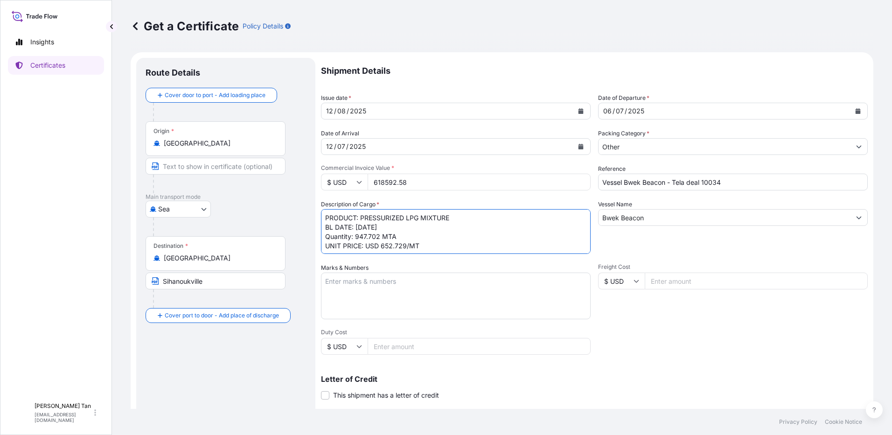
drag, startPoint x: 393, startPoint y: 226, endPoint x: 365, endPoint y: 223, distance: 28.1
click at [365, 223] on textarea "PRODUCT: PRESSURIZED LPG MIXTURE BL DATE: 05.07.2025 Quantity: 947.702 MTA UNIT…" at bounding box center [456, 231] width 270 height 45
drag, startPoint x: 370, startPoint y: 235, endPoint x: 363, endPoint y: 235, distance: 7.5
click at [363, 235] on textarea "PRODUCT: PRESSURIZED LPG MIXTURE BL DATE: 05.07.2025 Quantity: 947.702 MTA UNIT…" at bounding box center [456, 231] width 270 height 45
click at [509, 244] on textarea "PRODUCT: PRESSURIZED LPG MIXTURE BL DATE: 05.07.2025 Quantity: 947.702 MTA UNIT…" at bounding box center [456, 231] width 270 height 45
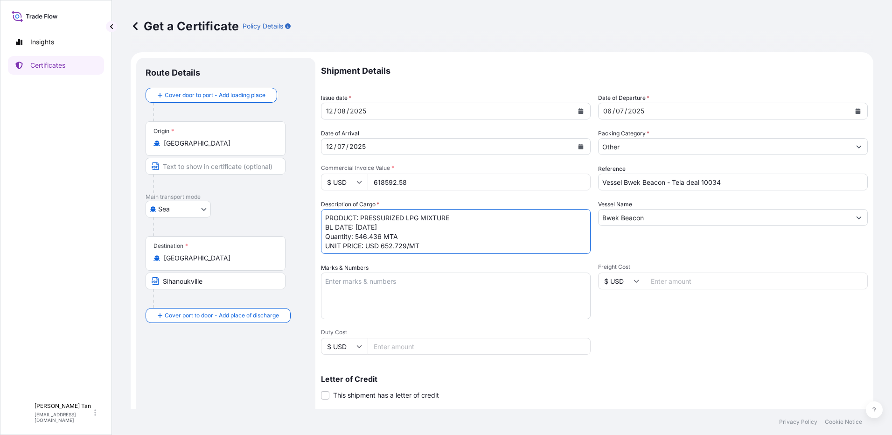
type textarea "PRODUCT: PRESSURIZED LPG MIXTURE BL DATE: 06.07.2025 Quantity: 546.436 MTA UNIT…"
drag, startPoint x: 394, startPoint y: 188, endPoint x: 237, endPoint y: 197, distance: 157.5
click at [237, 197] on form "Route Details Cover door to port - Add loading place Place of loading Road / In…" at bounding box center [502, 293] width 743 height 482
paste input "356674.62"
type input "356674.62"
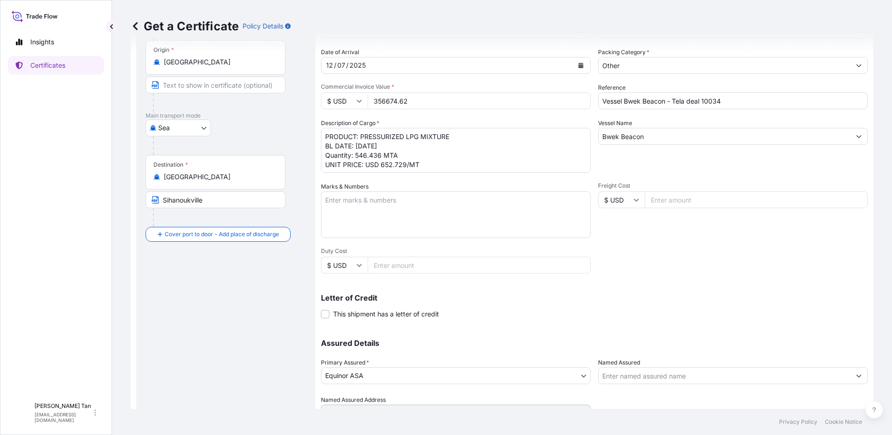
scroll to position [126, 0]
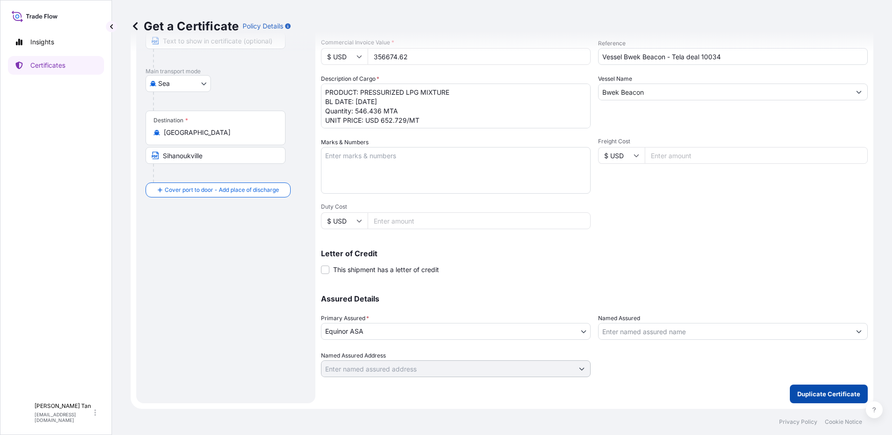
click at [803, 389] on p "Duplicate Certificate" at bounding box center [828, 393] width 63 height 9
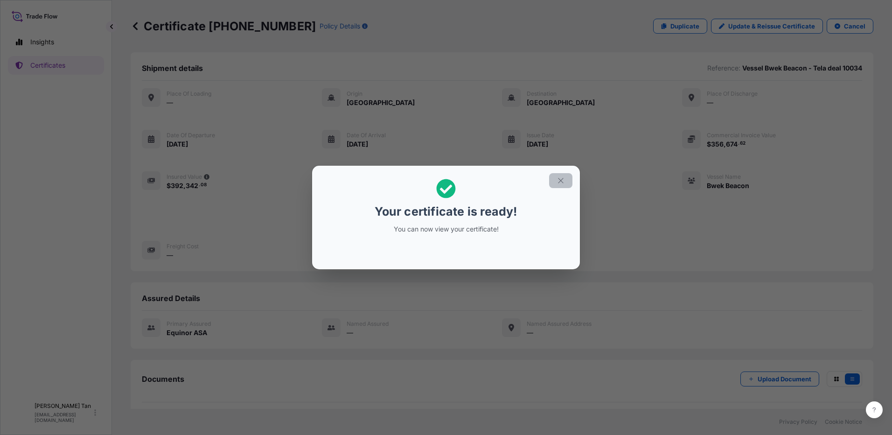
click at [562, 182] on icon "button" at bounding box center [561, 180] width 8 height 8
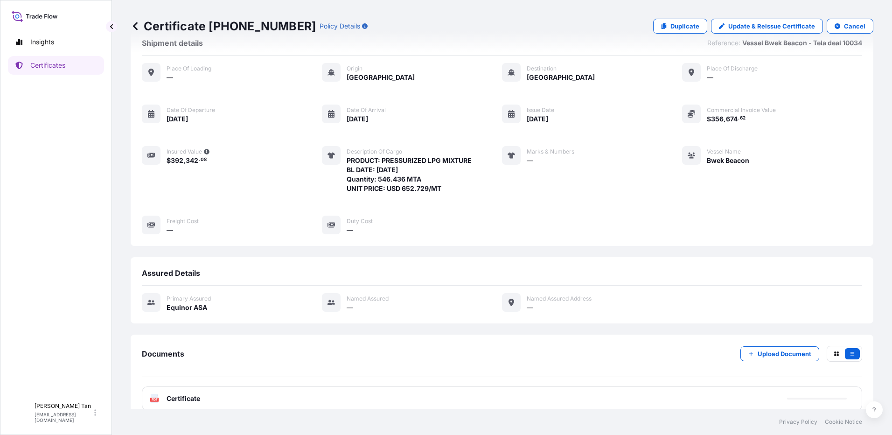
scroll to position [38, 0]
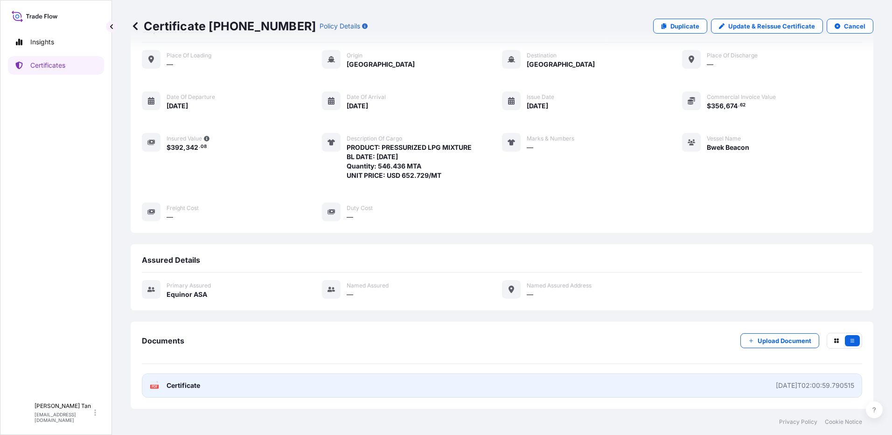
click at [184, 386] on span "Certificate" at bounding box center [184, 385] width 34 height 9
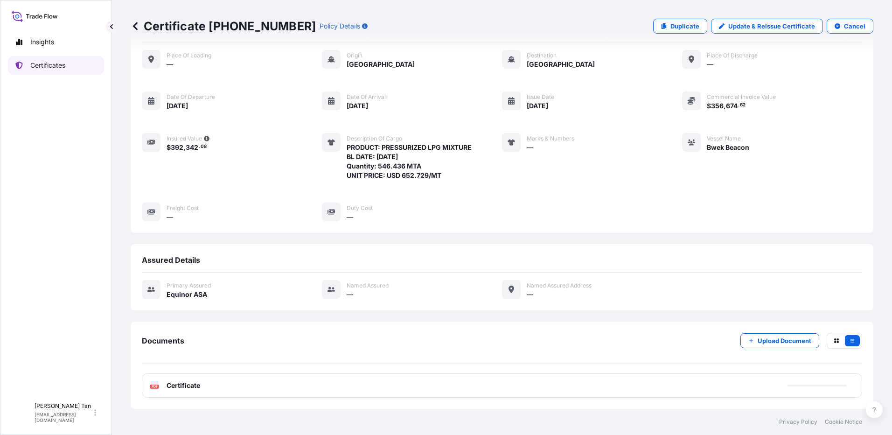
click at [55, 65] on p "Certificates" at bounding box center [47, 65] width 35 height 9
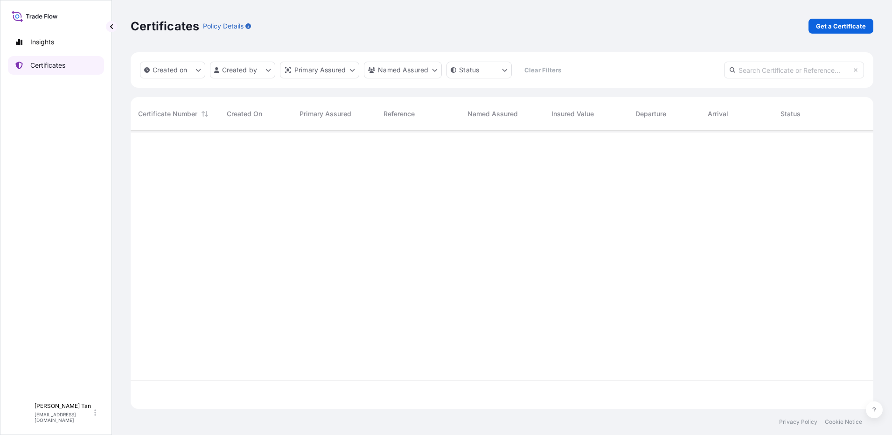
scroll to position [276, 736]
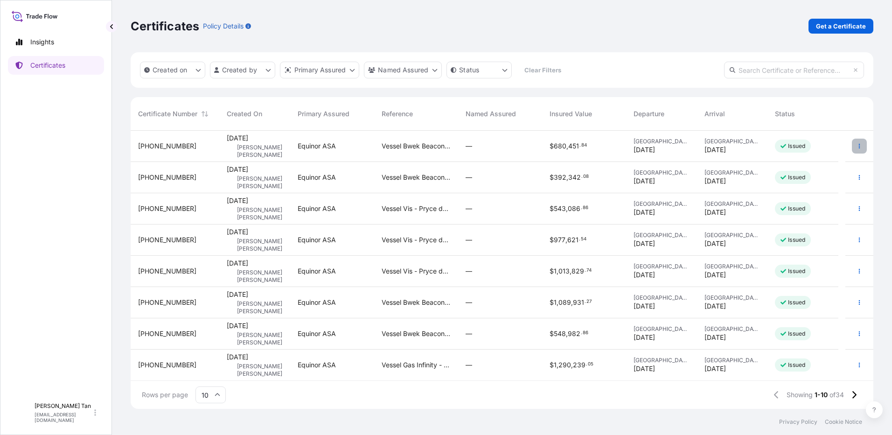
click at [857, 147] on icon "button" at bounding box center [860, 146] width 6 height 6
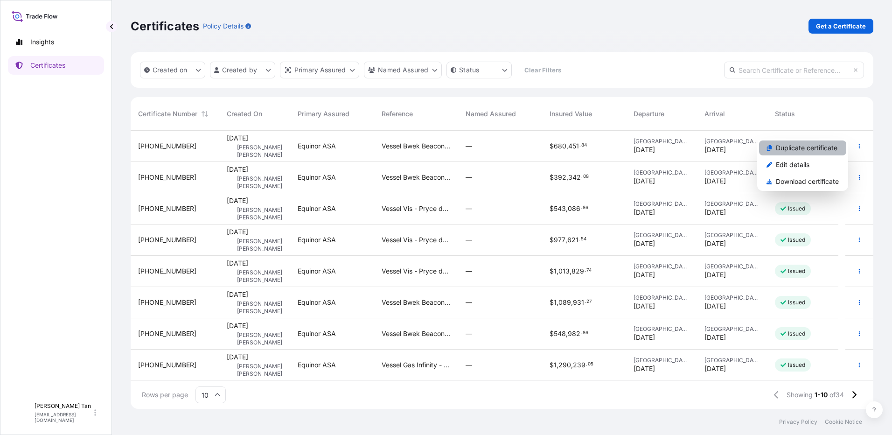
click at [813, 150] on p "Duplicate certificate" at bounding box center [807, 147] width 62 height 9
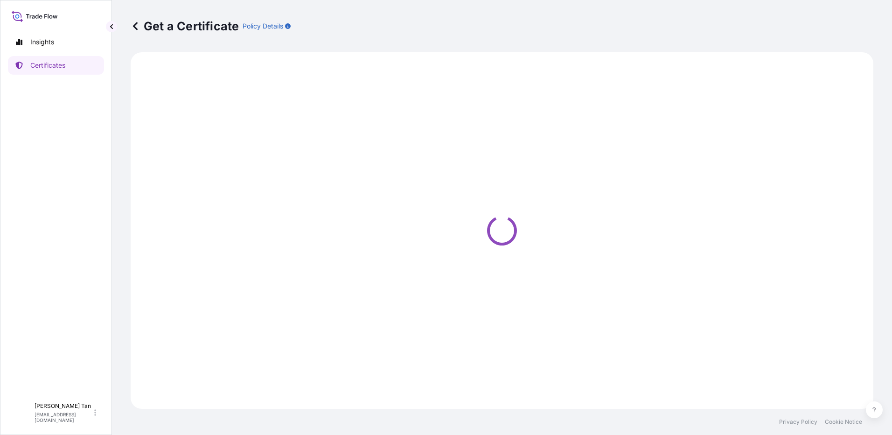
select select "Sea"
select select "31491"
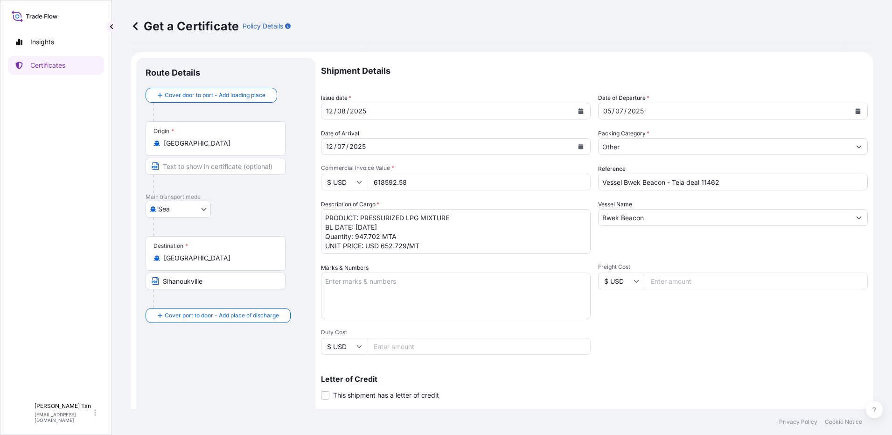
click at [377, 235] on textarea "PRODUCT: PRESSURIZED LPG MIXTURE BL DATE: 05.07.2025 Quantity: 947.702 MTA UNIT…" at bounding box center [456, 231] width 270 height 45
click at [381, 235] on textarea "PRODUCT: PRESSURIZED LPG MIXTURE BL DATE: 05.07.2025 Quantity: 947.702 MTA UNIT…" at bounding box center [456, 231] width 270 height 45
type textarea "PRODUCT: PRESSURIZED LPG MIXTURE BL DATE: 05.07.2025 Quantity: 1,000.693 MTA UN…"
click at [698, 181] on input "Vessel Bwek Beacon - Tela deal 11462" at bounding box center [733, 182] width 270 height 17
click at [719, 184] on input "Vessel Bwek Beacon - Tela deal 11462" at bounding box center [733, 182] width 270 height 17
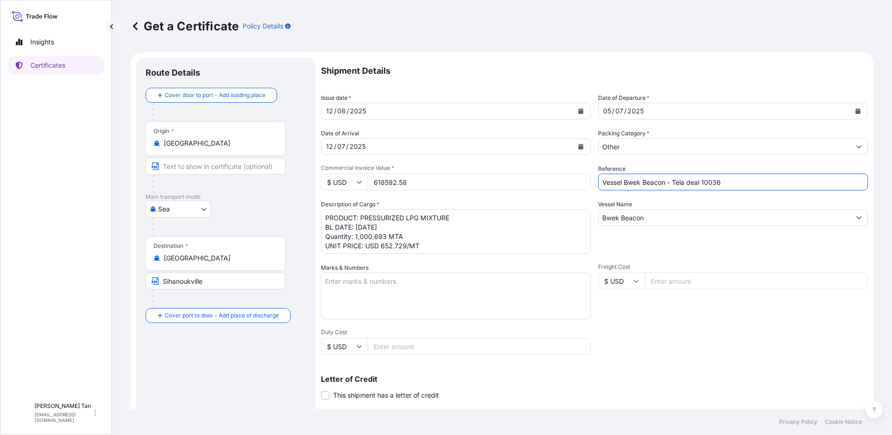
type input "Vessel Bwek Beacon - Tela deal 10036"
click at [457, 221] on textarea "PRODUCT: PRESSURIZED LPG MIXTURE BL DATE: 05.07.2025 Quantity: 947.702 MTA UNIT…" at bounding box center [456, 231] width 270 height 45
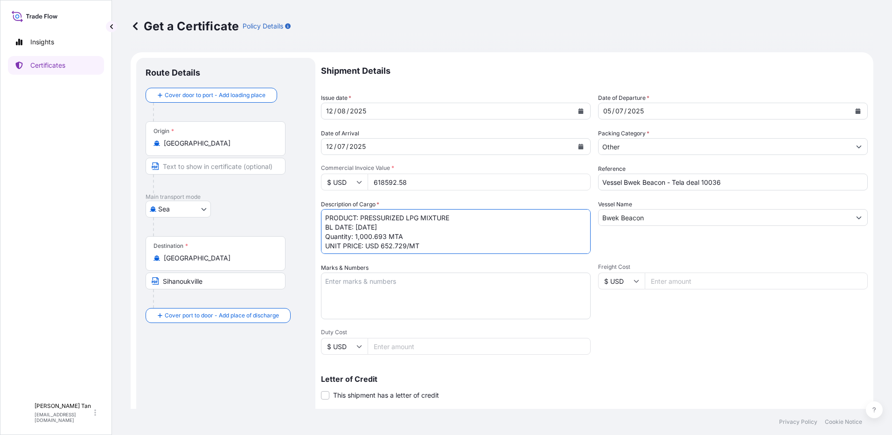
click at [405, 227] on textarea "PRODUCT: PRESSURIZED LPG MIXTURE BL DATE: 05.07.2025 Quantity: 947.702 MTA UNIT…" at bounding box center [456, 231] width 270 height 45
click at [588, 115] on div "Shipment Details Issue date * 12 / 08 / 2025 Date of Departure * 05 / 07 / 2025…" at bounding box center [594, 280] width 547 height 445
click at [656, 112] on div "05 / 07 / 2025" at bounding box center [725, 111] width 252 height 17
click at [650, 112] on div "05 / 07 / 2025" at bounding box center [725, 111] width 252 height 17
click at [851, 108] on button "Calendar" at bounding box center [858, 111] width 15 height 15
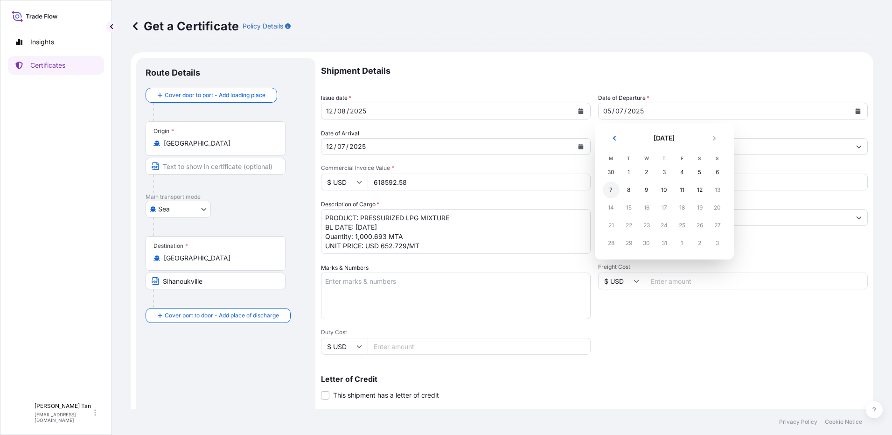
click at [612, 192] on div "7" at bounding box center [611, 189] width 17 height 17
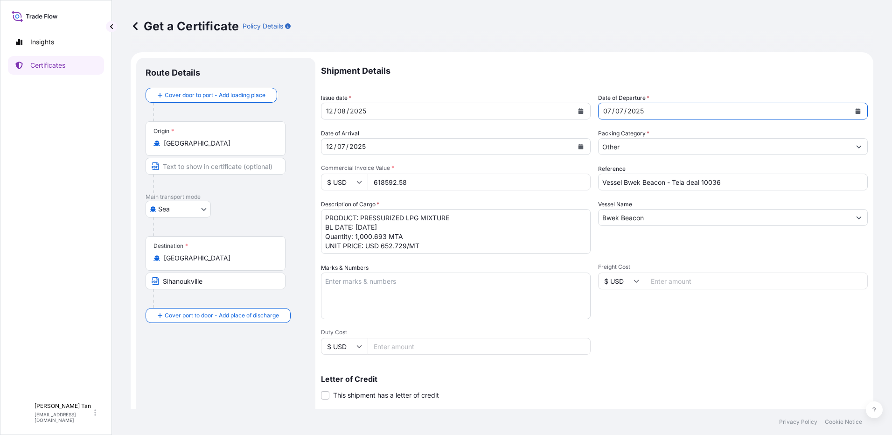
click at [363, 227] on textarea "PRODUCT: PRESSURIZED LPG MIXTURE BL DATE: 05.07.2025 Quantity: 947.702 MTA UNIT…" at bounding box center [456, 231] width 270 height 45
type textarea "PRODUCT: PRESSURIZED LPG MIXTURE BL DATE: 07.07.2025 Quantity: 1,000.693 MTA UN…"
click at [434, 254] on div "Shipment Details Issue date * 12 / 08 / 2025 Date of Departure * 07 / 07 / 2025…" at bounding box center [594, 280] width 547 height 445
click at [424, 247] on textarea "PRODUCT: PRESSURIZED LPG MIXTURE BL DATE: 05.07.2025 Quantity: 947.702 MTA UNIT…" at bounding box center [456, 231] width 270 height 45
drag, startPoint x: 422, startPoint y: 185, endPoint x: 274, endPoint y: 197, distance: 148.4
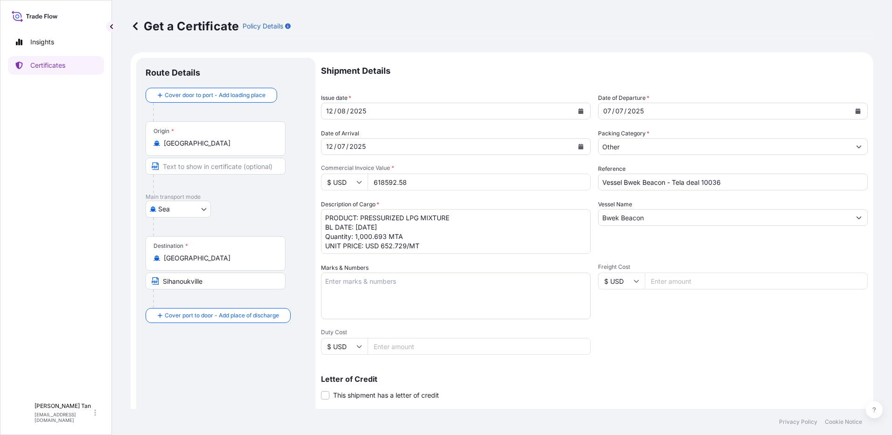
click at [274, 197] on form "Route Details Cover door to port - Add loading place Place of loading Road / In…" at bounding box center [502, 293] width 743 height 482
paste input "53181.34"
type input "653181.34"
click at [450, 235] on textarea "PRODUCT: PRESSURIZED LPG MIXTURE BL DATE: 05.07.2025 Quantity: 947.702 MTA UNIT…" at bounding box center [456, 231] width 270 height 45
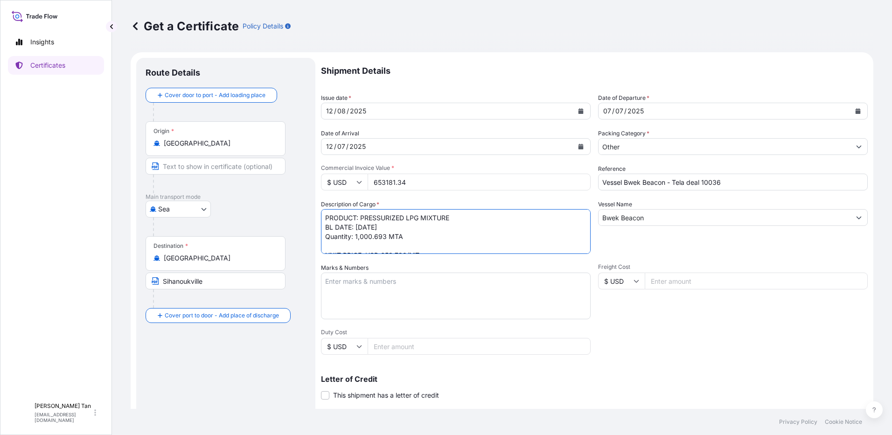
type textarea "PRODUCT: PRESSURIZED LPG MIXTURE BL DATE: 07.07.2025 Quantity: 1,000.693 MTA UN…"
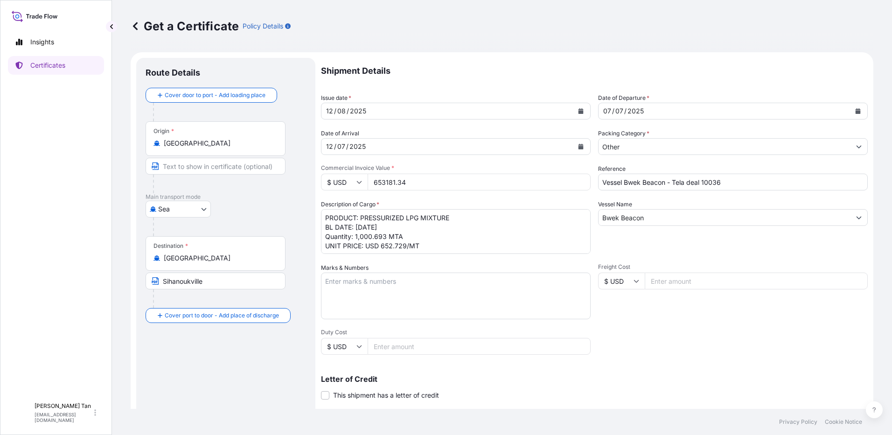
drag, startPoint x: 456, startPoint y: 176, endPoint x: 454, endPoint y: 172, distance: 4.8
click at [456, 175] on input "653181.34" at bounding box center [479, 182] width 223 height 17
click at [458, 163] on div "Shipment Details Issue date * 12 / 08 / 2025 Date of Departure * 07 / 07 / 2025…" at bounding box center [594, 280] width 547 height 445
click at [667, 374] on div "Letter of Credit This shipment has a letter of credit Letter of credit * Letter…" at bounding box center [594, 382] width 547 height 36
click at [666, 319] on div "Freight Cost $ USD" at bounding box center [733, 291] width 270 height 56
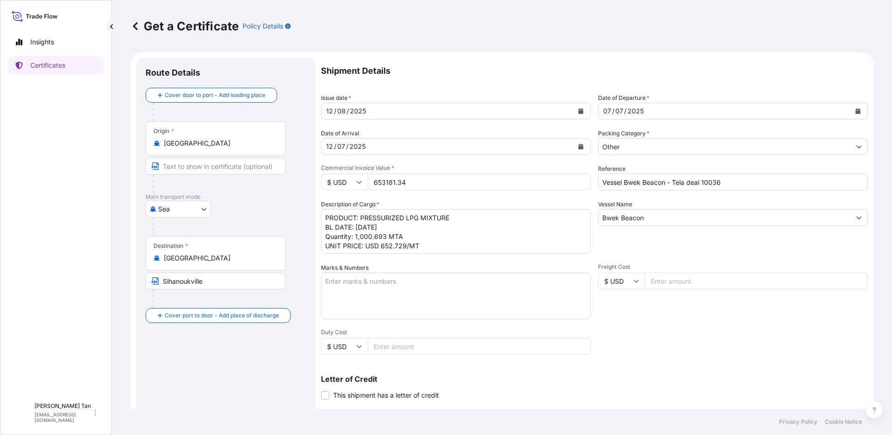
click at [666, 319] on div "Freight Cost $ USD" at bounding box center [733, 291] width 270 height 56
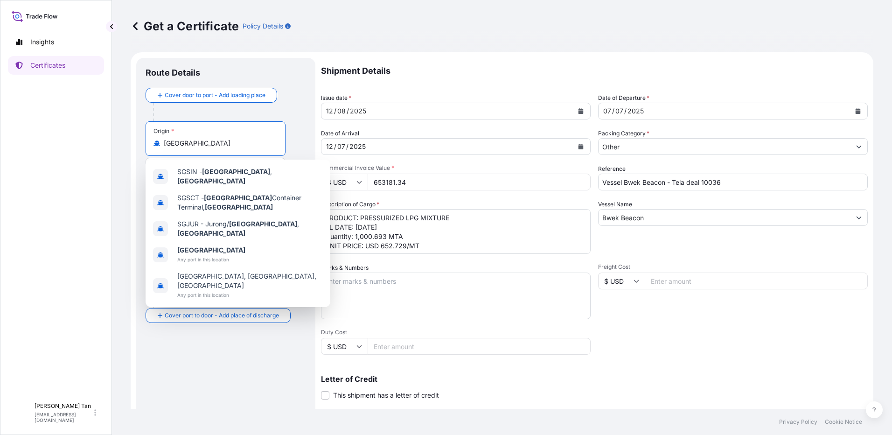
drag, startPoint x: 215, startPoint y: 140, endPoint x: 98, endPoint y: 142, distance: 117.1
click at [98, 142] on div "Insights Certificates SLL Swee Ling Lily Tan swta@equinor.com Get a Certificate…" at bounding box center [446, 217] width 892 height 435
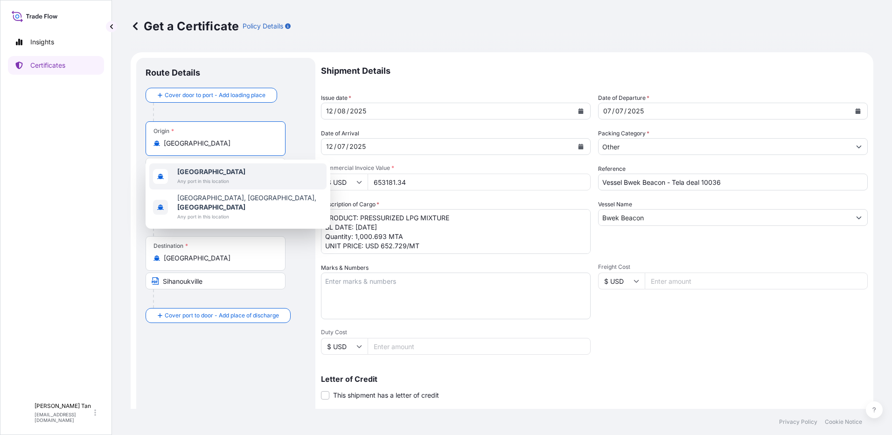
click at [197, 181] on span "Any port in this location" at bounding box center [211, 180] width 68 height 9
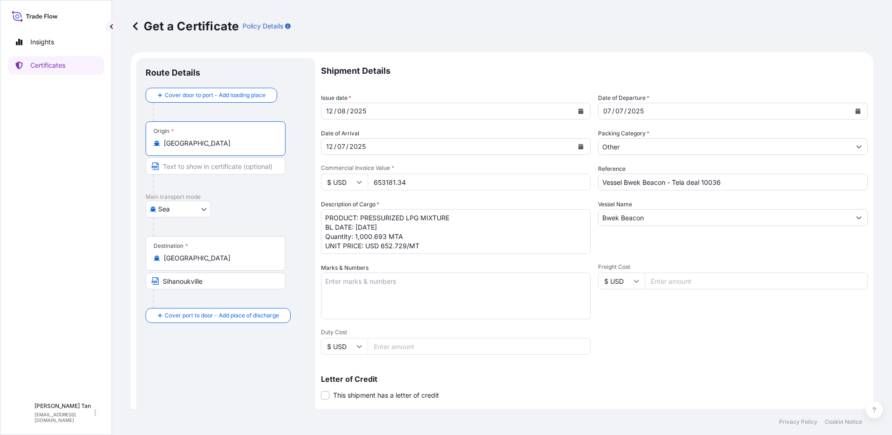
type input "[GEOGRAPHIC_DATA]"
click at [183, 169] on input "Text to appear on certificate" at bounding box center [216, 166] width 140 height 17
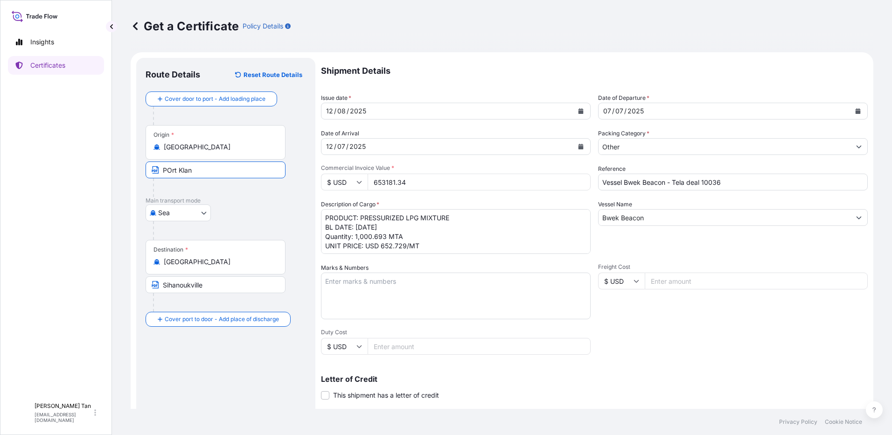
type input "Port Klang"
click at [223, 260] on input "[GEOGRAPHIC_DATA]" at bounding box center [219, 261] width 110 height 9
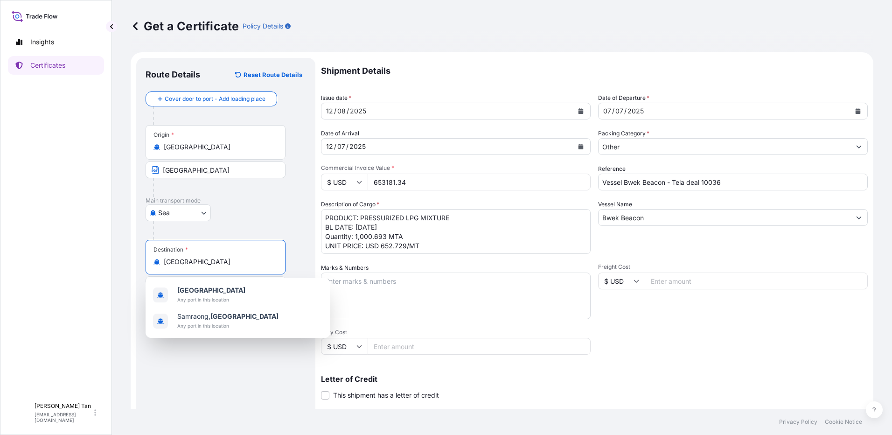
click at [283, 198] on p "Main transport mode" at bounding box center [226, 200] width 161 height 7
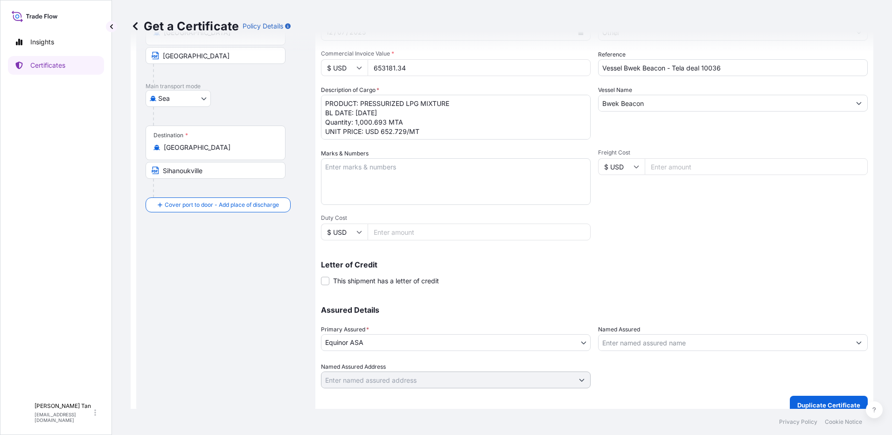
scroll to position [126, 0]
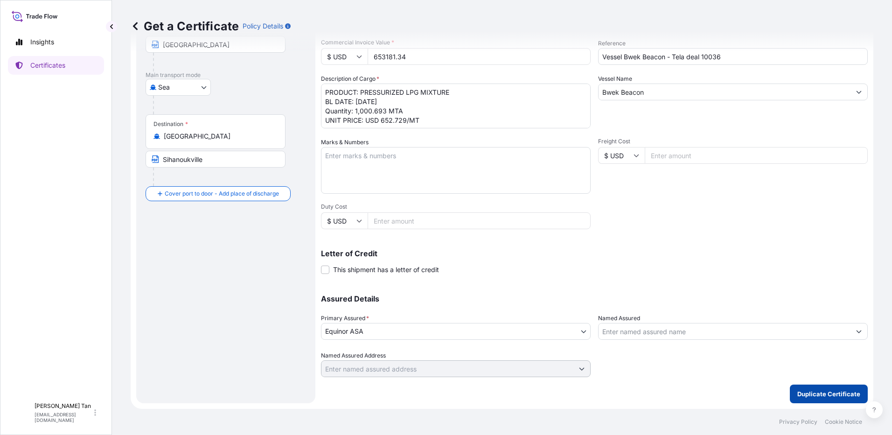
click at [835, 392] on p "Duplicate Certificate" at bounding box center [828, 393] width 63 height 9
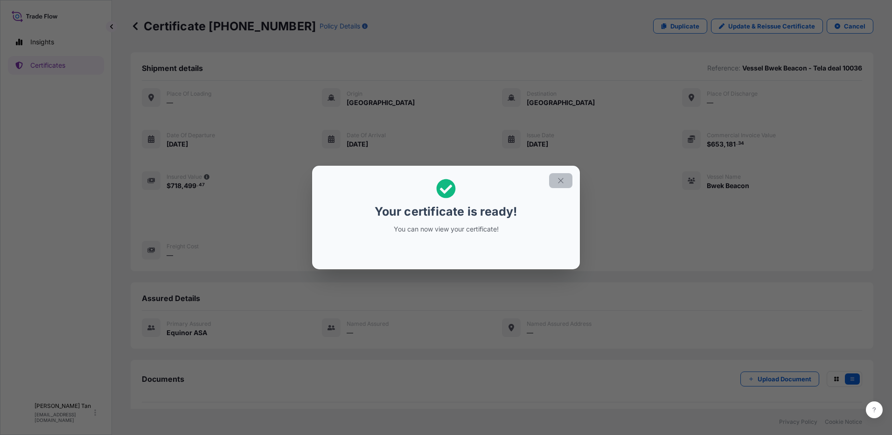
click at [566, 180] on button "button" at bounding box center [560, 180] width 23 height 15
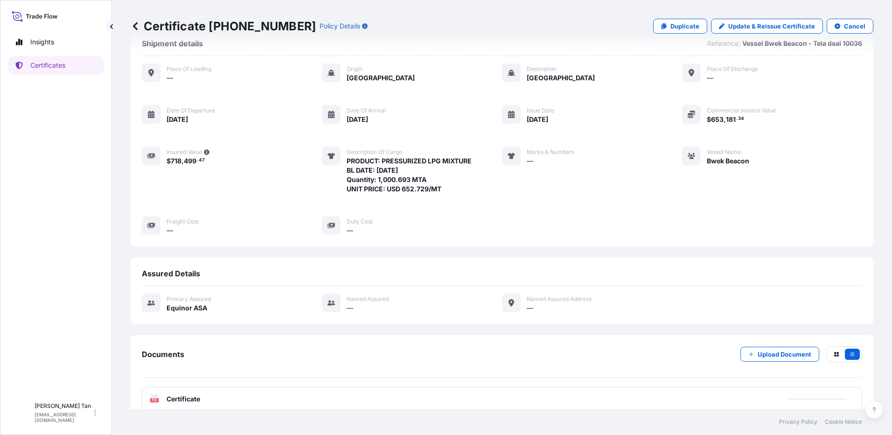
scroll to position [38, 0]
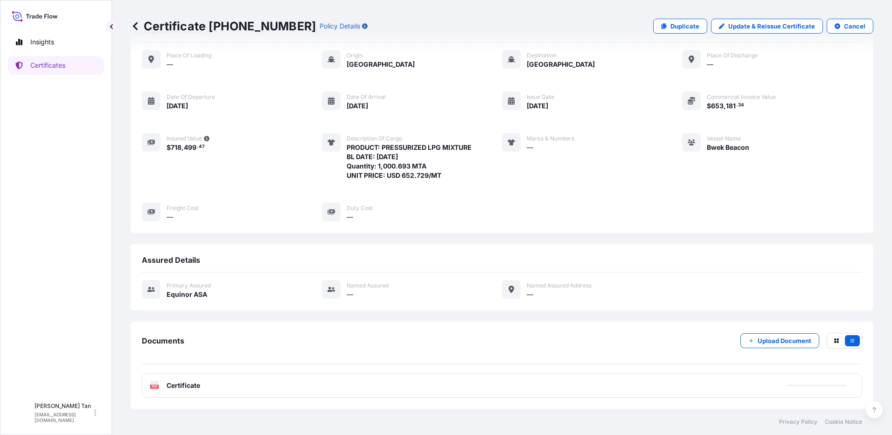
click at [173, 389] on span "Certificate" at bounding box center [184, 385] width 34 height 9
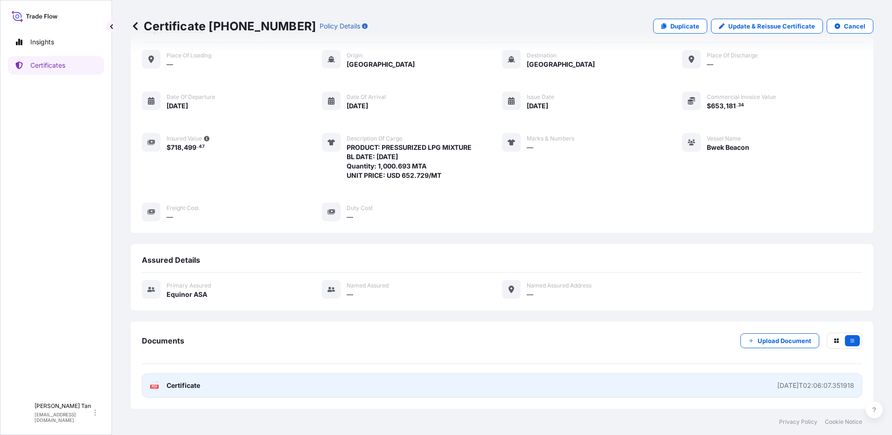
click at [170, 386] on span "Certificate" at bounding box center [184, 385] width 34 height 9
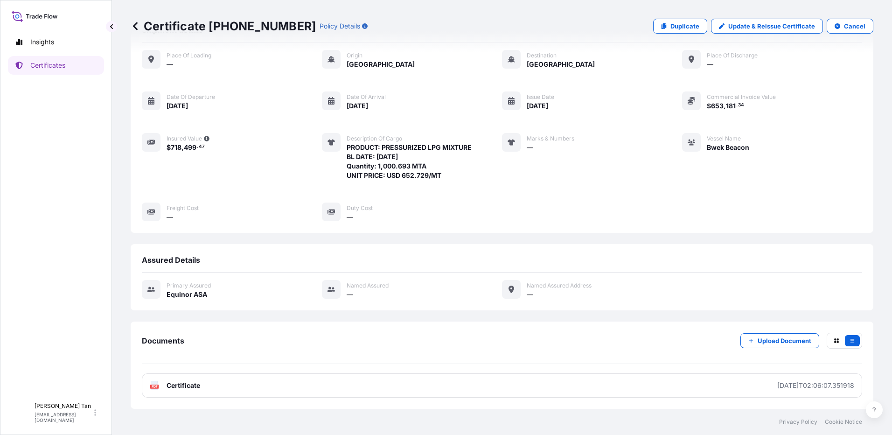
scroll to position [0, 0]
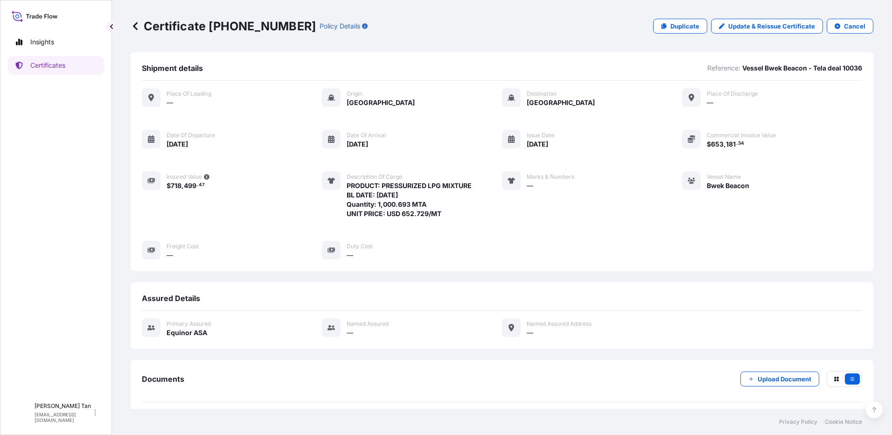
drag, startPoint x: 445, startPoint y: 215, endPoint x: 342, endPoint y: 199, distance: 104.3
click at [342, 199] on div "Description of cargo PRODUCT: PRESSURIZED LPG MIXTURE BL DATE: 07.07.2025 Quant…" at bounding box center [397, 194] width 150 height 47
copy span "PRODUCT: PRESSURIZED LPG MIXTURE BL DATE: 07.07.2025 Quantity: 1,000.693 MTA UN…"
click at [447, 219] on div "Place of Loading — Origin Malaysia Destination Cambodia Place of discharge — Da…" at bounding box center [502, 174] width 720 height 172
drag, startPoint x: 410, startPoint y: 208, endPoint x: 363, endPoint y: 199, distance: 47.5
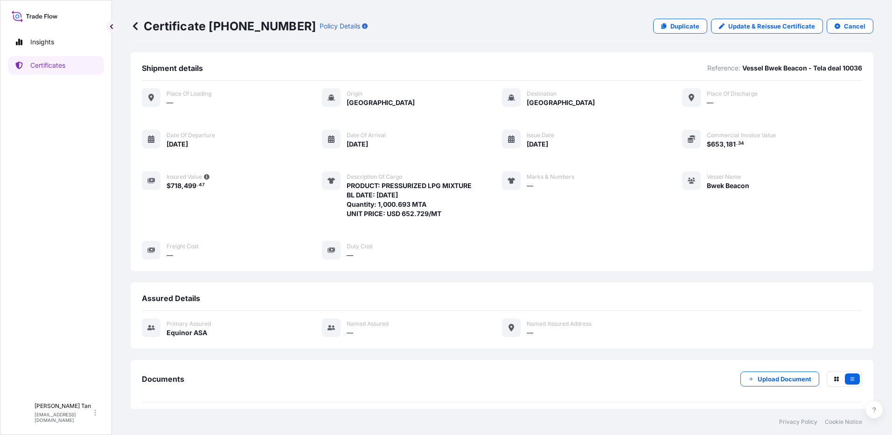
click at [363, 199] on span "PRODUCT: PRESSURIZED LPG MIXTURE BL DATE: 07.07.2025 Quantity: 1,000.693 MTA UN…" at bounding box center [409, 199] width 125 height 37
drag, startPoint x: 363, startPoint y: 199, endPoint x: 453, endPoint y: 208, distance: 90.5
click at [467, 228] on div "Place of Loading — Origin Malaysia Destination Cambodia Place of discharge — Da…" at bounding box center [502, 174] width 720 height 172
drag, startPoint x: 440, startPoint y: 214, endPoint x: 346, endPoint y: 186, distance: 97.9
click at [347, 186] on span "PRODUCT: PRESSURIZED LPG MIXTURE BL DATE: 07.07.2025 Quantity: 1,000.693 MTA UN…" at bounding box center [409, 199] width 125 height 37
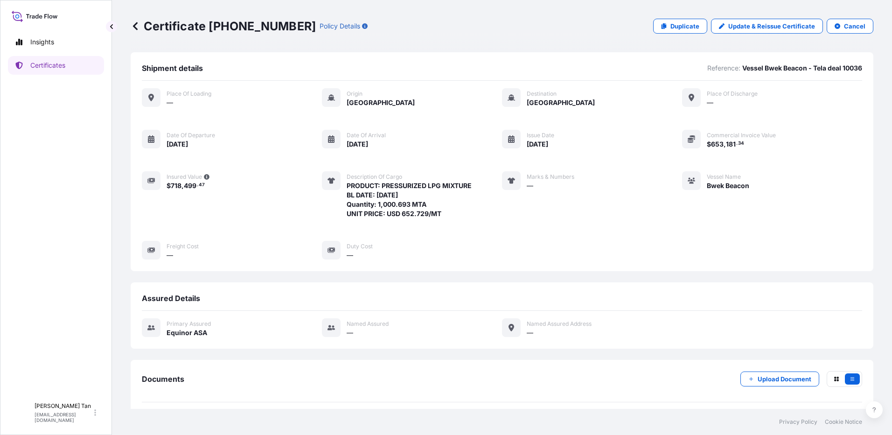
copy span "PRODUCT: PRESSURIZED LPG MIXTURE BL DATE: 07.07.2025 Quantity: 1,000.693 MTA UN…"
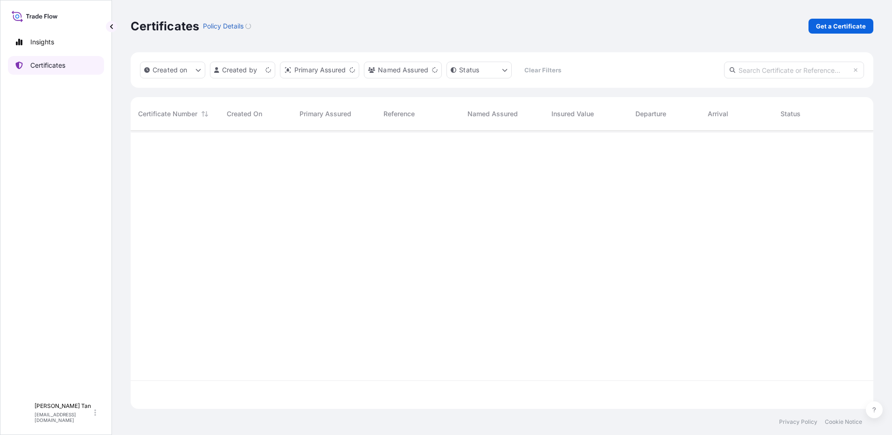
scroll to position [276, 736]
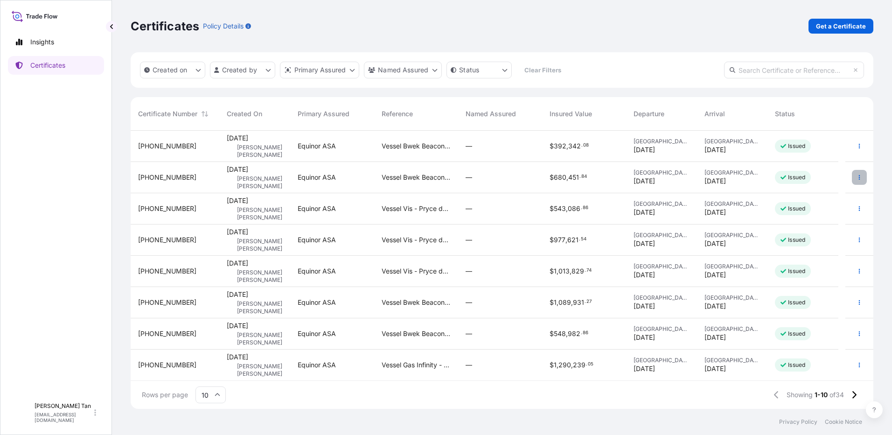
click at [857, 176] on icon "button" at bounding box center [860, 177] width 6 height 6
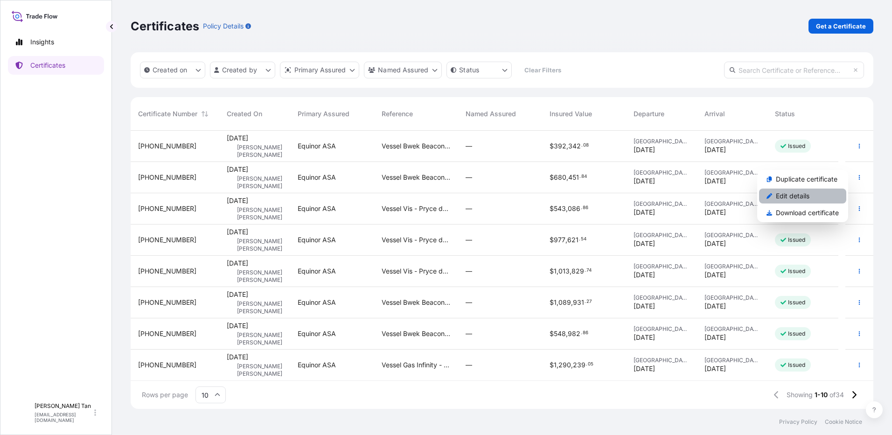
click at [799, 195] on div "Duplicate certificate Edit details Download certificate" at bounding box center [802, 196] width 91 height 52
click at [799, 195] on p "Edit details" at bounding box center [793, 195] width 34 height 9
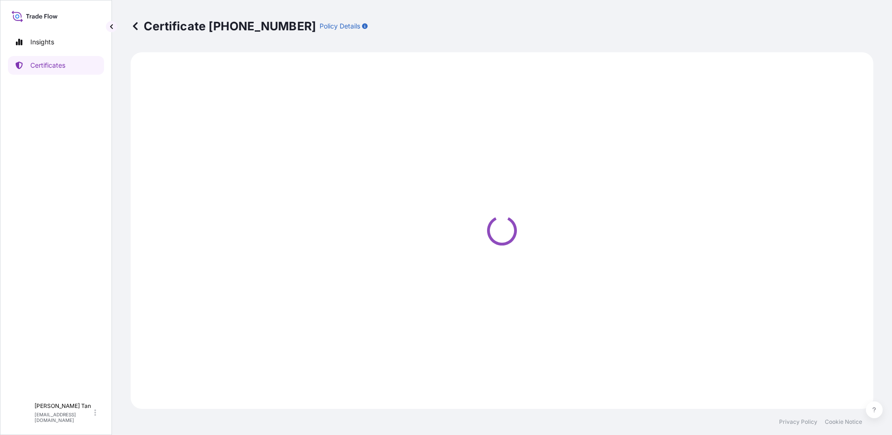
select select "Sea"
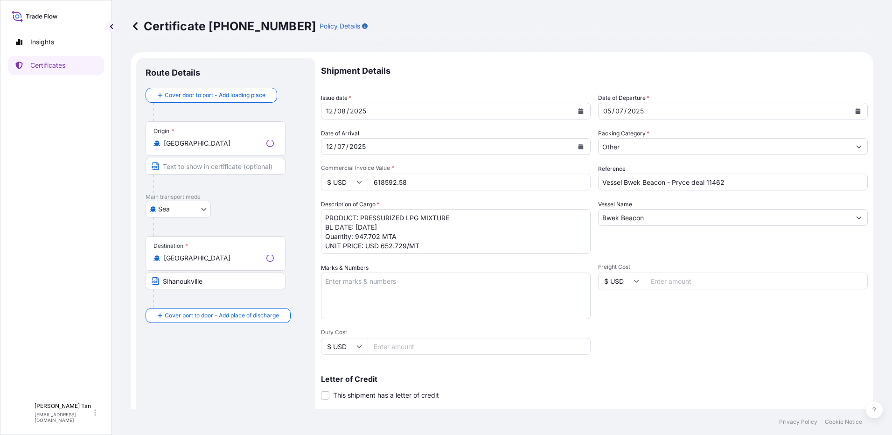
select select "31491"
click at [689, 182] on input "Vessel Bwek Beacon - Pryce deal 11462" at bounding box center [733, 182] width 270 height 17
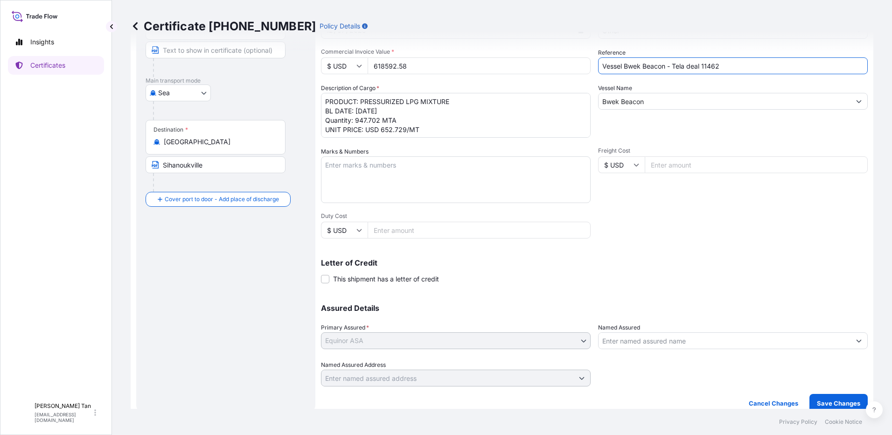
scroll to position [126, 0]
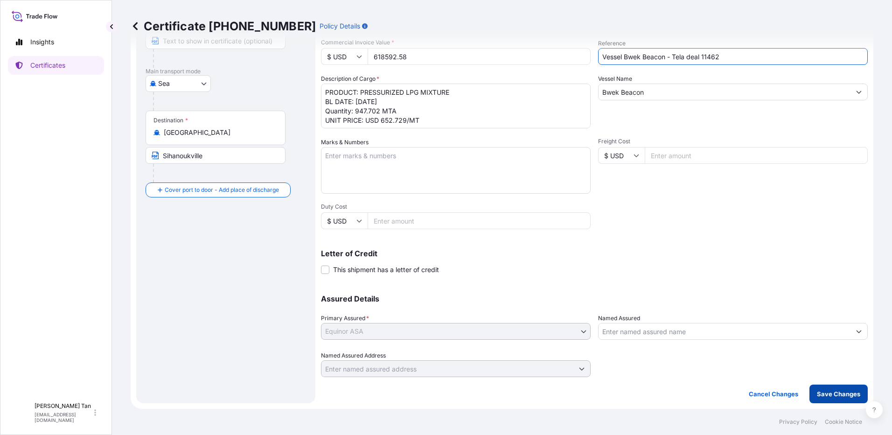
type input "Vessel Bwek Beacon - Tela deal 11462"
click at [841, 395] on p "Save Changes" at bounding box center [838, 393] width 43 height 9
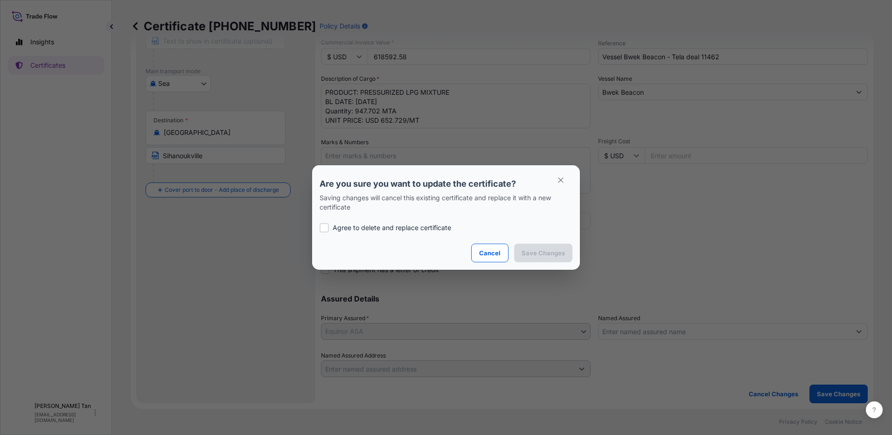
click at [325, 229] on div at bounding box center [324, 227] width 9 height 9
checkbox input "true"
click at [558, 253] on p "Save Changes" at bounding box center [543, 252] width 43 height 9
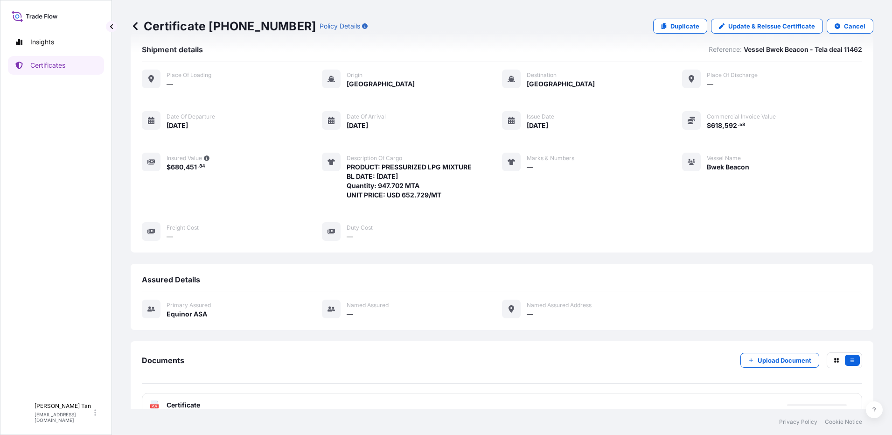
scroll to position [38, 0]
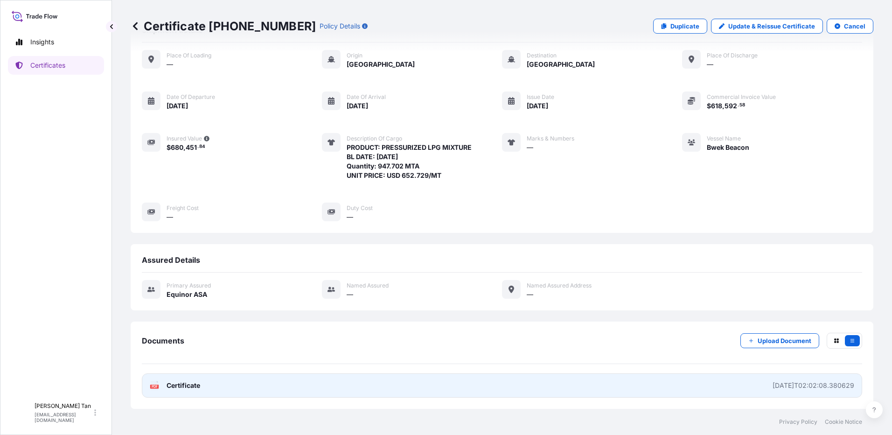
click at [187, 386] on span "Certificate" at bounding box center [184, 385] width 34 height 9
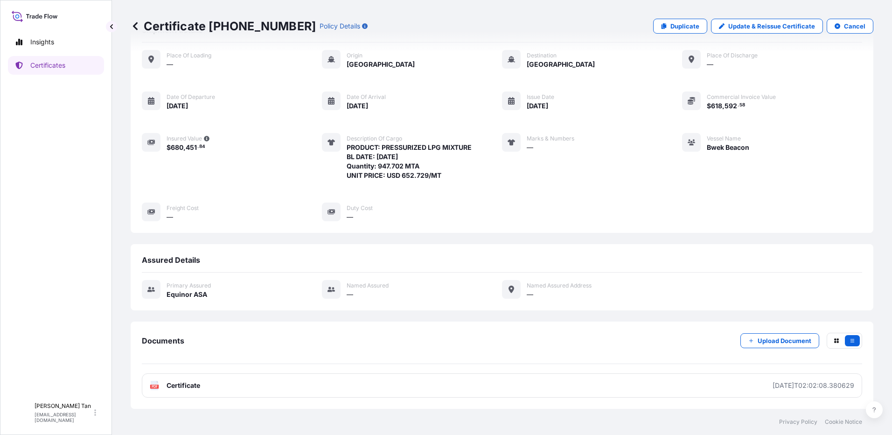
scroll to position [0, 0]
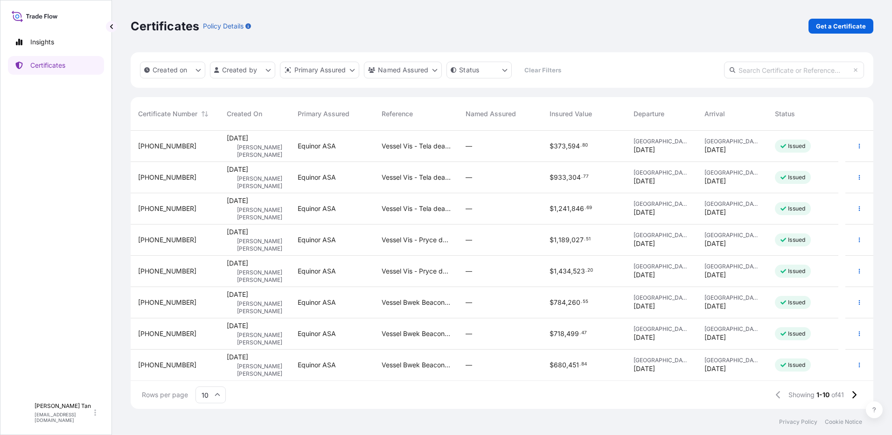
scroll to position [7, 7]
click at [413, 180] on span "Vessel Vis - Tela deal 9105" at bounding box center [416, 177] width 69 height 9
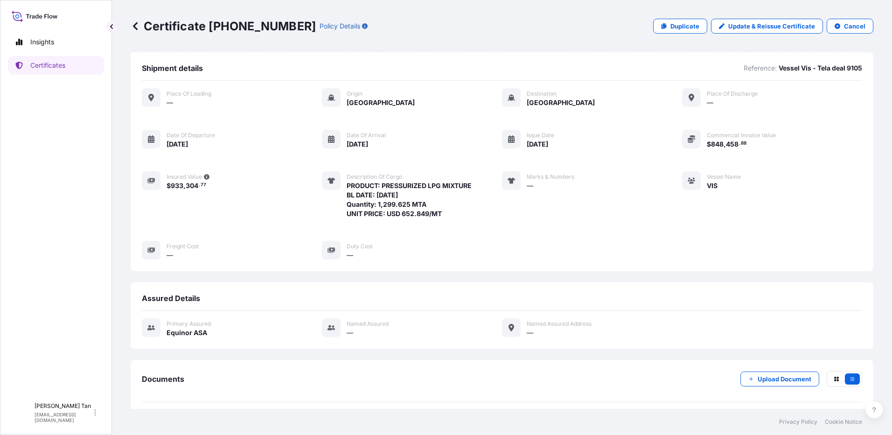
drag, startPoint x: 441, startPoint y: 213, endPoint x: 346, endPoint y: 186, distance: 99.3
click at [347, 186] on span "PRODUCT: PRESSURIZED LPG MIXTURE BL DATE: [DATE] Quantity: 1,299.625 MTA UNIT P…" at bounding box center [409, 199] width 125 height 37
copy span "PRODUCT: PRESSURIZED LPG MIXTURE BL DATE: [DATE] Quantity: 1,299.625 MTA UNIT P…"
